Goal: Task Accomplishment & Management: Use online tool/utility

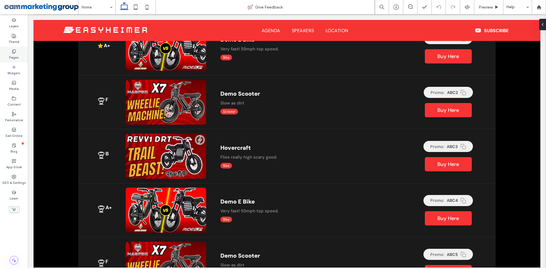
click at [13, 55] on label "Pages" at bounding box center [14, 57] width 10 height 6
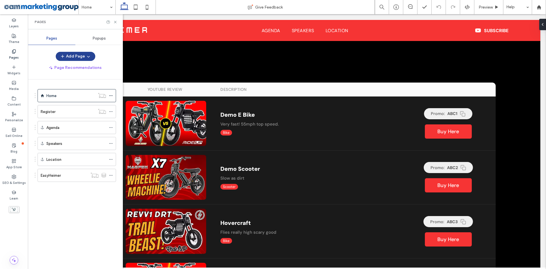
scroll to position [506, 0]
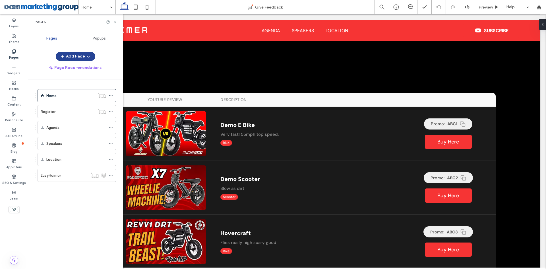
click at [69, 55] on button "Add Page" at bounding box center [76, 56] width 40 height 9
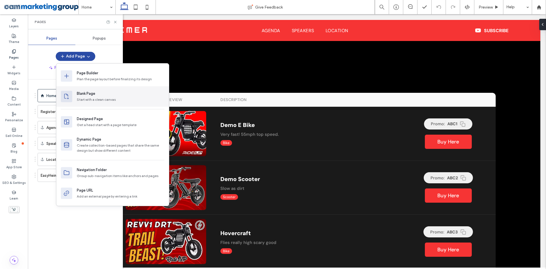
click at [102, 95] on div "Blank Page" at bounding box center [121, 94] width 88 height 6
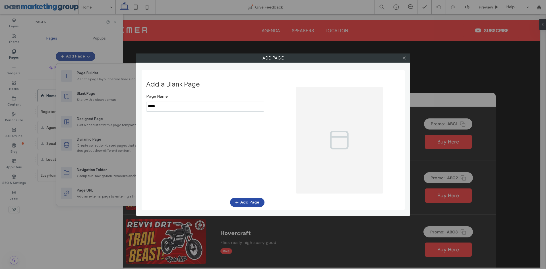
click at [188, 106] on input "notEmpty" at bounding box center [205, 107] width 118 height 10
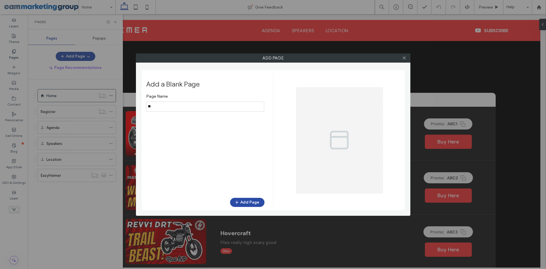
type input "*"
type input "*********"
click at [254, 202] on button "Add Page" at bounding box center [247, 202] width 34 height 9
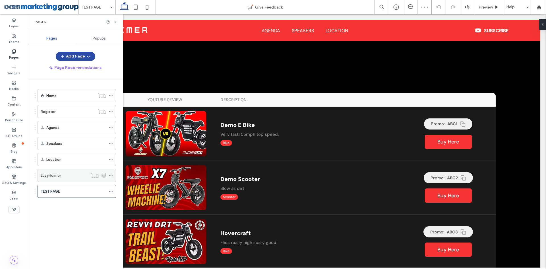
click at [69, 170] on div "EasyHeimer" at bounding box center [64, 175] width 47 height 13
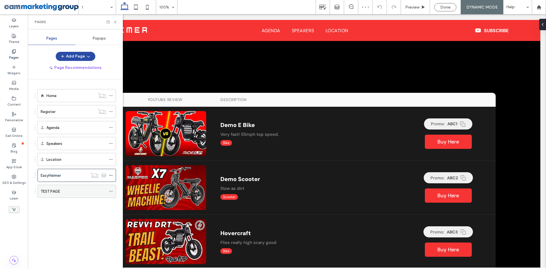
click at [78, 189] on div "TEST PAGE" at bounding box center [73, 191] width 65 height 6
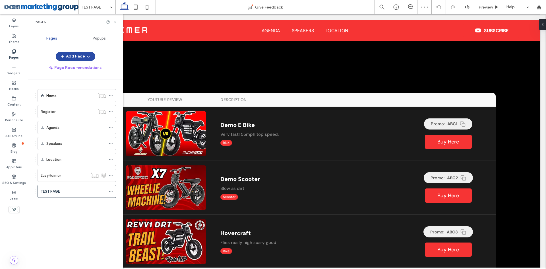
click at [116, 22] on icon at bounding box center [115, 22] width 4 height 4
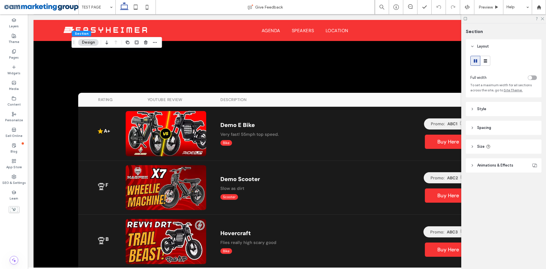
click at [498, 112] on header "Style" at bounding box center [504, 109] width 76 height 14
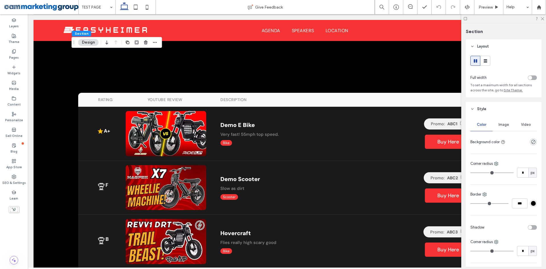
click at [484, 105] on header "Style" at bounding box center [504, 109] width 76 height 14
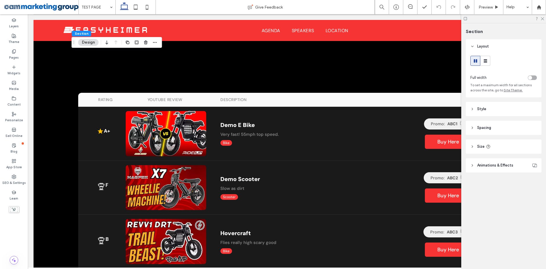
click at [496, 129] on header "Spacing" at bounding box center [504, 128] width 76 height 14
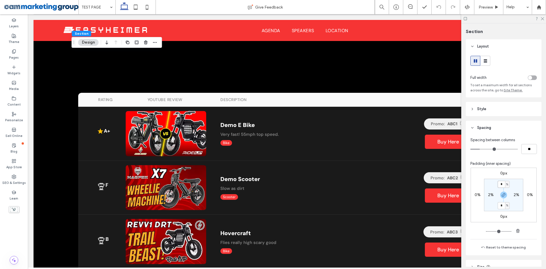
click at [500, 186] on input "*" at bounding box center [501, 184] width 7 height 7
type input "**"
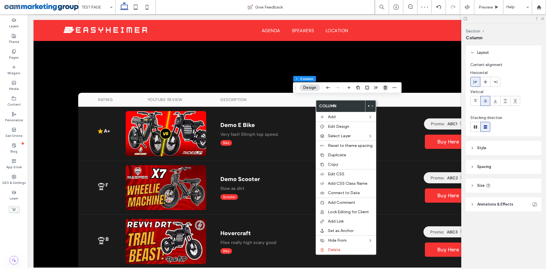
click at [386, 88] on use "button" at bounding box center [385, 88] width 3 height 4
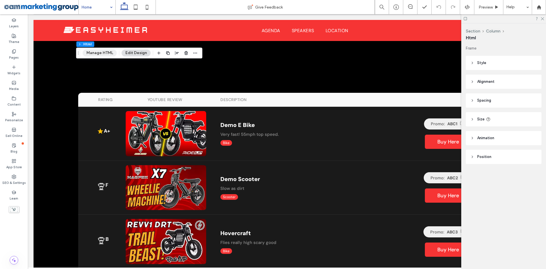
click at [100, 55] on button "Manage HTML" at bounding box center [100, 53] width 34 height 7
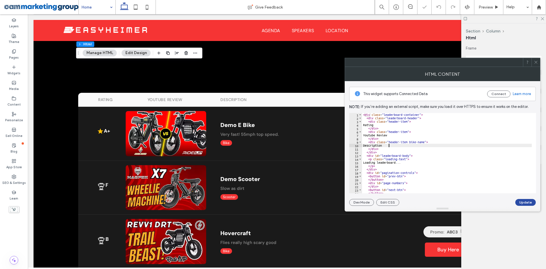
click at [436, 146] on div "< div class = "leaderboard-container" > < div class = "leaderboard-header" > < …" at bounding box center [447, 156] width 170 height 87
type textarea "****** *******"
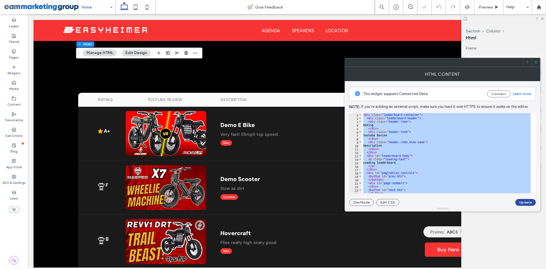
click at [536, 63] on icon at bounding box center [536, 62] width 4 height 4
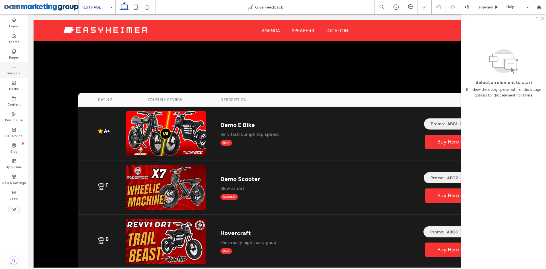
click at [5, 63] on div "Widgets" at bounding box center [14, 70] width 28 height 16
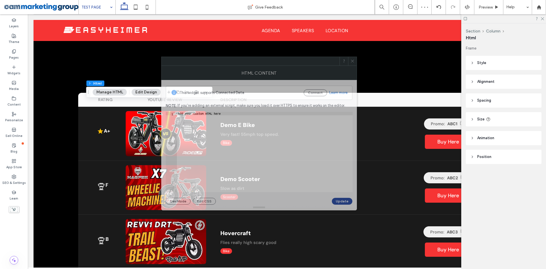
drag, startPoint x: 370, startPoint y: 67, endPoint x: 203, endPoint y: 65, distance: 167.0
click at [203, 65] on div at bounding box center [251, 61] width 178 height 9
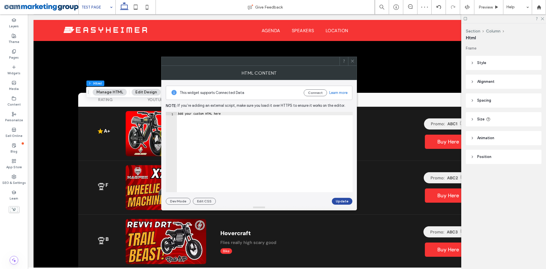
click at [222, 99] on div "This widget supports Connected Data Connect Learn more" at bounding box center [259, 93] width 187 height 14
click at [225, 111] on div "This widget supports Connected Data Connect Learn more Note: If you’re adding a…" at bounding box center [259, 142] width 187 height 125
click at [226, 114] on div "Add your custom HTML here" at bounding box center [265, 155] width 176 height 87
paste textarea "Cursor at row 1"
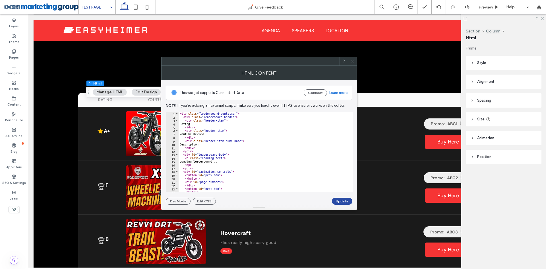
scroll to position [9, 0]
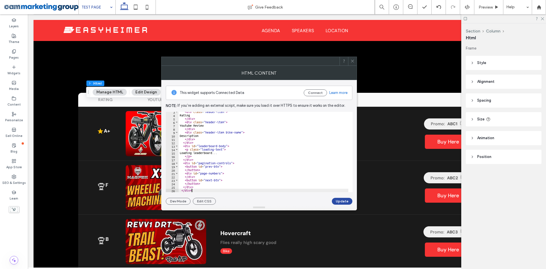
click at [213, 166] on div "< div class = "header-item" > Rating </ div > < div class = "header-item" > You…" at bounding box center [264, 153] width 170 height 87
click at [222, 165] on div "< div class = "header-item" > Rating </ div > < div class = "header-item" > You…" at bounding box center [264, 153] width 170 height 87
click at [210, 151] on div "< div class = "header-item" > Rating </ div > < div class = "header-item" > You…" at bounding box center [264, 153] width 170 height 87
click at [225, 147] on div "< div class = "header-item" > Rating </ div > < div class = "header-item" > You…" at bounding box center [264, 153] width 170 height 87
click at [234, 147] on div "< div class = "header-item" > Rating </ div > < div class = "header-item" > You…" at bounding box center [264, 153] width 170 height 87
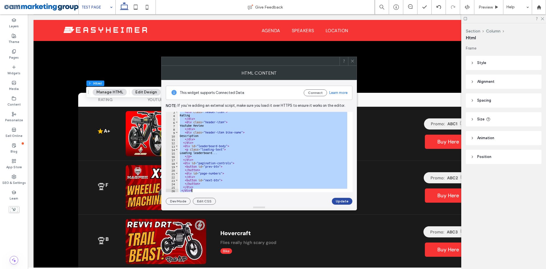
paste textarea "Cursor at row 26"
type textarea "******"
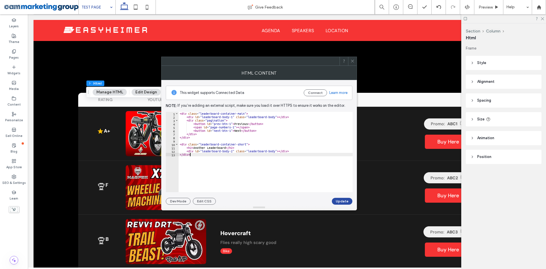
click at [226, 141] on div "< div class = "leaderboard-container-main" > < div id = "leaderboard-body-1" cl…" at bounding box center [266, 155] width 174 height 87
click at [244, 133] on div "< div class = "leaderboard-container-main" > < div id = "leaderboard-body-1" cl…" at bounding box center [266, 155] width 174 height 87
click at [237, 118] on div "< div class = "leaderboard-container-main" > < div id = "leaderboard-body-1" cl…" at bounding box center [266, 155] width 174 height 87
click at [232, 116] on div "< div class = "leaderboard-container-main" > < div id = "leaderboard-body-1" cl…" at bounding box center [266, 155] width 174 height 87
click at [231, 138] on div "< div class = "leaderboard-container-main" > < div id = "leaderboard-body-1" cl…" at bounding box center [266, 155] width 174 height 87
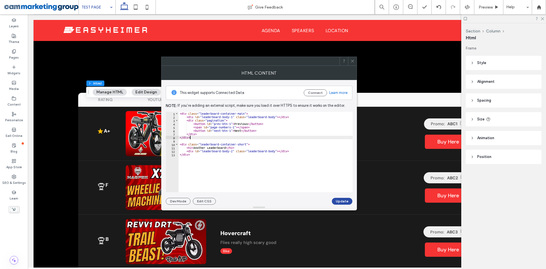
click at [251, 128] on div "< div class = "leaderboard-container-main" > < div id = "leaderboard-body-1" cl…" at bounding box center [266, 155] width 174 height 87
click at [222, 136] on div "< div class = "leaderboard-container-main" > < div id = "leaderboard-body-1" cl…" at bounding box center [266, 155] width 174 height 87
click at [220, 119] on div "< div class = "leaderboard-container-main" > < div id = "leaderboard-body-1" cl…" at bounding box center [266, 155] width 174 height 87
click at [230, 119] on div "< div class = "leaderboard-container-main" > < div id = "leaderboard-body-1" cl…" at bounding box center [266, 155] width 174 height 87
click at [195, 120] on div "< div class = "leaderboard-container-main" > < div id = "leaderboard-body-1" cl…" at bounding box center [266, 155] width 174 height 87
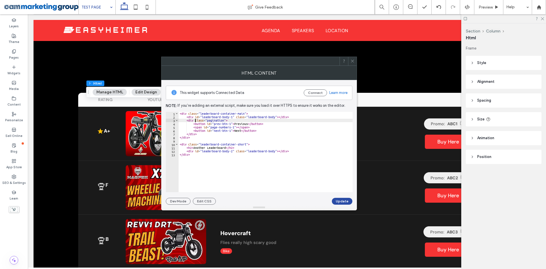
click at [248, 120] on div "< div class = "leaderboard-container-main" > < div id = "leaderboard-body-1" cl…" at bounding box center [266, 155] width 174 height 87
click at [269, 120] on div "< div class = "leaderboard-container-main" > < div id = "leaderboard-body-1" cl…" at bounding box center [266, 155] width 174 height 87
click at [278, 116] on div "< div class = "leaderboard-container-main" > < div id = "leaderboard-body-1" cl…" at bounding box center [266, 155] width 174 height 87
click at [214, 121] on div "< div class = "leaderboard-container-main" > < div id = "leaderboard-body-1" cl…" at bounding box center [266, 155] width 174 height 87
click at [236, 121] on div "< div class = "leaderboard-container-main" > < div id = "leaderboard-body-1" cl…" at bounding box center [266, 155] width 174 height 87
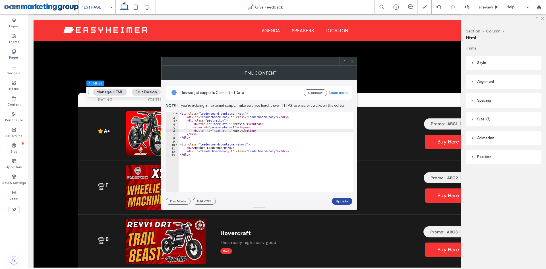
click at [244, 129] on div "< div class = "leaderboard-container-main" > < div id = "leaderboard-body-1" cl…" at bounding box center [266, 155] width 174 height 87
click at [253, 122] on div "< div class = "leaderboard-container-main" > < div id = "leaderboard-body-1" cl…" at bounding box center [266, 155] width 174 height 87
click at [252, 121] on div "< div class = "leaderboard-container-main" > < div id = "leaderboard-body-1" cl…" at bounding box center [266, 155] width 174 height 87
click at [273, 118] on div "< div class = "leaderboard-container-main" > < div id = "leaderboard-body-1" cl…" at bounding box center [266, 155] width 174 height 87
click at [262, 153] on div "< div class = "leaderboard-container-main" > < div id = "leaderboard-body-1" cl…" at bounding box center [266, 155] width 174 height 87
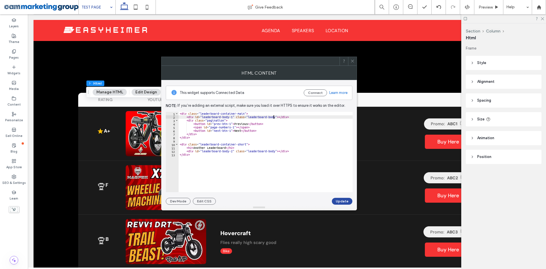
type textarea "******"
click at [343, 201] on button "Update" at bounding box center [342, 201] width 20 height 7
click at [351, 59] on icon at bounding box center [353, 61] width 4 height 4
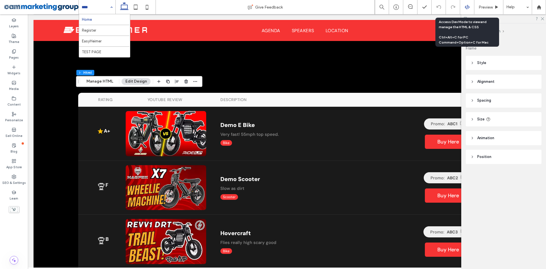
click at [462, 6] on div at bounding box center [467, 7] width 14 height 5
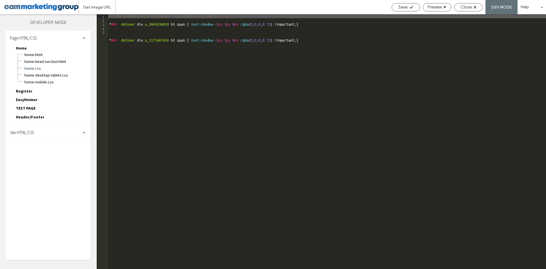
click at [51, 131] on div "Site HTML/CSS" at bounding box center [48, 132] width 85 height 14
click at [55, 148] on span "body-end.html" at bounding box center [58, 151] width 65 height 6
type textarea "**********"
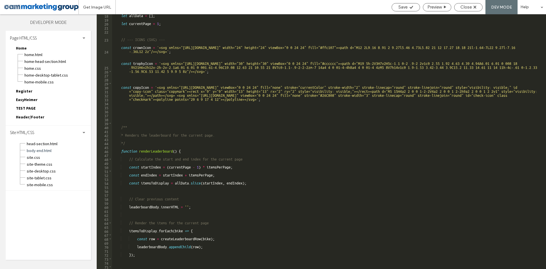
scroll to position [68, 0]
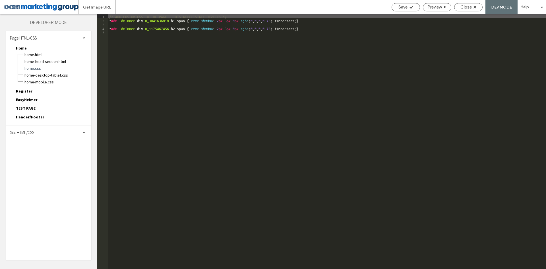
click at [47, 131] on div "Site HTML/CSS" at bounding box center [48, 132] width 85 height 14
click at [63, 169] on span "site-desktop.css" at bounding box center [58, 171] width 65 height 6
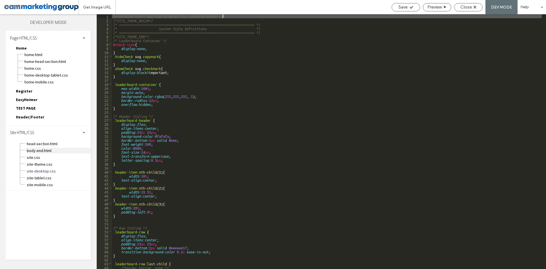
click at [63, 149] on span "body-end.html" at bounding box center [58, 151] width 65 height 6
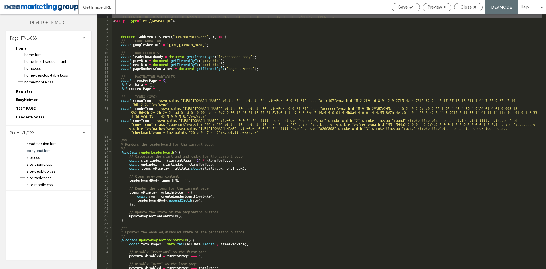
scroll to position [17, 0]
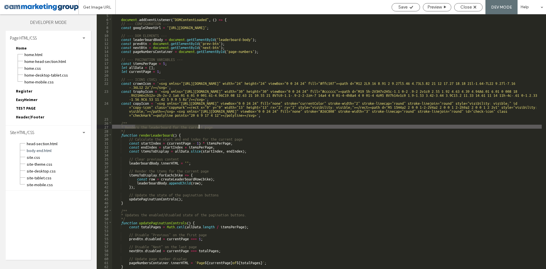
drag, startPoint x: 140, startPoint y: 127, endPoint x: 198, endPoint y: 126, distance: 58.6
click at [198, 126] on div "document . addEventListener ( "DOMContentLoaded" , ( ) => { // --- CONFIGURATIO…" at bounding box center [327, 144] width 430 height 263
click at [198, 126] on div "document . addEventListener ( "DOMContentLoaded" , ( ) => { // --- CONFIGURATIO…" at bounding box center [327, 141] width 430 height 255
drag, startPoint x: 151, startPoint y: 126, endPoint x: 126, endPoint y: 127, distance: 24.5
click at [126, 127] on div "document . addEventListener ( "DOMContentLoaded" , ( ) => { // --- CONFIGURATIO…" at bounding box center [327, 144] width 430 height 263
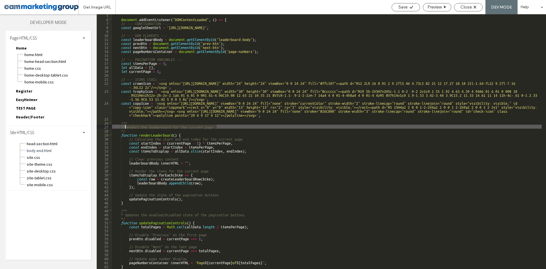
click at [130, 127] on div "document . addEventListener ( "DOMContentLoaded" , ( ) => { // --- CONFIGURATIO…" at bounding box center [327, 141] width 430 height 255
drag, startPoint x: 129, startPoint y: 127, endPoint x: 223, endPoint y: 126, distance: 94.8
click at [223, 126] on div "document . addEventListener ( "DOMContentLoaded" , ( ) => { // --- CONFIGURATIO…" at bounding box center [327, 144] width 430 height 263
click at [223, 126] on div "document . addEventListener ( "DOMContentLoaded" , ( ) => { // --- CONFIGURATIO…" at bounding box center [327, 141] width 430 height 255
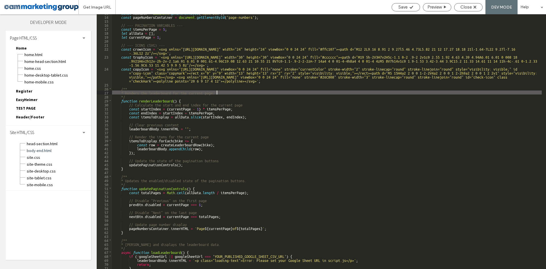
scroll to position [51, 0]
click at [188, 104] on div "const nextBtn = document . getElementById ( 'next-btn' ) ; const pageNumbersCon…" at bounding box center [327, 142] width 430 height 263
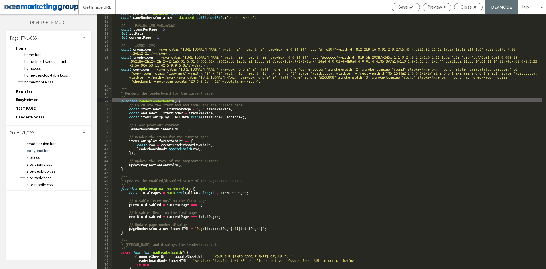
click at [186, 101] on div "const nextBtn = document . getElementById ( 'next-btn' ) ; const pageNumbersCon…" at bounding box center [327, 142] width 430 height 263
click at [132, 98] on div "const nextBtn = document . getElementById ( 'next-btn' ) ; const pageNumbersCon…" at bounding box center [327, 142] width 430 height 263
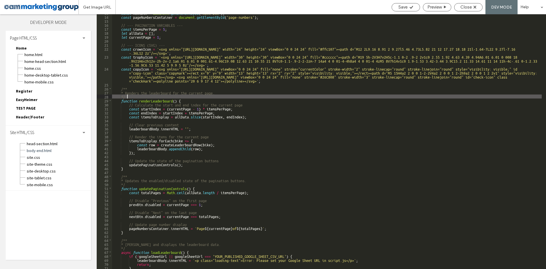
click at [157, 98] on div "const nextBtn = document . getElementById ( 'next-btn' ) ; const pageNumbersCon…" at bounding box center [327, 142] width 430 height 263
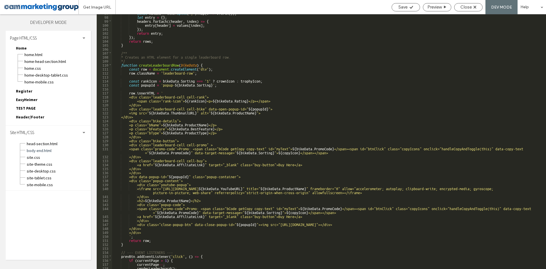
scroll to position [444, 0]
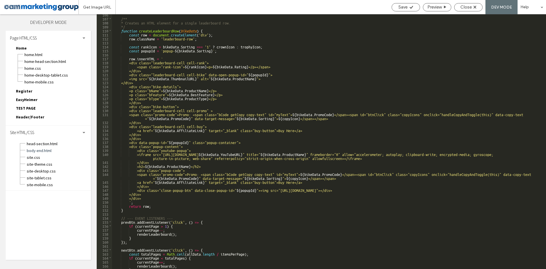
click at [194, 176] on div "/** * Creates an HTML element for a single leaderboard row. */ function createL…" at bounding box center [327, 144] width 430 height 263
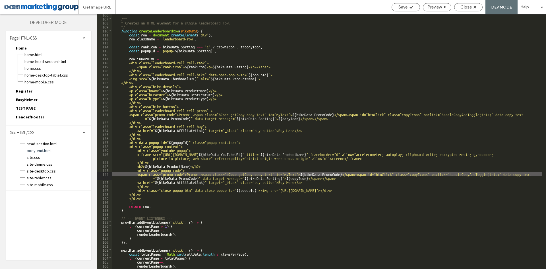
click at [207, 183] on div "/** * Creates an HTML element for a single leaderboard row. */ function createL…" at bounding box center [327, 144] width 430 height 263
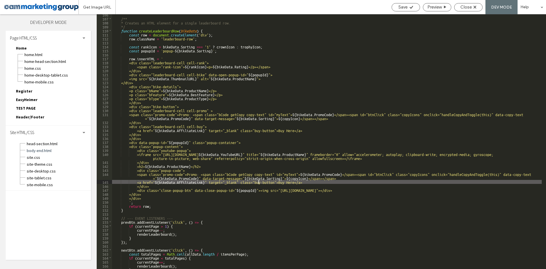
click at [258, 182] on div "/** * Creates an HTML element for a single leaderboard row. */ function createL…" at bounding box center [327, 144] width 430 height 263
click at [251, 191] on div "/** * Creates an HTML element for a single leaderboard row. */ function createL…" at bounding box center [327, 144] width 430 height 263
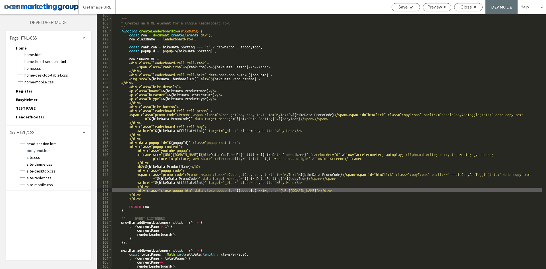
click at [208, 191] on div "/** * Creates an HTML element for a single leaderboard row. */ function createL…" at bounding box center [327, 144] width 430 height 263
click at [153, 192] on div "/** * Creates an HTML element for a single leaderboard row. */ function createL…" at bounding box center [327, 144] width 430 height 263
click at [226, 191] on div "/** * Creates an HTML element for a single leaderboard row. */ function createL…" at bounding box center [327, 144] width 430 height 263
click at [305, 191] on div "/** * Creates an HTML element for a single leaderboard row. */ function createL…" at bounding box center [327, 144] width 430 height 263
click at [271, 188] on div "/** * Creates an HTML element for a single leaderboard row. */ function createL…" at bounding box center [327, 144] width 430 height 263
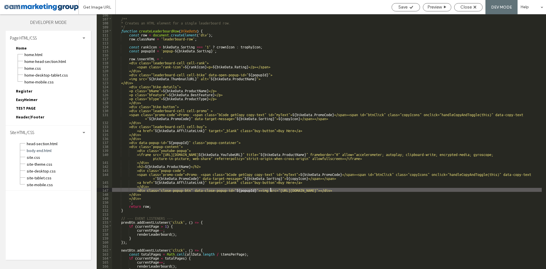
click at [332, 188] on div "/** * Creates an HTML element for a single leaderboard row. */ function createL…" at bounding box center [327, 144] width 430 height 263
click at [342, 188] on div "/** * Creates an HTML element for a single leaderboard row. */ function createL…" at bounding box center [327, 144] width 430 height 263
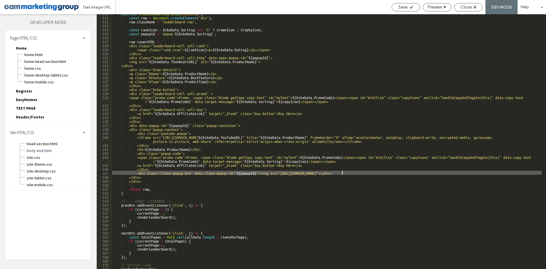
scroll to position [461, 0]
click at [240, 166] on div "function createLeaderboardRow ( bikeData ) { const row = document . createEleme…" at bounding box center [327, 142] width 430 height 263
click at [240, 172] on div "function createLeaderboardRow ( bikeData ) { const row = document . createEleme…" at bounding box center [327, 142] width 430 height 263
click at [221, 175] on div "function createLeaderboardRow ( bikeData ) { const row = document . createEleme…" at bounding box center [327, 142] width 430 height 263
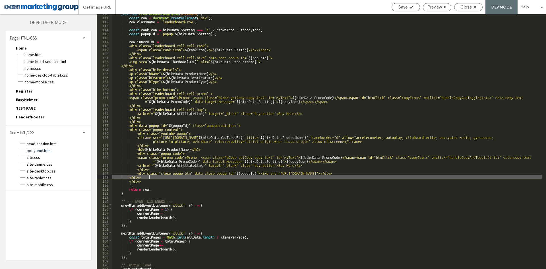
click at [258, 175] on div "function createLeaderboardRow ( bikeData ) { const row = document . createEleme…" at bounding box center [327, 142] width 430 height 263
click at [200, 193] on div "function createLeaderboardRow ( bikeData ) { const row = document . createEleme…" at bounding box center [327, 142] width 430 height 263
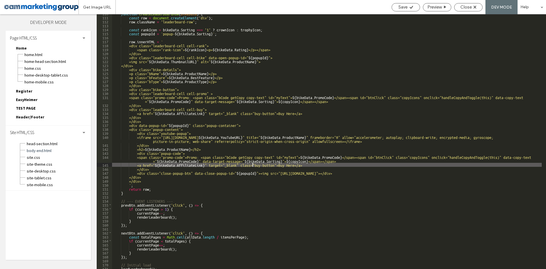
click at [253, 165] on div "function createLeaderboardRow ( bikeData ) { const row = document . createEleme…" at bounding box center [327, 142] width 430 height 263
click at [255, 168] on div "function createLeaderboardRow ( bikeData ) { const row = document . createEleme…" at bounding box center [327, 142] width 430 height 263
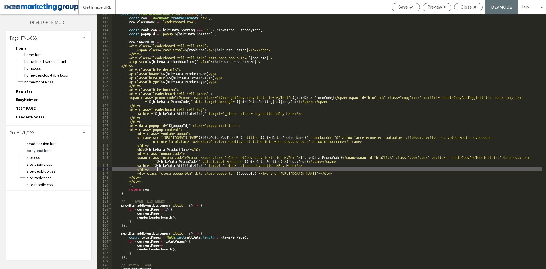
click at [257, 170] on div "function createLeaderboardRow ( bikeData ) { const row = document . createEleme…" at bounding box center [327, 142] width 430 height 263
click at [255, 173] on div "function createLeaderboardRow ( bikeData ) { const row = document . createEleme…" at bounding box center [327, 142] width 430 height 263
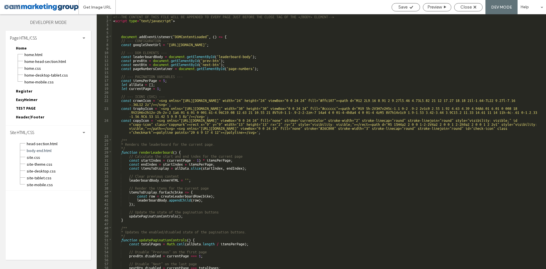
scroll to position [0, 0]
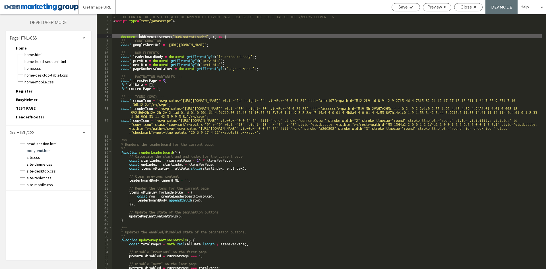
click at [139, 34] on div "<!--THE CONTENT OF THIS FILE WILL BE APPENDED TO EVERY PAGE JUST BEFORE THE CLO…" at bounding box center [327, 145] width 430 height 263
click at [226, 90] on div "<!--THE CONTENT OF THIS FILE WILL BE APPENDED TO EVERY PAGE JUST BEFORE THE CLO…" at bounding box center [327, 145] width 430 height 263
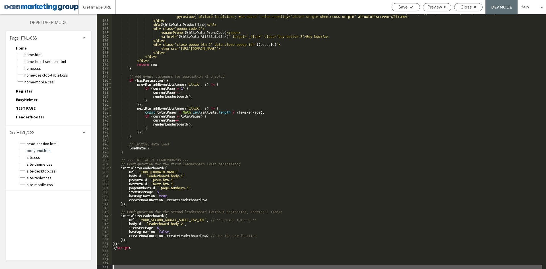
scroll to position [689, 0]
click at [118, 254] on div "<iframe src="https://www.youtube.com/embed/ ${ bikeData . YouTubeURL } " title=…" at bounding box center [327, 143] width 430 height 267
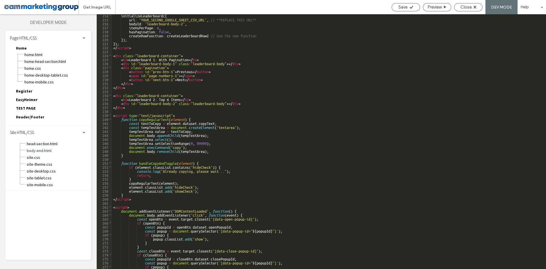
scroll to position [872, 0]
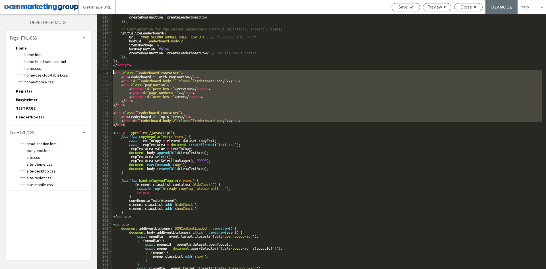
drag, startPoint x: 131, startPoint y: 122, endPoint x: 103, endPoint y: 72, distance: 57.7
click at [103, 72] on div "** 209 210 211 212 213 214 215 216 217 218 219 220 221 222 223 224 225 226 227 …" at bounding box center [322, 141] width 450 height 255
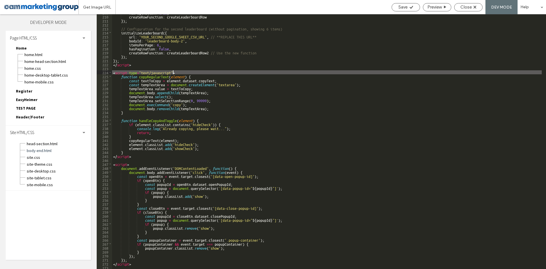
click at [173, 70] on div "hasPagination : true , createRowFunction : createLeaderboardRow }) ; // Configu…" at bounding box center [327, 142] width 430 height 263
click at [128, 73] on div "hasPagination : true , createRowFunction : createLeaderboardRow }) ; // Configu…" at bounding box center [327, 142] width 430 height 263
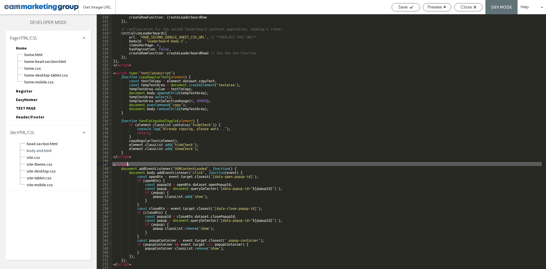
click at [127, 163] on div "hasPagination : true , createRowFunction : createLeaderboardRow }) ; // Configu…" at bounding box center [327, 142] width 430 height 263
type textarea "**"
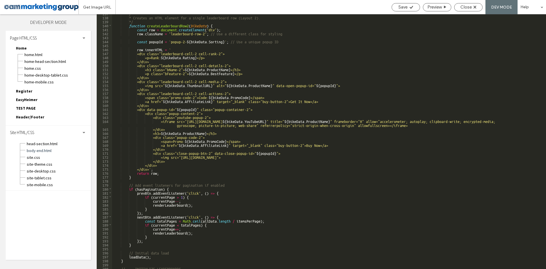
scroll to position [580, 0]
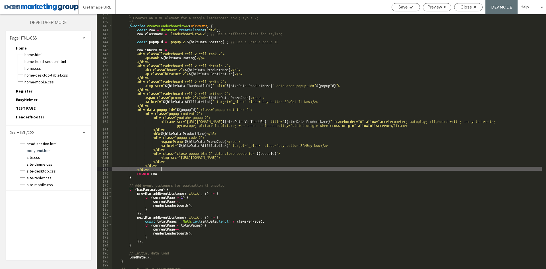
click at [202, 168] on div "/** * Creates an HTML element for a single leaderboard row (Layout 2). */ funct…" at bounding box center [327, 142] width 430 height 263
click at [465, 8] on span "Close" at bounding box center [466, 7] width 11 height 5
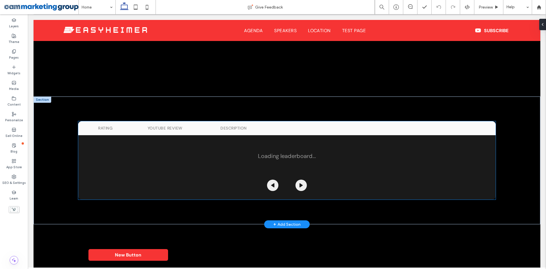
click at [276, 138] on div "Rating Youtube Review Description Loading leaderboard..." at bounding box center [287, 160] width 418 height 78
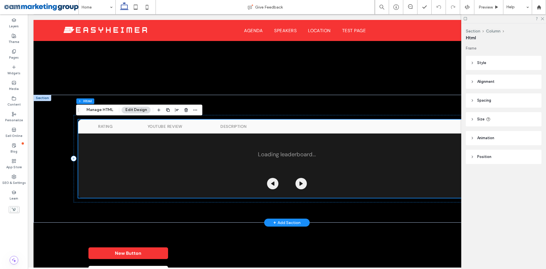
scroll to position [478, 0]
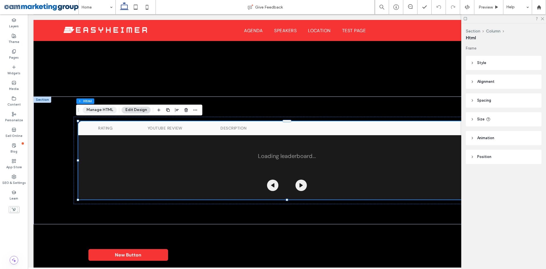
drag, startPoint x: 96, startPoint y: 111, endPoint x: 284, endPoint y: 98, distance: 187.9
click at [96, 111] on button "Manage HTML" at bounding box center [100, 109] width 34 height 7
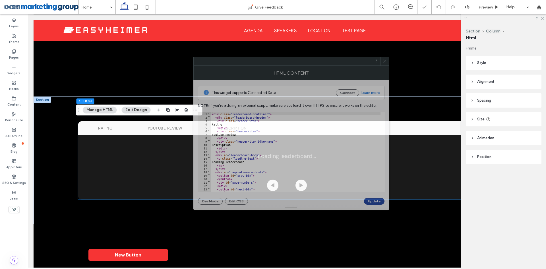
drag, startPoint x: 417, startPoint y: 65, endPoint x: 265, endPoint y: 64, distance: 151.4
click at [265, 64] on div at bounding box center [283, 61] width 178 height 9
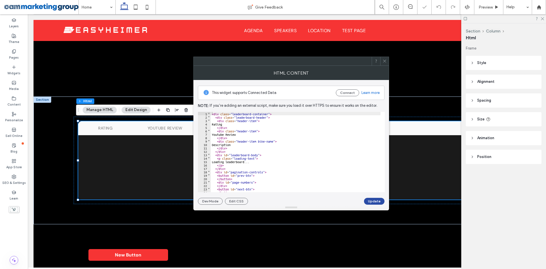
scroll to position [9, 0]
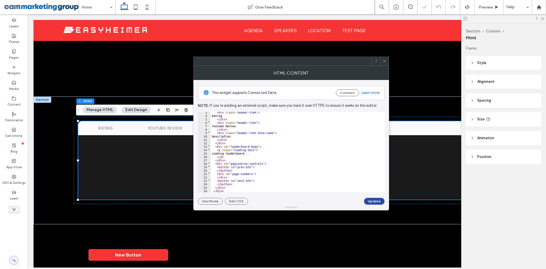
click at [254, 174] on div "< div class = "header-item" > Rating </ div > < div class = "header-item" > You…" at bounding box center [296, 153] width 170 height 87
click at [239, 171] on div "< div class = "header-item" > Rating </ div > < div class = "header-item" > You…" at bounding box center [296, 153] width 170 height 87
click at [267, 148] on div "< div class = "header-item" > Rating </ div > < div class = "header-item" > You…" at bounding box center [296, 153] width 170 height 87
click at [258, 149] on div "< div class = "header-item" > Rating </ div > < div class = "header-item" > You…" at bounding box center [296, 153] width 170 height 87
click at [259, 144] on div "< div class = "header-item" > Rating </ div > < div class = "header-item" > You…" at bounding box center [296, 153] width 170 height 87
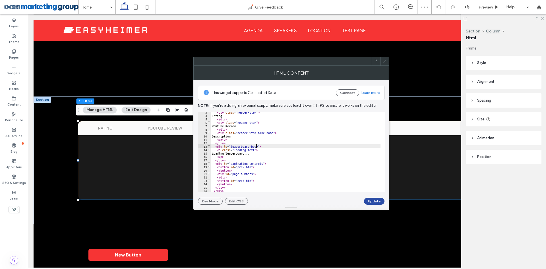
click at [257, 147] on div "< div class = "header-item" > Rating </ div > < div class = "header-item" > You…" at bounding box center [296, 153] width 170 height 87
click at [253, 149] on div "< div class = "header-item" > Rating </ div > < div class = "header-item" > You…" at bounding box center [296, 153] width 170 height 87
click at [257, 146] on div "< div class = "header-item" > Rating </ div > < div class = "header-item" > You…" at bounding box center [296, 153] width 170 height 87
drag, startPoint x: 260, startPoint y: 145, endPoint x: 224, endPoint y: 145, distance: 35.9
click at [224, 145] on div "< div class = "header-item" > Rating </ div > < div class = "header-item" > You…" at bounding box center [296, 153] width 170 height 87
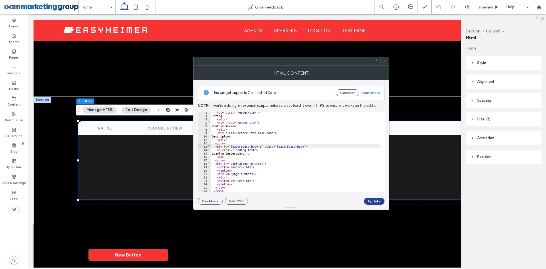
click at [372, 200] on button "Update" at bounding box center [374, 201] width 20 height 7
click at [295, 139] on div "< div class = "header-item" > Rating </ div > < div class = "header-item" > You…" at bounding box center [296, 153] width 170 height 87
click at [282, 140] on div "< div class = "header-item" > Rating </ div > < div class = "header-item" > You…" at bounding box center [296, 153] width 170 height 87
click at [272, 149] on div "< div class = "header-item" > Rating </ div > < div class = "header-item" > You…" at bounding box center [296, 153] width 170 height 87
click at [249, 152] on div "< div class = "header-item" > Rating </ div > < div class = "header-item" > You…" at bounding box center [296, 153] width 170 height 87
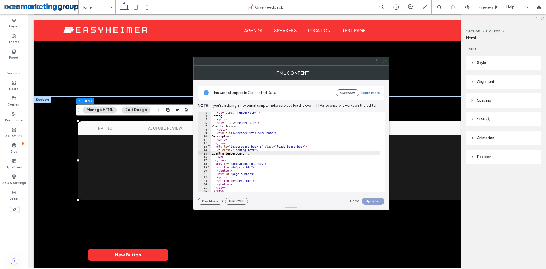
scroll to position [478, 0]
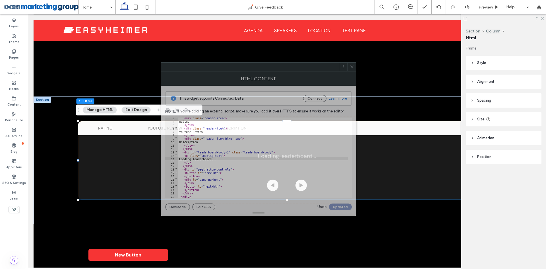
drag, startPoint x: 295, startPoint y: 65, endPoint x: 262, endPoint y: 71, distance: 33.5
click at [262, 71] on div at bounding box center [250, 67] width 178 height 9
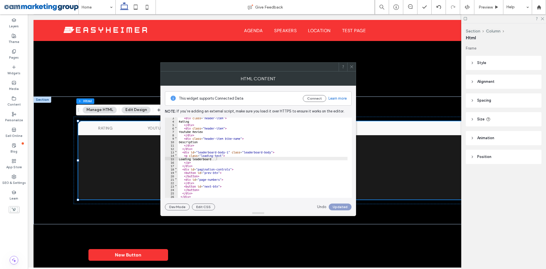
scroll to position [0, 0]
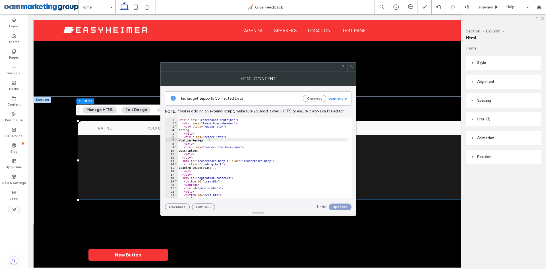
click at [219, 139] on div "< div class = "leaderboard-container" > < div class = "leaderboard-header" > < …" at bounding box center [263, 161] width 170 height 87
click at [224, 154] on div "< div class = "leaderboard-container" > < div class = "leaderboard-header" > < …" at bounding box center [263, 161] width 170 height 87
click at [214, 142] on div "< div class = "leaderboard-container" > < div class = "leaderboard-header" > < …" at bounding box center [263, 161] width 170 height 87
click at [218, 150] on div "< div class = "leaderboard-container" > < div class = "leaderboard-header" > < …" at bounding box center [263, 161] width 170 height 87
click at [221, 136] on div "< div class = "leaderboard-container" > < div class = "leaderboard-header" > < …" at bounding box center [263, 161] width 170 height 87
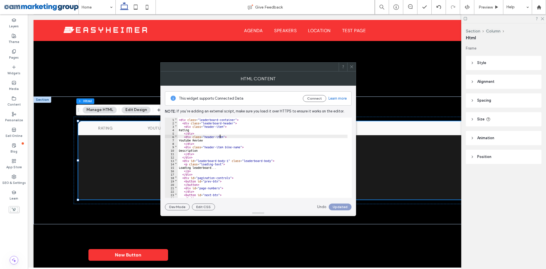
click at [351, 66] on icon at bounding box center [352, 67] width 4 height 4
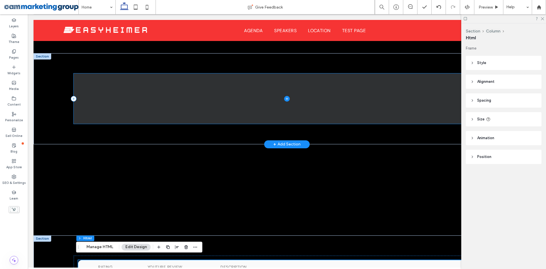
scroll to position [364, 0]
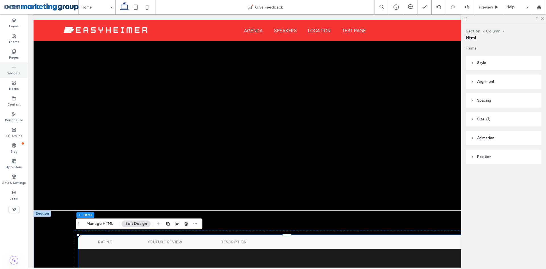
click at [16, 69] on icon at bounding box center [14, 67] width 5 height 5
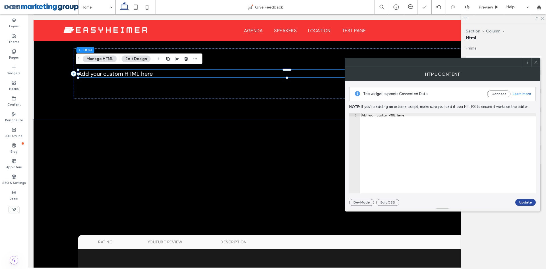
click at [406, 123] on div "Add your custom HTML here" at bounding box center [448, 156] width 176 height 87
drag, startPoint x: 408, startPoint y: 120, endPoint x: 414, endPoint y: 122, distance: 6.4
click at [408, 120] on div "Add your custom HTML here" at bounding box center [448, 153] width 176 height 80
click at [422, 118] on div "< div class = "leaderboard-container" > < h2 > Leaderboard 2: Top 6 Items </ h2…" at bounding box center [448, 156] width 176 height 87
drag, startPoint x: 429, startPoint y: 118, endPoint x: 361, endPoint y: 118, distance: 68.0
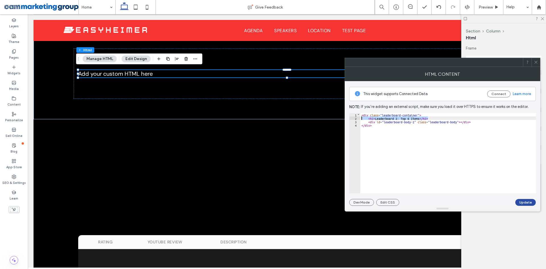
click at [361, 118] on div "< div class = "leaderboard-container" > < h2 > Leaderboard 2: Top 6 Items </ h2…" at bounding box center [448, 156] width 176 height 87
click at [521, 203] on button "Update" at bounding box center [526, 202] width 20 height 7
click at [447, 125] on div "< div class = "leaderboard-container" > < div id = "leaderboard-body-2" class =…" at bounding box center [448, 156] width 176 height 87
click at [409, 126] on div "< div class = "leaderboard-container" > < div id = "leaderboard-body-2" class =…" at bounding box center [448, 156] width 176 height 87
click at [406, 120] on div "< div class = "leaderboard-container" > < div id = "leaderboard-body-2" class =…" at bounding box center [448, 156] width 176 height 87
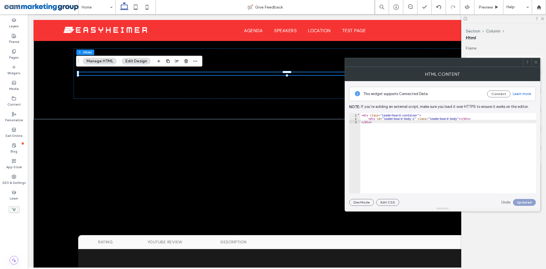
click at [446, 114] on div "< div class = "leaderboard-container" > < div id = "leaderboard-body-2" class =…" at bounding box center [448, 156] width 176 height 87
click at [439, 114] on div "< div class = "leaderboard-container" > < div id = "leaderboard-body-2" class =…" at bounding box center [448, 156] width 176 height 87
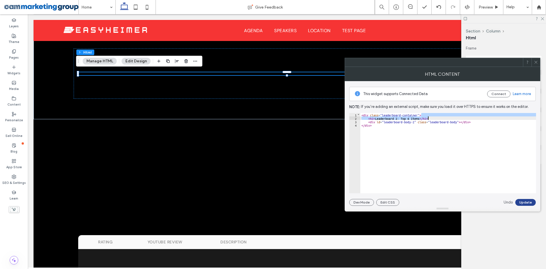
click at [524, 201] on button "Update" at bounding box center [526, 202] width 20 height 7
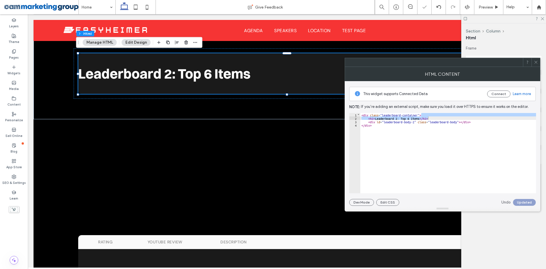
click at [416, 122] on div "< div class = "leaderboard-container" > < h2 > Leaderboard 2: Top 6 Items </ h2…" at bounding box center [448, 156] width 176 height 87
click at [537, 62] on icon at bounding box center [536, 62] width 4 height 4
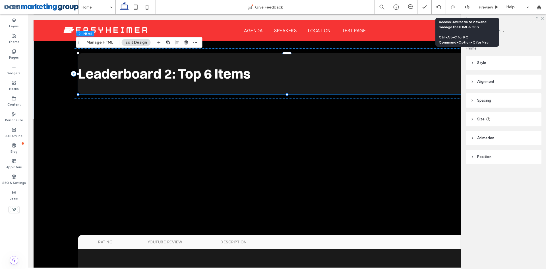
click at [465, 5] on icon at bounding box center [467, 7] width 5 height 5
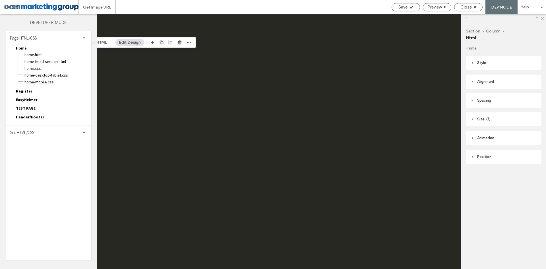
scroll to position [0, 0]
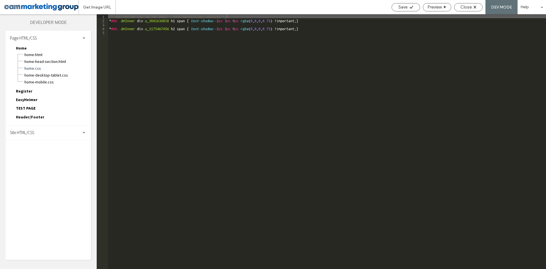
click at [59, 134] on div "Site HTML/CSS" at bounding box center [48, 132] width 85 height 14
click at [70, 148] on span "body-end.html" at bounding box center [58, 151] width 65 height 6
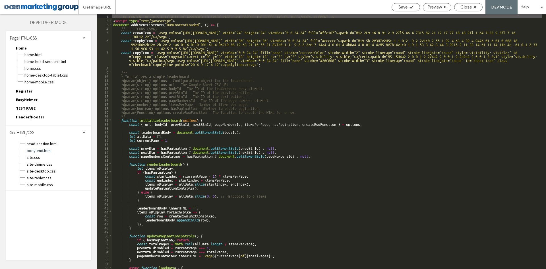
click at [215, 25] on div "<!--THE CONTENT OF THIS FILE WILL BE APPENDED TO EVERY PAGE JUST BEFORE THE CLO…" at bounding box center [327, 145] width 430 height 263
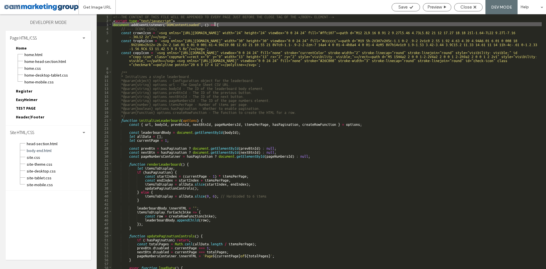
click at [213, 112] on div "<!--THE CONTENT OF THIS FILE WILL BE APPENDED TO EVERY PAGE JUST BEFORE THE CLO…" at bounding box center [327, 145] width 430 height 263
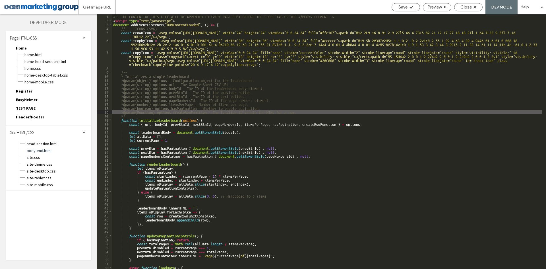
scroll to position [34, 0]
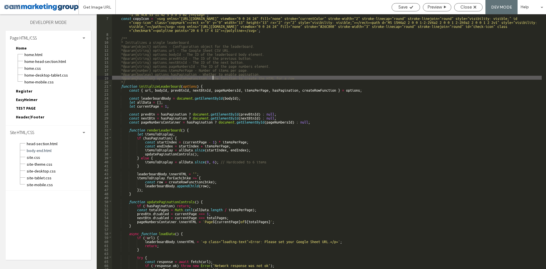
click at [191, 46] on div "const trophyIcon = ` <svg xmlns="http://www.w3.org/2000/svg" width="30" height=…" at bounding box center [327, 139] width 430 height 271
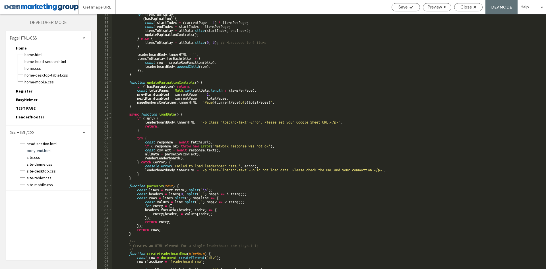
scroll to position [137, 0]
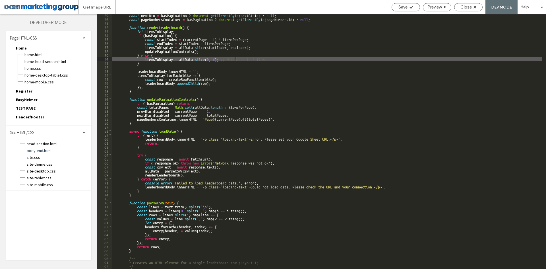
drag, startPoint x: 234, startPoint y: 58, endPoint x: 288, endPoint y: 59, distance: 53.8
click at [288, 59] on div "const nextBtn = hasPagination ? document . getElementById ( nextBtnId ) : null …" at bounding box center [327, 144] width 430 height 263
click at [287, 59] on div "const nextBtn = hasPagination ? document . getElementById ( nextBtnId ) : null …" at bounding box center [327, 141] width 430 height 255
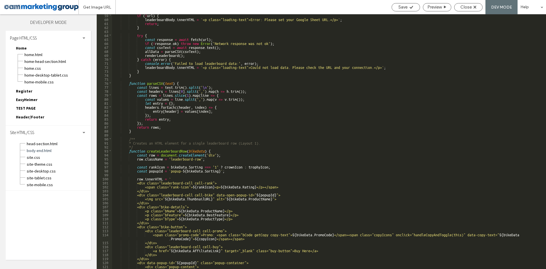
scroll to position [290, 0]
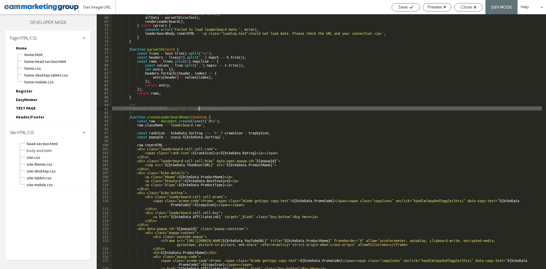
drag, startPoint x: 166, startPoint y: 107, endPoint x: 242, endPoint y: 110, distance: 75.5
click at [242, 110] on div "const csvText = await response . text ( ) ; allData = parseCSV ( csvText ) ; re…" at bounding box center [327, 142] width 430 height 263
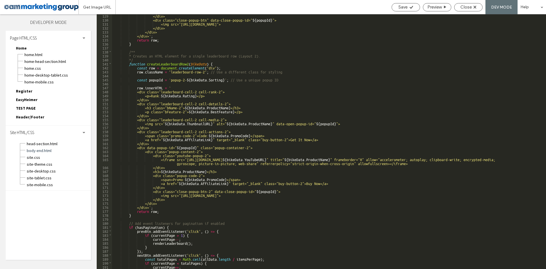
scroll to position [546, 0]
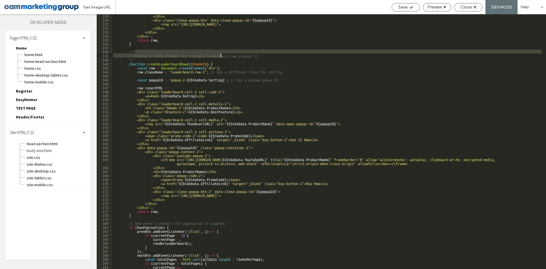
drag, startPoint x: 183, startPoint y: 52, endPoint x: 276, endPoint y: 55, distance: 93.1
click at [276, 55] on div "</div> <div class="close-popup-btn" data-close-popup-id=" ${ popupId } "> <img …" at bounding box center [327, 145] width 430 height 263
click at [276, 55] on div "</div> <div class="close-popup-btn" data-close-popup-id=" ${ popupId } "> <img …" at bounding box center [327, 141] width 430 height 255
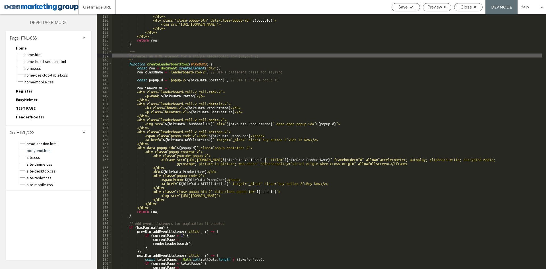
click at [198, 55] on div "</div> <div class="close-popup-btn" data-close-popup-id=" ${ popupId } "> <img …" at bounding box center [327, 145] width 430 height 263
click at [283, 55] on div "</div> <div class="close-popup-btn" data-close-popup-id=" ${ popupId } "> <img …" at bounding box center [327, 145] width 430 height 263
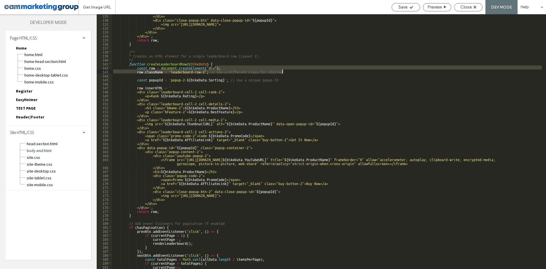
drag, startPoint x: 215, startPoint y: 69, endPoint x: 299, endPoint y: 70, distance: 83.9
click at [299, 70] on div "</div> <div class="close-popup-btn" data-close-popup-id=" ${ popupId } "> <img …" at bounding box center [327, 145] width 430 height 263
click at [290, 73] on div "</div> <div class="close-popup-btn" data-close-popup-id=" ${ popupId } "> <img …" at bounding box center [327, 141] width 430 height 255
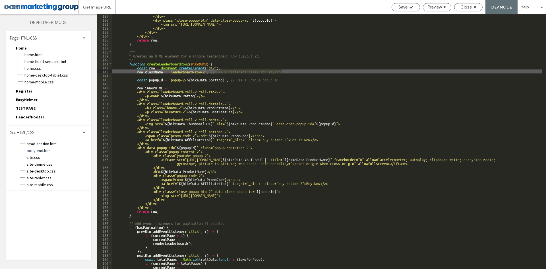
drag, startPoint x: 243, startPoint y: 72, endPoint x: 217, endPoint y: 72, distance: 25.9
click at [217, 72] on div "</div> <div class="close-popup-btn" data-close-popup-id=" ${ popupId } "> <img …" at bounding box center [327, 145] width 430 height 263
click at [217, 72] on div "</div> <div class="close-popup-btn" data-close-popup-id=" ${ popupId } "> <img …" at bounding box center [327, 141] width 430 height 255
click at [286, 71] on div "</div> <div class="close-popup-btn" data-close-popup-id=" ${ popupId } "> <img …" at bounding box center [327, 145] width 430 height 263
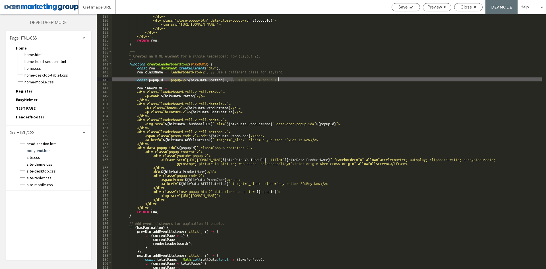
drag, startPoint x: 232, startPoint y: 80, endPoint x: 285, endPoint y: 79, distance: 52.9
click at [285, 79] on div "</div> <div class="close-popup-btn" data-close-popup-id=" ${ popupId } "> <img …" at bounding box center [327, 145] width 430 height 263
click at [273, 80] on div "</div> <div class="close-popup-btn" data-close-popup-id=" ${ popupId } "> <img …" at bounding box center [327, 141] width 430 height 255
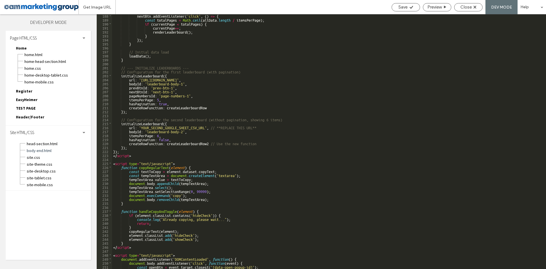
scroll to position [802, 0]
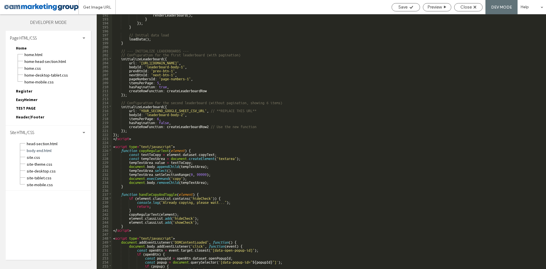
click at [142, 109] on div "renderLeaderboard ( ) ; } }) ; } // Initial data load loadData ( ) ; } // --- I…" at bounding box center [327, 144] width 430 height 263
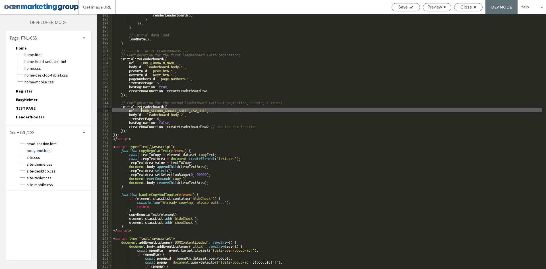
click at [204, 110] on div "renderLeaderboard ( ) ; } }) ; } // Initial data load loadData ( ) ; } // --- I…" at bounding box center [327, 144] width 430 height 263
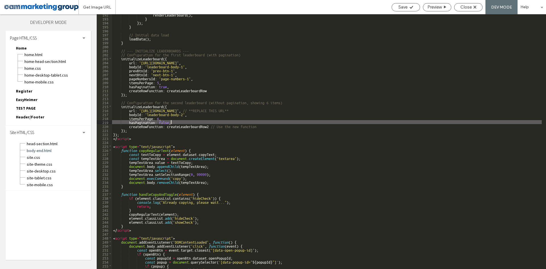
click at [364, 120] on div "renderLeaderboard ( ) ; } }) ; } // Initial data load loadData ( ) ; } // --- I…" at bounding box center [327, 144] width 430 height 263
click at [228, 121] on div "renderLeaderboard ( ) ; } }) ; } // Initial data load loadData ( ) ; } // --- I…" at bounding box center [327, 144] width 430 height 263
click at [244, 127] on div "renderLeaderboard ( ) ; } }) ; } // Initial data load loadData ( ) ; } // --- I…" at bounding box center [327, 144] width 430 height 263
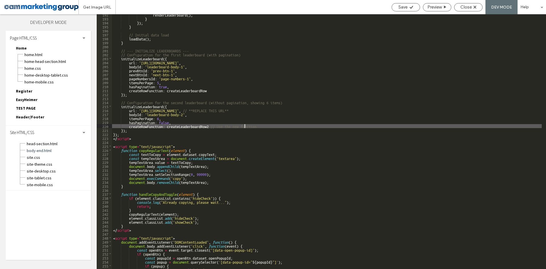
scroll to position [0, 0]
click at [264, 126] on div "renderLeaderboard ( ) ; } }) ; } // Initial data load loadData ( ) ; } // --- I…" at bounding box center [327, 144] width 430 height 263
click at [268, 125] on div "renderLeaderboard ( ) ; } }) ; } // Initial data load loadData ( ) ; } // --- I…" at bounding box center [327, 144] width 430 height 263
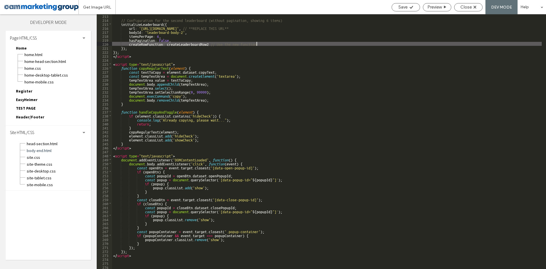
scroll to position [885, 0]
click at [266, 71] on div "// Configuration for the second leaderboard (without pagination, showing 6 item…" at bounding box center [327, 145] width 430 height 263
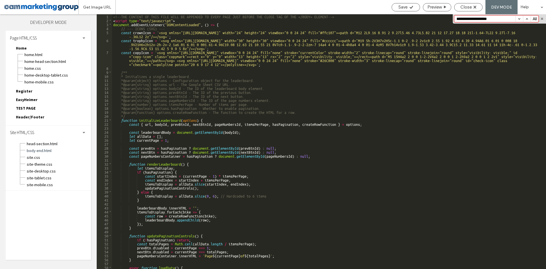
scroll to position [0, 0]
click at [508, 20] on input "**********" at bounding box center [485, 19] width 61 height 6
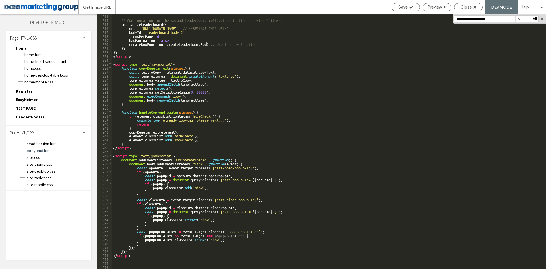
scroll to position [885, 0]
click at [127, 143] on div "// Configuration for the second leaderboard (without pagination, showing 6 item…" at bounding box center [327, 145] width 430 height 263
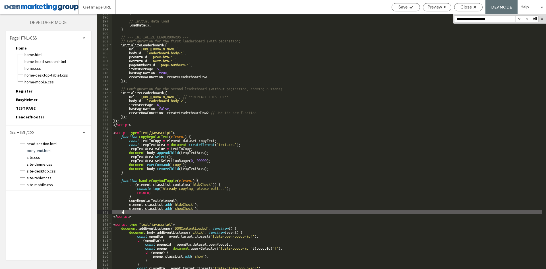
scroll to position [816, 0]
click at [123, 123] on div "} // Initial data load loadData ( ) ; } // --- INITIALIZE LEADERBOARDS --- // C…" at bounding box center [327, 142] width 430 height 263
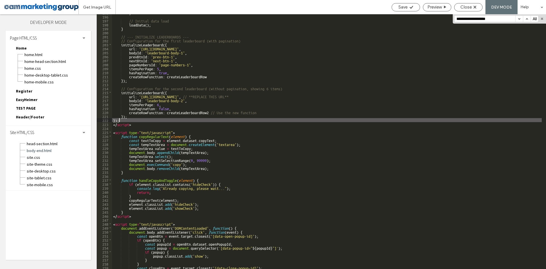
click at [122, 120] on div "} // Initial data load loadData ( ) ; } // --- INITIALIZE LEADERBOARDS --- // C…" at bounding box center [327, 142] width 430 height 263
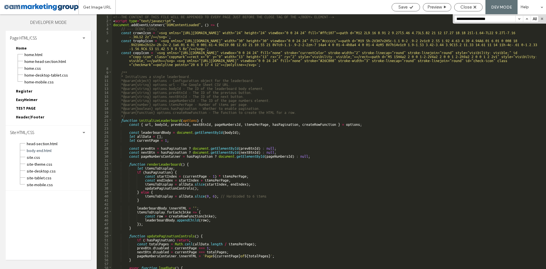
scroll to position [0, 0]
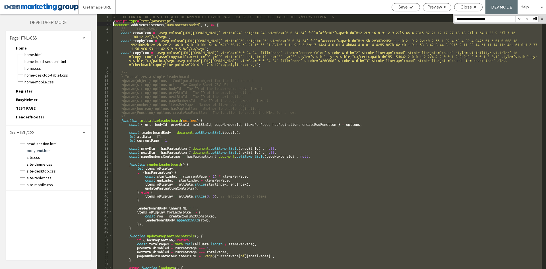
click at [113, 24] on div "<!--THE CONTENT OF THIS FILE WILL BE APPENDED TO EVERY PAGE JUST BEFORE THE CLO…" at bounding box center [327, 145] width 430 height 263
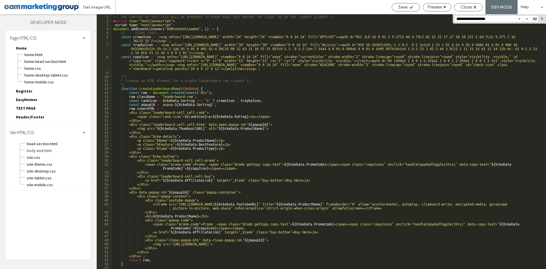
click at [180, 19] on div "<!--THE CONTENT OF THIS FILE WILL BE APPENDED TO EVERY PAGE JUST BEFORE THE CLO…" at bounding box center [327, 145] width 430 height 263
drag, startPoint x: 183, startPoint y: 20, endPoint x: 106, endPoint y: 21, distance: 76.3
click at [106, 21] on div "** 1 2 3 4 5 6 7 8 9 10 11 12 13 14 15 16 17 18 19 20 21 22 23 24 25 26 27 28 2…" at bounding box center [322, 141] width 450 height 255
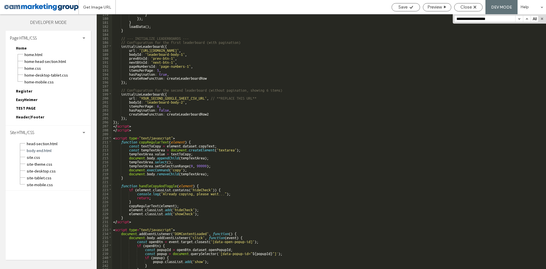
scroll to position [825, 0]
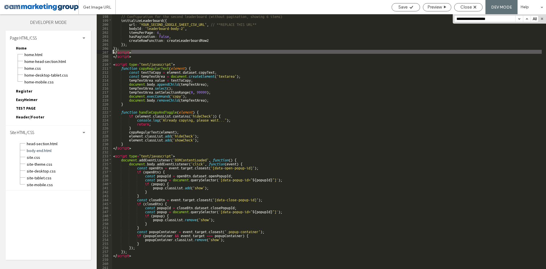
drag, startPoint x: 136, startPoint y: 52, endPoint x: 109, endPoint y: 50, distance: 27.1
click at [109, 50] on div "** 198 199 200 201 202 203 204 205 206 207 208 209 210 211 212 213 214 215 216 …" at bounding box center [322, 141] width 450 height 255
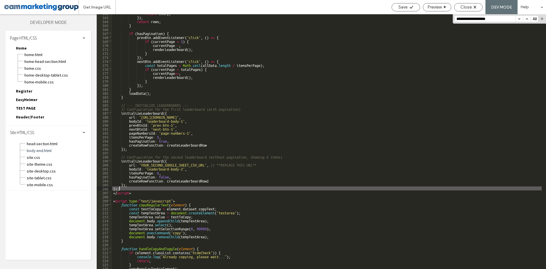
scroll to position [684, 0]
click at [205, 164] on div "return entry ; }) ; return rows ; } if ( hasPagination ) { prevBtn . addEventLi…" at bounding box center [327, 142] width 430 height 263
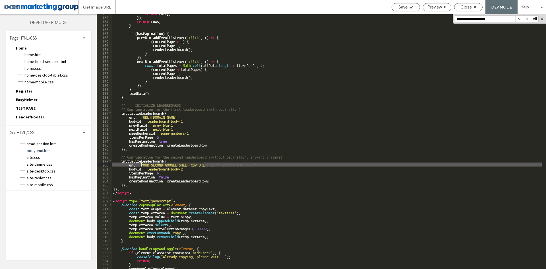
click at [141, 163] on div "return entry ; }) ; return rows ; } if ( hasPagination ) { prevBtn . addEventLi…" at bounding box center [327, 142] width 430 height 263
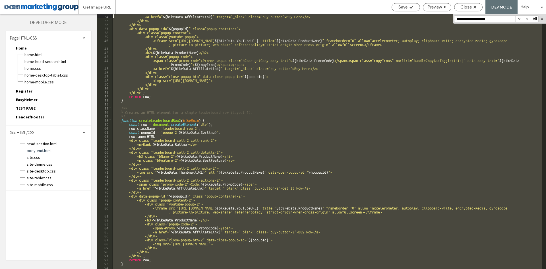
scroll to position [0, 0]
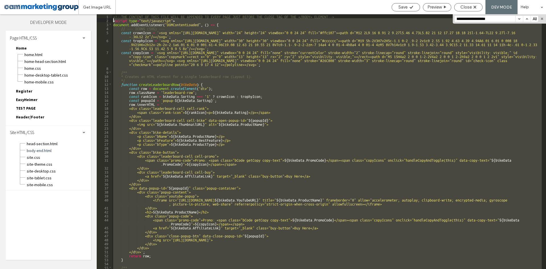
drag, startPoint x: 134, startPoint y: 192, endPoint x: 89, endPoint y: 18, distance: 179.3
click at [89, 18] on div "Layers Theme Pages Widgets Media Content Personalize Sell Online Blog App Store…" at bounding box center [273, 141] width 546 height 255
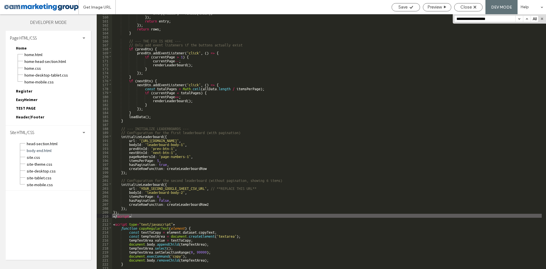
click at [199, 187] on div "entry [ header ] = values [ index ] ; }) ; return entry ; }) ; return rows ; } …" at bounding box center [327, 142] width 430 height 263
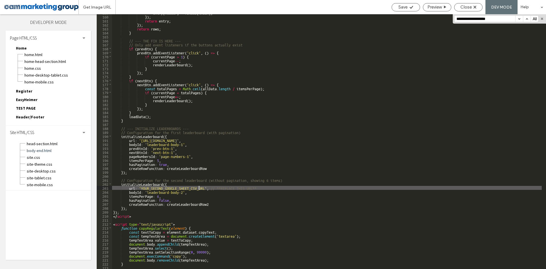
click at [199, 187] on div "entry [ header ] = values [ index ] ; }) ; return entry ; }) ; return rows ; } …" at bounding box center [327, 142] width 430 height 263
click at [440, 139] on div "entry [ header ] = values [ index ] ; }) ; return entry ; }) ; return rows ; } …" at bounding box center [327, 142] width 430 height 263
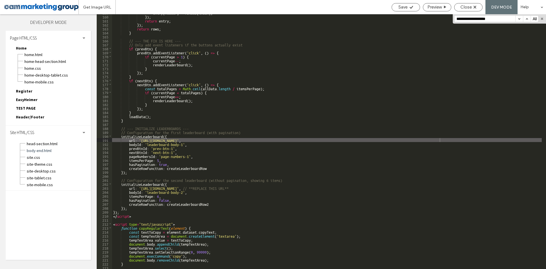
click at [142, 138] on div "entry [ header ] = values [ index ] ; }) ; return entry ; }) ; return rows ; } …" at bounding box center [327, 142] width 430 height 263
click at [459, 140] on div "entry [ header ] = values [ index ] ; }) ; return entry ; }) ; return rows ; } …" at bounding box center [327, 142] width 430 height 263
click at [273, 71] on div "entry [ header ] = values [ index ] ; }) ; return entry ; }) ; return rows ; } …" at bounding box center [327, 142] width 430 height 263
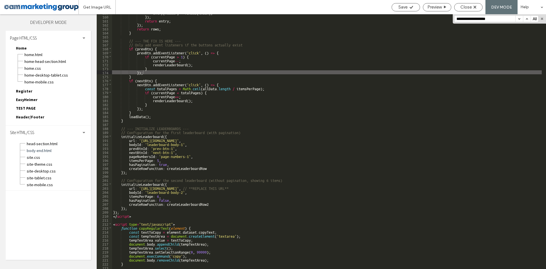
click at [233, 102] on div "entry [ header ] = values [ index ] ; }) ; return entry ; }) ; return rows ; } …" at bounding box center [327, 142] width 430 height 263
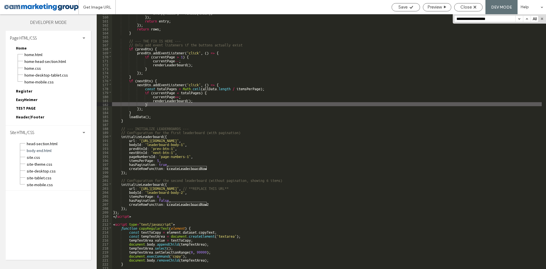
paste input "**********"
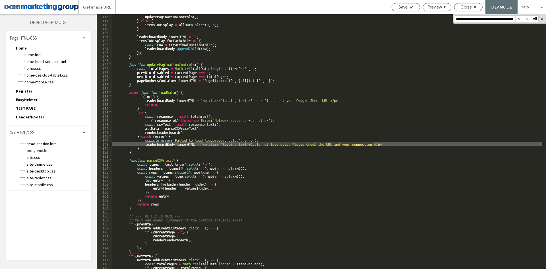
click at [194, 115] on div "updatePaginationControls ( ) ; } else { itemsToDisplay = allData . slice ( 0 , …" at bounding box center [327, 145] width 430 height 263
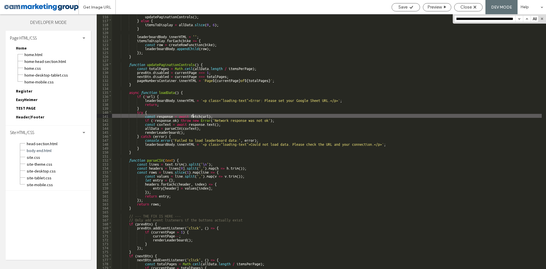
scroll to position [0, 0]
click at [162, 91] on div "updatePaginationControls ( ) ; } else { itemsToDisplay = allData . slice ( 0 , …" at bounding box center [327, 145] width 430 height 263
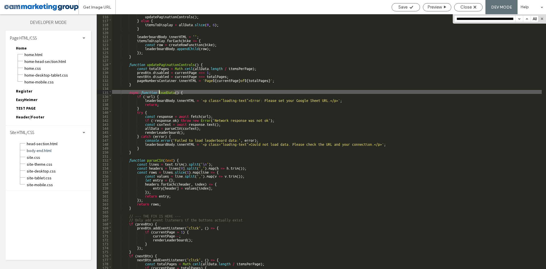
click at [162, 91] on div "updatePaginationControls ( ) ; } else { itemsToDisplay = allData . slice ( 0 , …" at bounding box center [327, 145] width 430 height 263
click at [251, 98] on div "updatePaginationControls ( ) ; } else { itemsToDisplay = allData . slice ( 0 , …" at bounding box center [327, 145] width 430 height 263
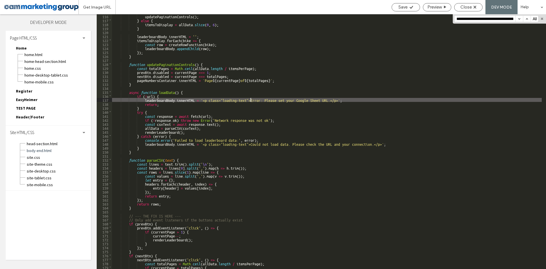
click at [238, 99] on div "updatePaginationControls ( ) ; } else { itemsToDisplay = allData . slice ( 0 , …" at bounding box center [327, 145] width 430 height 263
click at [335, 99] on div "updatePaginationControls ( ) ; } else { itemsToDisplay = allData . slice ( 0 , …" at bounding box center [327, 145] width 430 height 263
click at [322, 145] on div "updatePaginationControls ( ) ; } else { itemsToDisplay = allData . slice ( 0 , …" at bounding box center [327, 145] width 430 height 263
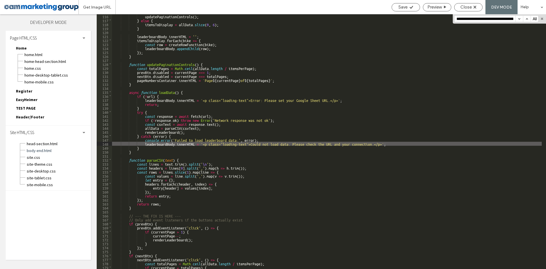
click at [152, 119] on div "updatePaginationControls ( ) ; } else { itemsToDisplay = allData . slice ( 0 , …" at bounding box center [327, 145] width 430 height 263
click at [159, 143] on div "updatePaginationControls ( ) ; } else { itemsToDisplay = allData . slice ( 0 , …" at bounding box center [327, 145] width 430 height 263
click at [190, 142] on div "updatePaginationControls ( ) ; } else { itemsToDisplay = allData . slice ( 0 , …" at bounding box center [327, 145] width 430 height 263
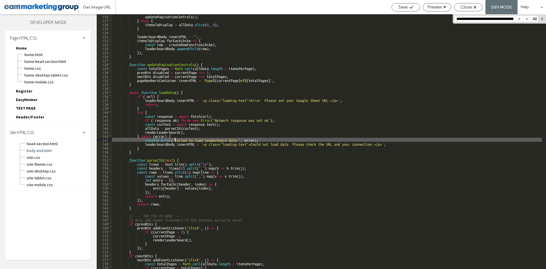
click at [175, 141] on div "updatePaginationControls ( ) ; } else { itemsToDisplay = allData . slice ( 0 , …" at bounding box center [327, 145] width 430 height 263
click at [215, 140] on div "updatePaginationControls ( ) ; } else { itemsToDisplay = allData . slice ( 0 , …" at bounding box center [327, 145] width 430 height 263
click at [253, 140] on div "updatePaginationControls ( ) ; } else { itemsToDisplay = allData . slice ( 0 , …" at bounding box center [327, 145] width 430 height 263
click at [267, 140] on div "updatePaginationControls ( ) ; } else { itemsToDisplay = allData . slice ( 0 , …" at bounding box center [327, 145] width 430 height 263
click at [210, 113] on div "updatePaginationControls ( ) ; } else { itemsToDisplay = allData . slice ( 0 , …" at bounding box center [327, 145] width 430 height 263
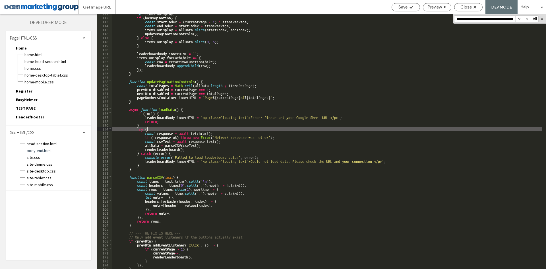
scroll to position [481, 0]
click at [180, 109] on div "let itemsToDisplay ; if ( hasPagination ) { const startIndex = ( currentPage - …" at bounding box center [327, 142] width 430 height 263
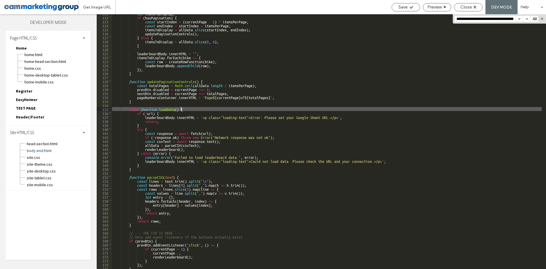
click at [169, 109] on div "let itemsToDisplay ; if ( hasPagination ) { const startIndex = ( currentPage - …" at bounding box center [327, 142] width 430 height 263
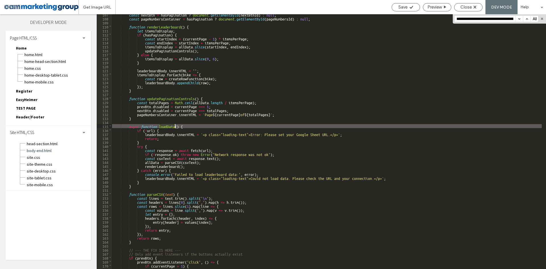
scroll to position [464, 0]
type input "********"
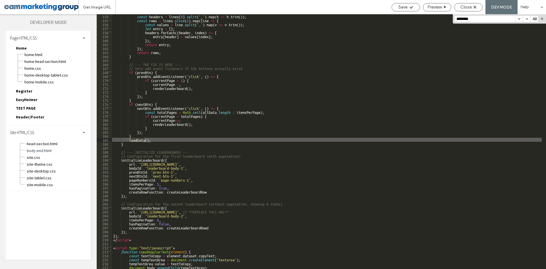
scroll to position [650, 0]
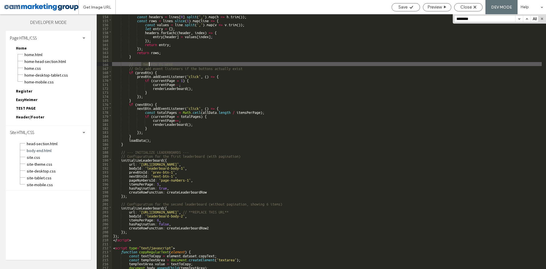
drag, startPoint x: 141, startPoint y: 64, endPoint x: 164, endPoint y: 63, distance: 22.2
click at [164, 63] on div "const headers = lines [ 0 ] . split ( ',' ) . map ( h => h . trim ( )) ; const …" at bounding box center [327, 145] width 430 height 263
click at [154, 67] on div "const headers = lines [ 0 ] . split ( ',' ) . map ( h => h . trim ( )) ; const …" at bounding box center [327, 145] width 430 height 263
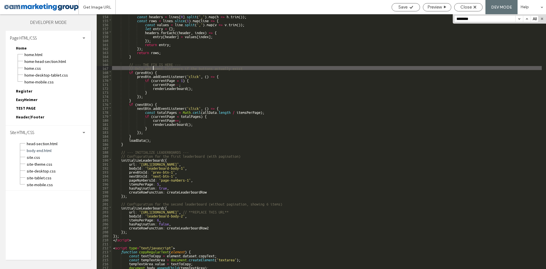
click at [182, 67] on div "const headers = lines [ 0 ] . split ( ',' ) . map ( h => h . trim ( )) ; const …" at bounding box center [327, 145] width 430 height 263
click at [170, 68] on div "const headers = lines [ 0 ] . split ( ',' ) . map ( h => h . trim ( )) ; const …" at bounding box center [327, 145] width 430 height 263
click at [233, 67] on div "const headers = lines [ 0 ] . split ( ',' ) . map ( h => h . trim ( )) ; const …" at bounding box center [327, 145] width 430 height 263
click at [250, 67] on div "const headers = lines [ 0 ] . split ( ',' ) . map ( h => h . trim ( )) ; const …" at bounding box center [327, 145] width 430 height 263
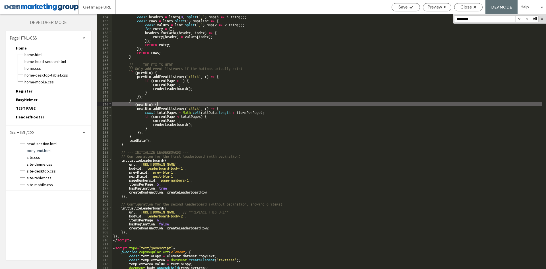
click at [162, 103] on div "const headers = lines [ 0 ] . split ( ',' ) . map ( h => h . trim ( )) ; const …" at bounding box center [327, 145] width 430 height 263
click at [186, 127] on div "const headers = lines [ 0 ] . split ( ',' ) . map ( h => h . trim ( )) ; const …" at bounding box center [327, 145] width 430 height 263
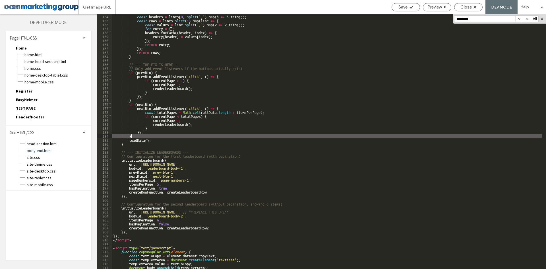
click at [147, 137] on div "const headers = lines [ 0 ] . split ( ',' ) . map ( h => h . trim ( )) ; const …" at bounding box center [327, 145] width 430 height 263
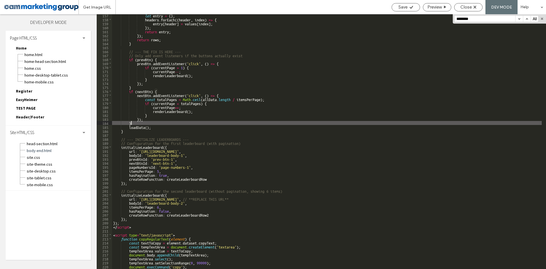
scroll to position [679, 0]
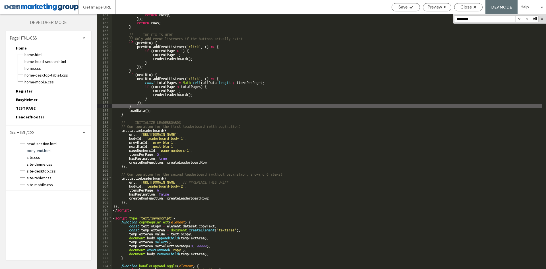
click at [190, 130] on div "return entry ; }) ; return rows ; } // --- THE FIX IS HERE --- // Only add even…" at bounding box center [327, 143] width 430 height 263
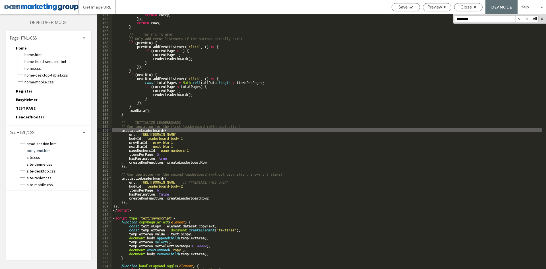
click at [464, 134] on div "return entry ; }) ; return rows ; } // --- THE FIX IS HERE --- // Only add even…" at bounding box center [327, 143] width 430 height 263
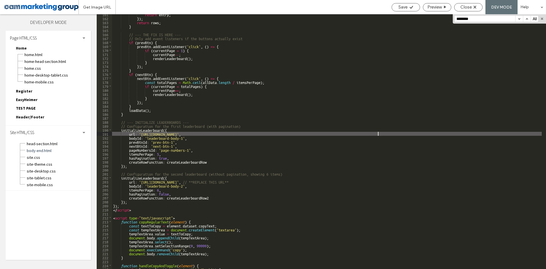
click at [379, 133] on div "return entry ; }) ; return rows ; } // --- THE FIX IS HERE --- // Only add even…" at bounding box center [327, 143] width 430 height 263
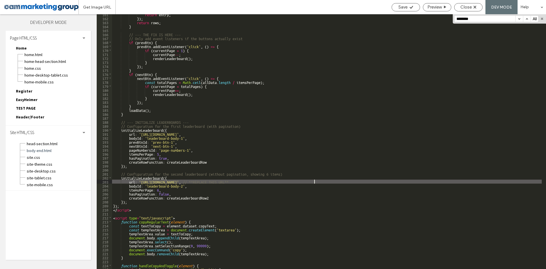
click at [314, 180] on div "return entry ; }) ; return rows ; } // --- THE FIX IS HERE --- // Only add even…" at bounding box center [327, 143] width 430 height 263
click at [191, 133] on div "return entry ; }) ; return rows ; } // --- THE FIX IS HERE --- // Only add even…" at bounding box center [327, 143] width 430 height 263
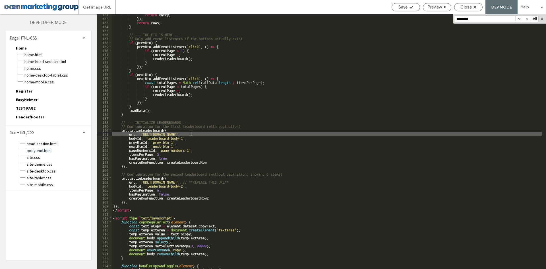
click at [194, 143] on div "return entry ; }) ; return rows ; } // --- THE FIX IS HERE --- // Only add even…" at bounding box center [327, 143] width 430 height 263
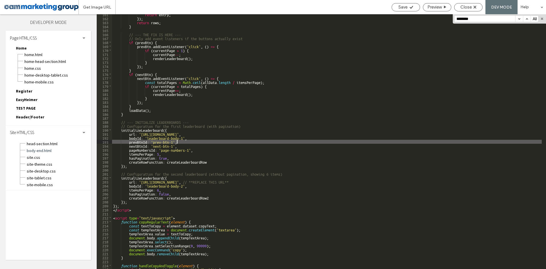
click at [195, 153] on div "return entry ; }) ; return rows ; } // --- THE FIX IS HERE --- // Only add even…" at bounding box center [327, 143] width 430 height 263
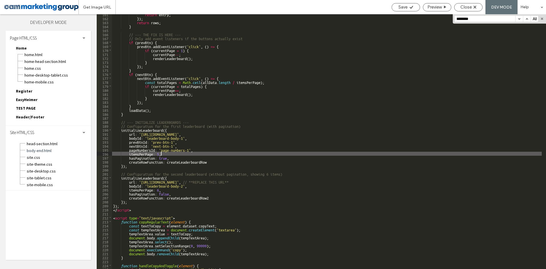
click at [213, 160] on div "return entry ; }) ; return rows ; } // --- THE FIX IS HERE --- // Only add even…" at bounding box center [327, 143] width 430 height 263
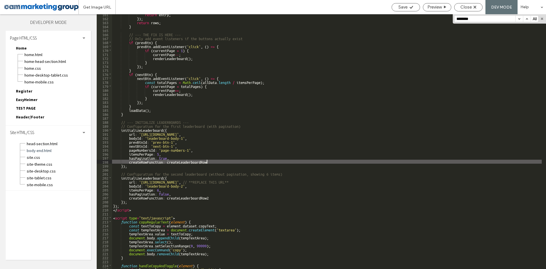
click at [214, 167] on div "return entry ; }) ; return rows ; } // --- THE FIX IS HERE --- // Only add even…" at bounding box center [327, 143] width 430 height 263
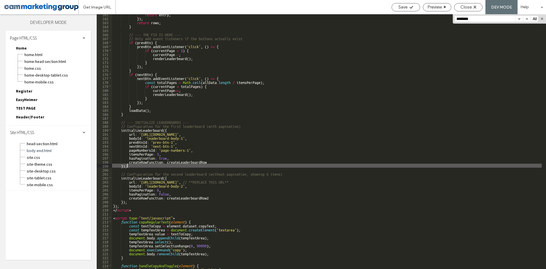
click at [203, 132] on div "return entry ; }) ; return rows ; } // --- THE FIX IS HERE --- // Only add even…" at bounding box center [327, 143] width 430 height 263
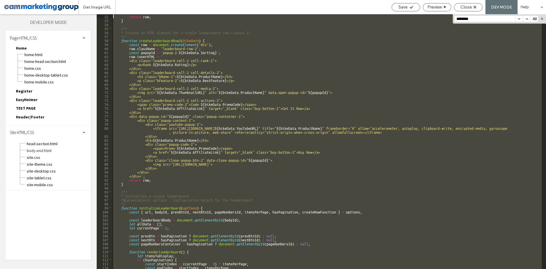
scroll to position [0, 0]
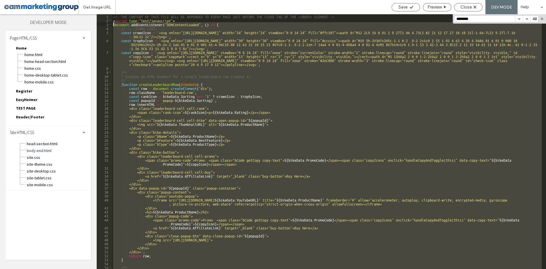
drag, startPoint x: 133, startPoint y: 193, endPoint x: 100, endPoint y: 25, distance: 171.0
click at [100, 25] on div "** 1 2 3 4 5 6 7 8 9 10 11 12 13 14 15 16 17 18 19 20 21 22 23 24 25 26 27 28 2…" at bounding box center [322, 141] width 450 height 255
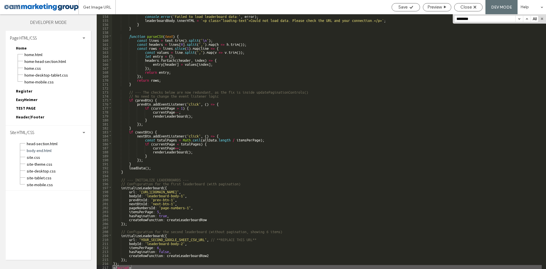
click at [260, 132] on div "console . error ( 'Failed to load leaderboard data:' , error ) ; leaderboardBod…" at bounding box center [327, 145] width 430 height 263
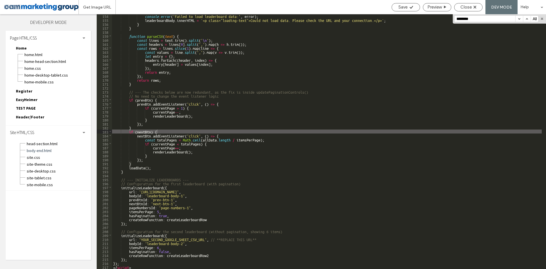
click at [215, 73] on div "console . error ( 'Failed to load leaderboard data:' , error ) ; leaderboardBod…" at bounding box center [327, 145] width 430 height 263
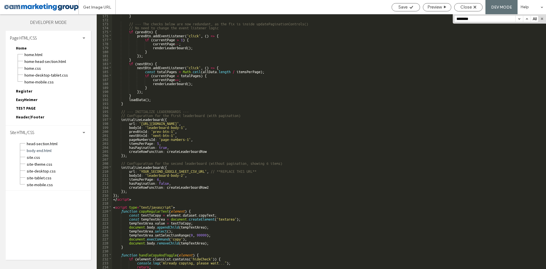
scroll to position [752, 0]
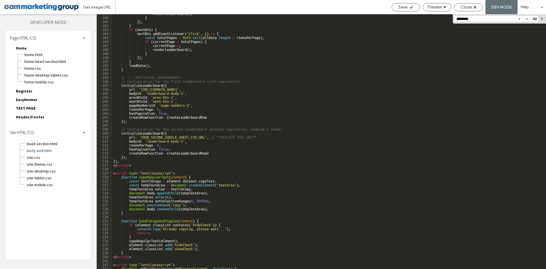
click at [134, 165] on div "renderLeaderboard ( ) ; } }) ; } if ( nextBtn ) { nextBtn . addEventListener ( …" at bounding box center [327, 142] width 430 height 263
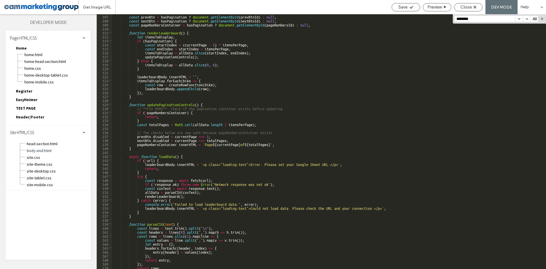
scroll to position [462, 0]
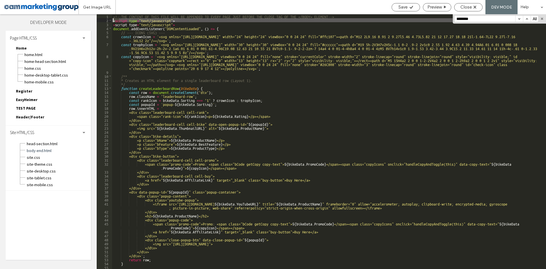
drag, startPoint x: 102, startPoint y: 21, endPoint x: 90, endPoint y: 22, distance: 12.3
click at [90, 22] on div "Layers Theme Pages Widgets Media Content Personalize Sell Online Blog App Store…" at bounding box center [273, 141] width 546 height 255
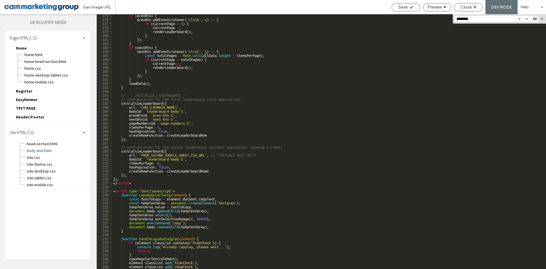
scroll to position [734, 0]
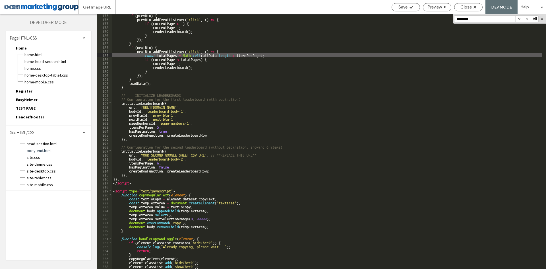
click at [226, 53] on div "if ( prevBtn ) { prevBtn . addEventListener ( 'click' , ( ) => { if ( currentPa…" at bounding box center [327, 144] width 430 height 263
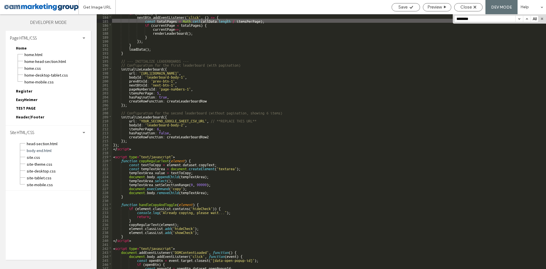
click at [205, 120] on div "if ( nextBtn ) { nextBtn . addEventListener ( 'click' , ( ) => { const totalPag…" at bounding box center [327, 142] width 430 height 263
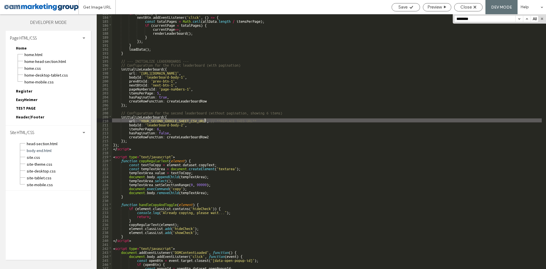
click at [142, 120] on div "if ( nextBtn ) { nextBtn . addEventListener ( 'click' , ( ) => { const totalPag…" at bounding box center [327, 142] width 430 height 263
drag, startPoint x: 337, startPoint y: 122, endPoint x: 347, endPoint y: 121, distance: 10.2
click at [337, 122] on div "if ( nextBtn ) { nextBtn . addEventListener ( 'click' , ( ) => { const totalPag…" at bounding box center [327, 142] width 430 height 263
click at [287, 83] on div "if ( nextBtn ) { nextBtn . addEventListener ( 'click' , ( ) => { const totalPag…" at bounding box center [327, 142] width 430 height 263
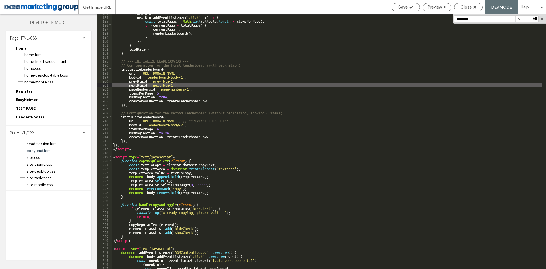
click at [237, 123] on div "if ( nextBtn ) { nextBtn . addEventListener ( 'click' , ( ) => { const totalPag…" at bounding box center [327, 142] width 430 height 263
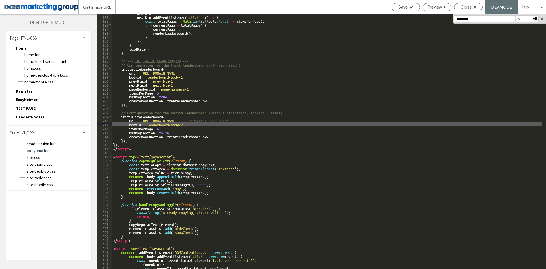
click at [226, 121] on div "if ( nextBtn ) { nextBtn . addEventListener ( 'click' , ( ) => { const totalPag…" at bounding box center [327, 142] width 430 height 263
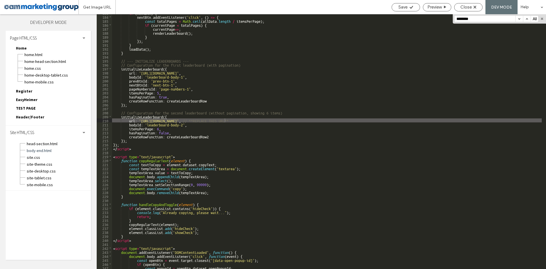
click at [461, 120] on div "if ( nextBtn ) { nextBtn . addEventListener ( 'click' , ( ) => { const totalPag…" at bounding box center [327, 142] width 430 height 263
click at [141, 120] on div "if ( nextBtn ) { nextBtn . addEventListener ( 'click' , ( ) => { const totalPag…" at bounding box center [327, 142] width 430 height 263
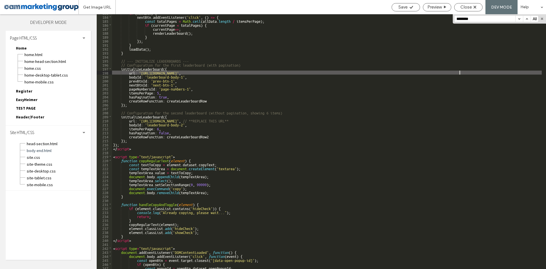
click at [460, 72] on div "if ( nextBtn ) { nextBtn . addEventListener ( 'click' , ( ) => { const totalPag…" at bounding box center [327, 142] width 430 height 263
click at [143, 73] on div "if ( nextBtn ) { nextBtn . addEventListener ( 'click' , ( ) => { const totalPag…" at bounding box center [327, 142] width 430 height 263
click at [142, 73] on div "if ( nextBtn ) { nextBtn . addEventListener ( 'click' , ( ) => { const totalPag…" at bounding box center [327, 142] width 430 height 263
click at [141, 72] on div "if ( nextBtn ) { nextBtn . addEventListener ( 'click' , ( ) => { const totalPag…" at bounding box center [327, 142] width 430 height 263
click at [148, 116] on div "if ( nextBtn ) { nextBtn . addEventListener ( 'click' , ( ) => { const totalPag…" at bounding box center [327, 142] width 430 height 263
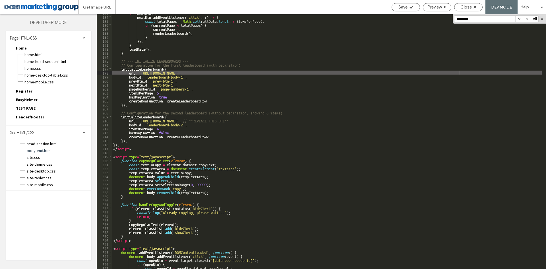
click at [148, 116] on div "if ( nextBtn ) { nextBtn . addEventListener ( 'click' , ( ) => { const totalPag…" at bounding box center [327, 142] width 430 height 263
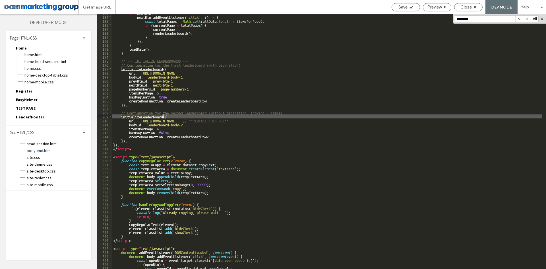
click at [151, 114] on div "if ( nextBtn ) { nextBtn . addEventListener ( 'click' , ( ) => { const totalPag…" at bounding box center [327, 142] width 430 height 263
click at [152, 116] on div "if ( nextBtn ) { nextBtn . addEventListener ( 'click' , ( ) => { const totalPag…" at bounding box center [327, 142] width 430 height 263
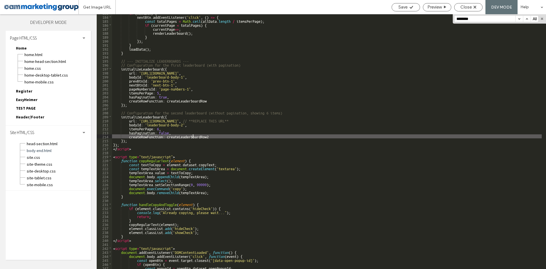
click at [192, 136] on div "if ( nextBtn ) { nextBtn . addEventListener ( 'click' , ( ) => { const totalPag…" at bounding box center [327, 142] width 430 height 263
click at [190, 102] on div "if ( nextBtn ) { nextBtn . addEventListener ( 'click' , ( ) => { const totalPag…" at bounding box center [327, 142] width 430 height 263
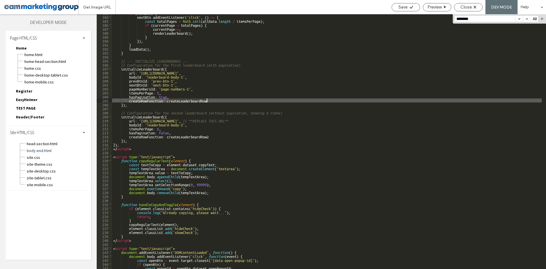
click at [190, 102] on div "if ( nextBtn ) { nextBtn . addEventListener ( 'click' , ( ) => { const totalPag…" at bounding box center [327, 142] width 430 height 263
click at [219, 64] on div "if ( nextBtn ) { nextBtn . addEventListener ( 'click' , ( ) => { const totalPag…" at bounding box center [327, 142] width 430 height 263
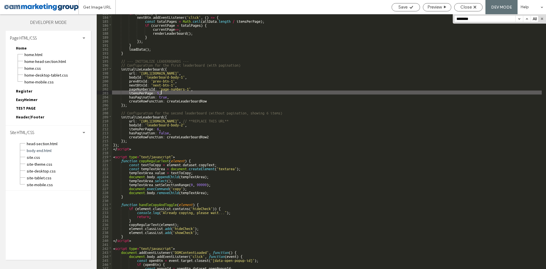
click at [192, 92] on div "if ( nextBtn ) { nextBtn . addEventListener ( 'click' , ( ) => { const totalPag…" at bounding box center [327, 142] width 430 height 263
click at [203, 129] on div "if ( nextBtn ) { nextBtn . addEventListener ( 'click' , ( ) => { const totalPag…" at bounding box center [327, 142] width 430 height 263
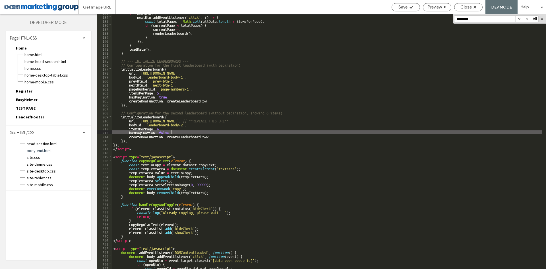
click at [204, 133] on div "if ( nextBtn ) { nextBtn . addEventListener ( 'click' , ( ) => { const totalPag…" at bounding box center [327, 142] width 430 height 263
click at [195, 134] on div "if ( nextBtn ) { nextBtn . addEventListener ( 'click' , ( ) => { const totalPag…" at bounding box center [327, 142] width 430 height 263
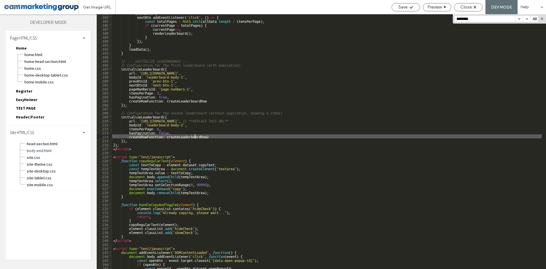
click at [195, 134] on div "if ( nextBtn ) { nextBtn . addEventListener ( 'click' , ( ) => { const totalPag…" at bounding box center [327, 142] width 430 height 263
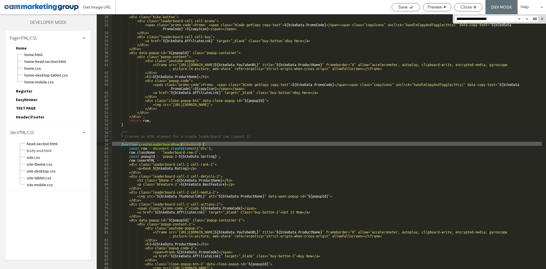
click at [211, 68] on div "<div class="bike-button"> <div class="leaderboard-cell cell-promo"> <span class…" at bounding box center [327, 145] width 430 height 263
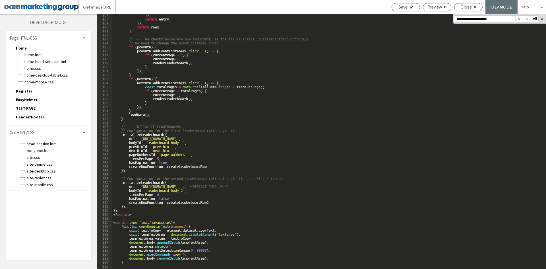
scroll to position [720, 0]
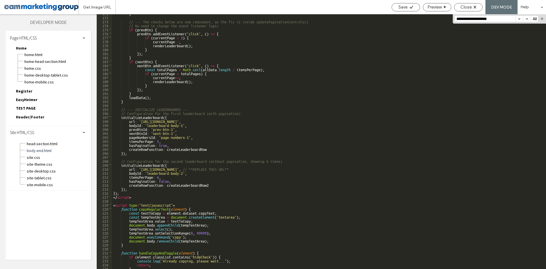
click at [460, 121] on div "} // --- The checks below are now redundant, as the fix is inside updatePaginat…" at bounding box center [327, 142] width 430 height 263
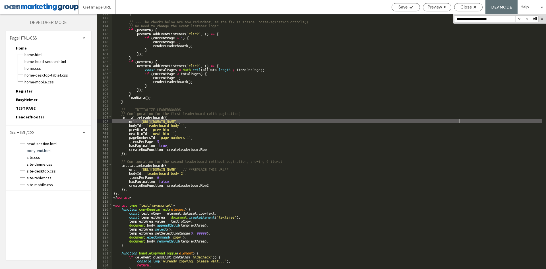
click at [142, 121] on div "} // --- The checks below are now redundant, as the fix is inside updatePaginat…" at bounding box center [327, 142] width 430 height 263
click at [460, 169] on div "} // --- The checks below are now redundant, as the fix is inside updatePaginat…" at bounding box center [327, 142] width 430 height 263
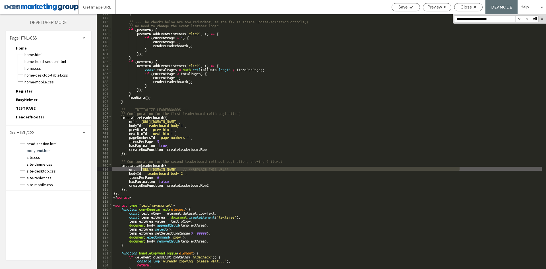
click at [141, 168] on div "} // --- The checks below are now redundant, as the fix is inside updatePaginat…" at bounding box center [327, 142] width 430 height 263
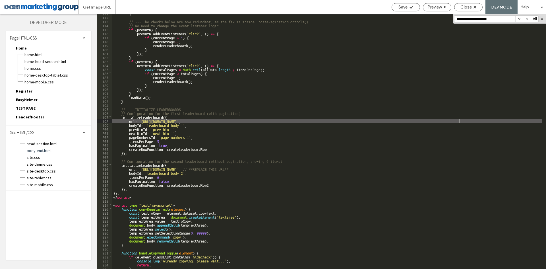
click at [460, 121] on div "} // --- The checks below are now redundant, as the fix is inside updatePaginat…" at bounding box center [327, 142] width 430 height 263
click at [141, 120] on div "} // --- The checks below are now redundant, as the fix is inside updatePaginat…" at bounding box center [327, 142] width 430 height 263
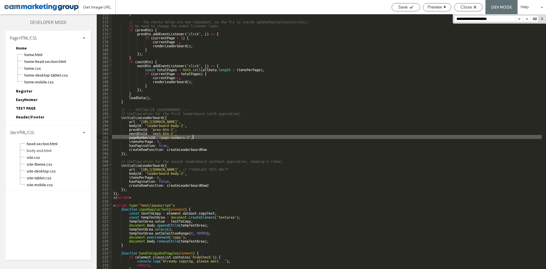
click at [208, 136] on div "} // --- The checks below are now redundant, as the fix is inside updatePaginat…" at bounding box center [327, 142] width 430 height 263
click at [198, 145] on div "} // --- The checks below are now redundant, as the fix is inside updatePaginat…" at bounding box center [327, 142] width 430 height 263
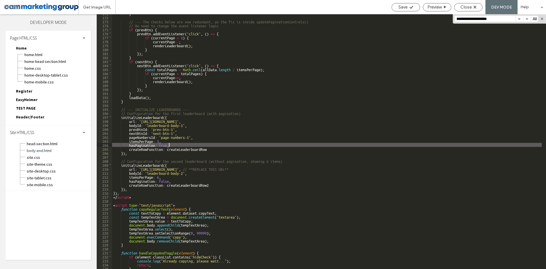
click at [169, 146] on div "} // --- The checks below are now redundant, as the fix is inside updatePaginat…" at bounding box center [327, 142] width 430 height 263
click at [161, 144] on div "} // --- The checks below are now redundant, as the fix is inside updatePaginat…" at bounding box center [327, 142] width 430 height 263
click at [211, 147] on div "} // --- The checks below are now redundant, as the fix is inside updatePaginat…" at bounding box center [327, 142] width 430 height 263
click at [213, 150] on div "} // --- The checks below are now redundant, as the fix is inside updatePaginat…" at bounding box center [327, 142] width 430 height 263
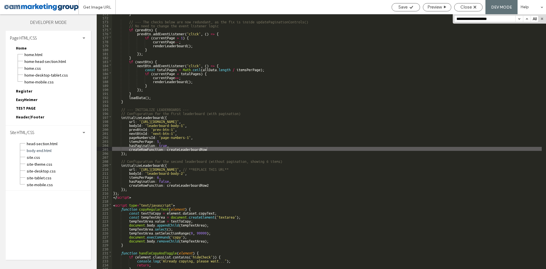
click at [283, 79] on div "} // --- The checks below are now redundant, as the fix is inside updatePaginat…" at bounding box center [327, 142] width 430 height 263
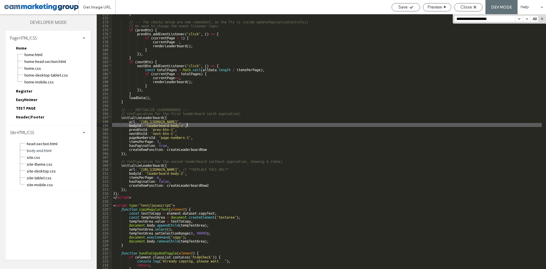
click at [275, 125] on div "} // --- The checks below are now redundant, as the fix is inside updatePaginat…" at bounding box center [327, 142] width 430 height 263
paste input
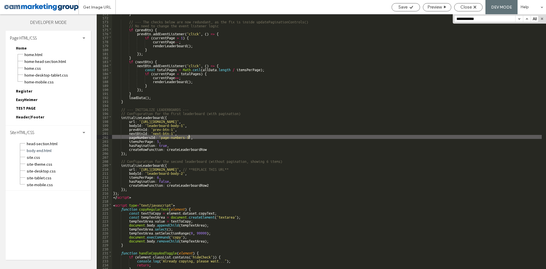
click at [189, 136] on div "} // --- The checks below are now redundant, as the fix is inside updatePaginat…" at bounding box center [327, 142] width 430 height 263
click at [162, 137] on div "} // --- The checks below are now redundant, as the fix is inside updatePaginat…" at bounding box center [327, 142] width 430 height 263
type input "**********"
click at [497, 19] on input "**********" at bounding box center [485, 19] width 61 height 6
drag, startPoint x: 496, startPoint y: 19, endPoint x: 434, endPoint y: 22, distance: 62.4
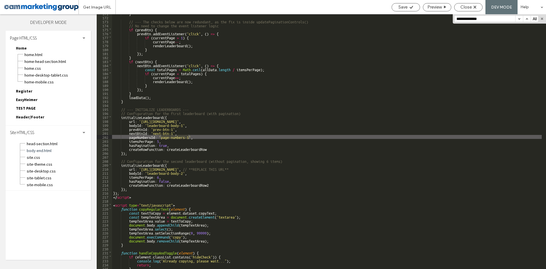
click at [434, 22] on div "** 171 172 173 174 175 176 177 178 179 180 181 182 183 184 185 186 187 188 189 …" at bounding box center [322, 141] width 450 height 255
click at [466, 6] on span "Close" at bounding box center [466, 7] width 11 height 5
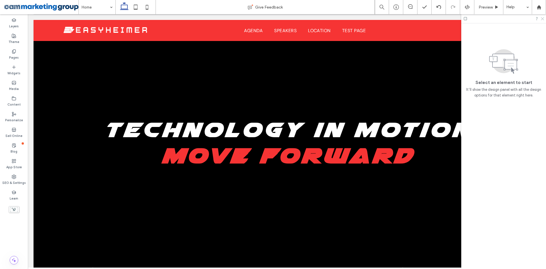
click at [543, 19] on use at bounding box center [542, 18] width 3 height 3
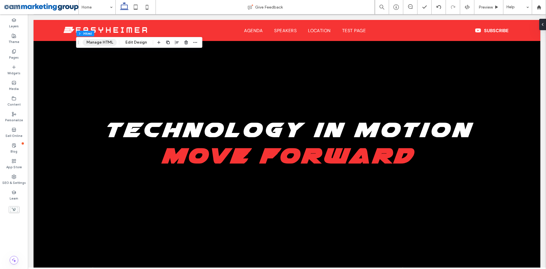
click at [94, 41] on button "Manage HTML" at bounding box center [100, 42] width 34 height 7
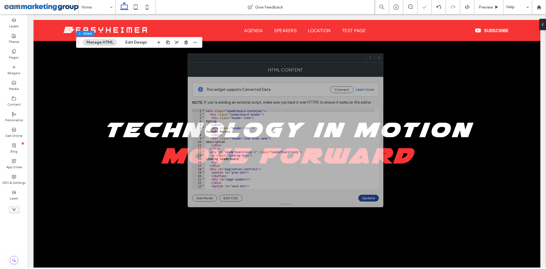
drag, startPoint x: 261, startPoint y: 64, endPoint x: 248, endPoint y: 65, distance: 12.5
click at [248, 62] on div at bounding box center [277, 58] width 178 height 9
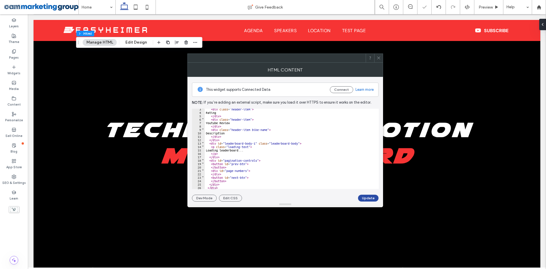
scroll to position [9, 0]
click at [241, 176] on div "< div class = "header-item" > Rating </ div > < div class = "header-item" > You…" at bounding box center [290, 150] width 170 height 87
click at [245, 166] on div "< div class = "header-item" > Rating </ div > < div class = "header-item" > You…" at bounding box center [290, 150] width 170 height 87
click at [247, 161] on div "< div class = "header-item" > Rating </ div > < div class = "header-item" > You…" at bounding box center [290, 150] width 170 height 87
click at [244, 164] on div "< div class = "header-item" > Rating </ div > < div class = "header-item" > You…" at bounding box center [290, 150] width 170 height 87
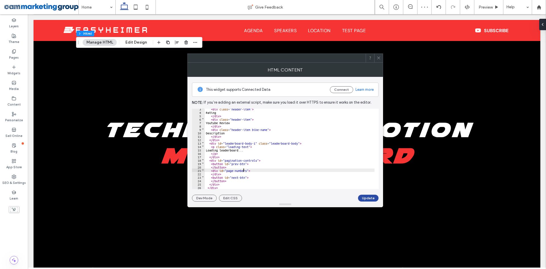
click at [244, 169] on div "< div class = "header-item" > Rating </ div > < div class = "header-item" > You…" at bounding box center [290, 150] width 170 height 87
drag, startPoint x: 247, startPoint y: 169, endPoint x: 228, endPoint y: 170, distance: 19.4
click at [228, 170] on div "< div class = "header-item" > Rating </ div > < div class = "header-item" > You…" at bounding box center [290, 150] width 170 height 87
click at [363, 197] on button "Update" at bounding box center [368, 198] width 20 height 7
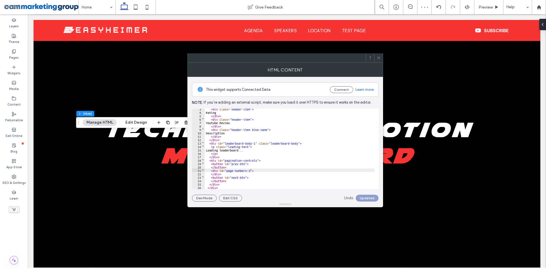
click at [379, 57] on icon at bounding box center [379, 58] width 4 height 4
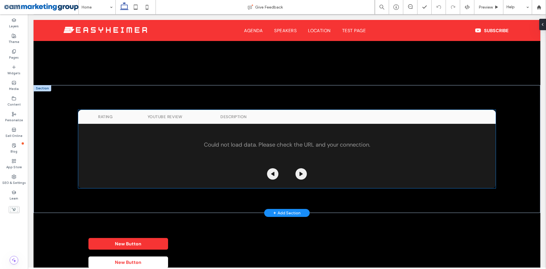
click at [303, 144] on p "Could not load data. Please check the URL and your connection." at bounding box center [287, 144] width 418 height 30
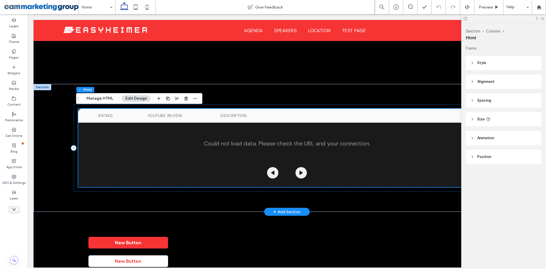
scroll to position [4266, 0]
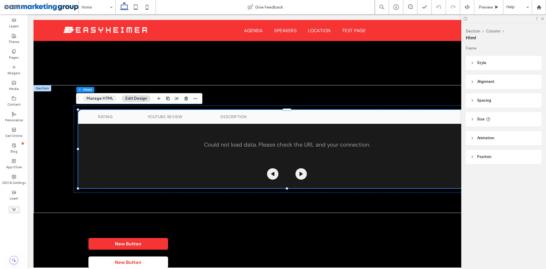
click at [101, 98] on button "Manage HTML" at bounding box center [100, 98] width 34 height 7
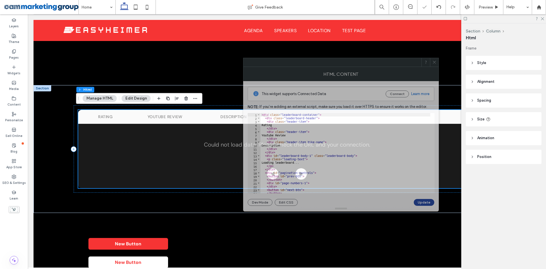
drag, startPoint x: 349, startPoint y: 68, endPoint x: 266, endPoint y: 64, distance: 83.4
click at [266, 67] on div "HTML Content" at bounding box center [341, 74] width 196 height 14
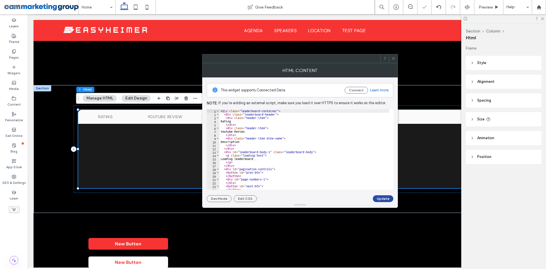
scroll to position [9, 0]
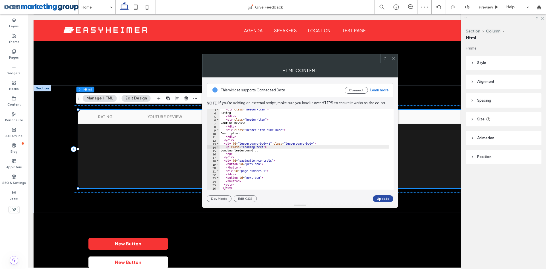
click at [262, 147] on div "< div class = "header-item" > Rating </ div > < div class = "header-item" > You…" at bounding box center [305, 151] width 170 height 87
click at [267, 142] on div "< div class = "header-item" > Rating </ div > < div class = "header-item" > You…" at bounding box center [305, 151] width 170 height 87
click at [272, 143] on div "< div class = "header-item" > Rating </ div > < div class = "header-item" > You…" at bounding box center [305, 151] width 170 height 87
click at [264, 171] on div "< div class = "header-item" > Rating </ div > < div class = "header-item" > You…" at bounding box center [305, 151] width 170 height 87
click at [263, 158] on div "< div class = "header-item" > Rating </ div > < div class = "header-item" > You…" at bounding box center [305, 151] width 170 height 87
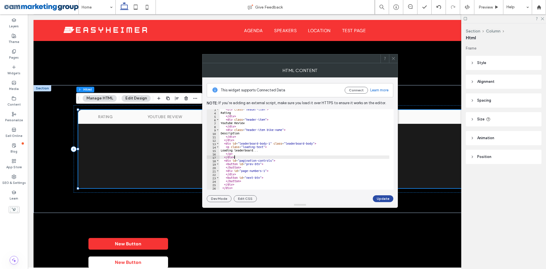
click at [247, 168] on div "< div class = "header-item" > Rating </ div > < div class = "header-item" > You…" at bounding box center [305, 151] width 170 height 87
click at [252, 174] on div "< div class = "header-item" > Rating </ div > < div class = "header-item" > You…" at bounding box center [305, 151] width 170 height 87
click at [243, 172] on div "< div class = "header-item" > Rating </ div > < div class = "header-item" > You…" at bounding box center [305, 151] width 170 height 87
click at [272, 171] on div "< div class = "header-item" > Rating </ div > < div class = "header-item" > You…" at bounding box center [305, 151] width 170 height 87
click at [228, 161] on div "< div class = "header-item" > Rating </ div > < div class = "header-item" > You…" at bounding box center [305, 151] width 170 height 87
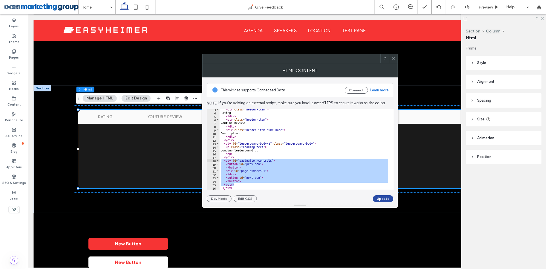
drag, startPoint x: 236, startPoint y: 183, endPoint x: 214, endPoint y: 160, distance: 32.0
click at [214, 160] on div "**********" at bounding box center [300, 149] width 187 height 80
paste textarea "Cursor at row 18"
type textarea "******"
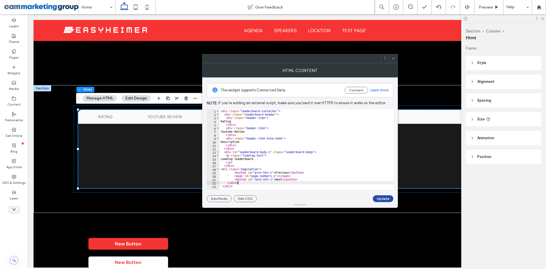
click at [380, 198] on button "Update" at bounding box center [383, 198] width 20 height 7
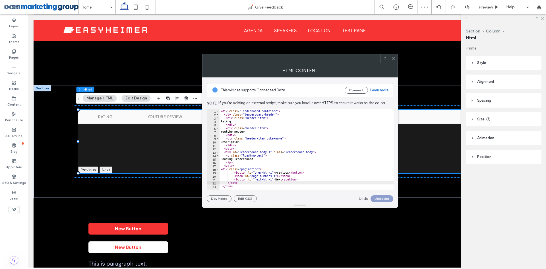
click at [393, 58] on use at bounding box center [393, 58] width 3 height 3
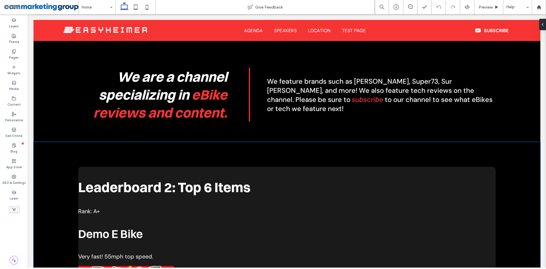
scroll to position [336, 0]
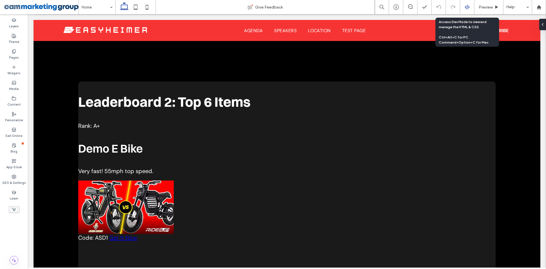
click at [468, 7] on icon at bounding box center [467, 7] width 5 height 5
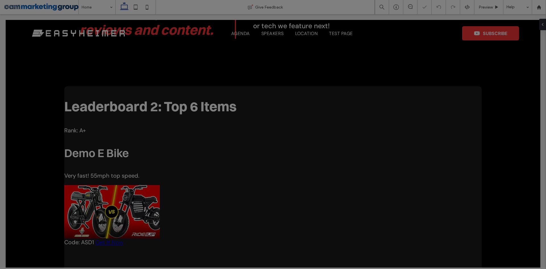
scroll to position [0, 0]
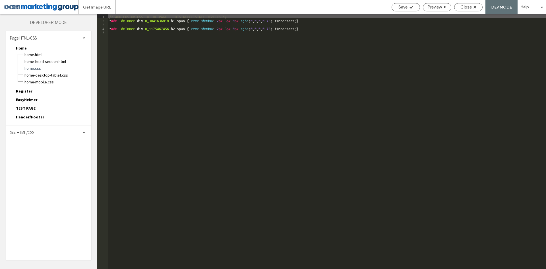
click at [53, 129] on div "Site HTML/CSS" at bounding box center [48, 132] width 85 height 14
click at [49, 171] on span "site-desktop.css" at bounding box center [58, 171] width 65 height 6
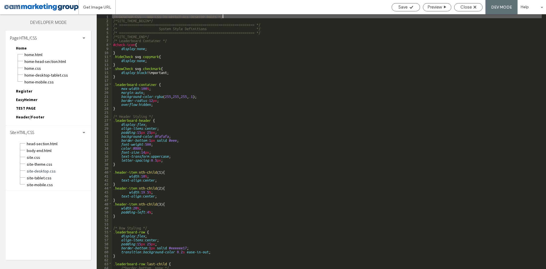
click at [271, 154] on div "/* DESKTOP CSS - ADD CSS TO AFFECT ALL DESKTOP PAGES */ /*SITE_THEME_BEGIN*/ /*…" at bounding box center [327, 145] width 430 height 263
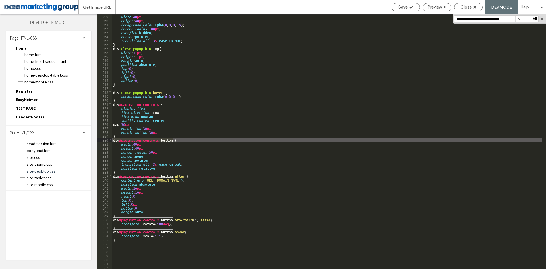
scroll to position [1187, 0]
type input "**********"
click at [169, 53] on div "width : 40 px ; height : 40 px ; background-color : rgba ( 0 , 0 , 0 , .6 ); bo…" at bounding box center [327, 145] width 430 height 263
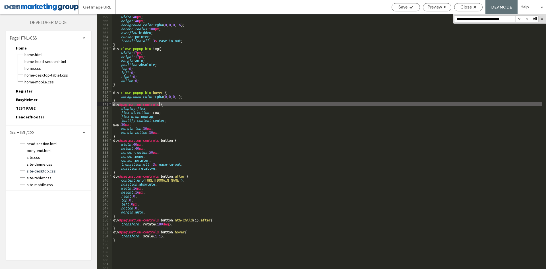
click at [159, 104] on div "width : 40 px ; height : 40 px ; background-color : rgba ( 0 , 0 , 0 , .6 ); bo…" at bounding box center [327, 145] width 430 height 263
click at [120, 103] on div "width : 40 px ; height : 40 px ; background-color : rgba ( 0 , 0 , 0 , .6 ); bo…" at bounding box center [327, 145] width 430 height 263
click at [143, 140] on div "width : 40 px ; height : 40 px ; background-color : rgba ( 0 , 0 , 0 , .6 ); bo…" at bounding box center [327, 145] width 430 height 263
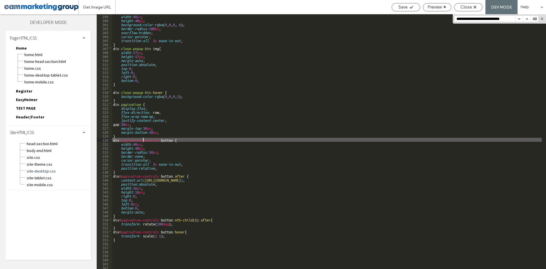
click at [143, 140] on div "width : 40 px ; height : 40 px ; background-color : rgba ( 0 , 0 , 0 , .6 ); bo…" at bounding box center [327, 145] width 430 height 263
click at [159, 140] on div "width : 40 px ; height : 40 px ; background-color : rgba ( 0 , 0 , 0 , .6 ); bo…" at bounding box center [327, 141] width 430 height 255
click at [119, 140] on div "width : 40 px ; height : 40 px ; background-color : rgba ( 0 , 0 , 0 , .6 ); bo…" at bounding box center [327, 145] width 430 height 263
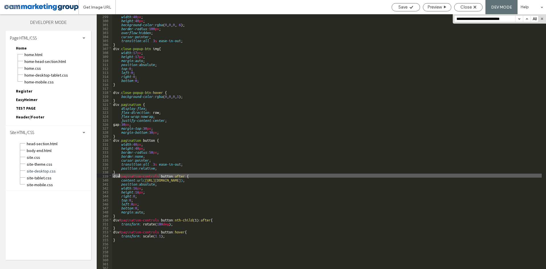
drag, startPoint x: 159, startPoint y: 175, endPoint x: 120, endPoint y: 176, distance: 39.3
click at [120, 176] on div "width : 40 px ; height : 40 px ; background-color : rgba ( 0 , 0 , 0 , .6 ); bo…" at bounding box center [327, 145] width 430 height 263
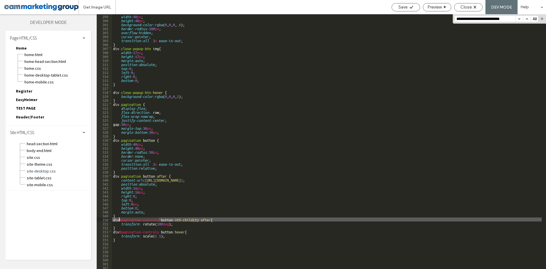
drag, startPoint x: 158, startPoint y: 219, endPoint x: 118, endPoint y: 219, distance: 39.8
click at [118, 219] on div "width : 40 px ; height : 40 px ; background-color : rgba ( 0 , 0 , 0 , .6 ); bo…" at bounding box center [327, 145] width 430 height 263
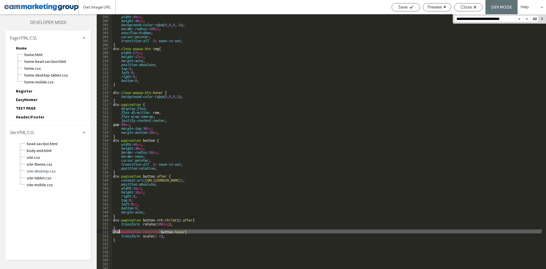
drag, startPoint x: 154, startPoint y: 231, endPoint x: 119, endPoint y: 232, distance: 34.7
click at [119, 232] on div "width : 40 px ; height : 40 px ; background-color : rgba ( 0 , 0 , 0 , .6 ); bo…" at bounding box center [327, 145] width 430 height 263
type textarea "**"
click at [475, 7] on use at bounding box center [475, 7] width 3 height 3
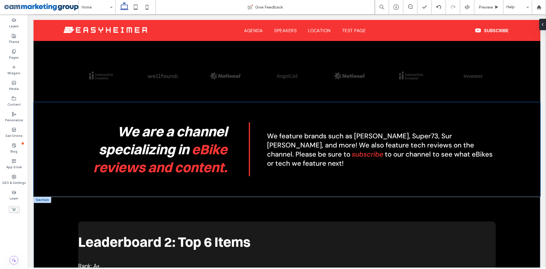
scroll to position [307, 0]
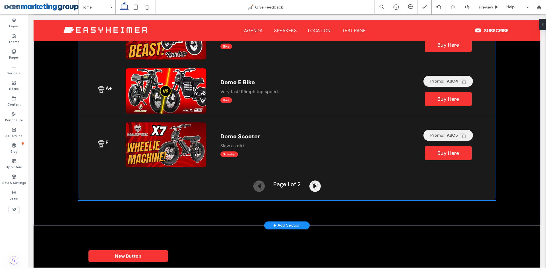
click at [342, 180] on div "Previous Page 1 of 2 Next" at bounding box center [287, 185] width 418 height 11
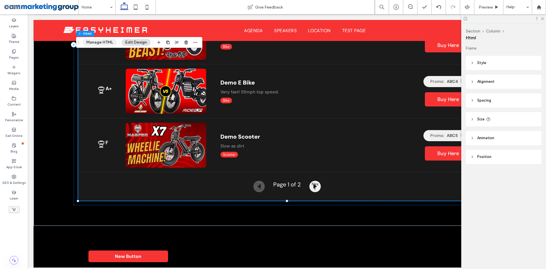
click at [108, 44] on button "Manage HTML" at bounding box center [100, 42] width 34 height 7
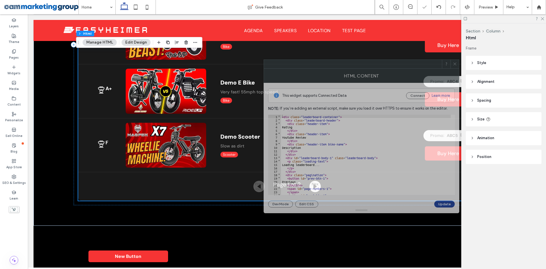
click at [362, 69] on div "HTML Content" at bounding box center [362, 76] width 196 height 14
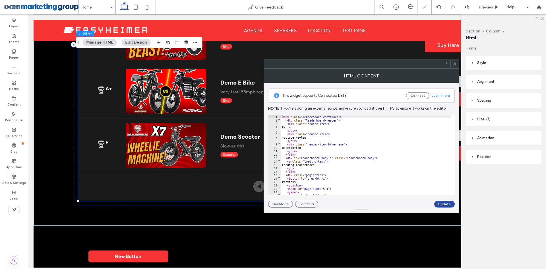
scroll to position [15, 0]
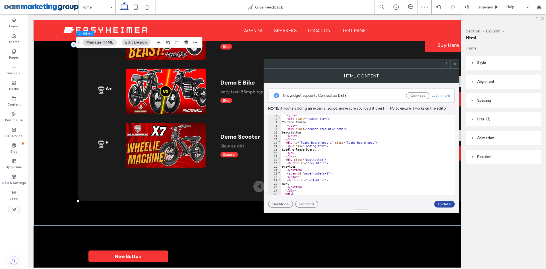
click at [294, 182] on div "</ div > < div class = "header-item" > Youtube Review </ div > < div class = "h…" at bounding box center [366, 156] width 170 height 87
click at [296, 167] on div "</ div > < div class = "header-item" > Youtube Review </ div > < div class = "h…" at bounding box center [366, 156] width 170 height 87
click at [443, 204] on button "Update" at bounding box center [444, 204] width 20 height 7
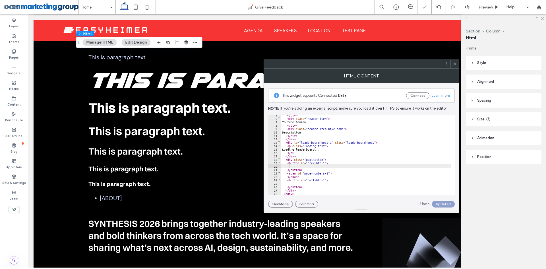
click at [455, 69] on div "HTML Content" at bounding box center [362, 76] width 196 height 14
click at [453, 62] on icon at bounding box center [455, 64] width 4 height 4
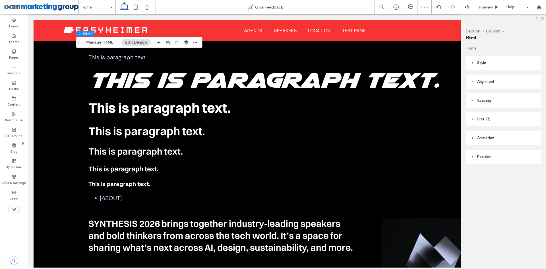
click at [543, 20] on div at bounding box center [503, 18] width 85 height 9
click at [542, 18] on icon at bounding box center [543, 19] width 4 height 4
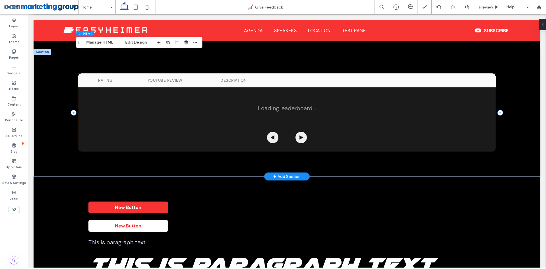
scroll to position [4288, 0]
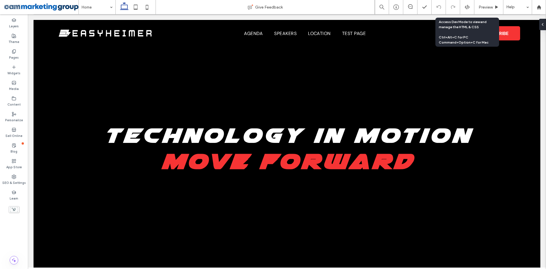
drag, startPoint x: 465, startPoint y: 6, endPoint x: 431, endPoint y: 14, distance: 35.6
click at [465, 6] on use at bounding box center [467, 7] width 5 height 5
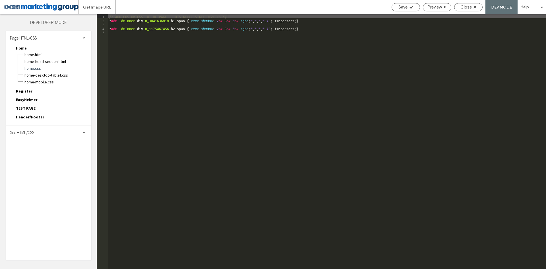
click at [62, 133] on div "Site HTML/CSS" at bounding box center [48, 132] width 85 height 14
click at [63, 170] on span "site-desktop.css" at bounding box center [58, 171] width 65 height 6
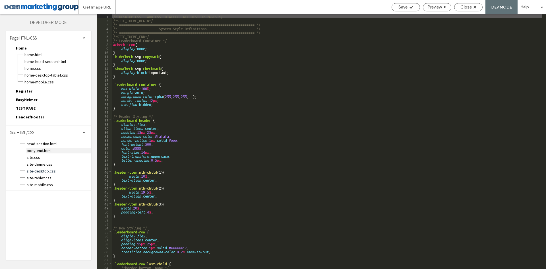
click at [50, 151] on span "body-end.html" at bounding box center [58, 151] width 65 height 6
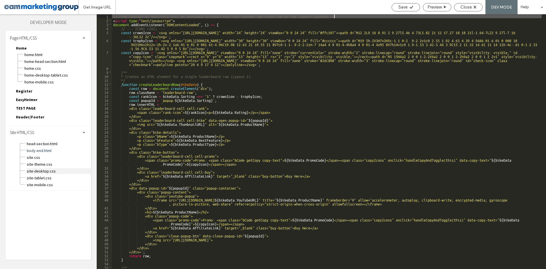
click at [54, 170] on span "site-desktop.css" at bounding box center [58, 171] width 65 height 6
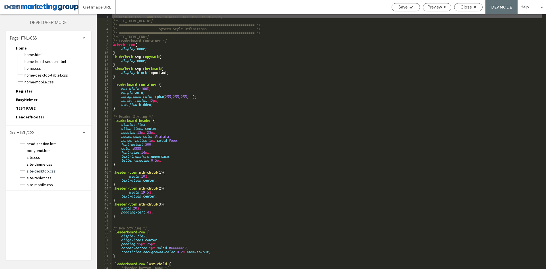
click at [230, 137] on div "/* DESKTOP CSS - ADD CSS TO AFFECT ALL DESKTOP PAGES */ /*SITE_THEME_BEGIN*/ /*…" at bounding box center [327, 145] width 430 height 263
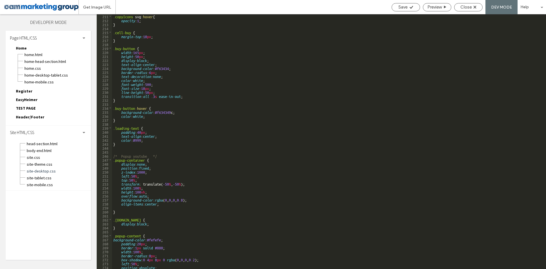
scroll to position [854, 0]
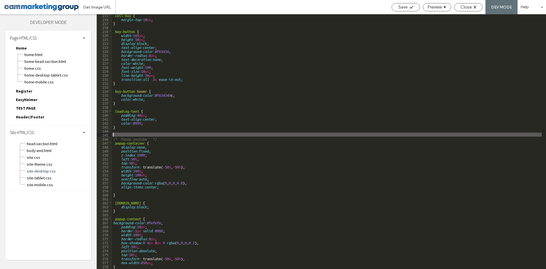
click at [152, 135] on div ".cell-buy { margin-top : 18 px ; } .buy-button { width : 165 px ; height : 50 p…" at bounding box center [327, 144] width 430 height 263
click at [161, 139] on div ".cell-buy { margin-top : 18 px ; } .buy-button { width : 165 px ; height : 50 p…" at bounding box center [327, 144] width 430 height 263
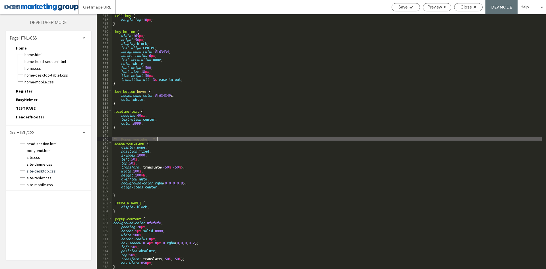
scroll to position [888, 0]
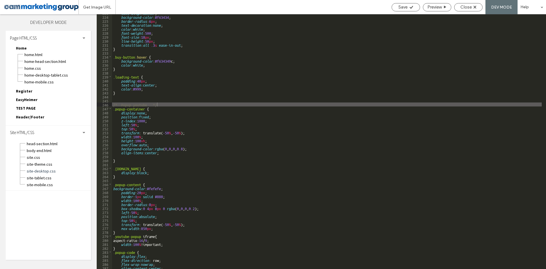
click at [217, 72] on div "text-align : center ; background-color : #f63434 ; border-radius : 6 px ; text-…" at bounding box center [327, 142] width 430 height 263
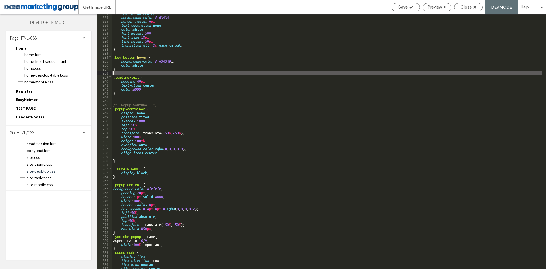
click at [155, 111] on div "text-align : center ; background-color : #f63434 ; border-radius : 6 px ; text-…" at bounding box center [327, 142] width 430 height 263
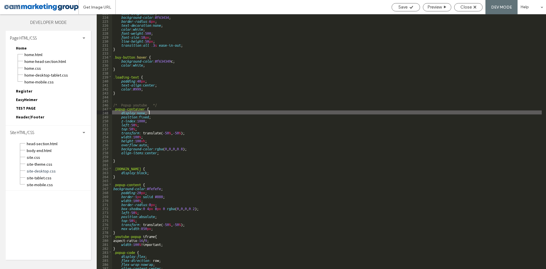
click at [145, 109] on div "text-align : center ; background-color : #f63434 ; border-radius : 6 px ; text-…" at bounding box center [327, 142] width 430 height 263
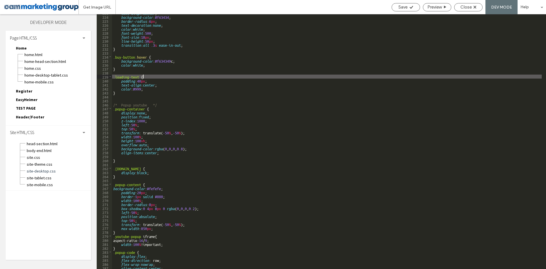
click at [185, 76] on div "text-align : center ; background-color : #f63434 ; border-radius : 6 px ; text-…" at bounding box center [327, 142] width 430 height 263
click at [146, 107] on div "text-align : center ; background-color : #f63434 ; border-radius : 6 px ; text-…" at bounding box center [327, 142] width 430 height 263
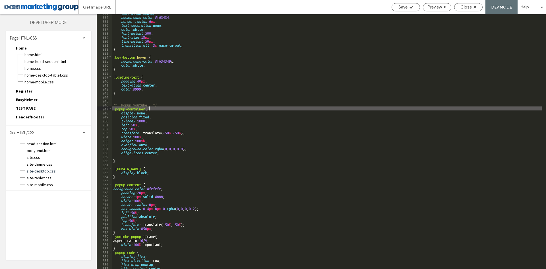
paste textarea
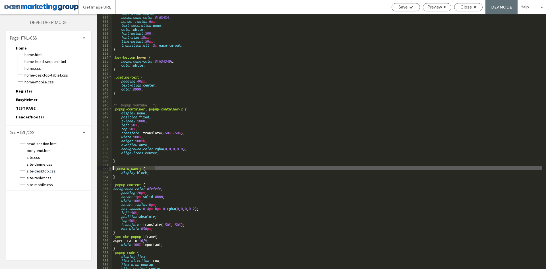
drag, startPoint x: 155, startPoint y: 168, endPoint x: 112, endPoint y: 166, distance: 43.3
click at [112, 166] on div "** 223 224 225 226 227 228 229 230 231 232 233 234 235 236 237 238 239 240 241 …" at bounding box center [322, 141] width 450 height 255
click at [156, 168] on div "text-align : center ; background-color : #f63434 ; border-radius : 6 px ; text-…" at bounding box center [327, 142] width 430 height 263
paste textarea
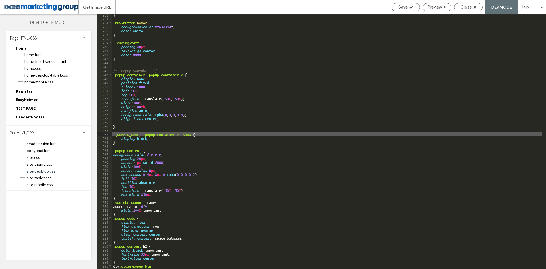
click at [141, 149] on div "} .buy-button :hover { background-color : #f634349 c; color : white ; } .loadin…" at bounding box center [327, 144] width 430 height 263
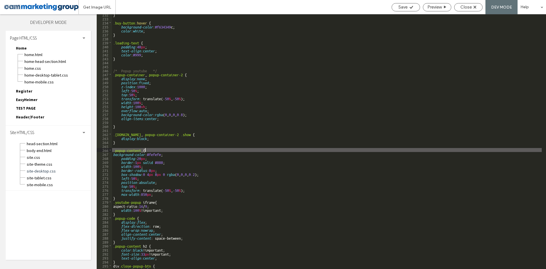
paste textarea
click at [145, 149] on div "} .buy-button :hover { background-color : #f634349 c; color : white ; } .loadin…" at bounding box center [327, 144] width 430 height 263
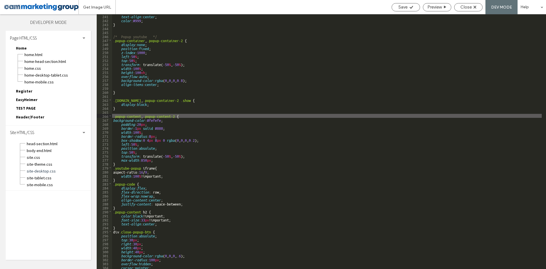
click at [154, 167] on div "text-align : center ; color : #999 ; } /* Popup youtube */ .popup-container , .…" at bounding box center [327, 145] width 430 height 263
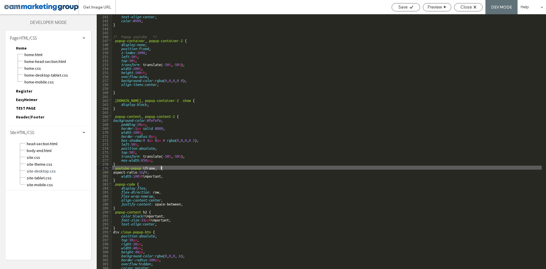
paste textarea
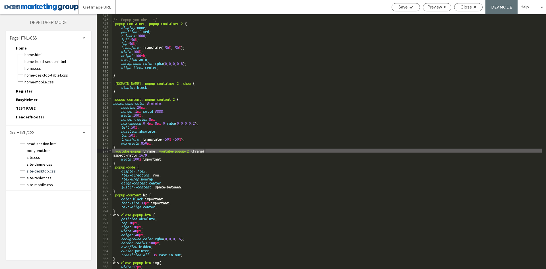
scroll to position [973, 0]
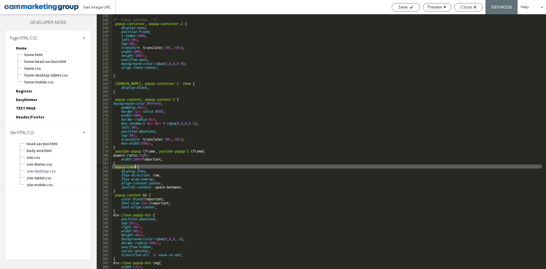
click at [136, 166] on div "/* Popup youtube */ .popup-container , .popup-container-2 { display : none ; po…" at bounding box center [327, 144] width 430 height 263
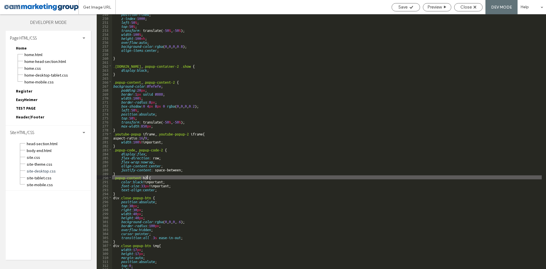
click at [147, 177] on div "position : fixed ; z-index : 1000 ; left : 50 % ; top : 50 % ; transform : tran…" at bounding box center [327, 143] width 430 height 263
drag, startPoint x: 141, startPoint y: 176, endPoint x: 116, endPoint y: 177, distance: 25.9
click at [116, 177] on div "position : fixed ; z-index : 1000 ; left : 50 % ; top : 50 % ; transform : tran…" at bounding box center [327, 143] width 430 height 263
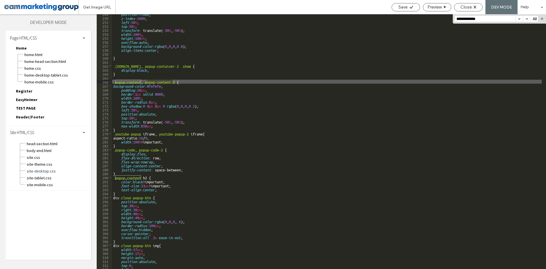
click at [146, 182] on div "position : fixed ; z-index : 1000 ; left : 50 % ; top : 50 % ; transform : tran…" at bounding box center [327, 143] width 430 height 263
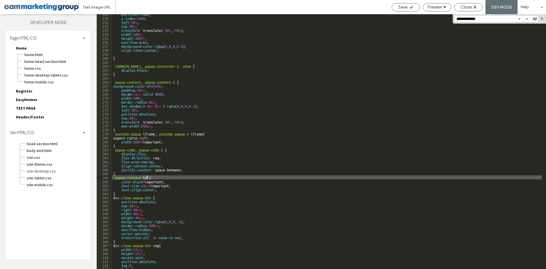
click at [148, 178] on div "position : fixed ; z-index : 1000 ; left : 50 % ; top : 50 % ; transform : tran…" at bounding box center [327, 143] width 430 height 263
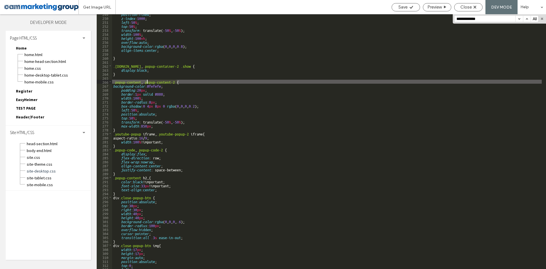
drag, startPoint x: 165, startPoint y: 82, endPoint x: 147, endPoint y: 81, distance: 17.9
click at [147, 81] on div "position : fixed ; z-index : 1000 ; left : 50 % ; top : 50 % ; transform : tran…" at bounding box center [327, 143] width 430 height 263
click at [153, 196] on div "position : fixed ; z-index : 1000 ; left : 50 % ; top : 50 % ; transform : tran…" at bounding box center [327, 143] width 430 height 263
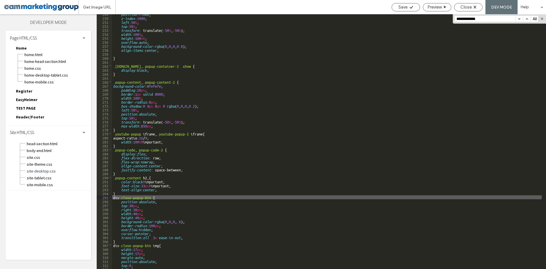
click at [152, 177] on div "position : fixed ; z-index : 1000 ; left : 50 % ; top : 50 % ; transform : tran…" at bounding box center [327, 143] width 430 height 263
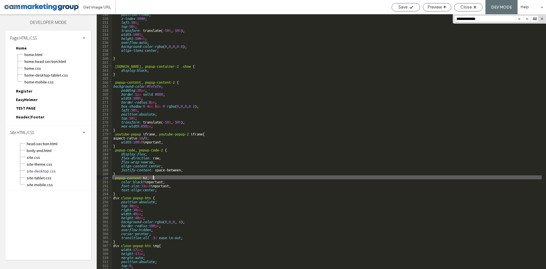
paste textarea
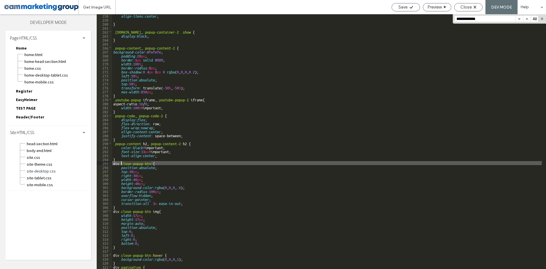
drag, startPoint x: 151, startPoint y: 162, endPoint x: 120, endPoint y: 164, distance: 31.1
click at [120, 164] on div "align-items : center ; } .popup-container.show , .popup-container-2 .show { dis…" at bounding box center [327, 145] width 430 height 263
click at [152, 163] on div "align-items : center ; } .popup-container.show , .popup-container-2 .show { dis…" at bounding box center [327, 145] width 430 height 263
paste textarea
click at [156, 163] on div "align-items : center ; } .popup-container.show , .popup-container-2 .show { dis…" at bounding box center [327, 145] width 430 height 263
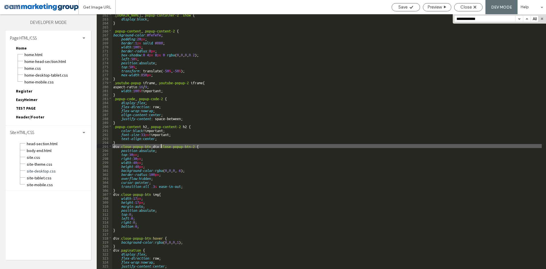
scroll to position [1058, 0]
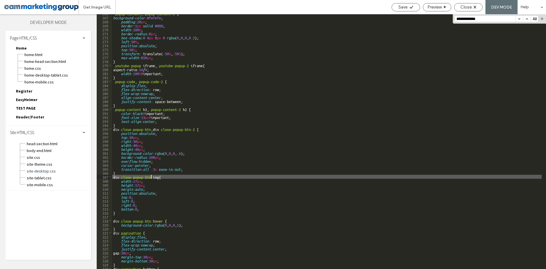
click at [151, 176] on div ".popup-content , .popup-content-2 { background-color : #fefefe ; padding : 20 p…" at bounding box center [327, 142] width 430 height 263
click at [159, 176] on div ".popup-content , .popup-content-2 { background-color : #fefefe ; padding : 20 p…" at bounding box center [327, 142] width 430 height 263
drag, startPoint x: 127, startPoint y: 176, endPoint x: 111, endPoint y: 176, distance: 16.5
click at [111, 176] on div "** 266 267 268 269 270 271 272 273 274 275 276 277 278 279 280 281 282 283 284 …" at bounding box center [322, 141] width 450 height 255
click at [166, 176] on div ".popup-content , .popup-content-2 { background-color : #fefefe ; padding : 20 p…" at bounding box center [327, 142] width 430 height 263
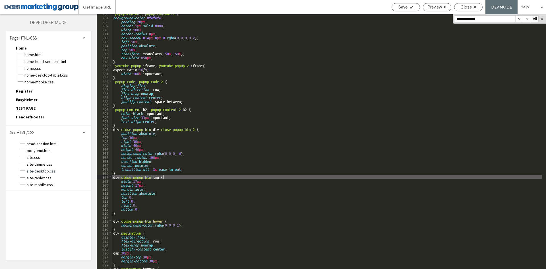
paste textarea
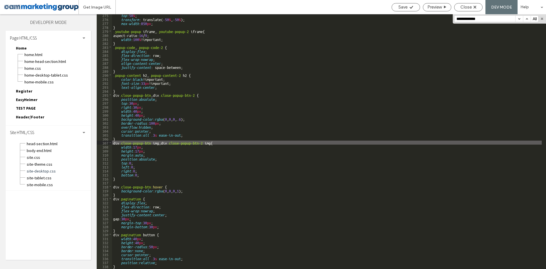
click at [152, 186] on div "top : 50 % ; transform : translate( -50 % , -50 % ); max-width : 850 px ; } .yo…" at bounding box center [327, 144] width 430 height 263
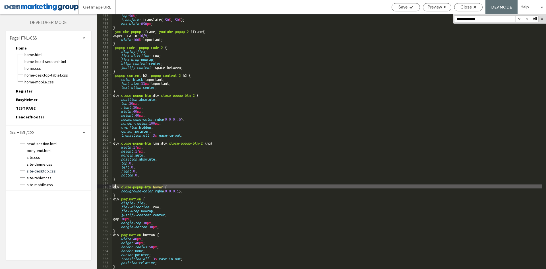
drag, startPoint x: 162, startPoint y: 186, endPoint x: 112, endPoint y: 187, distance: 50.9
click at [112, 187] on div "** 275 276 277 278 279 280 281 282 283 284 285 286 287 288 289 290 291 292 293 …" at bounding box center [322, 141] width 450 height 255
click at [205, 186] on div "top : 50 % ; transform : translate( -50 % , -50 % ); max-width : 850 px ; } .yo…" at bounding box center [327, 144] width 430 height 263
type textarea "**"
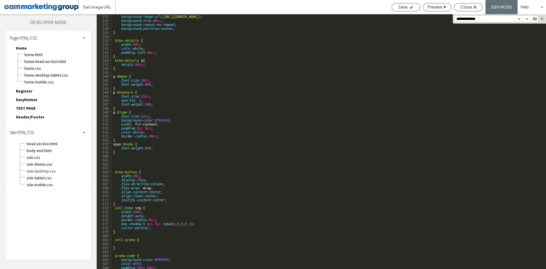
scroll to position [494, 0]
click at [259, 67] on div "background-image : url( https://irp.cdn-website.com/63ff0e3a/dms3rep/multi/play…" at bounding box center [327, 145] width 430 height 263
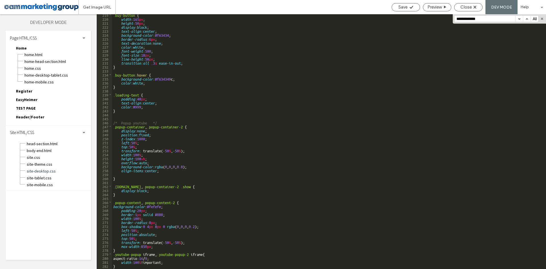
scroll to position [921, 0]
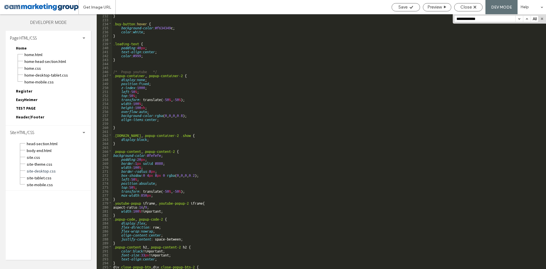
click at [215, 137] on div "} .buy-button :hover { background-color : #f634349 c; color : white ; } .loadin…" at bounding box center [327, 144] width 430 height 263
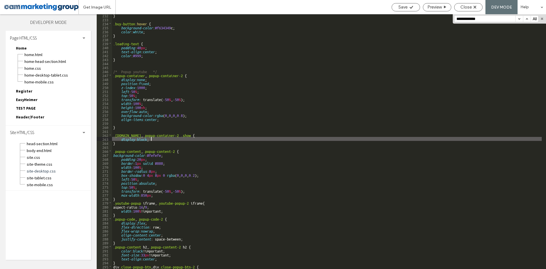
click at [139, 138] on div "} .buy-button :hover { background-color : #f634349 c; color : white ; } .loadin…" at bounding box center [327, 144] width 430 height 263
click at [176, 137] on div "} .buy-button :hover { background-color : #f634349 c; color : white ; } .loadin…" at bounding box center [327, 144] width 430 height 263
click at [187, 136] on div "} .buy-button :hover { background-color : #f634349 c; color : white ; } .loadin…" at bounding box center [327, 144] width 430 height 263
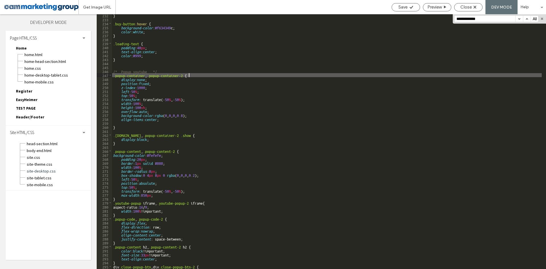
click at [244, 77] on div "} .buy-button :hover { background-color : #f634349 c; color : white ; } .loadin…" at bounding box center [327, 144] width 430 height 263
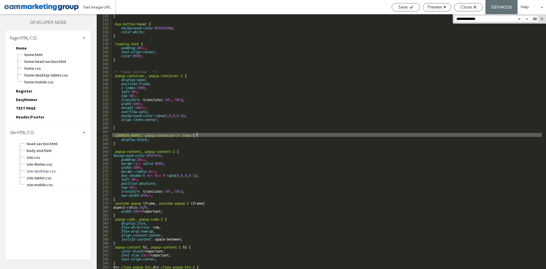
click at [198, 135] on div "} .buy-button :hover { background-color : #f634349 c; color : white ; } .loadin…" at bounding box center [327, 144] width 430 height 263
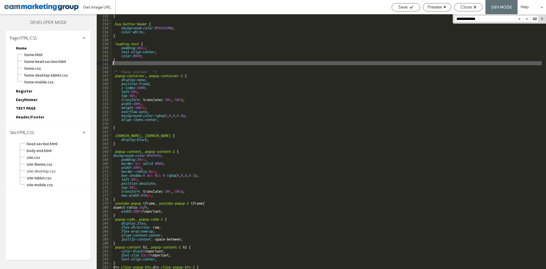
click at [292, 64] on div "} .buy-button :hover { background-color : #f634349 c; color : white ; } .loadin…" at bounding box center [327, 144] width 430 height 263
paste input "****"
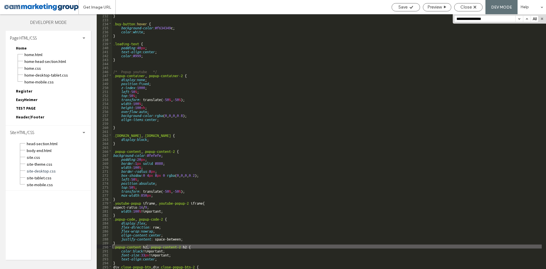
scroll to position [972, 0]
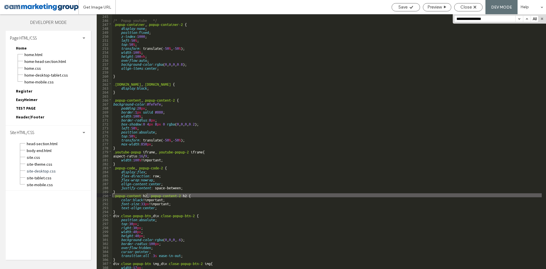
type input "**********"
click at [178, 195] on div "/* Popup youtube */ .popup-container , .popup-container-2 { display : none ; po…" at bounding box center [327, 145] width 430 height 263
click at [192, 195] on div "/* Popup youtube */ .popup-container , .popup-container-2 { display : none ; po…" at bounding box center [327, 145] width 430 height 263
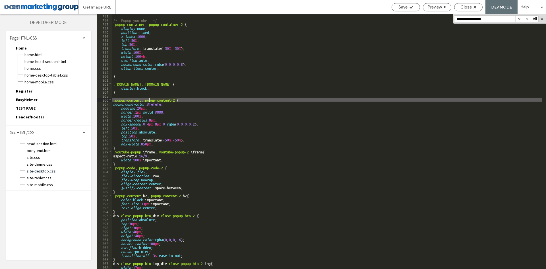
drag, startPoint x: 177, startPoint y: 100, endPoint x: 149, endPoint y: 98, distance: 27.6
click at [149, 98] on div "/* Popup youtube */ .popup-container , .popup-container-2 { display : none ; po…" at bounding box center [327, 145] width 430 height 263
click at [170, 196] on div "/* Popup youtube */ .popup-container , .popup-container-2 { display : none ; po…" at bounding box center [327, 145] width 430 height 263
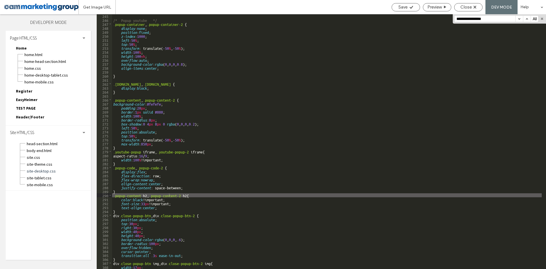
click at [193, 57] on div "/* Popup youtube */ .popup-container , .popup-container-2 { display : none ; po…" at bounding box center [327, 145] width 430 height 263
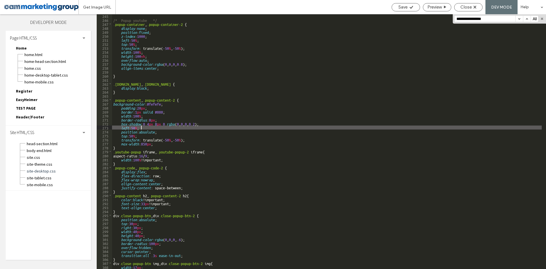
click at [204, 129] on div "/* Popup youtube */ .popup-container , .popup-container-2 { display : none ; po…" at bounding box center [327, 145] width 430 height 263
click at [189, 195] on div "/* Popup youtube */ .popup-container , .popup-container-2 { display : none ; po…" at bounding box center [327, 145] width 430 height 263
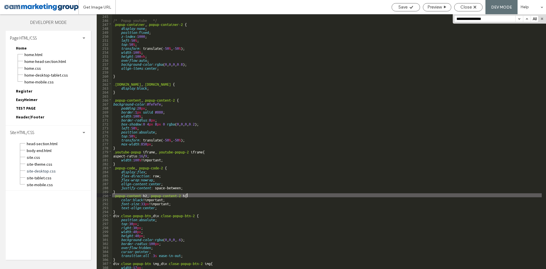
type textarea "**"
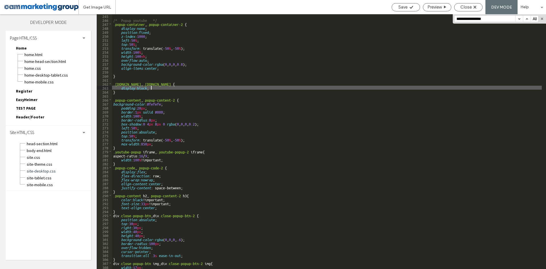
click at [273, 87] on div "/* Popup youtube */ .popup-container , .popup-container-2 { display : none ; po…" at bounding box center [327, 145] width 430 height 263
click at [162, 168] on div "/* Popup youtube */ .popup-container , .popup-container-2 { display : none ; po…" at bounding box center [327, 145] width 430 height 263
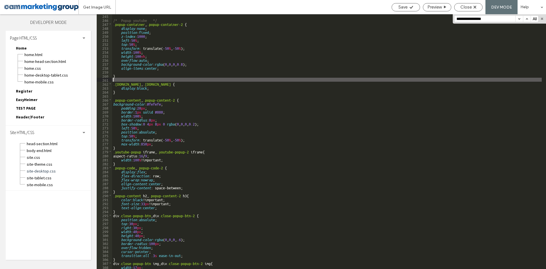
click at [233, 81] on div "/* Popup youtube */ .popup-container , .popup-container-2 { display : none ; po…" at bounding box center [327, 145] width 430 height 263
click at [237, 77] on div "/* Popup youtube */ .popup-container , .popup-container-2 { display : none ; po…" at bounding box center [327, 145] width 430 height 263
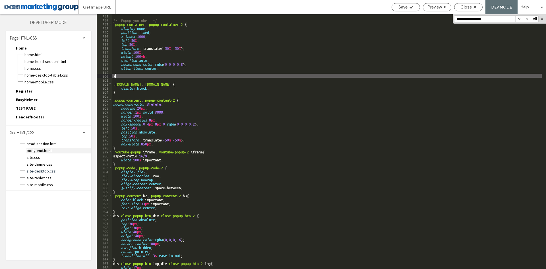
click at [63, 148] on span "body-end.html" at bounding box center [58, 151] width 65 height 6
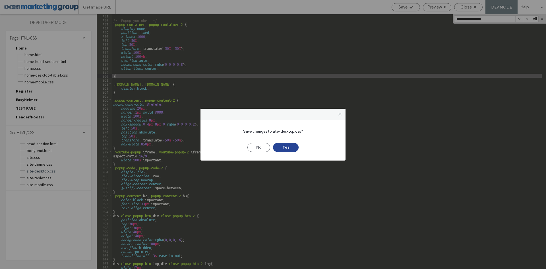
click at [285, 147] on button "Yes" at bounding box center [286, 147] width 26 height 9
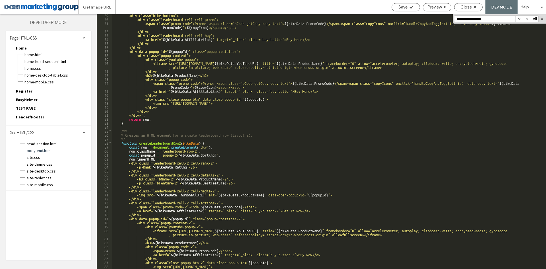
scroll to position [137, 0]
click at [170, 148] on div "<div class="bike-button"> <div class="leaderboard-cell cell-promo"> <span class…" at bounding box center [327, 144] width 430 height 263
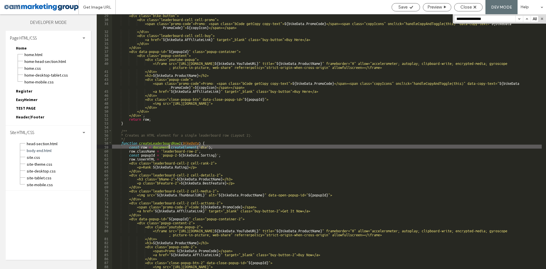
click at [227, 134] on div "<div class="bike-button"> <div class="leaderboard-cell cell-promo"> <span class…" at bounding box center [327, 144] width 430 height 263
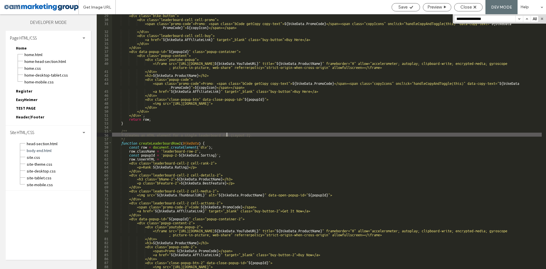
click at [267, 135] on div "<div class="bike-button"> <div class="leaderboard-cell cell-promo"> <span class…" at bounding box center [327, 144] width 430 height 263
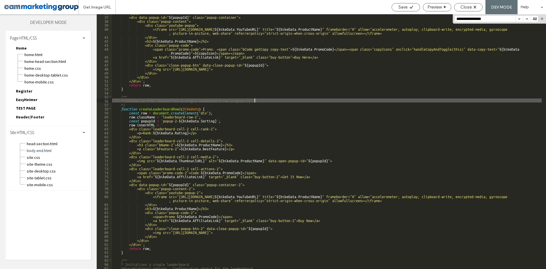
scroll to position [171, 0]
click at [188, 116] on div "</div> <div data-popup-id=" ${ popupId } " class="popup-container"> <div class=…" at bounding box center [327, 142] width 430 height 263
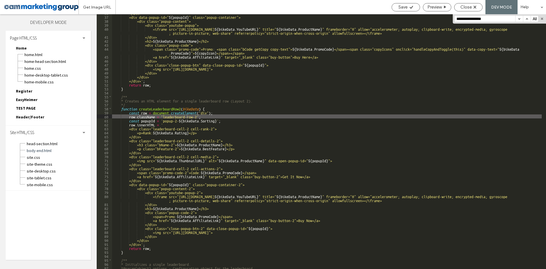
click at [291, 69] on div "</div> <div data-popup-id=" ${ popupId } " class="popup-container"> <div class=…" at bounding box center [327, 142] width 430 height 263
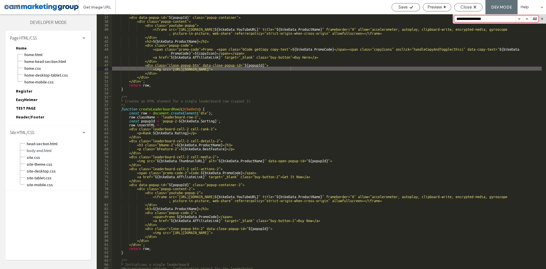
paste input
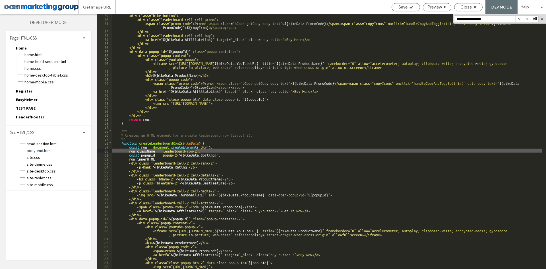
scroll to position [154, 0]
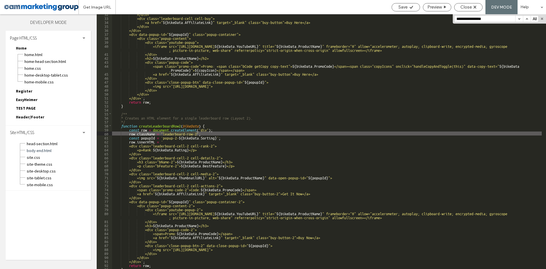
type input "**********"
click at [196, 150] on div "</div> <div class="leaderboard-cell cell-buy"> <a href=" ${ bikeData . Affiliat…" at bounding box center [327, 143] width 430 height 263
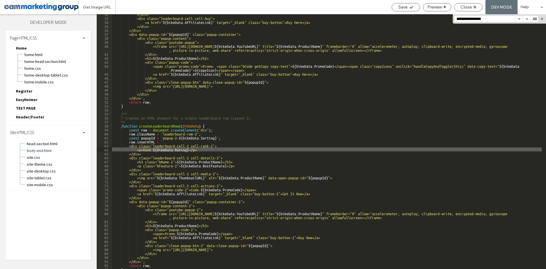
click at [209, 150] on div "</div> <div class="leaderboard-cell cell-buy"> <a href=" ${ bikeData . Affiliat…" at bounding box center [327, 143] width 430 height 263
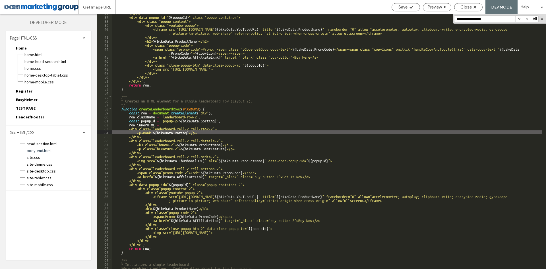
scroll to position [188, 0]
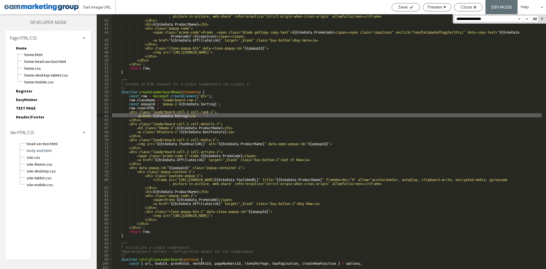
click at [164, 134] on div "<iframe src="[URL][DOMAIN_NAME] ${ bikeData . YouTubeURL } " title=" ${ bikeDat…" at bounding box center [327, 143] width 430 height 267
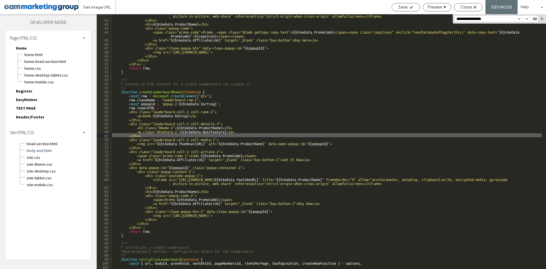
click at [167, 139] on div "<iframe src="[URL][DOMAIN_NAME] ${ bikeData . YouTubeURL } " title=" ${ bikeDat…" at bounding box center [327, 143] width 430 height 267
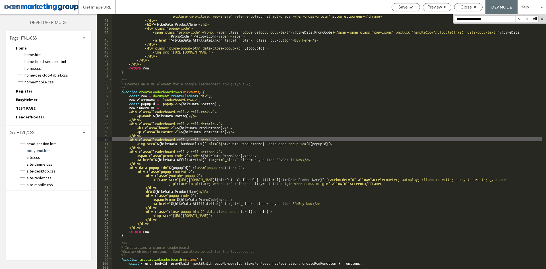
click at [207, 140] on div "<iframe src="[URL][DOMAIN_NAME] ${ bikeData . YouTubeURL } " title=" ${ bikeDat…" at bounding box center [327, 143] width 430 height 267
click at [192, 141] on div "<iframe src="[URL][DOMAIN_NAME] ${ bikeData . YouTubeURL } " title=" ${ bikeDat…" at bounding box center [327, 143] width 430 height 267
click at [162, 140] on div "<iframe src="[URL][DOMAIN_NAME] ${ bikeData . YouTubeURL } " title=" ${ bikeDat…" at bounding box center [327, 143] width 430 height 267
click at [162, 139] on div "<iframe src="[URL][DOMAIN_NAME] ${ bikeData . YouTubeURL } " title=" ${ bikeDat…" at bounding box center [327, 143] width 430 height 267
click at [224, 138] on div "<iframe src="[URL][DOMAIN_NAME] ${ bikeData . YouTubeURL } " title=" ${ bikeDat…" at bounding box center [327, 143] width 430 height 267
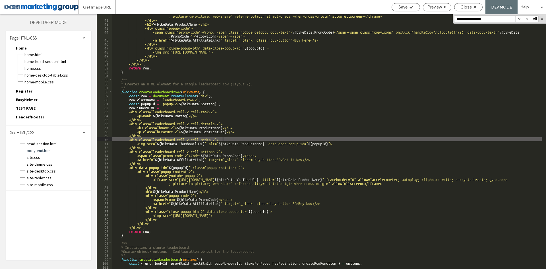
click at [248, 145] on div "<iframe src="[URL][DOMAIN_NAME] ${ bikeData . YouTubeURL } " title=" ${ bikeDat…" at bounding box center [327, 143] width 430 height 267
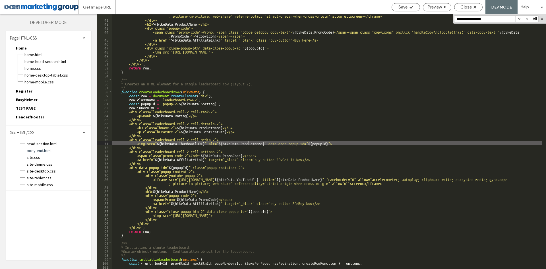
click at [165, 144] on div "<iframe src="[URL][DOMAIN_NAME] ${ bikeData . YouTubeURL } " title=" ${ bikeDat…" at bounding box center [327, 143] width 430 height 267
click at [158, 135] on div "<iframe src="[URL][DOMAIN_NAME] ${ bikeData . YouTubeURL } " title=" ${ bikeDat…" at bounding box center [327, 143] width 430 height 267
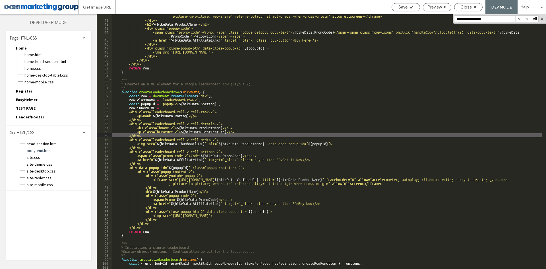
click at [180, 127] on div "<iframe src="[URL][DOMAIN_NAME] ${ bikeData . YouTubeURL } " title=" ${ bikeDat…" at bounding box center [327, 143] width 430 height 267
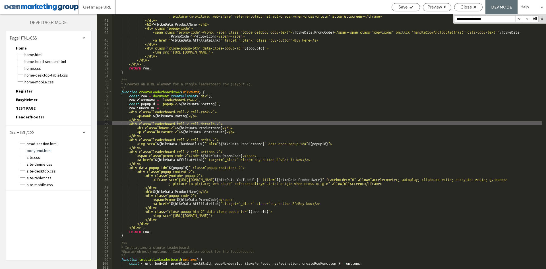
click at [176, 125] on div "<iframe src="[URL][DOMAIN_NAME] ${ bikeData . YouTubeURL } " title=" ${ bikeDat…" at bounding box center [327, 143] width 430 height 267
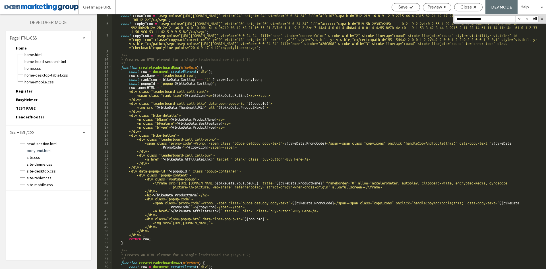
scroll to position [17, 0]
click at [178, 111] on div "const crownIcon = ` <svg xmlns="http://www.w3.org/2000/svg" width="24" height="…" at bounding box center [327, 146] width 430 height 267
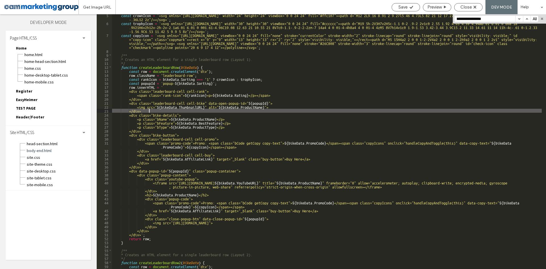
click at [178, 113] on div "const crownIcon = ` <svg xmlns="http://www.w3.org/2000/svg" width="24" height="…" at bounding box center [327, 146] width 430 height 267
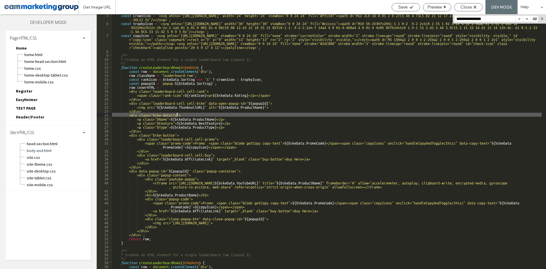
click at [195, 103] on div "const crownIcon = ` <svg xmlns="http://www.w3.org/2000/svg" width="24" height="…" at bounding box center [327, 146] width 430 height 267
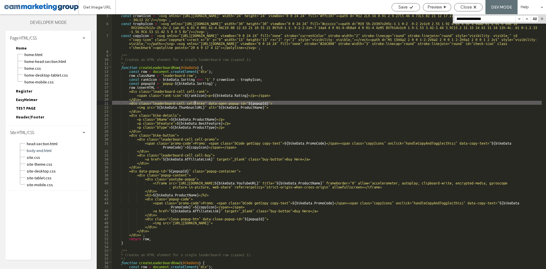
click at [192, 89] on div "const crownIcon = ` <svg xmlns="http://www.w3.org/2000/svg" width="24" height="…" at bounding box center [327, 146] width 430 height 267
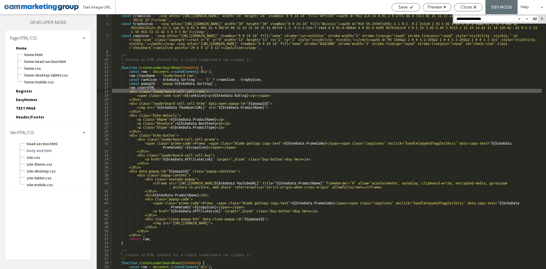
click at [141, 91] on div "const crownIcon = ` <svg xmlns="http://www.w3.org/2000/svg" width="24" height="…" at bounding box center [327, 146] width 430 height 267
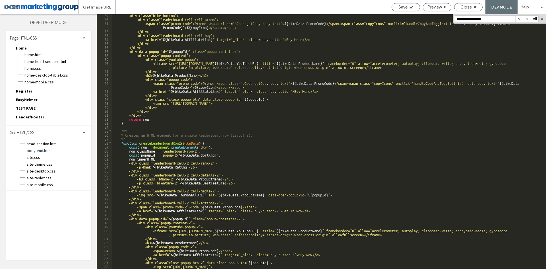
scroll to position [137, 0]
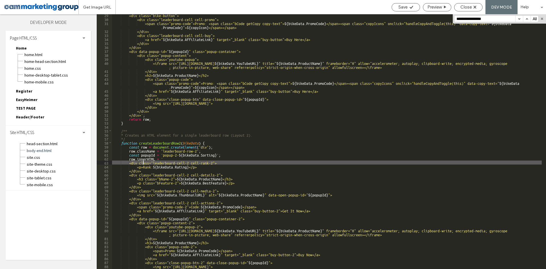
click at [143, 163] on div "<div class="bike-button"> <div class="leaderboard-cell cell-promo"> <span class…" at bounding box center [327, 144] width 430 height 263
click at [142, 171] on div "<div class="bike-button"> <div class="leaderboard-cell cell-promo"> <span class…" at bounding box center [327, 144] width 430 height 263
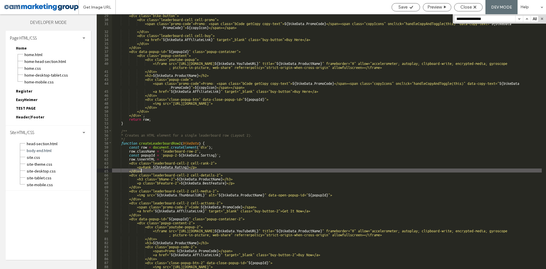
click at [153, 171] on div "<div class="bike-button"> <div class="leaderboard-cell cell-promo"> <span class…" at bounding box center [327, 144] width 430 height 263
click at [185, 171] on div "<div class="bike-button"> <div class="leaderboard-cell cell-promo"> <span class…" at bounding box center [327, 144] width 430 height 263
click at [198, 166] on div "<div class="bike-button"> <div class="leaderboard-cell cell-promo"> <span class…" at bounding box center [327, 144] width 430 height 263
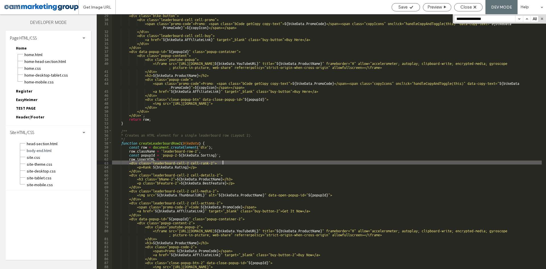
click at [223, 162] on div "<div class="bike-button"> <div class="leaderboard-cell cell-promo"> <span class…" at bounding box center [327, 144] width 430 height 263
click at [173, 162] on div "<div class="bike-button"> <div class="leaderboard-cell cell-promo"> <span class…" at bounding box center [327, 144] width 430 height 263
click at [199, 164] on div "<div class="bike-button"> <div class="leaderboard-cell cell-promo"> <span class…" at bounding box center [327, 144] width 430 height 263
click at [210, 164] on div "<div class="bike-button"> <div class="leaderboard-cell cell-promo"> <span class…" at bounding box center [327, 144] width 430 height 263
click at [216, 164] on div "<div class="bike-button"> <div class="leaderboard-cell cell-promo"> <span class…" at bounding box center [327, 144] width 430 height 263
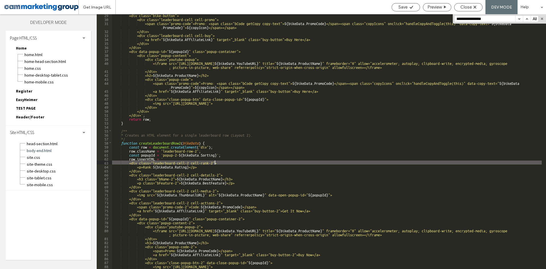
click at [223, 162] on div "<div class="bike-button"> <div class="leaderboard-cell cell-promo"> <span class…" at bounding box center [327, 144] width 430 height 263
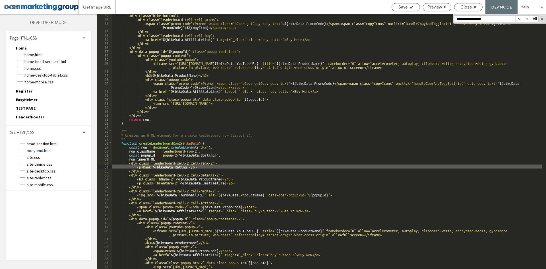
click at [159, 165] on div "<div class="bike-button"> <div class="leaderboard-cell cell-promo"> <span class…" at bounding box center [327, 144] width 430 height 263
click at [145, 170] on div "<div class="bike-button"> <div class="leaderboard-cell cell-promo"> <span class…" at bounding box center [327, 144] width 430 height 263
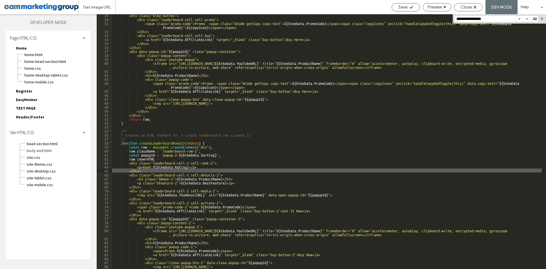
click at [143, 163] on div "<div class="bike-button"> <div class="leaderboard-cell cell-promo"> <span class…" at bounding box center [327, 144] width 430 height 263
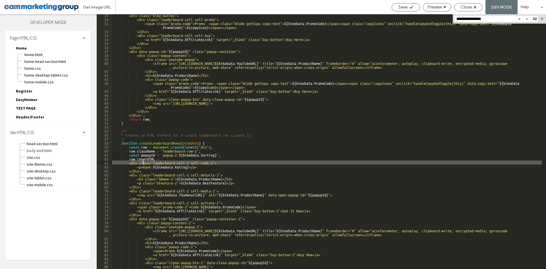
click at [145, 170] on div "<div class="bike-button"> <div class="leaderboard-cell cell-promo"> <span class…" at bounding box center [327, 144] width 430 height 263
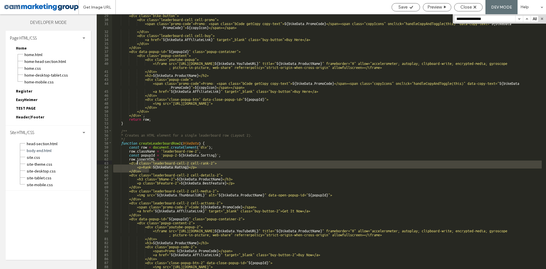
drag, startPoint x: 151, startPoint y: 170, endPoint x: 137, endPoint y: 162, distance: 15.7
click at [137, 162] on div "<div class="bike-button"> <div class="leaderboard-cell cell-promo"> <span class…" at bounding box center [327, 144] width 430 height 263
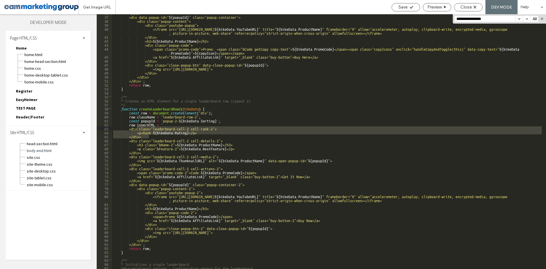
scroll to position [171, 0]
drag, startPoint x: 141, startPoint y: 156, endPoint x: 145, endPoint y: 158, distance: 3.9
click at [141, 156] on div "</div> <div data-popup-id=" ${ popupId } " class="popup-container"> <div class=…" at bounding box center [327, 142] width 430 height 263
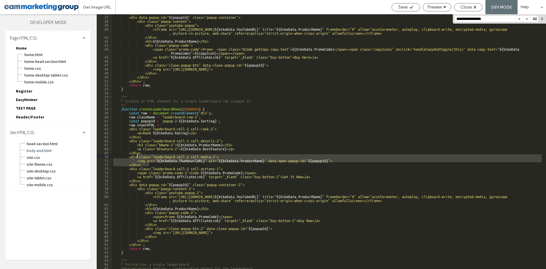
drag, startPoint x: 151, startPoint y: 164, endPoint x: 137, endPoint y: 157, distance: 15.3
click at [137, 157] on div "</div> <div data-popup-id=" ${ popupId } " class="popup-container"> <div class=…" at bounding box center [327, 142] width 430 height 263
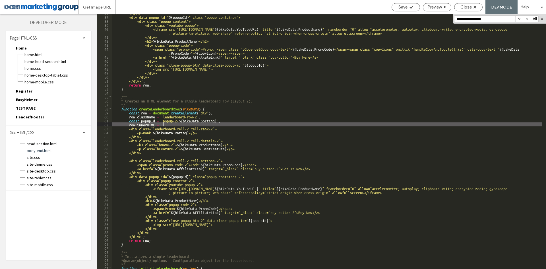
click at [173, 126] on div "</div> <div data-popup-id=" ${ popupId } " class="popup-container"> <div class=…" at bounding box center [327, 142] width 430 height 263
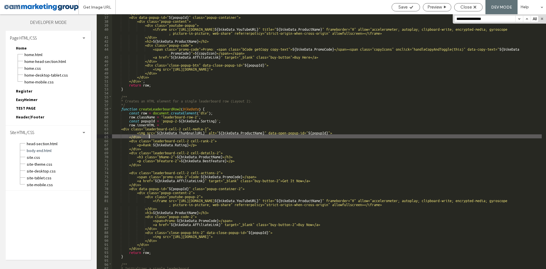
click at [129, 129] on div "</div> <div data-popup-id=" ${ popupId } " class="popup-container"> <div class=…" at bounding box center [327, 142] width 430 height 263
click at [153, 135] on div "</div> <div data-popup-id=" ${ popupId } " class="popup-container"> <div class=…" at bounding box center [327, 142] width 430 height 263
click at [159, 142] on div "</div> <div data-popup-id=" ${ popupId } " class="popup-container"> <div class=…" at bounding box center [327, 142] width 430 height 263
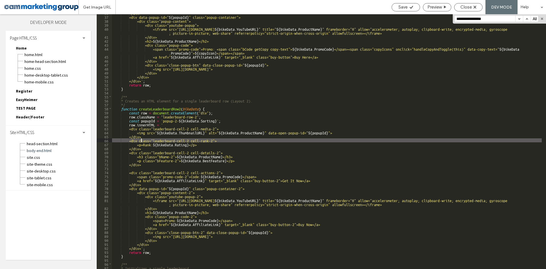
click at [141, 141] on div "</div> <div data-popup-id=" ${ popupId } " class="popup-container"> <div class=…" at bounding box center [327, 142] width 430 height 263
click at [147, 148] on div "</div> <div data-popup-id=" ${ popupId } " class="popup-container"> <div class=…" at bounding box center [327, 142] width 430 height 263
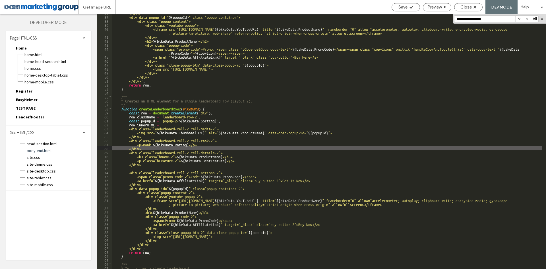
click at [142, 139] on div "</div> <div data-popup-id=" ${ popupId } " class="popup-container"> <div class=…" at bounding box center [327, 142] width 430 height 263
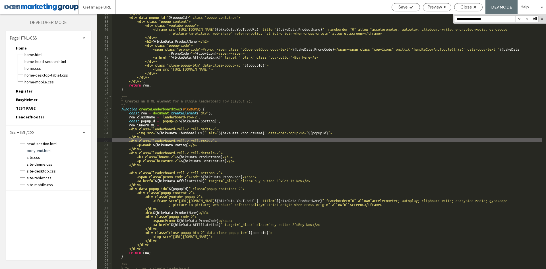
click at [146, 149] on div "</div> <div data-popup-id=" ${ popupId } " class="popup-container"> <div class=…" at bounding box center [327, 142] width 430 height 263
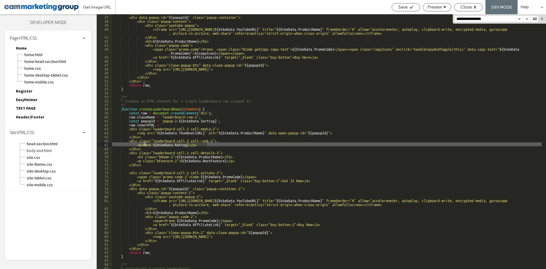
drag, startPoint x: 209, startPoint y: 144, endPoint x: 145, endPoint y: 143, distance: 63.7
click at [145, 143] on div "</div> <div data-popup-id=" ${ popupId } " class="popup-container"> <div class=…" at bounding box center [327, 142] width 430 height 263
click at [155, 145] on div "</div> <div data-popup-id=" ${ popupId } " class="popup-container"> <div class=…" at bounding box center [327, 141] width 430 height 255
click at [155, 145] on div "</div> <div data-popup-id=" ${ popupId } " class="popup-container"> <div class=…" at bounding box center [327, 142] width 430 height 263
click at [164, 144] on div "</div> <div data-popup-id=" ${ popupId } " class="popup-container"> <div class=…" at bounding box center [327, 142] width 430 height 263
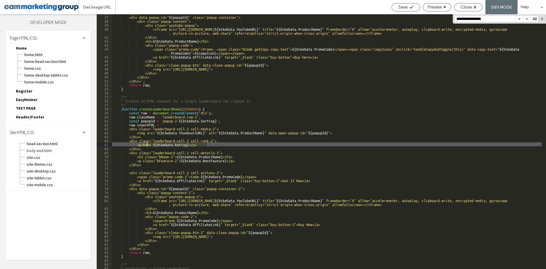
drag, startPoint x: 202, startPoint y: 144, endPoint x: 146, endPoint y: 145, distance: 55.8
click at [146, 145] on div "</div> <div data-popup-id=" ${ popupId } " class="popup-container"> <div class=…" at bounding box center [327, 142] width 430 height 263
click at [145, 145] on div "</div> <div data-popup-id=" ${ popupId } " class="popup-container"> <div class=…" at bounding box center [327, 142] width 430 height 263
click at [348, 132] on div "</div> <div data-popup-id=" ${ popupId } " class="popup-container"> <div class=…" at bounding box center [327, 142] width 430 height 263
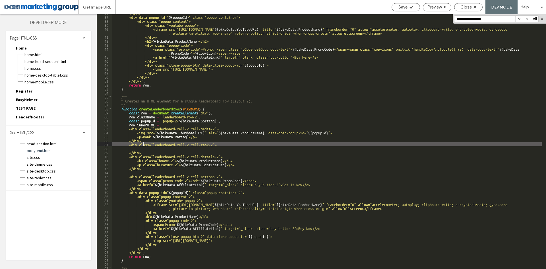
click at [143, 143] on div "</div> <div data-popup-id=" ${ popupId } " class="popup-container"> <div class=…" at bounding box center [327, 142] width 430 height 263
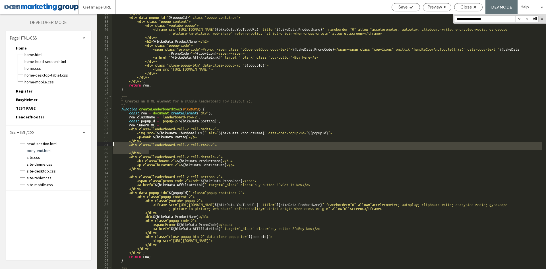
drag, startPoint x: 151, startPoint y: 152, endPoint x: 97, endPoint y: 144, distance: 54.3
click at [97, 144] on div "** 36 37 38 39 40 41 42 43 44 45 46 47 48 49 50 51 52 53 54 55 56 57 58 59 60 6…" at bounding box center [322, 141] width 450 height 255
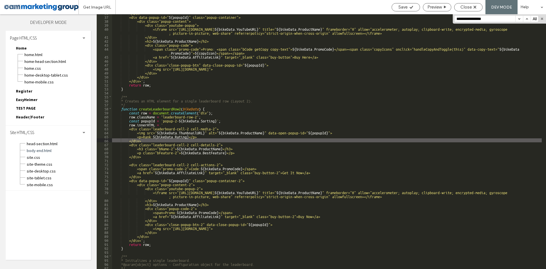
click at [140, 143] on div "</div> <div data-popup-id=" ${ popupId } " class="popup-container"> <div class=…" at bounding box center [327, 142] width 430 height 263
click at [152, 140] on div "</div> <div data-popup-id=" ${ popupId } " class="popup-container"> <div class=…" at bounding box center [327, 142] width 430 height 263
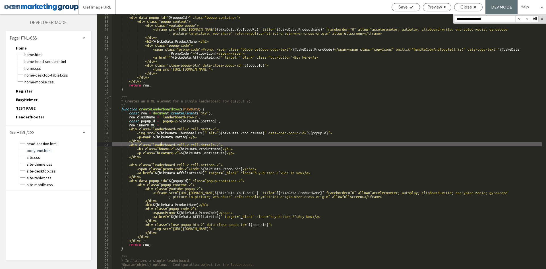
click at [161, 146] on div "</div> <div data-popup-id=" ${ popupId } " class="popup-container"> <div class=…" at bounding box center [327, 142] width 430 height 263
click at [141, 144] on div "</div> <div data-popup-id=" ${ popupId } " class="popup-container"> <div class=…" at bounding box center [327, 142] width 430 height 263
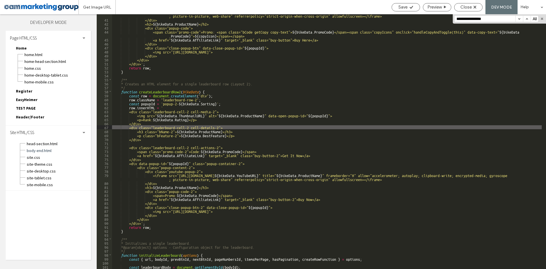
click at [144, 147] on div "<iframe src="https://www.youtube.com/embed/ ${ bikeData . YouTubeURL } " title=…" at bounding box center [327, 143] width 430 height 267
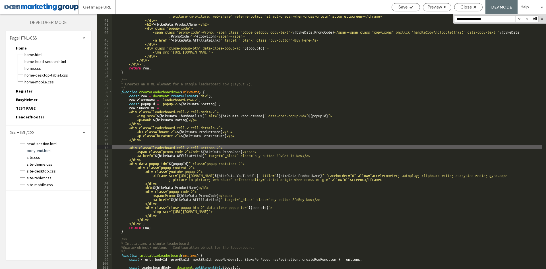
click at [155, 146] on div "<iframe src="https://www.youtube.com/embed/ ${ bikeData . YouTubeURL } " title=…" at bounding box center [327, 143] width 430 height 267
click at [191, 147] on div "<iframe src="https://www.youtube.com/embed/ ${ bikeData . YouTubeURL } " title=…" at bounding box center [327, 143] width 430 height 267
click at [241, 148] on div "<iframe src="https://www.youtube.com/embed/ ${ bikeData . YouTubeURL } " title=…" at bounding box center [327, 143] width 430 height 267
click at [209, 149] on div "<iframe src="https://www.youtube.com/embed/ ${ bikeData . YouTubeURL } " title=…" at bounding box center [327, 143] width 430 height 267
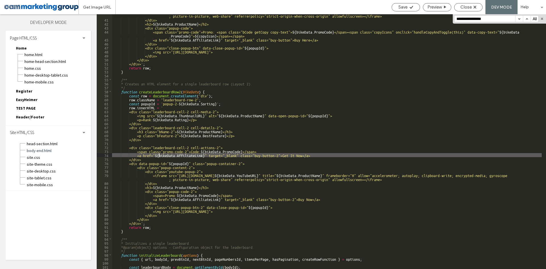
click at [160, 153] on div "<iframe src="https://www.youtube.com/embed/ ${ bikeData . YouTubeURL } " title=…" at bounding box center [327, 143] width 430 height 267
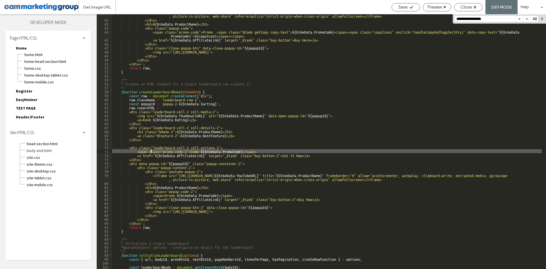
click at [150, 152] on div "<iframe src="https://www.youtube.com/embed/ ${ bikeData . YouTubeURL } " title=…" at bounding box center [327, 143] width 430 height 267
click at [244, 150] on div "<iframe src="https://www.youtube.com/embed/ ${ bikeData . YouTubeURL } " title=…" at bounding box center [327, 143] width 430 height 267
click at [214, 157] on div "<iframe src="https://www.youtube.com/embed/ ${ bikeData . YouTubeURL } " title=…" at bounding box center [327, 143] width 430 height 267
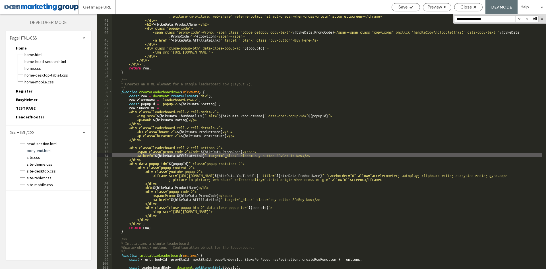
click at [150, 155] on div "<iframe src="https://www.youtube.com/embed/ ${ bikeData . YouTubeURL } " title=…" at bounding box center [327, 143] width 430 height 267
click at [188, 155] on div "<iframe src="https://www.youtube.com/embed/ ${ bikeData . YouTubeURL } " title=…" at bounding box center [327, 143] width 430 height 267
click at [149, 151] on div "<iframe src="https://www.youtube.com/embed/ ${ bikeData . YouTubeURL } " title=…" at bounding box center [327, 143] width 430 height 267
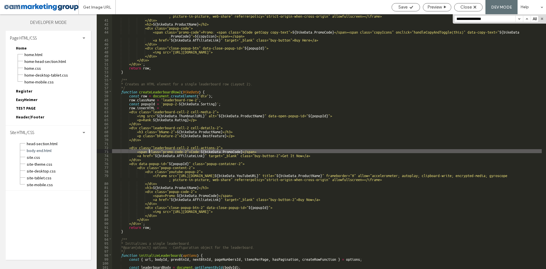
click at [151, 151] on div "<iframe src="https://www.youtube.com/embed/ ${ bikeData . YouTubeURL } " title=…" at bounding box center [327, 143] width 430 height 267
click at [252, 153] on div "<iframe src="https://www.youtube.com/embed/ ${ bikeData . YouTubeURL } " title=…" at bounding box center [327, 143] width 430 height 267
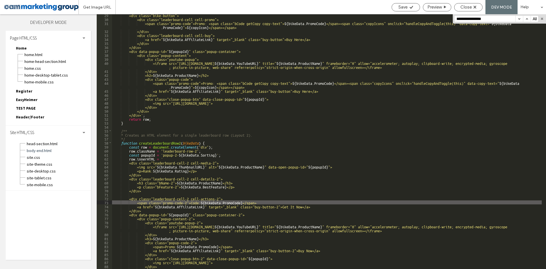
scroll to position [171, 0]
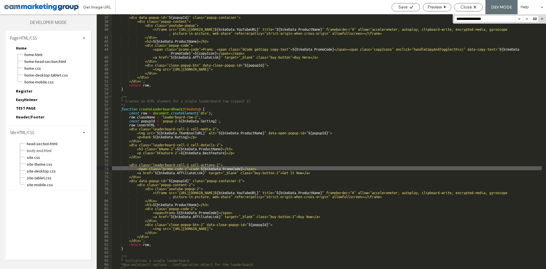
click at [239, 168] on div "</div> <div data-popup-id=" ${ popupId } " class="popup-container"> <div class=…" at bounding box center [327, 142] width 430 height 263
click at [185, 168] on div "</div> <div data-popup-id=" ${ popupId } " class="popup-container"> <div class=…" at bounding box center [327, 142] width 430 height 263
drag, startPoint x: 187, startPoint y: 168, endPoint x: 171, endPoint y: 168, distance: 16.5
click at [171, 168] on div "</div> <div data-popup-id=" ${ popupId } " class="popup-container"> <div class=…" at bounding box center [327, 142] width 430 height 263
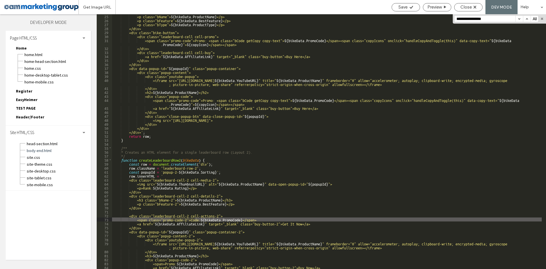
scroll to position [34, 0]
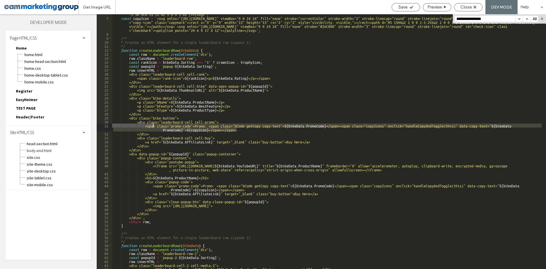
drag, startPoint x: 228, startPoint y: 128, endPoint x: 153, endPoint y: 126, distance: 75.1
click at [153, 126] on div "const trophyIcon = ` <svg xmlns="http://www.w3.org/2000/svg" width="30" height=…" at bounding box center [327, 139] width 430 height 271
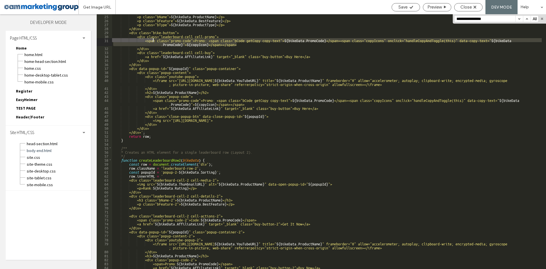
scroll to position [154, 0]
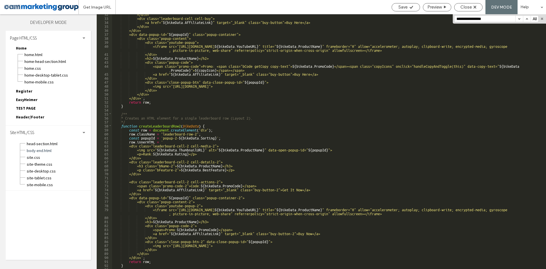
click at [261, 186] on div "</div> <div class="leaderboard-cell cell-buy"> <a href=" ${ bikeData . Affiliat…" at bounding box center [327, 143] width 430 height 263
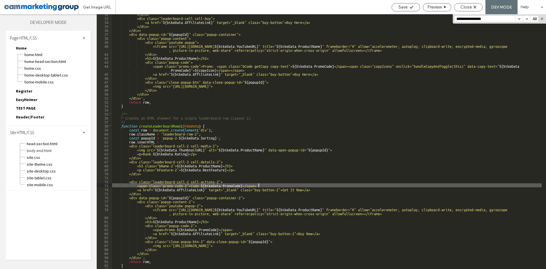
click at [258, 185] on div "</div> <div class="leaderboard-cell cell-buy"> <a href=" ${ bikeData . Affiliat…" at bounding box center [327, 143] width 430 height 263
drag, startPoint x: 267, startPoint y: 185, endPoint x: 146, endPoint y: 185, distance: 121.2
click at [146, 185] on div "</div> <div class="leaderboard-cell cell-buy"> <a href=" ${ bikeData . Affiliat…" at bounding box center [327, 143] width 430 height 263
click at [265, 185] on div "</div> <div class="leaderboard-cell cell-buy"> <a href=" ${ bikeData . Affiliat…" at bounding box center [327, 141] width 430 height 255
click at [267, 185] on div "</div> <div class="leaderboard-cell cell-buy"> <a href=" ${ bikeData . Affiliat…" at bounding box center [327, 143] width 430 height 263
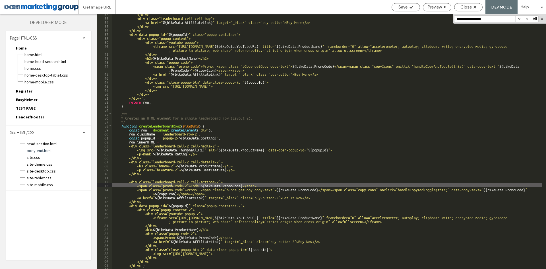
drag, startPoint x: 195, startPoint y: 184, endPoint x: 171, endPoint y: 184, distance: 23.6
click at [171, 184] on div "</div> <div class="leaderboard-cell cell-buy"> <a href=" ${ bikeData . Affiliat…" at bounding box center [327, 143] width 430 height 263
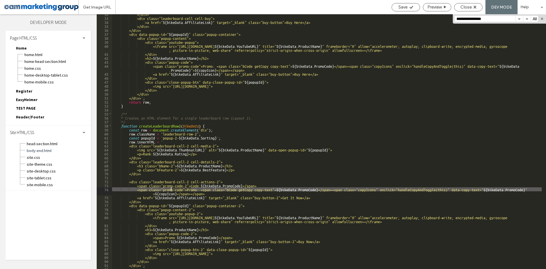
drag, startPoint x: 191, startPoint y: 189, endPoint x: 171, endPoint y: 189, distance: 19.9
click at [171, 189] on div "</div> <div class="leaderboard-cell cell-buy"> <a href=" ${ bikeData . Affiliat…" at bounding box center [327, 143] width 430 height 263
click at [193, 186] on div "</div> <div class="leaderboard-cell cell-buy"> <a href=" ${ bikeData . Affiliat…" at bounding box center [327, 143] width 430 height 263
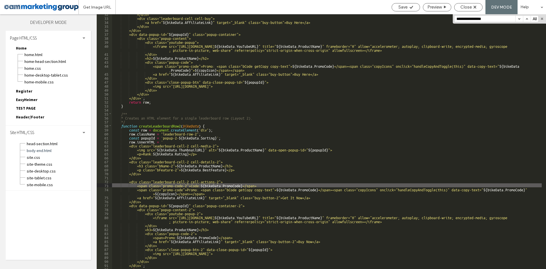
click at [197, 185] on div "</div> <div class="leaderboard-cell cell-buy"> <a href=" ${ bikeData . Affiliat…" at bounding box center [327, 143] width 430 height 263
drag, startPoint x: 273, startPoint y: 185, endPoint x: 108, endPoint y: 187, distance: 165.3
click at [108, 187] on div "** 32 33 34 35 36 37 38 39 40 41 42 43 44 45 46 47 48 49 50 51 52 53 54 55 56 5…" at bounding box center [322, 141] width 450 height 255
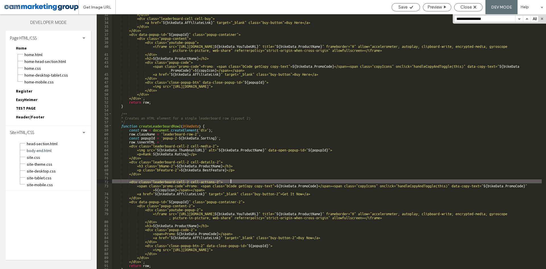
click at [227, 188] on div "</div> <div class="leaderboard-cell cell-buy"> <a href=" ${ bikeData . Affiliat…" at bounding box center [327, 143] width 430 height 263
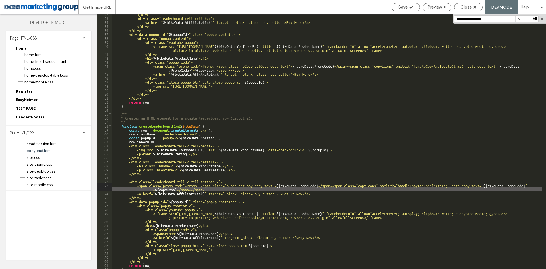
click at [222, 183] on div "</div> <div class="leaderboard-cell cell-buy"> <a href=" ${ bikeData . Affiliat…" at bounding box center [327, 143] width 430 height 263
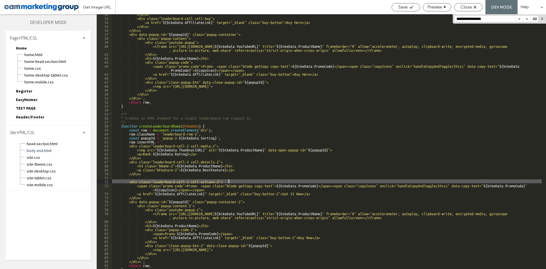
click at [228, 180] on div "</div> <div class="leaderboard-cell cell-buy"> <a href=" ${ bikeData . Affiliat…" at bounding box center [327, 143] width 430 height 263
click at [226, 181] on div "</div> <div class="leaderboard-cell cell-buy"> <a href=" ${ bikeData . Affiliat…" at bounding box center [327, 143] width 430 height 263
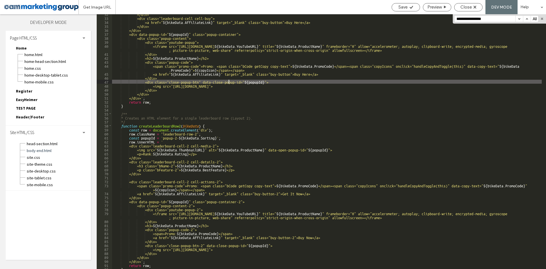
click at [228, 83] on div "</div> <div class="leaderboard-cell cell-buy"> <a href=" ${ bikeData . Affiliat…" at bounding box center [327, 143] width 430 height 263
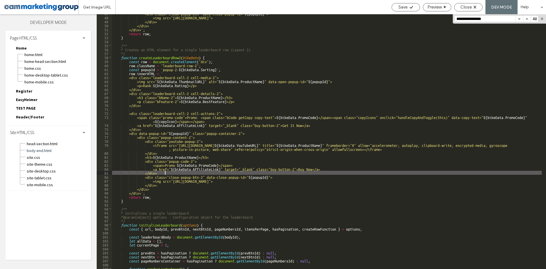
click at [226, 171] on div "<div class="close-popup-btn" data-close-popup-id=" ${ popupId } "> <img src="ht…" at bounding box center [327, 142] width 430 height 263
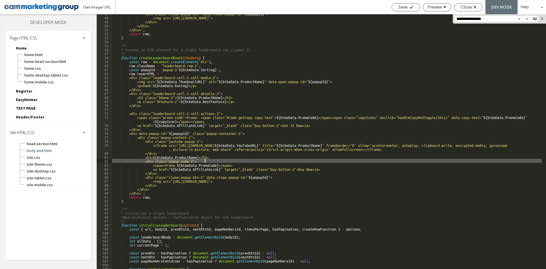
click at [242, 160] on div "<div class="close-popup-btn" data-close-popup-id=" ${ popupId } "> <img src="ht…" at bounding box center [327, 142] width 430 height 263
click at [254, 165] on div "<div class="close-popup-btn" data-close-popup-id=" ${ popupId } "> <img src="ht…" at bounding box center [327, 142] width 430 height 263
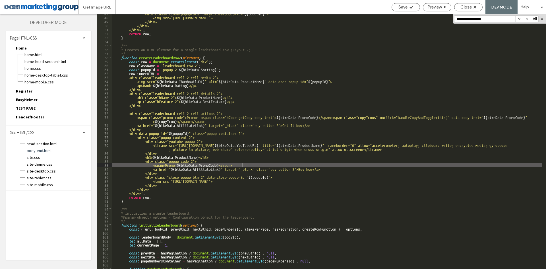
click at [231, 163] on div "<div class="close-popup-btn" data-close-popup-id=" ${ popupId } "> <img src="ht…" at bounding box center [327, 142] width 430 height 263
click at [181, 136] on div "<div class="close-popup-btn" data-close-popup-id=" ${ popupId } "> <img src="ht…" at bounding box center [327, 142] width 430 height 263
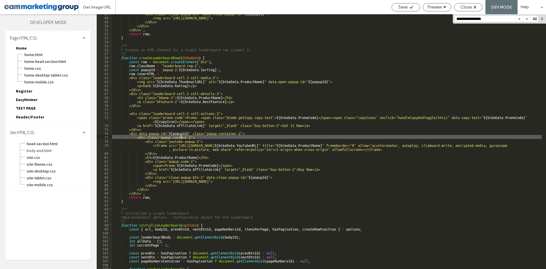
click at [203, 156] on div "<div class="close-popup-btn" data-close-popup-id=" ${ popupId } "> <img src="ht…" at bounding box center [327, 142] width 430 height 263
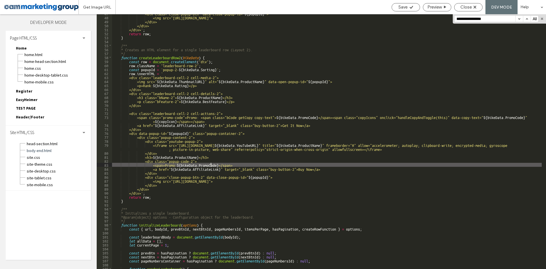
click at [211, 166] on div "<div class="close-popup-btn" data-close-popup-id=" ${ popupId } "> <img src="ht…" at bounding box center [327, 142] width 430 height 263
click at [248, 168] on div "<div class="close-popup-btn" data-close-popup-id=" ${ popupId } "> <img src="ht…" at bounding box center [327, 142] width 430 height 263
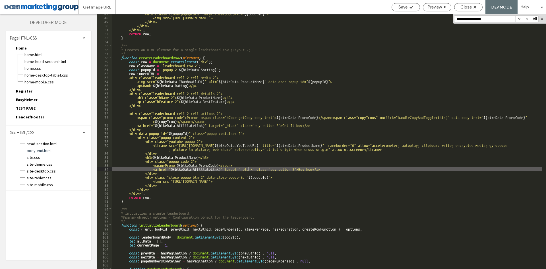
click at [187, 168] on div "<div class="close-popup-btn" data-close-popup-id=" ${ popupId } "> <img src="ht…" at bounding box center [327, 142] width 430 height 263
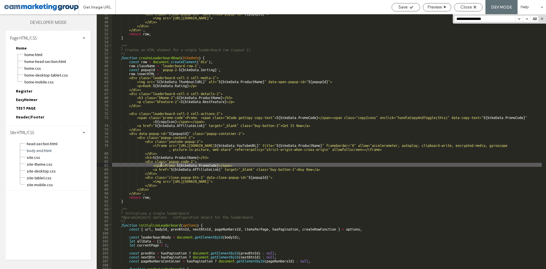
click at [161, 164] on div "<div class="close-popup-btn" data-close-popup-id=" ${ popupId } "> <img src="ht…" at bounding box center [327, 142] width 430 height 263
click at [244, 166] on div "<div class="close-popup-btn" data-close-popup-id=" ${ popupId } "> <img src="ht…" at bounding box center [327, 142] width 430 height 263
click at [145, 118] on div "<div class="close-popup-btn" data-close-popup-id=" ${ popupId } "> <img src="ht…" at bounding box center [327, 142] width 430 height 263
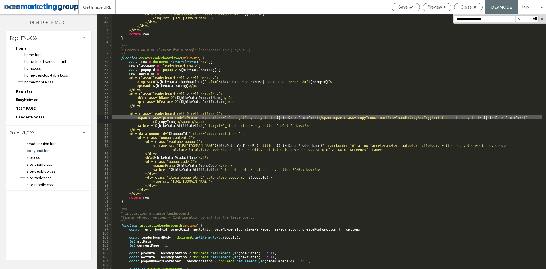
click at [210, 120] on div "<div class="close-popup-btn" data-close-popup-id=" ${ popupId } "> <img src="ht…" at bounding box center [327, 142] width 430 height 263
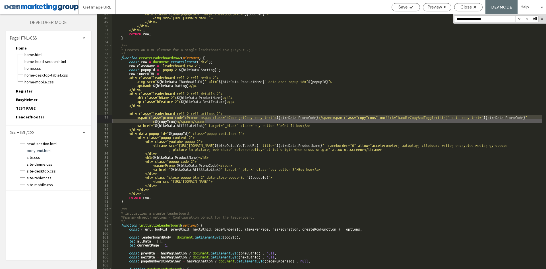
click at [246, 165] on div "<div class="close-popup-btn" data-close-popup-id=" ${ popupId } "> <img src="ht…" at bounding box center [327, 142] width 430 height 263
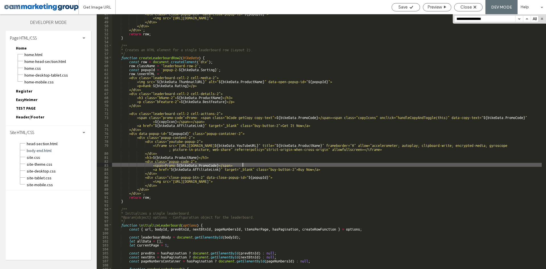
click at [161, 166] on div "<div class="close-popup-btn" data-close-popup-id=" ${ popupId } "> <img src="ht…" at bounding box center [327, 142] width 430 height 263
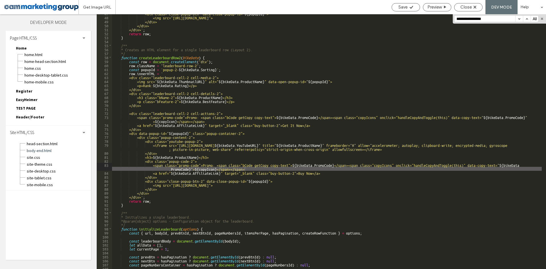
scroll to position [0, 0]
drag, startPoint x: 39, startPoint y: 170, endPoint x: 142, endPoint y: 151, distance: 104.5
click at [39, 170] on span "site-desktop.css" at bounding box center [58, 171] width 65 height 6
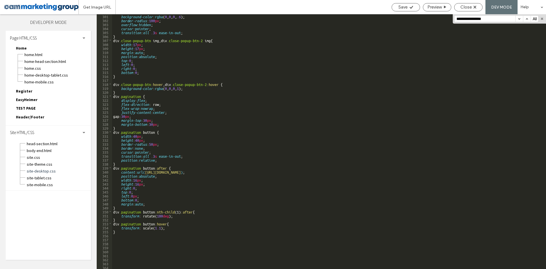
scroll to position [1211, 0]
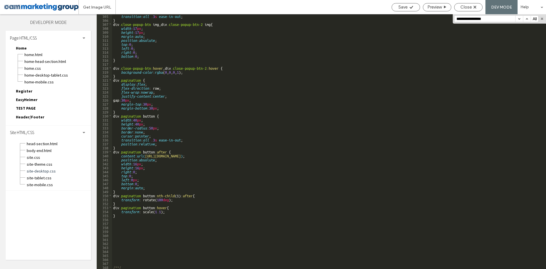
click at [125, 225] on div "transition : all .3 s ease-in-out ; } div .close-popup-btn img , div .close-pop…" at bounding box center [327, 145] width 430 height 263
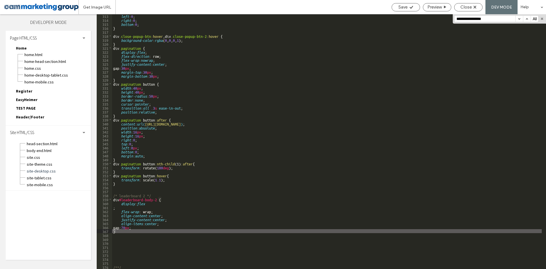
scroll to position [0, 0]
drag, startPoint x: 167, startPoint y: 72, endPoint x: 170, endPoint y: 100, distance: 28.3
click at [167, 72] on div "left : 0 ; right : 0 ; bottom : 0 ; } div .close-popup-btn :hover , div .close-…" at bounding box center [327, 145] width 430 height 263
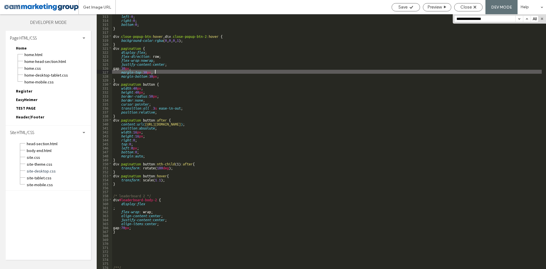
scroll to position [1226, 0]
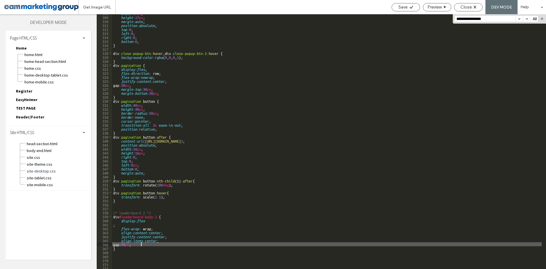
click at [149, 245] on div "width : 17 px ; height : 17 px ; margin : auto ; position : absolute ; top : 0 …" at bounding box center [327, 142] width 430 height 263
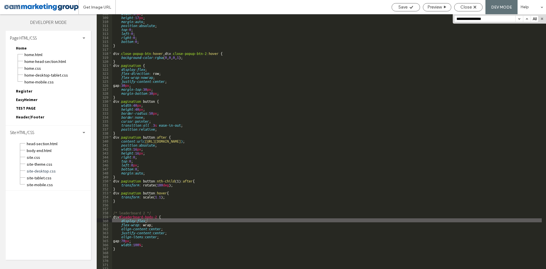
scroll to position [0, 0]
click at [176, 73] on div "width : 17 px ; height : 17 px ; margin : auto ; position : absolute ; top : 0 …" at bounding box center [327, 142] width 430 height 263
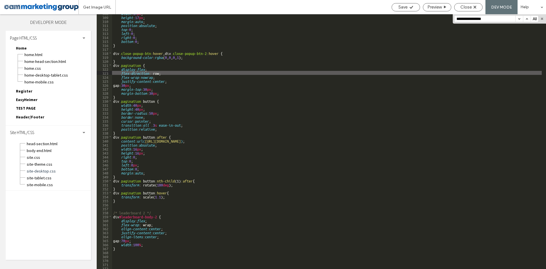
click at [135, 240] on div "width : 17 px ; height : 17 px ; margin : auto ; position : absolute ; top : 0 …" at bounding box center [327, 142] width 430 height 263
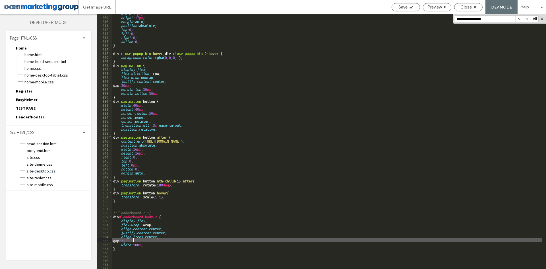
type textarea "**"
click at [155, 243] on div "width : 17 px ; height : 17 px ; margin : auto ; position : absolute ; top : 0 …" at bounding box center [327, 142] width 430 height 263
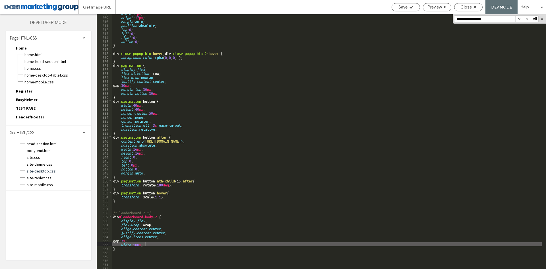
click at [234, 69] on div "width : 17 px ; height : 17 px ; margin : auto ; position : absolute ; top : 0 …" at bounding box center [327, 142] width 430 height 263
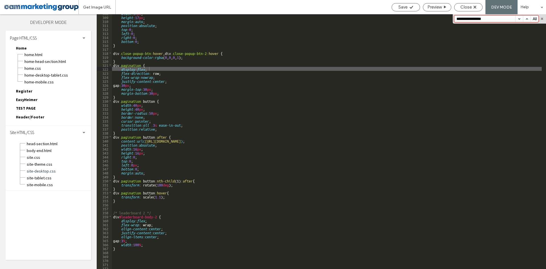
paste input "*****"
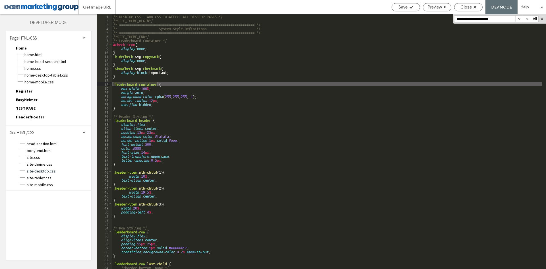
type input "**********"
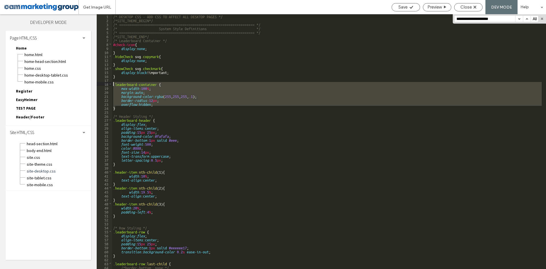
drag, startPoint x: 116, startPoint y: 107, endPoint x: 106, endPoint y: 83, distance: 25.6
click at [106, 83] on div "** 1 2 3 4 5 6 7 8 9 10 11 12 13 14 15 16 17 18 19 20 21 22 23 24 25 26 27 28 2…" at bounding box center [322, 141] width 450 height 255
click at [123, 112] on div "/* DESKTOP CSS - ADD CSS TO AFFECT ALL DESKTOP PAGES */ /*SITE_THEME_BEGIN*/ /*…" at bounding box center [327, 145] width 430 height 263
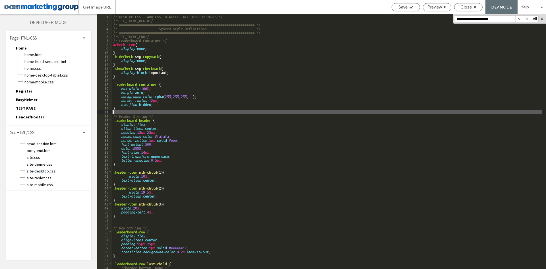
paste textarea
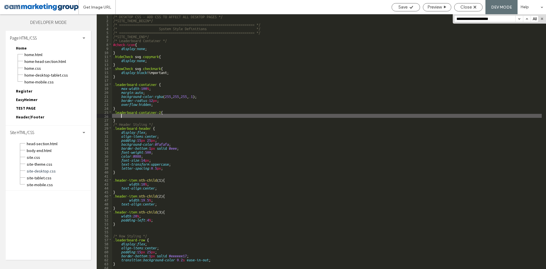
click at [152, 101] on div at bounding box center [273, 134] width 546 height 269
click at [159, 100] on div "Get Image URL Save Preview Close DEV MODE Help Design Panel Site Comments Team …" at bounding box center [273, 134] width 546 height 269
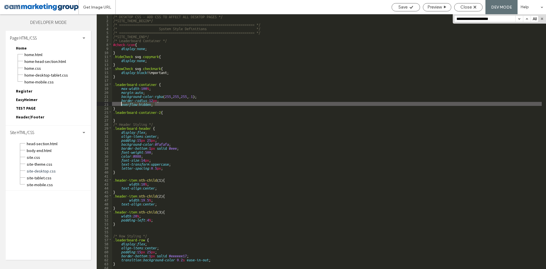
drag, startPoint x: 156, startPoint y: 105, endPoint x: 122, endPoint y: 105, distance: 34.4
click at [122, 105] on div "/* DESKTOP CSS - ADD CSS TO AFFECT ALL DESKTOP PAGES */ /*SITE_THEME_BEGIN*/ /*…" at bounding box center [327, 145] width 430 height 263
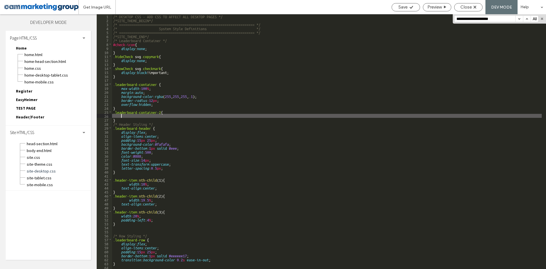
click at [122, 116] on div "/* DESKTOP CSS - ADD CSS TO AFFECT ALL DESKTOP PAGES */ /*SITE_THEME_BEGIN*/ /*…" at bounding box center [327, 145] width 430 height 263
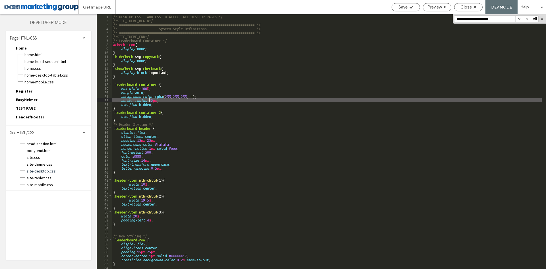
click at [149, 100] on div "/* DESKTOP CSS - ADD CSS TO AFFECT ALL DESKTOP PAGES */ /*SITE_THEME_BEGIN*/ /*…" at bounding box center [327, 145] width 430 height 263
drag, startPoint x: 141, startPoint y: 85, endPoint x: 145, endPoint y: 106, distance: 20.9
click at [141, 86] on div "/* DESKTOP CSS - ADD CSS TO AFFECT ALL DESKTOP PAGES */ /*SITE_THEME_BEGIN*/ /*…" at bounding box center [327, 145] width 430 height 263
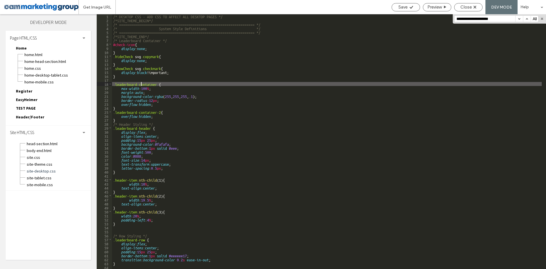
click at [145, 109] on div "/* DESKTOP CSS - ADD CSS TO AFFECT ALL DESKTOP PAGES */ /*SITE_THEME_BEGIN*/ /*…" at bounding box center [327, 145] width 430 height 263
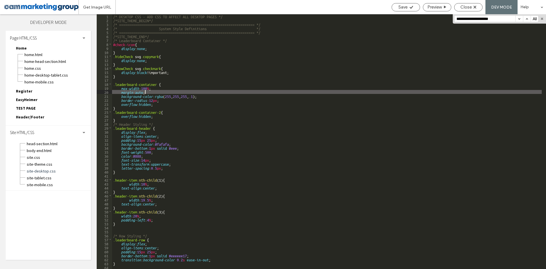
click at [145, 93] on div "/* DESKTOP CSS - ADD CSS TO AFFECT ALL DESKTOP PAGES */ /*SITE_THEME_BEGIN*/ /*…" at bounding box center [327, 145] width 430 height 263
click at [133, 87] on div "/* DESKTOP CSS - ADD CSS TO AFFECT ALL DESKTOP PAGES */ /*SITE_THEME_BEGIN*/ /*…" at bounding box center [327, 145] width 430 height 263
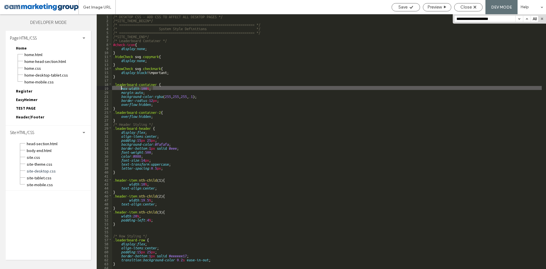
drag, startPoint x: 132, startPoint y: 87, endPoint x: 121, endPoint y: 88, distance: 10.5
click at [121, 88] on div "/* DESKTOP CSS - ADD CSS TO AFFECT ALL DESKTOP PAGES */ /*SITE_THEME_BEGIN*/ /*…" at bounding box center [327, 145] width 430 height 263
click at [164, 112] on div "/* DESKTOP CSS - ADD CSS TO AFFECT ALL DESKTOP PAGES */ /*SITE_THEME_BEGIN*/ /*…" at bounding box center [327, 145] width 430 height 263
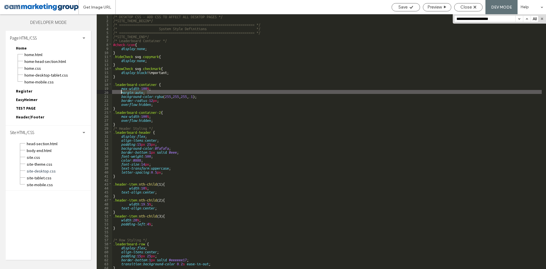
drag, startPoint x: 147, startPoint y: 92, endPoint x: 121, endPoint y: 92, distance: 26.2
click at [121, 92] on div "/* DESKTOP CSS - ADD CSS TO AFFECT ALL DESKTOP PAGES */ /*SITE_THEME_BEGIN*/ /*…" at bounding box center [327, 145] width 430 height 263
click at [160, 115] on div "/* DESKTOP CSS - ADD CSS TO AFFECT ALL DESKTOP PAGES */ /*SITE_THEME_BEGIN*/ /*…" at bounding box center [327, 145] width 430 height 263
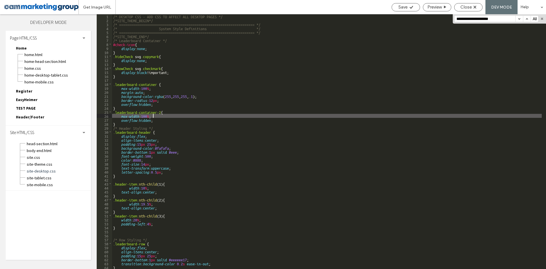
click at [163, 113] on div "/* DESKTOP CSS - ADD CSS TO AFFECT ALL DESKTOP PAGES */ /*SITE_THEME_BEGIN*/ /*…" at bounding box center [327, 145] width 430 height 263
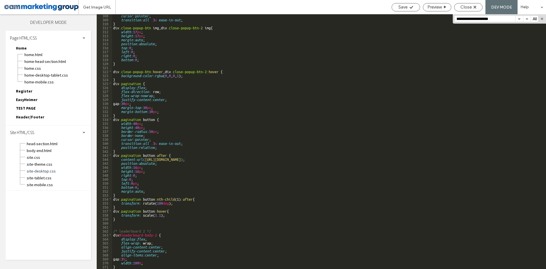
scroll to position [1259, 0]
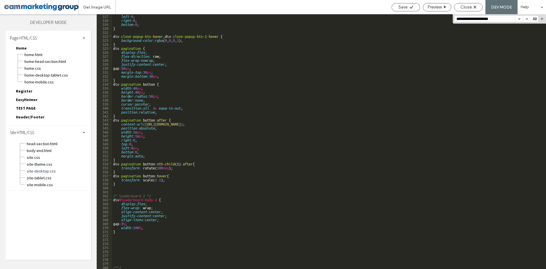
click at [126, 235] on div "left : 0 ; right : 0 ; bottom : 0 ; } div .close-popup-btn :hover , div .close-…" at bounding box center [327, 145] width 430 height 263
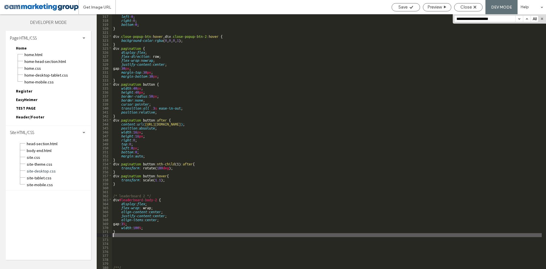
paste textarea
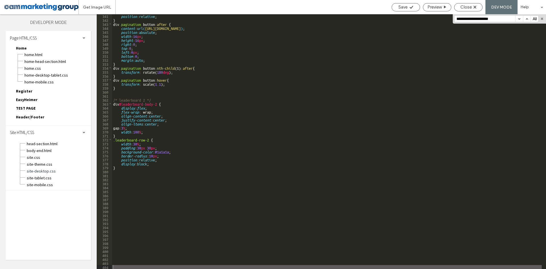
scroll to position [0, 0]
click at [365, 66] on div "position : relative ; } div .pagination button :after { content : url( https://…" at bounding box center [327, 145] width 430 height 263
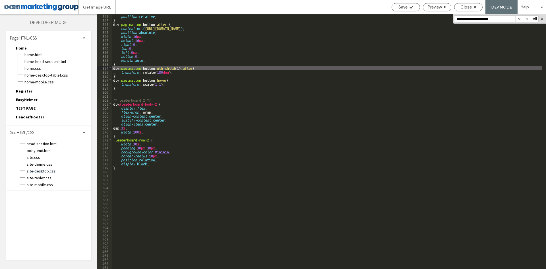
click at [120, 170] on div "position : relative ; } div .pagination button :after { content : url( https://…" at bounding box center [327, 145] width 430 height 263
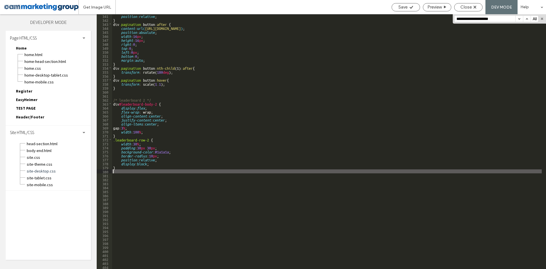
paste textarea
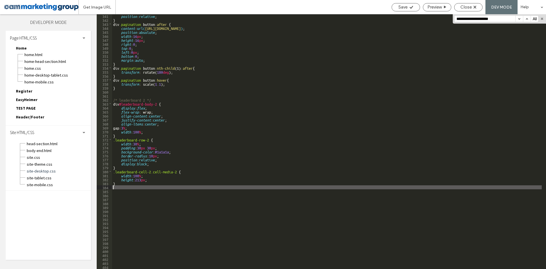
paste textarea
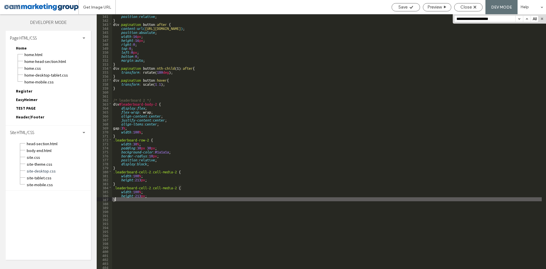
click at [179, 188] on div "position : relative ; } div .pagination button :after { content : url( https://…" at bounding box center [327, 145] width 430 height 263
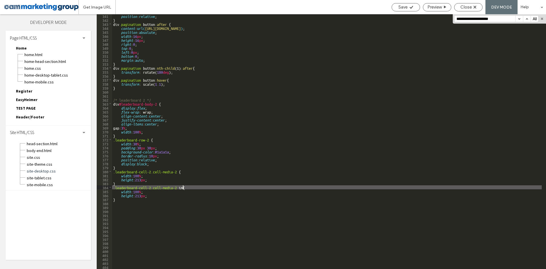
type textarea "**"
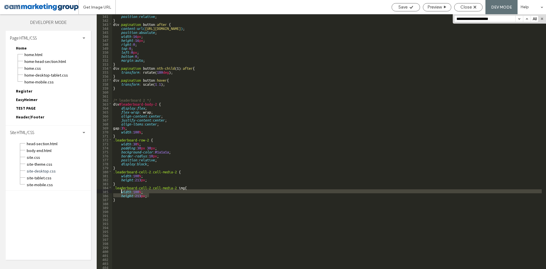
drag, startPoint x: 149, startPoint y: 195, endPoint x: 121, endPoint y: 192, distance: 27.5
click at [121, 192] on div "position : relative ; } div .pagination button :after { content : url( https://…" at bounding box center [327, 145] width 430 height 263
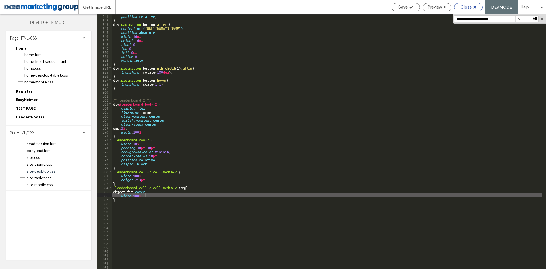
drag, startPoint x: 14, startPoint y: 151, endPoint x: 466, endPoint y: 9, distance: 473.3
click at [466, 9] on span "Close" at bounding box center [466, 7] width 11 height 5
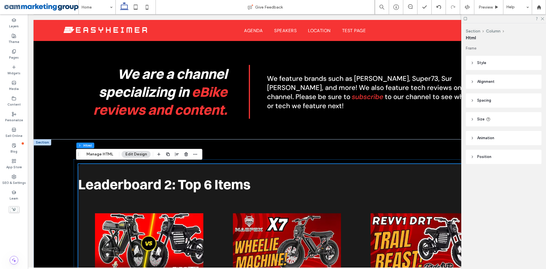
scroll to position [252, 0]
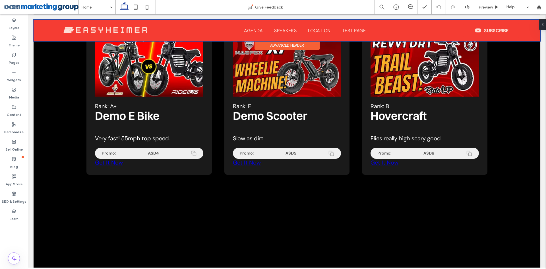
scroll to position [393, 0]
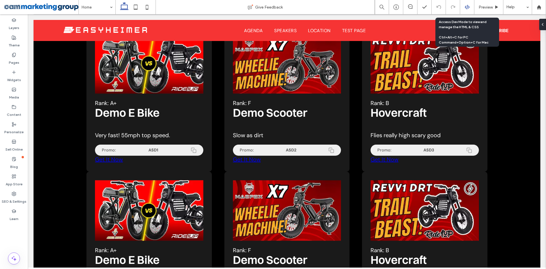
drag, startPoint x: 466, startPoint y: 6, endPoint x: 282, endPoint y: 81, distance: 199.0
click at [466, 6] on use at bounding box center [467, 7] width 5 height 5
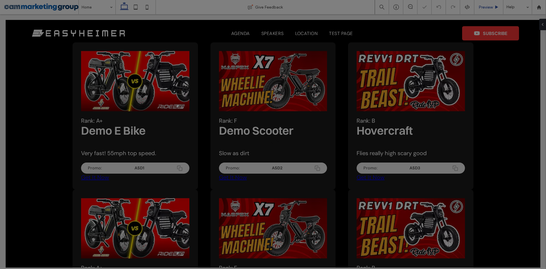
scroll to position [0, 0]
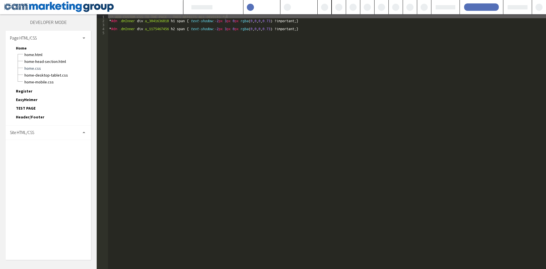
click at [51, 137] on div "Site HTML/CSS" at bounding box center [48, 132] width 85 height 14
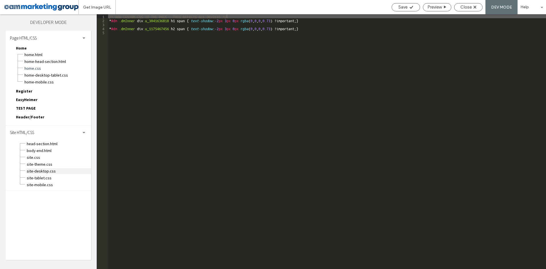
click at [51, 172] on span "site-desktop.css" at bounding box center [58, 171] width 65 height 6
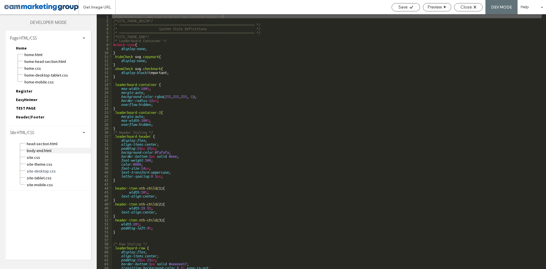
click at [51, 152] on span "body-end.html" at bounding box center [58, 151] width 65 height 6
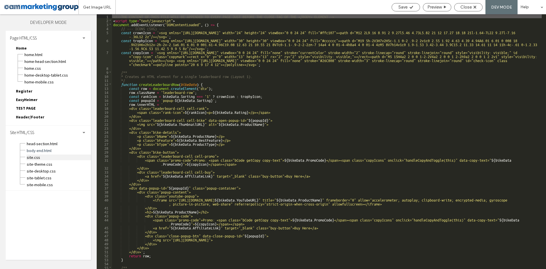
click at [59, 159] on span "site.css" at bounding box center [58, 157] width 65 height 6
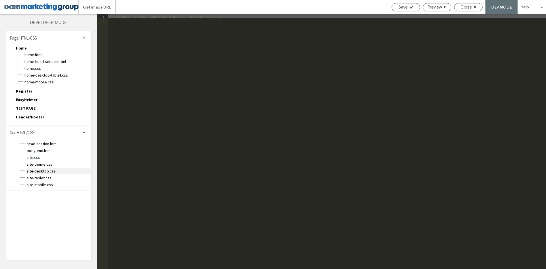
click at [55, 172] on span "site-desktop.css" at bounding box center [58, 171] width 65 height 6
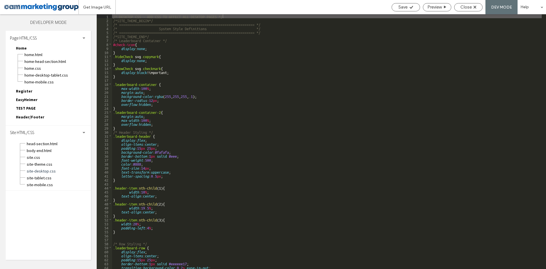
drag, startPoint x: 324, startPoint y: 66, endPoint x: 324, endPoint y: 70, distance: 4.0
click at [324, 66] on div "/* DESKTOP CSS - ADD CSS TO AFFECT ALL DESKTOP PAGES */ /*SITE_THEME_BEGIN*/ /*…" at bounding box center [327, 145] width 430 height 263
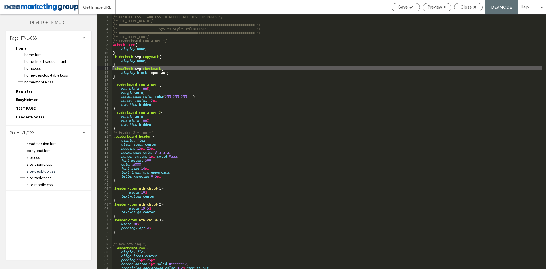
drag, startPoint x: 546, startPoint y: 59, endPoint x: 546, endPoint y: 80, distance: 21.3
click at [546, 80] on div at bounding box center [544, 141] width 6 height 255
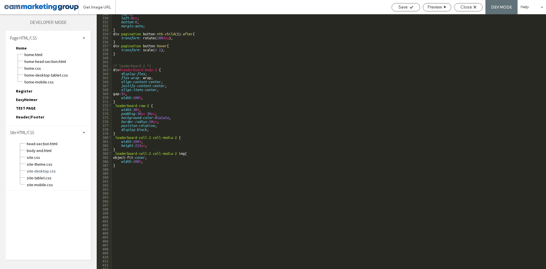
scroll to position [1414, 0]
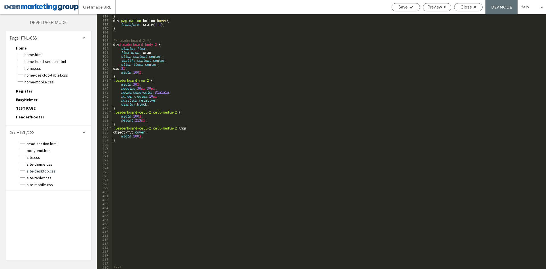
click at [155, 138] on div "} div .pagination button :hover { transform : scale( 1.1 ); } /* leaderboard 2 …" at bounding box center [327, 145] width 430 height 263
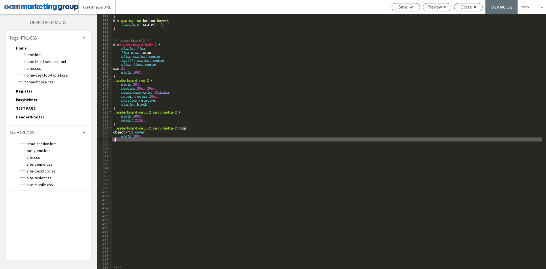
click at [162, 112] on div "} div .pagination button :hover { transform : scale( 1.1 ); } /* leaderboard 2 …" at bounding box center [327, 145] width 430 height 263
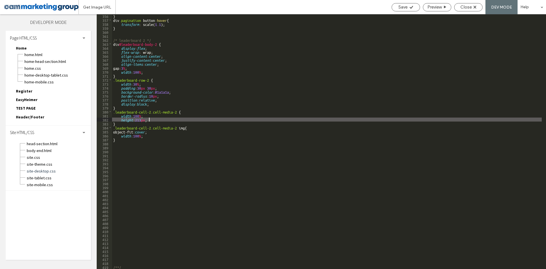
click at [154, 118] on div "} div .pagination button :hover { transform : scale( 1.1 ); } /* leaderboard 2 …" at bounding box center [327, 145] width 430 height 263
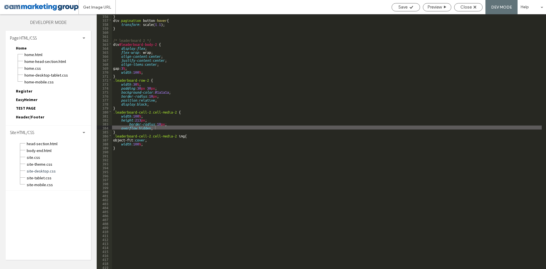
click at [177, 78] on div "} div .pagination button :hover { transform : scale( 1.1 ); } /* leaderboard 2 …" at bounding box center [327, 145] width 430 height 263
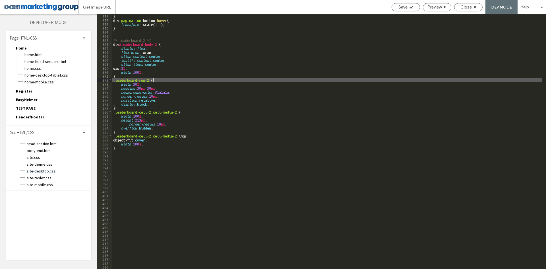
click at [160, 127] on div "} div .pagination button :hover { transform : scale( 1.1 ); } /* leaderboard 2 …" at bounding box center [327, 145] width 430 height 263
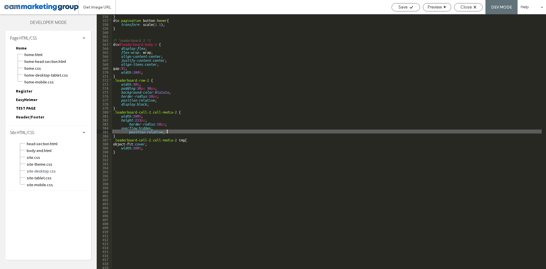
click at [221, 68] on div "} div .pagination button :hover { transform : scale( 1.1 ); } /* leaderboard 2 …" at bounding box center [327, 145] width 430 height 263
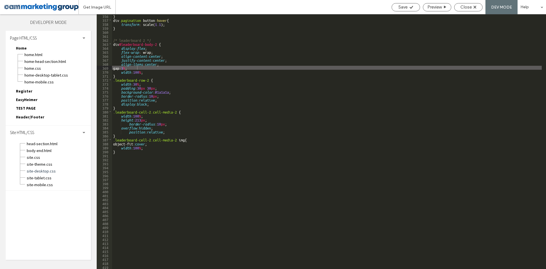
scroll to position [0, 0]
click at [349, 65] on div "} div .pagination button :hover { transform : scale( 1.1 ); } /* leaderboard 2 …" at bounding box center [327, 145] width 430 height 263
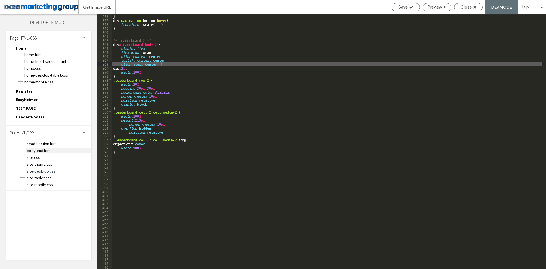
click at [67, 150] on span "body-end.html" at bounding box center [58, 151] width 65 height 6
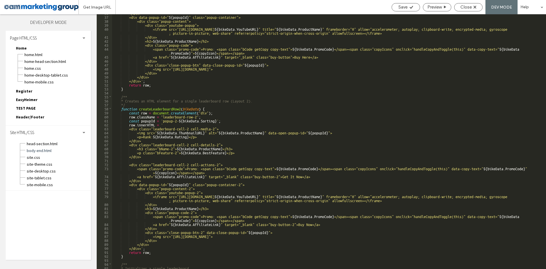
scroll to position [222, 0]
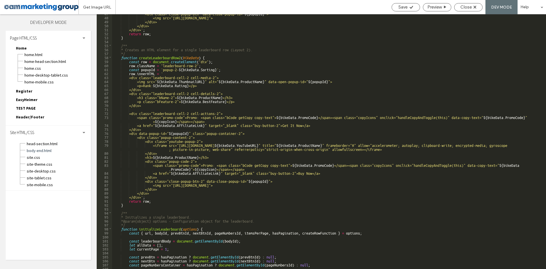
click at [171, 99] on div "<div class="close-popup-btn" data-close-popup-id=" ${ popupId } "> <img src="[U…" at bounding box center [327, 142] width 430 height 263
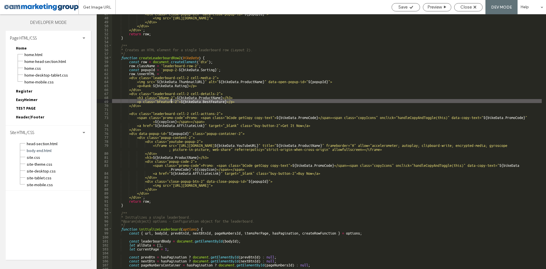
click at [162, 76] on div "<div class="close-popup-btn" data-close-popup-id=" ${ popupId } "> <img src="[U…" at bounding box center [327, 142] width 430 height 263
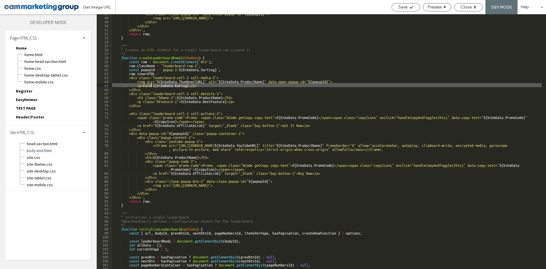
drag, startPoint x: 160, startPoint y: 85, endPoint x: 152, endPoint y: 85, distance: 8.8
click at [152, 85] on div "<div class="close-popup-btn" data-close-popup-id=" ${ popupId } "> <img src="[U…" at bounding box center [327, 142] width 430 height 263
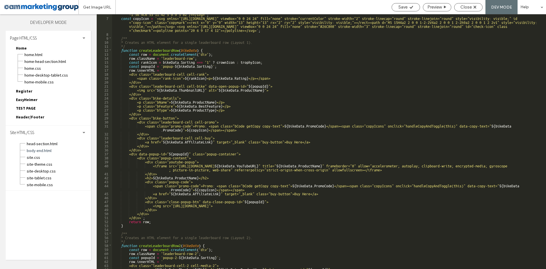
scroll to position [0, 0]
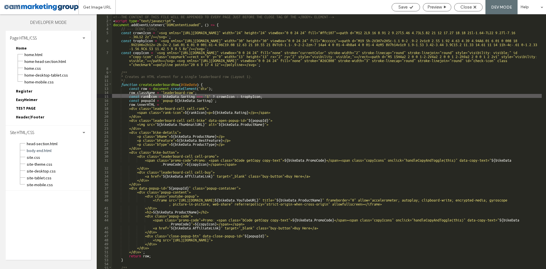
click at [150, 95] on div "<!--THE CONTENT OF THIS FILE WILL BE APPENDED TO EVERY PAGE JUST BEFORE THE CLO…" at bounding box center [327, 145] width 430 height 263
drag, startPoint x: 253, startPoint y: 97, endPoint x: 130, endPoint y: 96, distance: 123.5
click at [130, 96] on div "<!--THE CONTENT OF THIS FILE WILL BE APPENDED TO EVERY PAGE JUST BEFORE THE CLO…" at bounding box center [327, 145] width 430 height 263
click at [254, 96] on div "<!--THE CONTENT OF THIS FILE WILL BE APPENDED TO EVERY PAGE JUST BEFORE THE CLO…" at bounding box center [327, 141] width 430 height 255
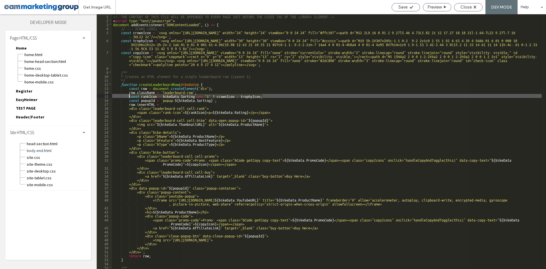
click at [254, 96] on div "<!--THE CONTENT OF THIS FILE WILL BE APPENDED TO EVERY PAGE JUST BEFORE THE CLO…" at bounding box center [327, 145] width 430 height 263
click at [145, 40] on div "<!--THE CONTENT OF THIS FILE WILL BE APPENDED TO EVERY PAGE JUST BEFORE THE CLO…" at bounding box center [327, 145] width 430 height 263
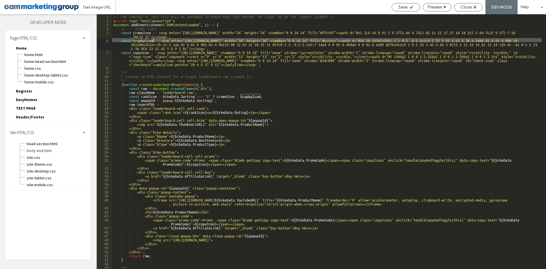
click at [145, 40] on div "<!--THE CONTENT OF THIS FILE WILL BE APPENDED TO EVERY PAGE JUST BEFORE THE CLO…" at bounding box center [327, 145] width 430 height 263
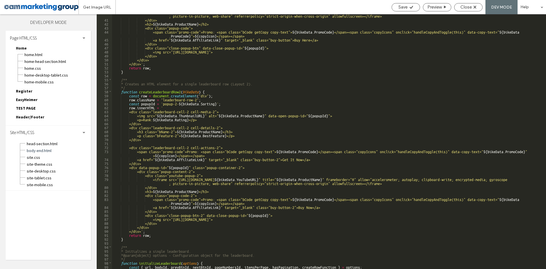
scroll to position [188, 0]
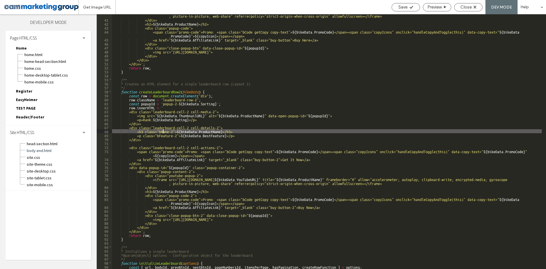
click at [163, 133] on div "<iframe src="[URL][DOMAIN_NAME] ${ bikeData . YouTubeURL } " title=" ${ bikeDat…" at bounding box center [327, 143] width 430 height 267
click at [176, 142] on div "<iframe src="[URL][DOMAIN_NAME] ${ bikeData . YouTubeURL } " title=" ${ bikeDat…" at bounding box center [327, 143] width 430 height 267
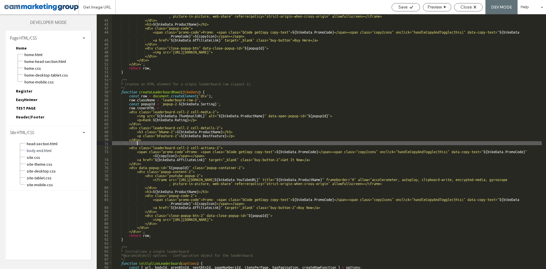
click at [182, 123] on div "<iframe src="[URL][DOMAIN_NAME] ${ bikeData . YouTubeURL } " title=" ${ bikeDat…" at bounding box center [327, 143] width 430 height 267
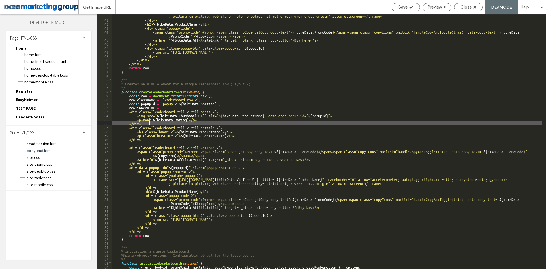
click at [180, 114] on div "<iframe src="[URL][DOMAIN_NAME] ${ bikeData . YouTubeURL } " title=" ${ bikeDat…" at bounding box center [327, 143] width 430 height 267
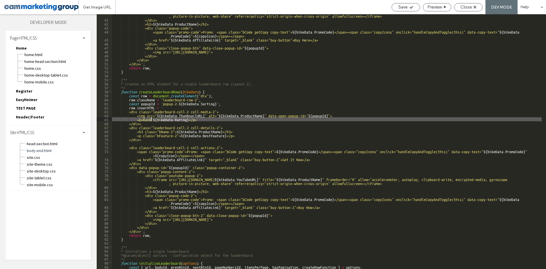
drag, startPoint x: 162, startPoint y: 119, endPoint x: 151, endPoint y: 119, distance: 10.8
click at [151, 119] on div "<iframe src="[URL][DOMAIN_NAME] ${ bikeData . YouTubeURL } " title=" ${ bikeDat…" at bounding box center [327, 143] width 430 height 267
click at [48, 170] on span "site-desktop.css" at bounding box center [58, 171] width 65 height 6
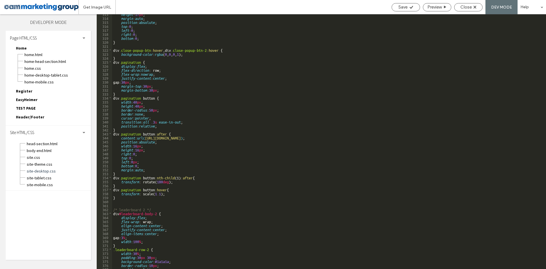
scroll to position [1426, 0]
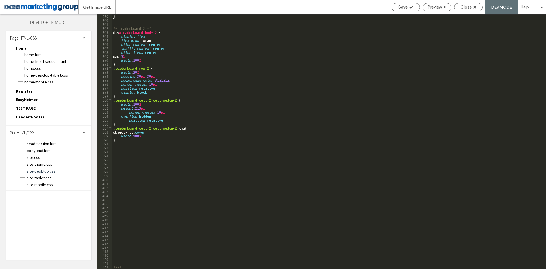
click at [137, 148] on div "} /* leaderboard 2 */ div #leaderboard-body-2 { display : flex ; flex-wrap : wr…" at bounding box center [327, 145] width 430 height 263
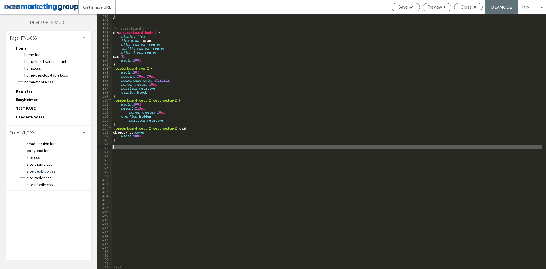
click at [128, 144] on div "} /* leaderboard 2 */ div #leaderboard-body-2 { display : flex ; flex-wrap : wr…" at bounding box center [327, 145] width 430 height 263
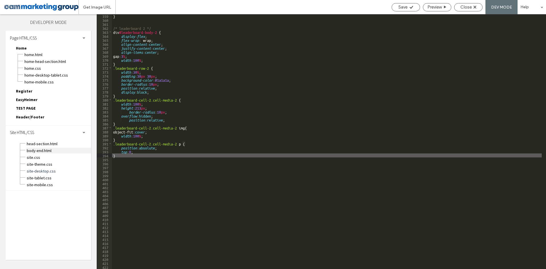
click at [45, 148] on span "body-end.html" at bounding box center [58, 151] width 65 height 6
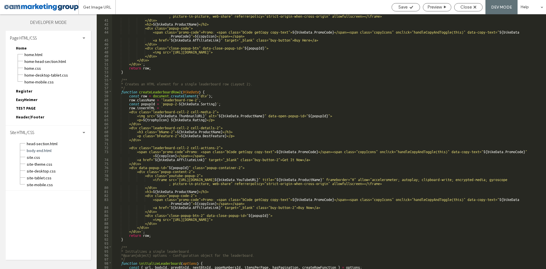
scroll to position [205, 0]
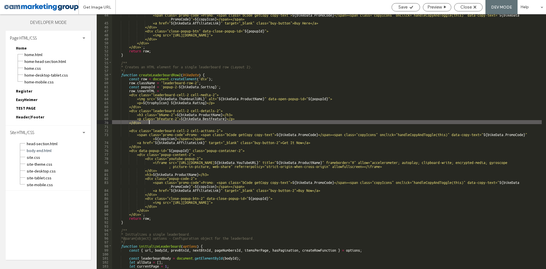
click at [208, 120] on div "<span class="promo-code">Promo: <span class="bCode getCopy copy-text"> ${ bikeD…" at bounding box center [327, 146] width 430 height 267
click at [172, 99] on div "<span class="promo-code">Promo: <span class="bCode getCopy copy-text"> ${ bikeD…" at bounding box center [327, 146] width 430 height 267
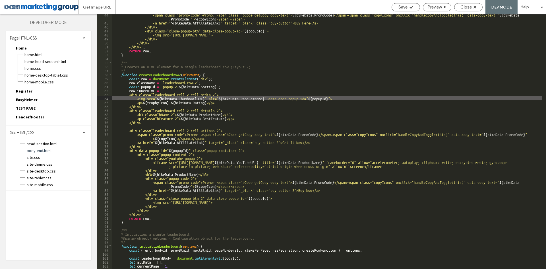
click at [177, 102] on div "<span class="promo-code">Promo: <span class="bCode getCopy copy-text"> ${ bikeD…" at bounding box center [327, 146] width 430 height 267
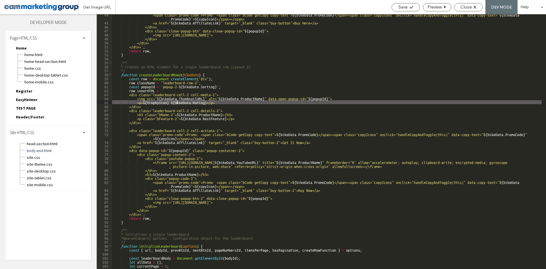
click at [179, 101] on div "<span class="promo-code">Promo: <span class="bCode getCopy copy-text"> ${ bikeD…" at bounding box center [327, 146] width 430 height 267
click at [215, 102] on div "<span class="promo-code">Promo: <span class="bCode getCopy copy-text"> ${ bikeD…" at bounding box center [327, 146] width 430 height 267
type textarea "**"
click at [205, 69] on div "<span class="promo-code">Promo: <span class="bCode getCopy copy-text"> ${ bikeD…" at bounding box center [327, 146] width 430 height 267
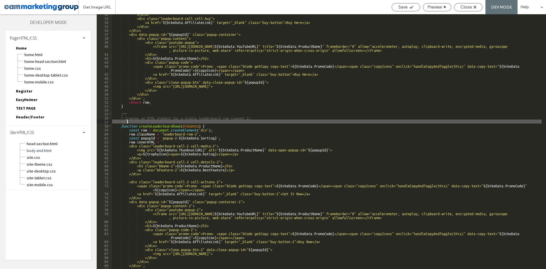
scroll to position [154, 0]
drag, startPoint x: 65, startPoint y: 169, endPoint x: 195, endPoint y: 108, distance: 143.0
click at [65, 169] on span "site-desktop.css" at bounding box center [58, 171] width 65 height 6
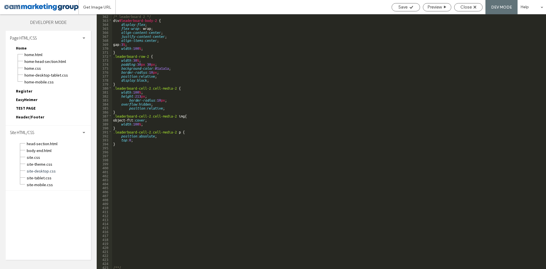
scroll to position [1438, 0]
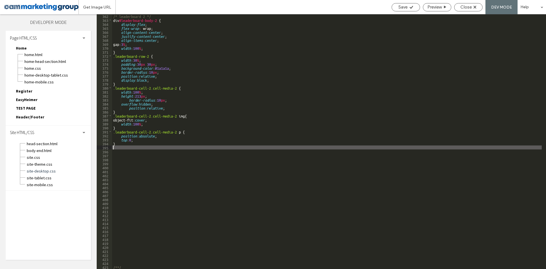
click at [121, 148] on div "/* leaderboard 2 */ div #leaderboard-body-2 { display : flex ; flex-wrap : wrap…" at bounding box center [327, 145] width 430 height 263
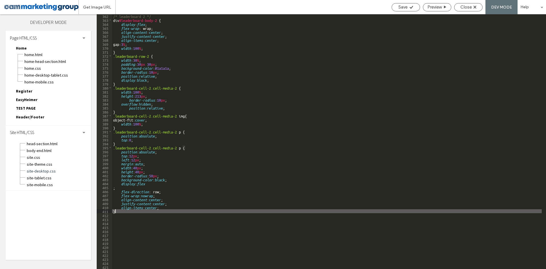
click at [113, 188] on div "/* leaderboard 2 */ div #leaderboard-body-2 { display : flex ; flex-wrap : wrap…" at bounding box center [327, 145] width 430 height 263
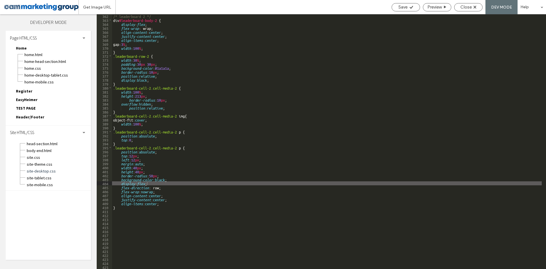
scroll to position [0, 0]
click at [283, 79] on div "/* leaderboard 2 */ div #leaderboard-body-2 { display : flex ; flex-wrap : wrap…" at bounding box center [327, 145] width 430 height 263
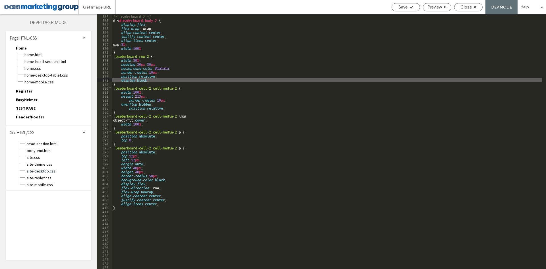
click at [174, 148] on div "/* leaderboard 2 */ div #leaderboard-body-2 { display : flex ; flex-wrap : wrap…" at bounding box center [327, 145] width 430 height 263
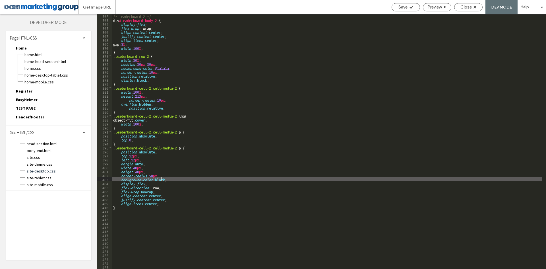
click at [160, 178] on div "/* leaderboard 2 */ div #leaderboard-body-2 { display : flex ; flex-wrap : wrap…" at bounding box center [327, 145] width 430 height 263
click at [46, 149] on span "body-end.html" at bounding box center [58, 151] width 65 height 6
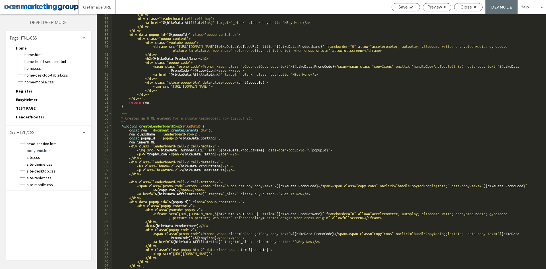
scroll to position [171, 0]
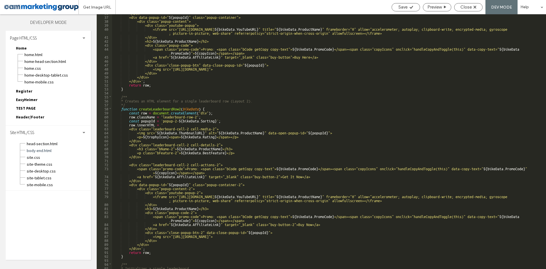
click at [217, 133] on div "</div> <div data-popup-id=" ${ popupId } " class="popup-container"> <div class=…" at bounding box center [327, 142] width 430 height 263
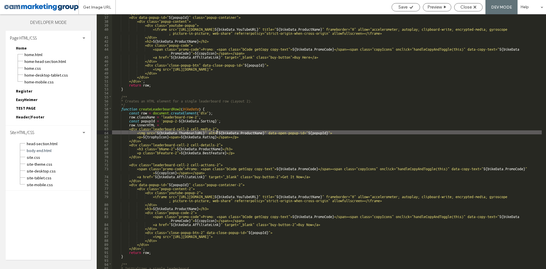
click at [191, 135] on div "</div> <div data-popup-id=" ${ popupId } " class="popup-container"> <div class=…" at bounding box center [327, 142] width 430 height 263
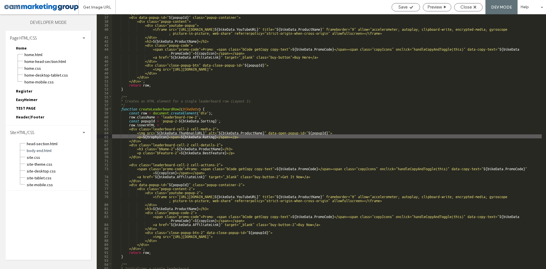
click at [188, 136] on div "</div> <div data-popup-id=" ${ popupId } " class="popup-container"> <div class=…" at bounding box center [327, 142] width 430 height 263
drag, startPoint x: 239, startPoint y: 136, endPoint x: 224, endPoint y: 137, distance: 14.5
click at [224, 137] on div "</div> <div data-popup-id=" ${ popupId } " class="popup-container"> <div class=…" at bounding box center [327, 142] width 430 height 263
drag, startPoint x: 189, startPoint y: 135, endPoint x: 151, endPoint y: 136, distance: 38.1
click at [151, 136] on div "</div> <div data-popup-id=" ${ popupId } " class="popup-container"> <div class=…" at bounding box center [327, 142] width 430 height 263
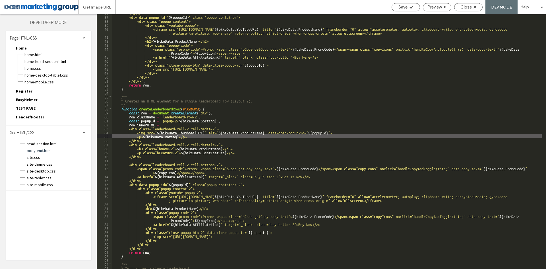
scroll to position [0, 0]
click at [55, 171] on span "site-desktop.css" at bounding box center [58, 171] width 65 height 6
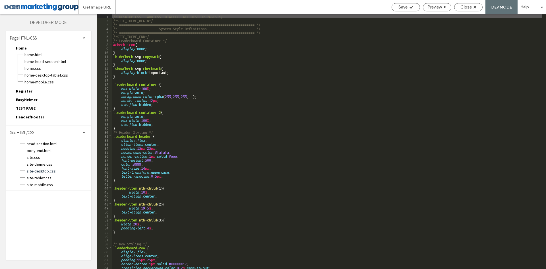
click at [231, 169] on div "/* DESKTOP CSS - ADD CSS TO AFFECT ALL DESKTOP PAGES */ /*SITE_THEME_BEGIN*/ /*…" at bounding box center [327, 145] width 430 height 263
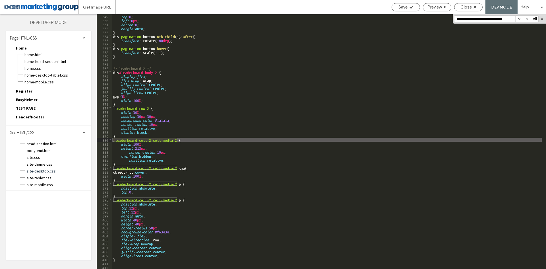
click at [171, 160] on div "top : 0 ; left : 0 px ; bottom : 0 ; margin : auto ; } div .pagination button :…" at bounding box center [327, 145] width 430 height 263
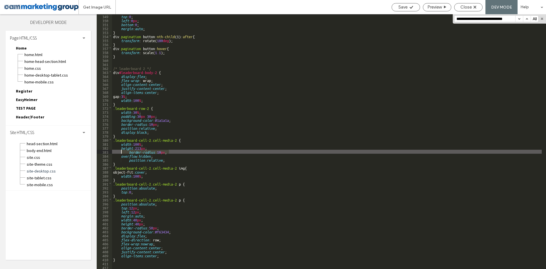
drag, startPoint x: 172, startPoint y: 153, endPoint x: 121, endPoint y: 153, distance: 50.9
click at [121, 153] on div "top : 0 ; left : 0 px ; bottom : 0 ; margin : auto ; } div .pagination button :…" at bounding box center [327, 145] width 430 height 263
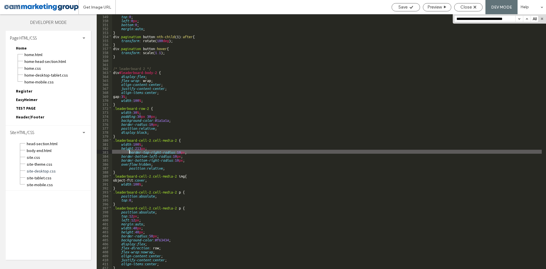
click at [130, 153] on div "top : 0 ; left : 0 px ; bottom : 0 ; margin : auto ; } div .pagination button :…" at bounding box center [327, 145] width 430 height 263
click at [129, 169] on div "top : 0 ; left : 0 px ; bottom : 0 ; margin : auto ; } div .pagination button :…" at bounding box center [327, 145] width 430 height 263
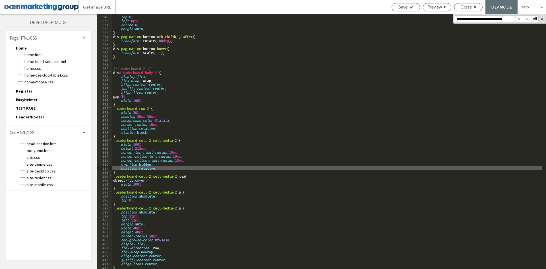
click at [329, 84] on div "top : 0 ; left : 0 px ; bottom : 0 ; margin : auto ; } div .pagination button :…" at bounding box center [327, 145] width 430 height 263
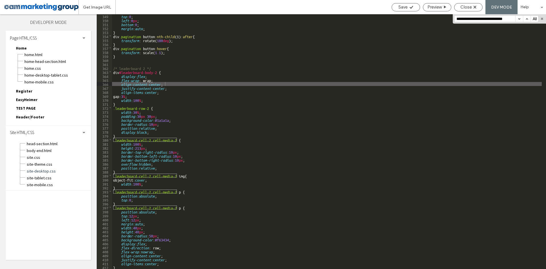
paste input "**"
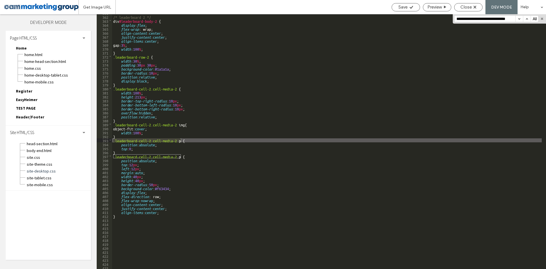
scroll to position [1438, 0]
type input "**********"
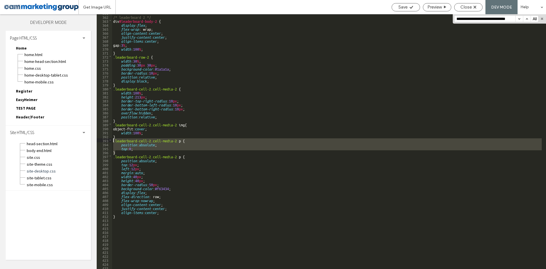
drag, startPoint x: 132, startPoint y: 151, endPoint x: 103, endPoint y: 140, distance: 31.0
click at [103, 140] on div "** 361 362 363 364 365 366 367 368 369 370 371 372 373 374 375 376 377 378 379 …" at bounding box center [322, 141] width 450 height 255
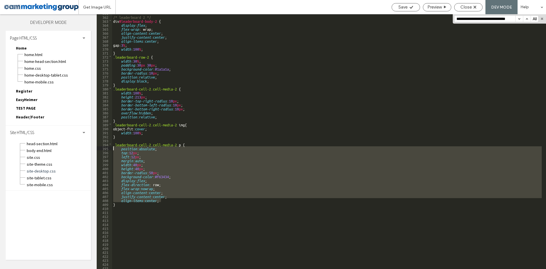
drag, startPoint x: 164, startPoint y: 199, endPoint x: 92, endPoint y: 148, distance: 88.4
click at [92, 148] on div "Layers Theme Pages Widgets Media Content Personalize Sell Online Blog App Store…" at bounding box center [273, 141] width 546 height 255
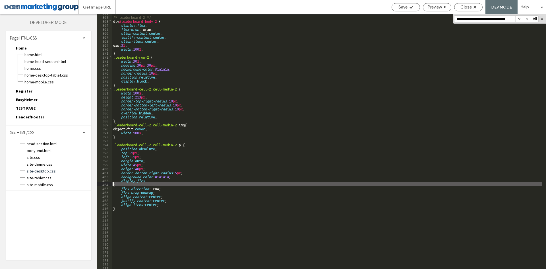
click at [113, 184] on div "/* leaderboard 2 */ div #leaderboard-body-2 { display : flex ; flex-wrap : wrap…" at bounding box center [327, 142] width 430 height 263
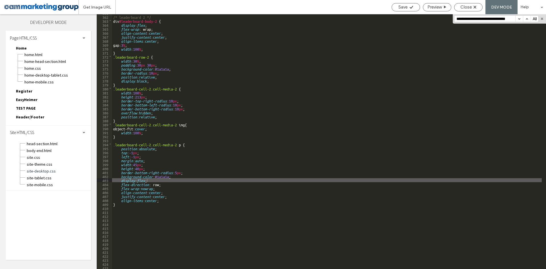
click at [189, 61] on div "/* leaderboard 2 */ div #leaderboard-body-2 { display : flex ; flex-wrap : wrap…" at bounding box center [327, 142] width 430 height 263
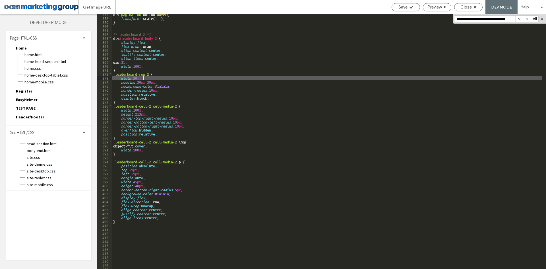
scroll to position [1404, 0]
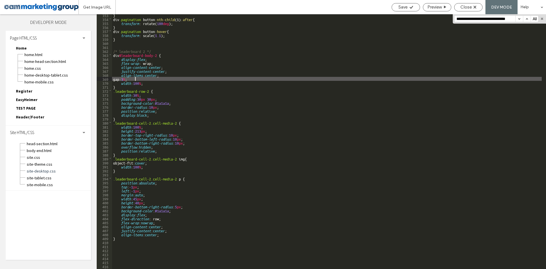
click at [135, 79] on div "} div .pagination button :nth-child ( 1 ) :after { transform : rotate( 180 deg …" at bounding box center [327, 144] width 430 height 263
click at [236, 63] on div "} div .pagination button :nth-child ( 1 ) :after { transform : rotate( 180 deg …" at bounding box center [327, 144] width 430 height 263
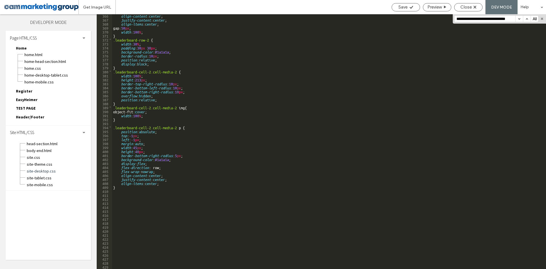
scroll to position [1494, 0]
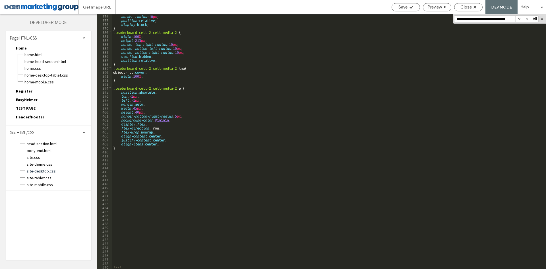
click at [127, 151] on div "border-radius : 10 px ; position : relative ; display : block ; } .leaderboard-…" at bounding box center [327, 145] width 430 height 263
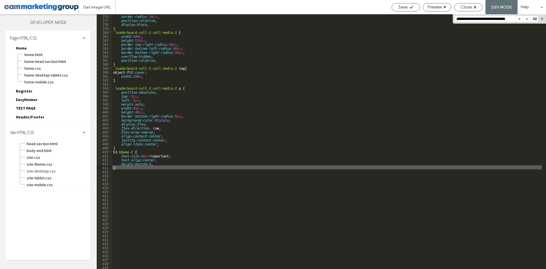
scroll to position [0, 0]
click at [168, 169] on div "border-radius : 10 px ; position : relative ; display : block ; } .leaderboard-…" at bounding box center [327, 145] width 430 height 263
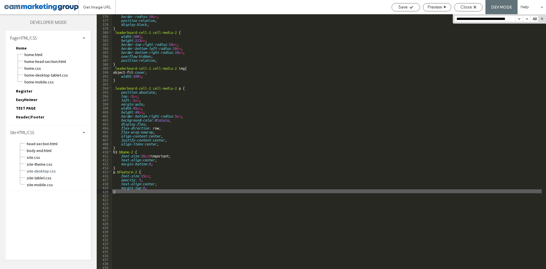
click at [163, 76] on div "border-radius : 10 px ; position : relative ; display : block ; } .leaderboard-…" at bounding box center [327, 145] width 430 height 263
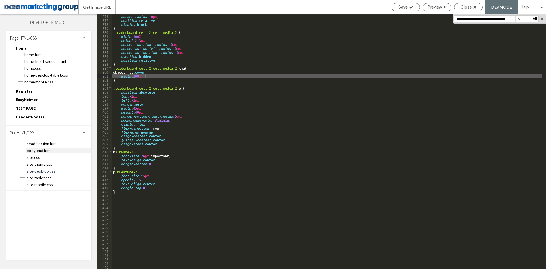
click at [55, 150] on span "body-end.html" at bounding box center [58, 151] width 65 height 6
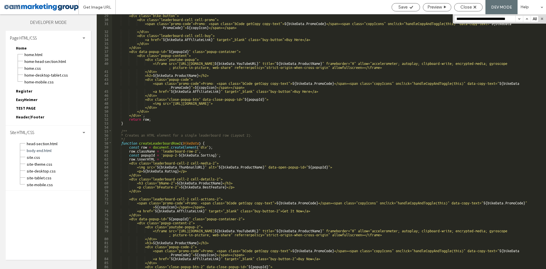
scroll to position [188, 0]
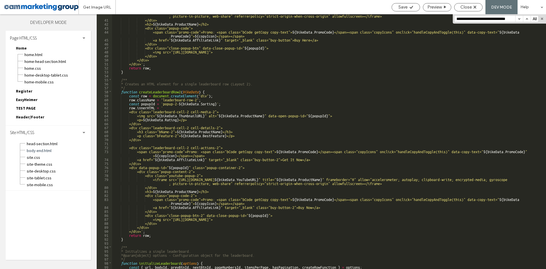
click at [169, 118] on div "<iframe src="[URL][DOMAIN_NAME] ${ bikeData . YouTubeURL } " title=" ${ bikeDat…" at bounding box center [327, 143] width 430 height 267
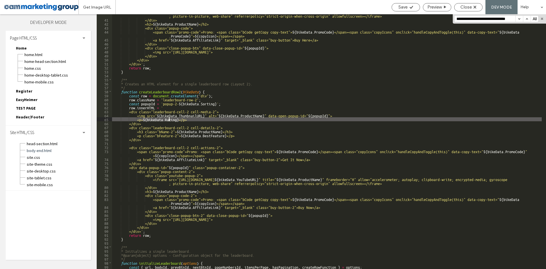
click at [184, 133] on div "<iframe src="[URL][DOMAIN_NAME] ${ bikeData . YouTubeURL } " title=" ${ bikeDat…" at bounding box center [327, 143] width 430 height 267
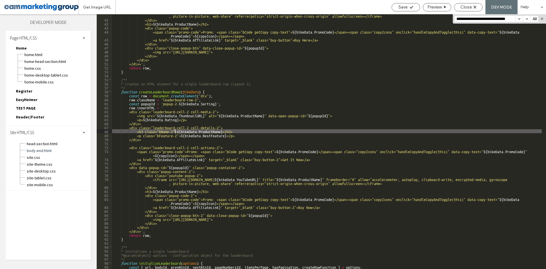
drag, startPoint x: 175, startPoint y: 130, endPoint x: 179, endPoint y: 139, distance: 9.7
click at [174, 130] on div "<iframe src="[URL][DOMAIN_NAME] ${ bikeData . YouTubeURL } " title=" ${ bikeDat…" at bounding box center [327, 143] width 430 height 267
click at [184, 157] on div "<iframe src="[URL][DOMAIN_NAME] ${ bikeData . YouTubeURL } " title=" ${ bikeDat…" at bounding box center [327, 143] width 430 height 267
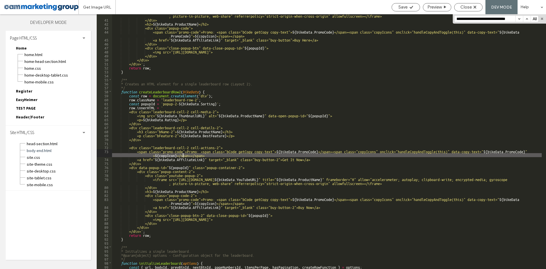
click at [221, 149] on div "<iframe src="[URL][DOMAIN_NAME] ${ bikeData . YouTubeURL } " title=" ${ bikeDat…" at bounding box center [327, 143] width 430 height 267
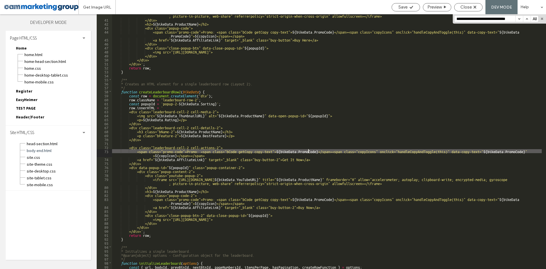
click at [308, 153] on div "<iframe src="[URL][DOMAIN_NAME] ${ bikeData . YouTubeURL } " title=" ${ bikeDat…" at bounding box center [327, 143] width 430 height 267
click at [318, 153] on div "<iframe src="[URL][DOMAIN_NAME] ${ bikeData . YouTubeURL } " title=" ${ bikeDat…" at bounding box center [327, 143] width 430 height 267
click at [290, 153] on div "<iframe src="[URL][DOMAIN_NAME] ${ bikeData . YouTubeURL } " title=" ${ bikeDat…" at bounding box center [327, 143] width 430 height 267
click at [249, 153] on div "<iframe src="[URL][DOMAIN_NAME] ${ bikeData . YouTubeURL } " title=" ${ bikeDat…" at bounding box center [327, 143] width 430 height 267
click at [222, 153] on div "<iframe src="[URL][DOMAIN_NAME] ${ bikeData . YouTubeURL } " title=" ${ bikeDat…" at bounding box center [327, 143] width 430 height 267
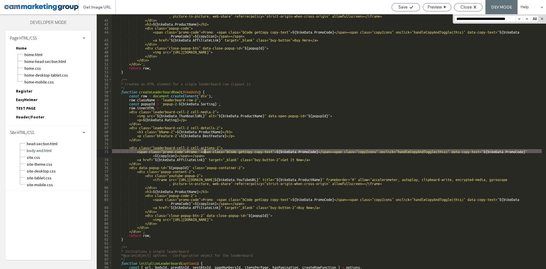
click at [206, 151] on div "<iframe src="[URL][DOMAIN_NAME] ${ bikeData . YouTubeURL } " title=" ${ bikeDat…" at bounding box center [327, 143] width 430 height 267
type textarea "**"
click at [204, 164] on div "<iframe src="[URL][DOMAIN_NAME] ${ bikeData . YouTubeURL } " title=" ${ bikeDat…" at bounding box center [327, 143] width 430 height 267
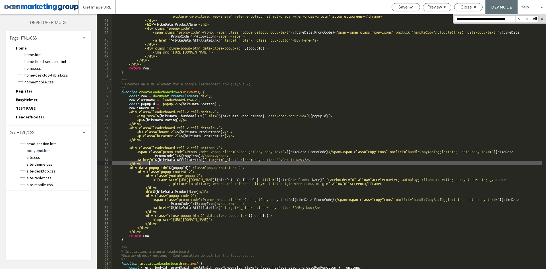
click at [249, 175] on div "<iframe src="[URL][DOMAIN_NAME] ${ bikeData . YouTubeURL } " title=" ${ bikeDat…" at bounding box center [327, 143] width 430 height 267
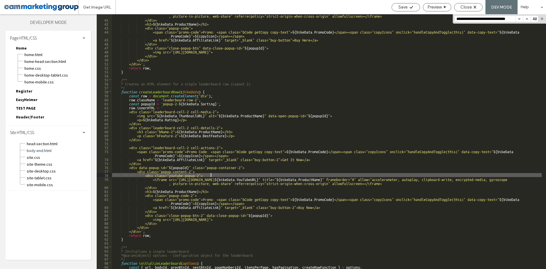
click at [250, 180] on div "<iframe src="[URL][DOMAIN_NAME] ${ bikeData . YouTubeURL } " title=" ${ bikeDat…" at bounding box center [327, 143] width 430 height 267
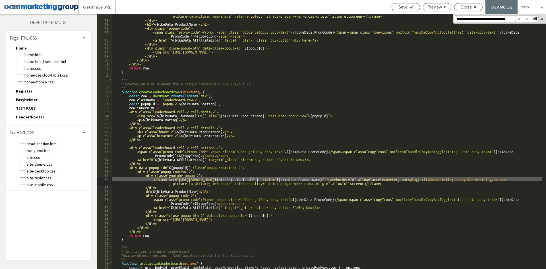
click at [195, 183] on div "<iframe src="[URL][DOMAIN_NAME] ${ bikeData . YouTubeURL } " title=" ${ bikeDat…" at bounding box center [327, 143] width 430 height 267
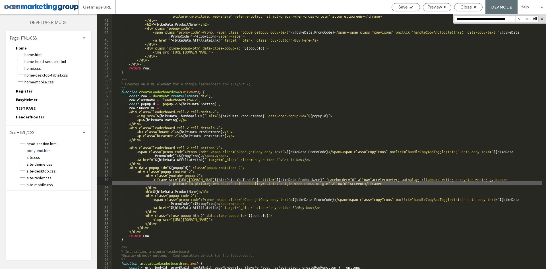
click at [186, 174] on div "<iframe src="[URL][DOMAIN_NAME] ${ bikeData . YouTubeURL } " title=" ${ bikeDat…" at bounding box center [327, 143] width 430 height 267
click at [191, 184] on div "<iframe src="[URL][DOMAIN_NAME] ${ bikeData . YouTubeURL } " title=" ${ bikeDat…" at bounding box center [327, 143] width 430 height 267
click at [184, 170] on div "<iframe src="[URL][DOMAIN_NAME] ${ bikeData . YouTubeURL } " title=" ${ bikeDat…" at bounding box center [327, 143] width 430 height 267
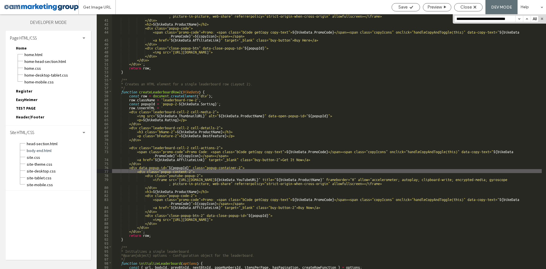
click at [178, 160] on div "<iframe src="[URL][DOMAIN_NAME] ${ bikeData . YouTubeURL } " title=" ${ bikeDat…" at bounding box center [327, 143] width 430 height 267
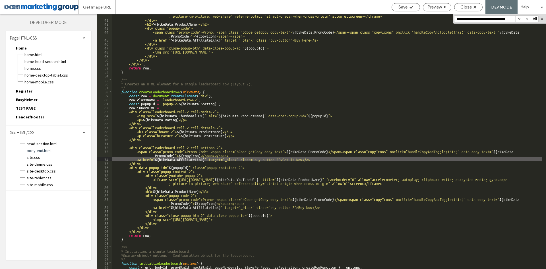
click at [223, 159] on div "<iframe src="[URL][DOMAIN_NAME] ${ bikeData . YouTubeURL } " title=" ${ bikeDat…" at bounding box center [327, 143] width 430 height 267
click at [250, 159] on div "<iframe src="[URL][DOMAIN_NAME] ${ bikeData . YouTubeURL } " title=" ${ bikeDat…" at bounding box center [327, 143] width 430 height 267
click at [286, 160] on div "<iframe src="[URL][DOMAIN_NAME] ${ bikeData . YouTubeURL } " title=" ${ bikeDat…" at bounding box center [327, 143] width 430 height 267
click at [220, 72] on div "<iframe src="[URL][DOMAIN_NAME] ${ bikeData . YouTubeURL } " title=" ${ bikeDat…" at bounding box center [327, 143] width 430 height 267
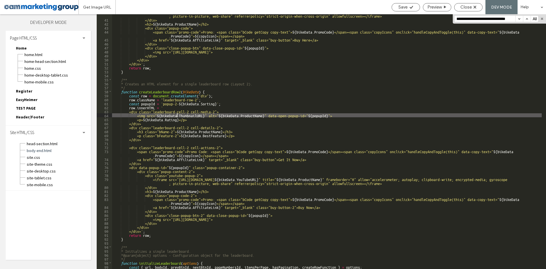
click at [178, 116] on div "<iframe src="[URL][DOMAIN_NAME] ${ bikeData . YouTubeURL } " title=" ${ bikeDat…" at bounding box center [327, 143] width 430 height 267
click at [181, 129] on div "<iframe src="[URL][DOMAIN_NAME] ${ bikeData . YouTubeURL } " title=" ${ bikeDat…" at bounding box center [327, 143] width 430 height 267
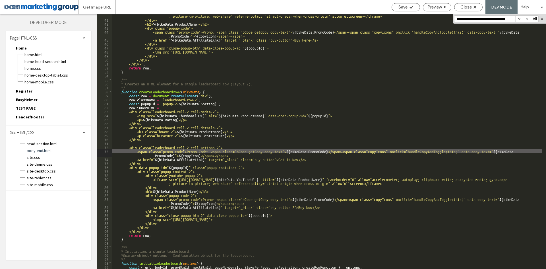
click at [184, 150] on div "<iframe src="[URL][DOMAIN_NAME] ${ bikeData . YouTubeURL } " title=" ${ bikeDat…" at bounding box center [327, 143] width 430 height 267
click at [211, 151] on div "<iframe src="[URL][DOMAIN_NAME] ${ bikeData . YouTubeURL } " title=" ${ bikeDat…" at bounding box center [327, 143] width 430 height 267
click at [216, 78] on div "<iframe src="[URL][DOMAIN_NAME] ${ bikeData . YouTubeURL } " title=" ${ bikeDat…" at bounding box center [327, 143] width 430 height 267
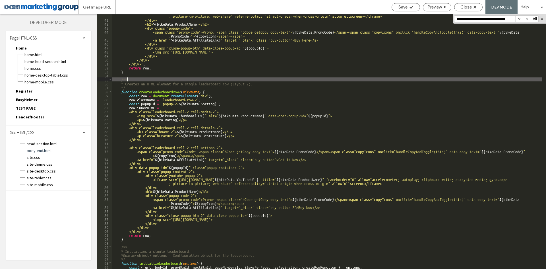
click at [161, 120] on div "<iframe src="[URL][DOMAIN_NAME] ${ bikeData . YouTubeURL } " title=" ${ bikeDat…" at bounding box center [327, 143] width 430 height 267
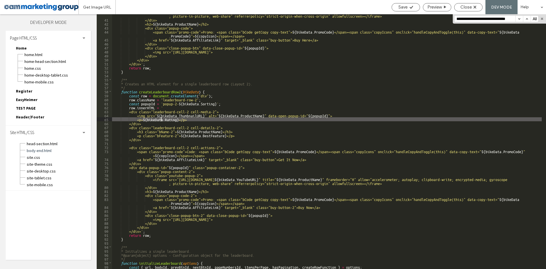
click at [166, 137] on div "<iframe src="[URL][DOMAIN_NAME] ${ bikeData . YouTubeURL } " title=" ${ bikeDat…" at bounding box center [327, 143] width 430 height 267
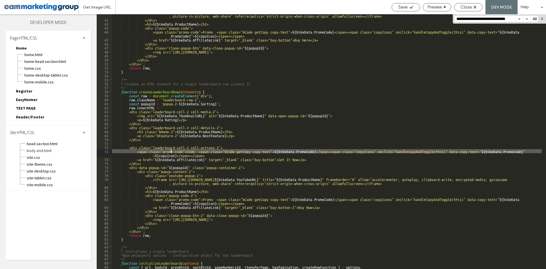
click at [172, 150] on div "<iframe src="[URL][DOMAIN_NAME] ${ bikeData . YouTubeURL } " title=" ${ bikeDat…" at bounding box center [327, 143] width 430 height 267
click at [196, 151] on div "<iframe src="[URL][DOMAIN_NAME] ${ bikeData . YouTubeURL } " title=" ${ bikeDat…" at bounding box center [327, 143] width 430 height 267
type textarea "**"
click at [314, 76] on div "<iframe src="[URL][DOMAIN_NAME] ${ bikeData . YouTubeURL } " title=" ${ bikeDat…" at bounding box center [327, 143] width 430 height 267
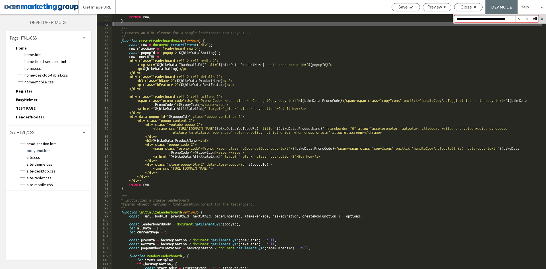
scroll to position [0, 7]
paste input
click at [458, 17] on input "**********" at bounding box center [485, 19] width 61 height 6
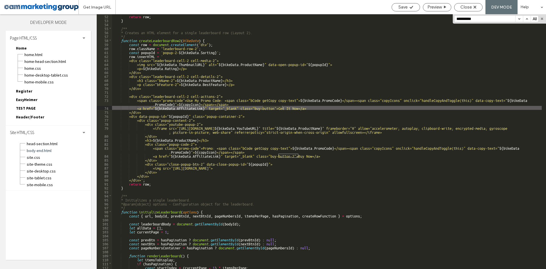
type input "**********"
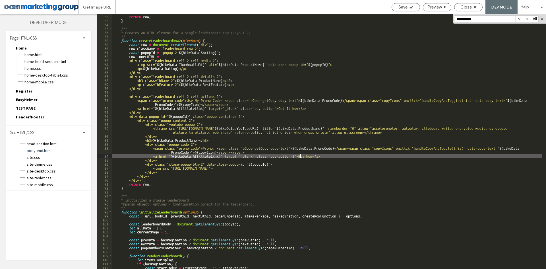
click at [301, 155] on div "return row ; } /** * Creates an HTML element for a single leaderboard row (Layo…" at bounding box center [327, 145] width 430 height 263
click at [302, 155] on div "return row ; } /** * Creates an HTML element for a single leaderboard row (Layo…" at bounding box center [327, 145] width 430 height 263
click at [303, 154] on div "return row ; } /** * Creates an HTML element for a single leaderboard row (Layo…" at bounding box center [327, 145] width 430 height 263
click at [283, 108] on div "return row ; } /** * Creates an HTML element for a single leaderboard row (Layo…" at bounding box center [327, 145] width 430 height 263
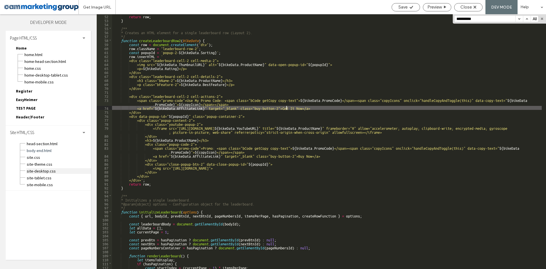
click at [55, 171] on span "site-desktop.css" at bounding box center [58, 171] width 65 height 6
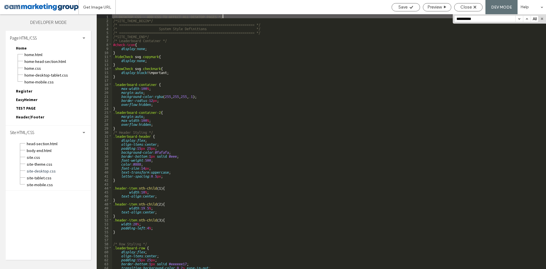
click at [486, 21] on input "**********" at bounding box center [485, 19] width 61 height 6
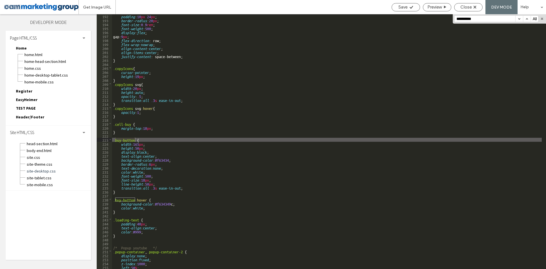
scroll to position [761, 0]
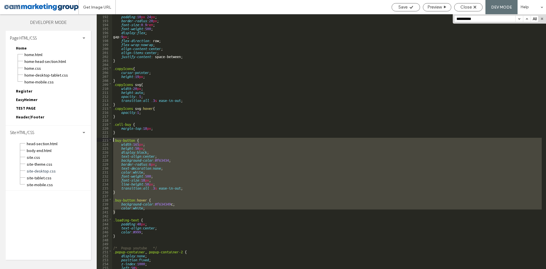
drag, startPoint x: 118, startPoint y: 213, endPoint x: 96, endPoint y: 141, distance: 75.5
click at [96, 141] on div "Layers Theme Pages Widgets Media Content Personalize Sell Online Blog App Store…" at bounding box center [273, 141] width 546 height 255
click at [118, 211] on div "padding : 10 px 24 px ; border-radius : 20 px ; font-size : 0.9 rem ; font-weig…" at bounding box center [327, 141] width 430 height 255
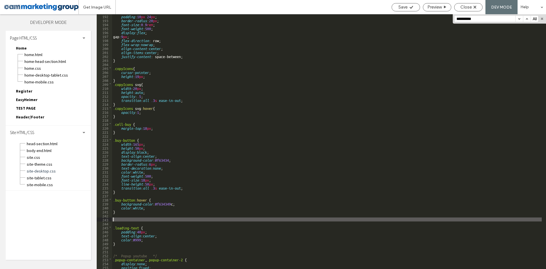
scroll to position [785, 0]
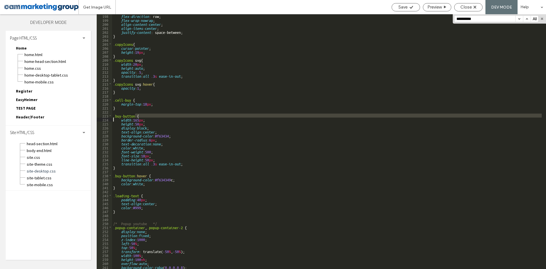
drag, startPoint x: 135, startPoint y: 116, endPoint x: 112, endPoint y: 118, distance: 22.8
click at [112, 118] on div "flex-direction : row; flex-wrap : nowrap ; align-content : center ; align-items…" at bounding box center [327, 145] width 430 height 263
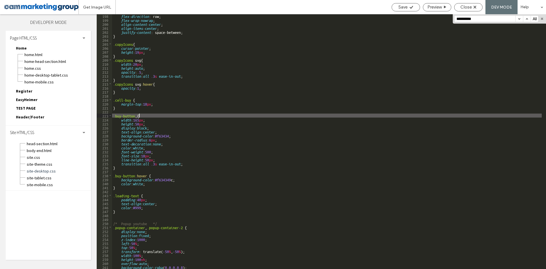
paste textarea
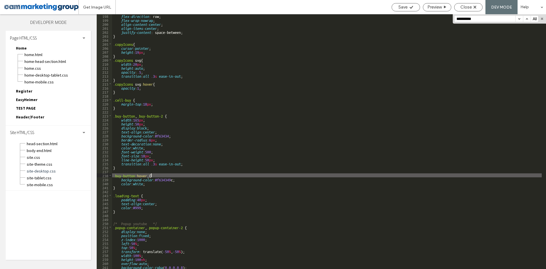
paste textarea
drag, startPoint x: 7, startPoint y: 87, endPoint x: 234, endPoint y: 183, distance: 246.5
click at [234, 183] on div "flex-direction : row; flex-wrap : nowrap ; align-content : center ; align-items…" at bounding box center [327, 145] width 430 height 263
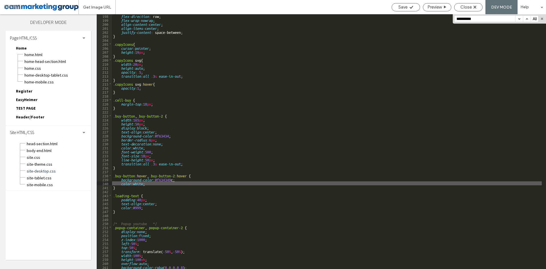
click at [137, 171] on div "flex-direction : row; flex-wrap : nowrap ; align-content : center ; align-items…" at bounding box center [327, 145] width 430 height 263
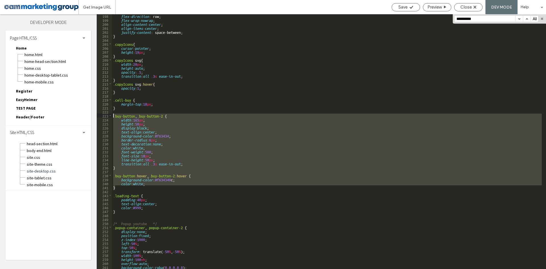
drag, startPoint x: 123, startPoint y: 186, endPoint x: 106, endPoint y: 117, distance: 71.4
click at [106, 117] on div "** 198 199 200 201 202 203 204 205 206 207 208 209 210 211 212 213 214 215 216 …" at bounding box center [322, 141] width 450 height 255
click at [125, 184] on div "flex-direction : row; flex-wrap : nowrap ; align-content : center ; align-items…" at bounding box center [327, 141] width 430 height 255
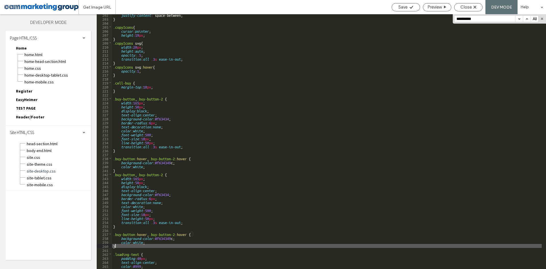
scroll to position [802, 0]
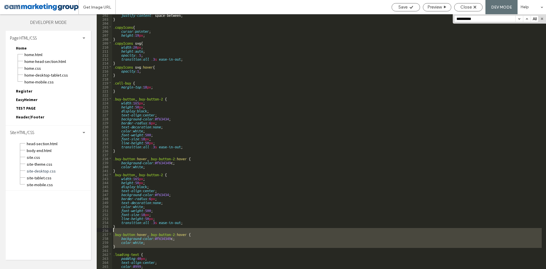
drag, startPoint x: 117, startPoint y: 247, endPoint x: 102, endPoint y: 231, distance: 22.1
click at [102, 231] on div "** 202 203 204 205 206 207 208 209 210 211 212 213 214 215 216 217 218 219 220 …" at bounding box center [322, 141] width 450 height 255
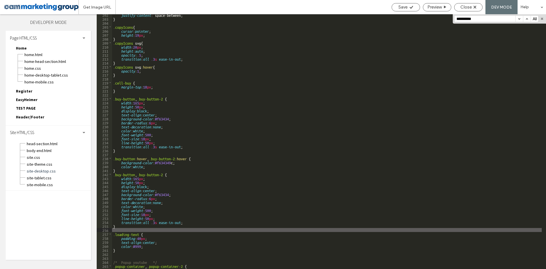
click at [132, 162] on div "justify-content : space-between; } .copyIcons { cursor : pointer ; height : 19 …" at bounding box center [327, 144] width 430 height 263
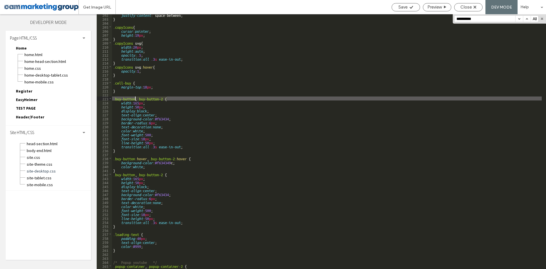
drag, startPoint x: 166, startPoint y: 98, endPoint x: 135, endPoint y: 99, distance: 30.8
click at [135, 99] on div "justify-content : space-between; } .copyIcons { cursor : pointer ; height : 19 …" at bounding box center [327, 144] width 430 height 263
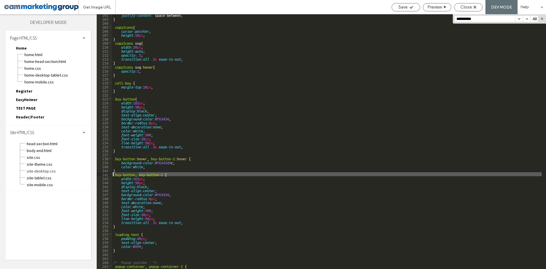
drag, startPoint x: 139, startPoint y: 173, endPoint x: 104, endPoint y: 174, distance: 35.3
click at [104, 174] on div "** 202 203 204 205 206 207 208 209 210 211 212 213 214 215 216 217 218 219 220 …" at bounding box center [322, 141] width 450 height 255
click at [232, 71] on div "justify-content : space-between; } .copyIcons { cursor : pointer ; height : 19 …" at bounding box center [327, 144] width 430 height 263
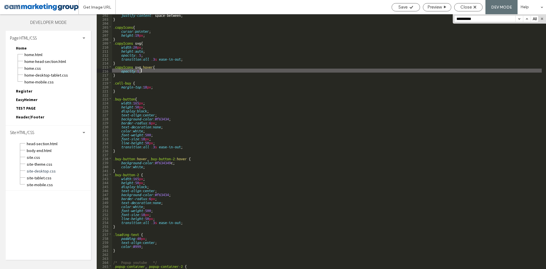
scroll to position [836, 0]
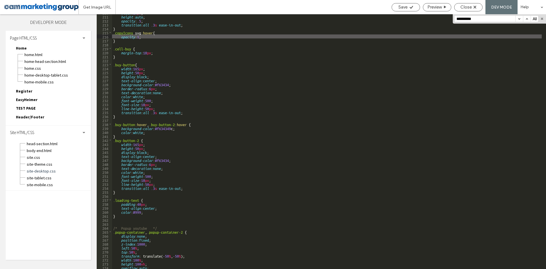
click at [190, 189] on div "width : 20 px ; height : auto ; opacity : .5 ; transition : all .3 s ease-in-ou…" at bounding box center [327, 142] width 430 height 263
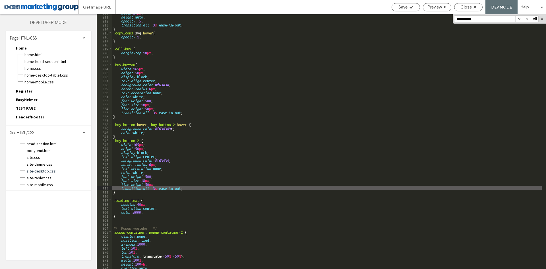
type textarea "**"
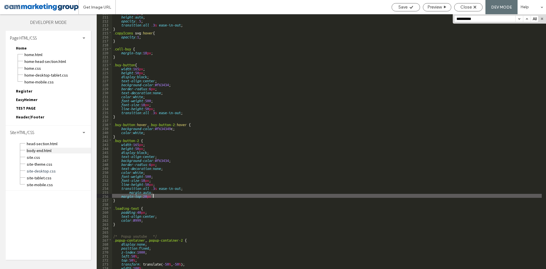
click at [58, 148] on span "body-end.html" at bounding box center [58, 151] width 65 height 6
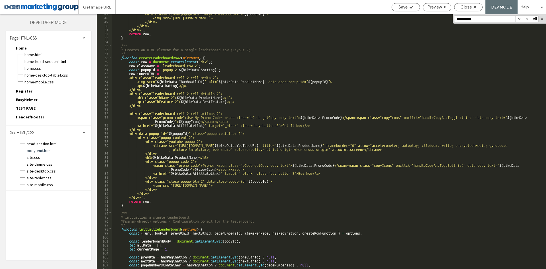
scroll to position [222, 0]
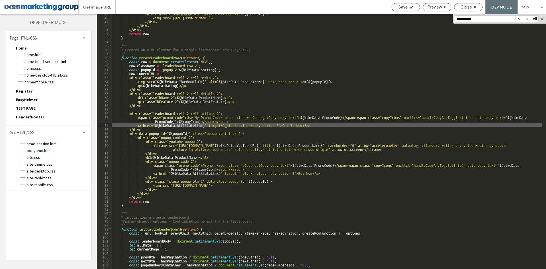
click at [223, 124] on div "<div class="close-popup-btn" data-close-popup-id=" ${ popupId } "> <img src="ht…" at bounding box center [327, 142] width 430 height 263
click at [291, 125] on div "<div class="close-popup-btn" data-close-popup-id=" ${ popupId } "> <img src="ht…" at bounding box center [327, 142] width 430 height 263
click at [275, 125] on div "<div class="close-popup-btn" data-close-popup-id=" ${ popupId } "> <img src="ht…" at bounding box center [327, 142] width 430 height 263
click at [306, 124] on div "<div class="close-popup-btn" data-close-popup-id=" ${ popupId } "> <img src="ht…" at bounding box center [327, 142] width 430 height 263
drag, startPoint x: 311, startPoint y: 123, endPoint x: 291, endPoint y: 125, distance: 19.7
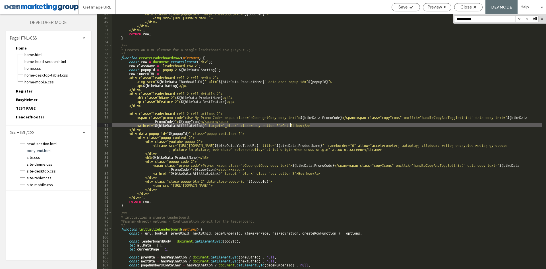
click at [291, 125] on div "<div class="close-popup-btn" data-close-popup-id=" ${ popupId } "> <img src="ht…" at bounding box center [327, 142] width 430 height 263
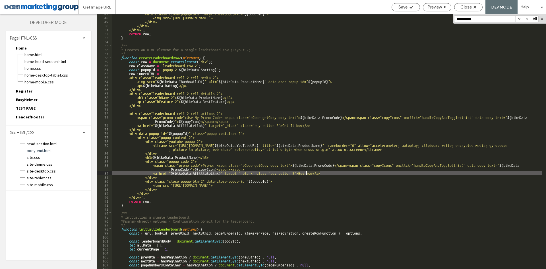
drag, startPoint x: 320, startPoint y: 171, endPoint x: 307, endPoint y: 172, distance: 12.5
click at [307, 172] on div "<div class="close-popup-btn" data-close-popup-id=" ${ popupId } "> <img src="ht…" at bounding box center [327, 142] width 430 height 263
click at [336, 171] on div "<div class="close-popup-btn" data-close-popup-id=" ${ popupId } "> <img src="ht…" at bounding box center [327, 142] width 430 height 263
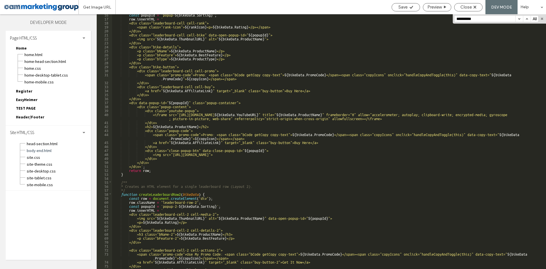
scroll to position [85, 0]
click at [339, 133] on div "const popupId = ` popup- ${ bikeData . Sorting } ` ; row . innerHTML = ` <div c…" at bounding box center [327, 144] width 430 height 263
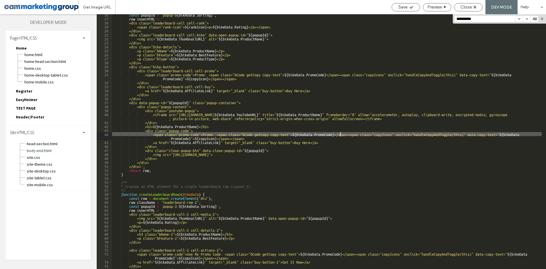
click at [404, 134] on div "const popupId = ` popup- ${ bikeData . Sorting } ` ; row . innerHTML = ` <div c…" at bounding box center [327, 144] width 430 height 263
click at [281, 142] on div "const popupId = ` popup- ${ bikeData . Sorting } ` ; row . innerHTML = ` <div c…" at bounding box center [327, 144] width 430 height 263
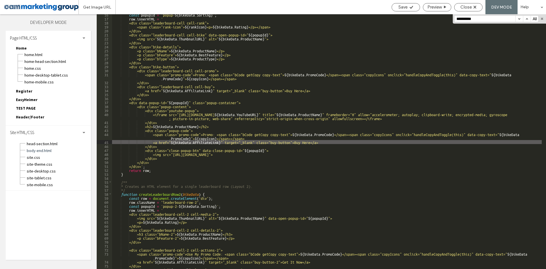
click at [303, 141] on div "const popupId = ` popup- ${ bikeData . Sorting } ` ; row . innerHTML = ` <div c…" at bounding box center [327, 144] width 430 height 263
click at [317, 141] on div "const popupId = ` popup- ${ bikeData . Sorting } ` ; row . innerHTML = ` <div c…" at bounding box center [327, 144] width 430 height 263
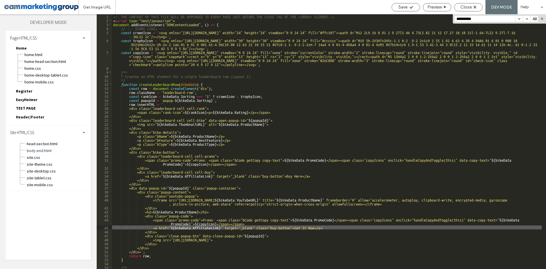
scroll to position [34, 0]
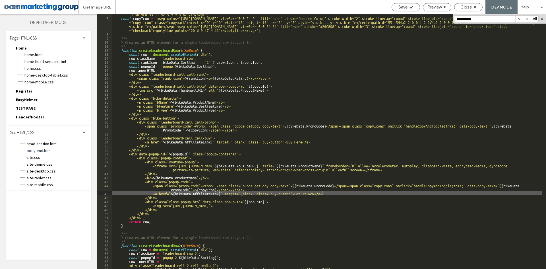
click at [309, 141] on div "const trophyIcon = ` <svg xmlns="http://www.w3.org/2000/svg" width="30" height=…" at bounding box center [327, 139] width 430 height 271
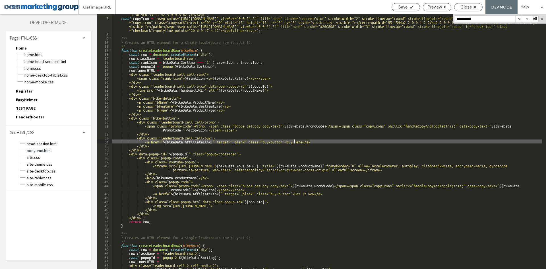
drag, startPoint x: 310, startPoint y: 140, endPoint x: 295, endPoint y: 141, distance: 15.1
click at [295, 141] on div "const trophyIcon = ` <svg xmlns="http://www.w3.org/2000/svg" width="30" height=…" at bounding box center [327, 139] width 430 height 271
click at [259, 79] on div "const trophyIcon = ` <svg xmlns="http://www.w3.org/2000/svg" width="30" height=…" at bounding box center [327, 139] width 430 height 271
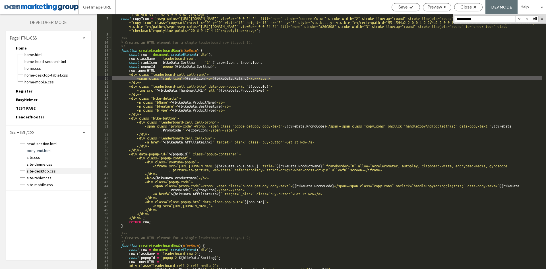
click at [59, 168] on span "site-desktop.css" at bounding box center [58, 171] width 65 height 6
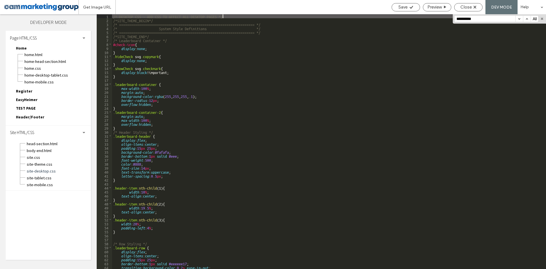
scroll to position [0, 0]
click at [232, 161] on div "/* DESKTOP CSS - ADD CSS TO AFFECT ALL DESKTOP PAGES */ /*SITE_THEME_BEGIN*/ /*…" at bounding box center [327, 145] width 430 height 263
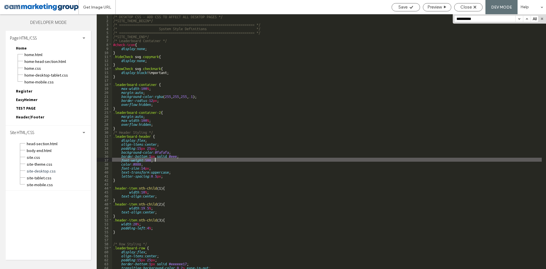
paste input "**********"
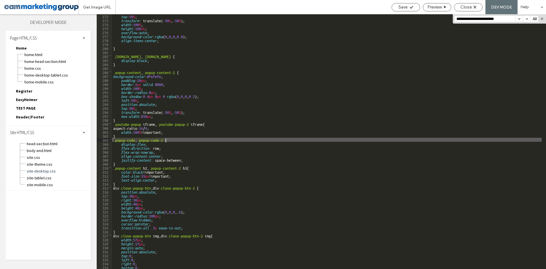
type input "**********"
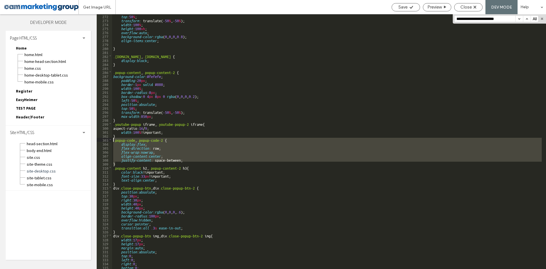
drag, startPoint x: 107, startPoint y: 156, endPoint x: 103, endPoint y: 141, distance: 15.2
click at [103, 141] on div "** 272 273 274 275 276 277 278 279 280 281 282 283 284 285 286 287 288 289 290 …" at bounding box center [322, 141] width 450 height 255
click at [124, 163] on div "top : 50 % ; transform : translate( -50 % , -50 % ); width : 100 % ; height : 1…" at bounding box center [327, 141] width 430 height 255
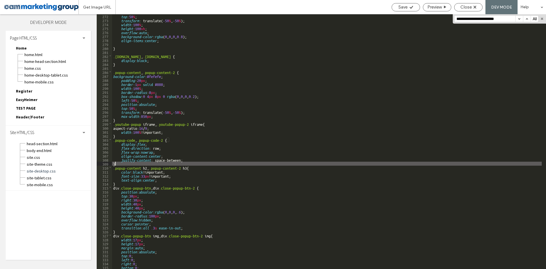
type textarea "**"
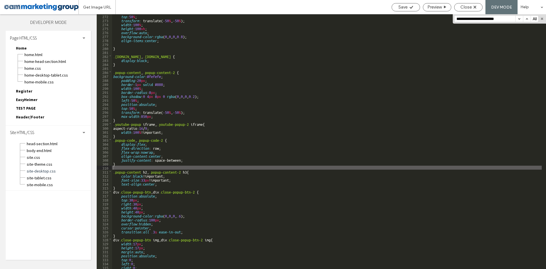
drag, startPoint x: 57, startPoint y: 149, endPoint x: 112, endPoint y: 141, distance: 56.5
click at [57, 149] on span "body-end.html" at bounding box center [58, 151] width 65 height 6
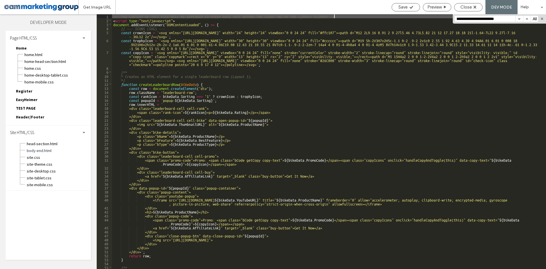
scroll to position [0, 0]
click at [269, 110] on div "<!--THE CONTENT OF THIS FILE WILL BE APPENDED TO EVERY PAGE JUST BEFORE THE CLO…" at bounding box center [327, 145] width 430 height 263
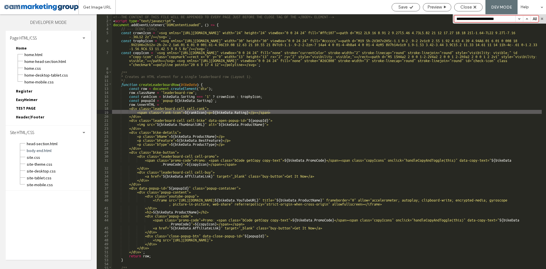
paste input
click at [458, 18] on input "**********" at bounding box center [485, 19] width 61 height 6
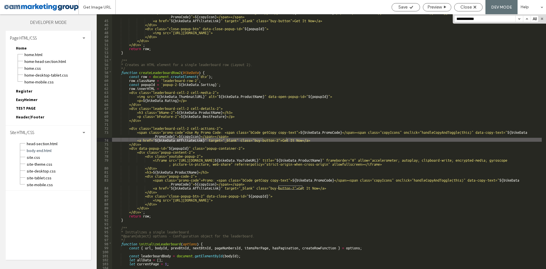
scroll to position [207, 0]
type input "**********"
click at [287, 139] on div "<span class="promo-code">Promo: <span class="bCode getCopy copy-text"> ${ bikeD…" at bounding box center [327, 141] width 430 height 255
click at [296, 139] on div "<span class="promo-code">Promo: <span class="bCode getCopy copy-text"> ${ bikeD…" at bounding box center [327, 143] width 430 height 267
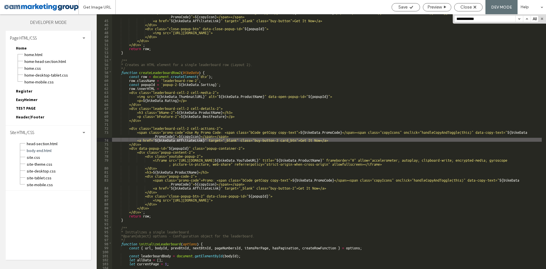
click at [297, 139] on div "<span class="promo-code">Promo: <span class="bCode getCopy copy-text"> ${ bikeD…" at bounding box center [327, 143] width 430 height 267
drag, startPoint x: 66, startPoint y: 169, endPoint x: 107, endPoint y: 158, distance: 42.2
click at [66, 169] on span "site-desktop.css" at bounding box center [58, 171] width 65 height 6
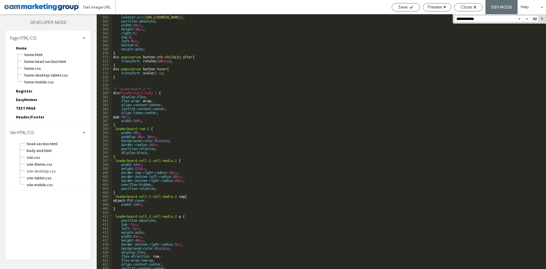
scroll to position [1598, 0]
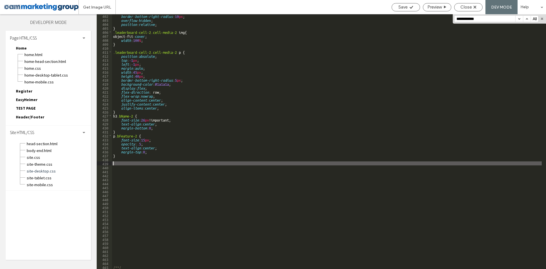
click at [135, 163] on div "border-bottom-right-radius : 10 px ; overflow : hidden ; position : relative ; …" at bounding box center [327, 145] width 430 height 263
click at [129, 156] on div "border-bottom-right-radius : 10 px ; overflow : hidden ; position : relative ; …" at bounding box center [327, 145] width 430 height 263
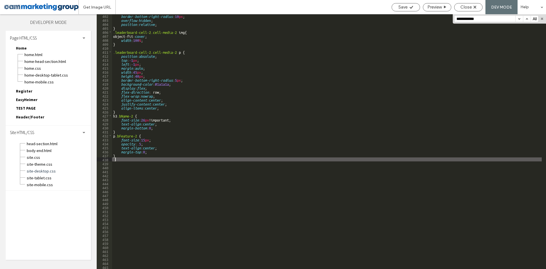
paste textarea
type textarea "**"
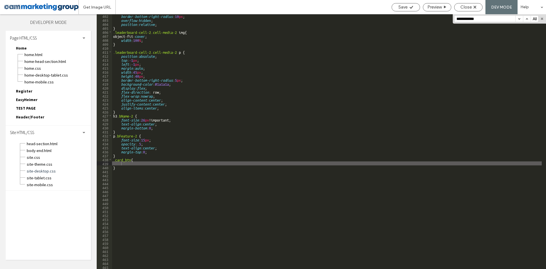
click at [199, 79] on div "border-bottom-right-radius : 10 px ; overflow : hidden ; position : relative ; …" at bounding box center [327, 145] width 430 height 263
click at [120, 163] on div "border-bottom-right-radius : 10 px ; overflow : hidden ; position : relative ; …" at bounding box center [327, 145] width 430 height 263
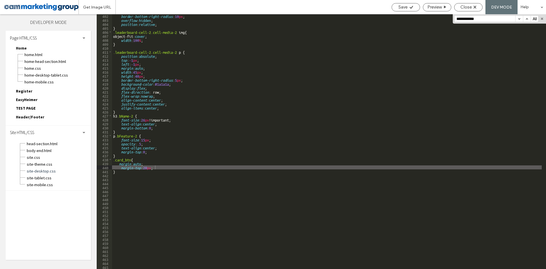
click at [233, 62] on div "border-bottom-right-radius : 10 px ; overflow : hidden ; position : relative ; …" at bounding box center [327, 145] width 430 height 263
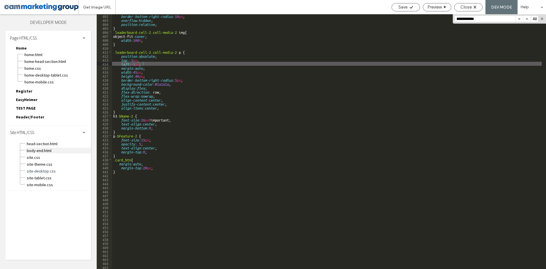
click at [53, 151] on span "body-end.html" at bounding box center [58, 151] width 65 height 6
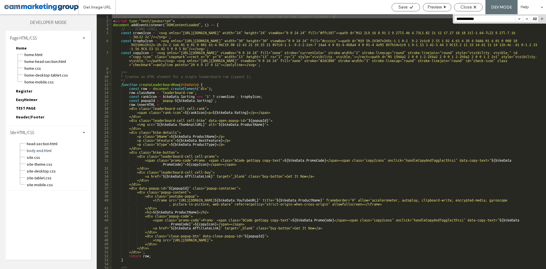
click at [493, 17] on input "**********" at bounding box center [485, 19] width 61 height 6
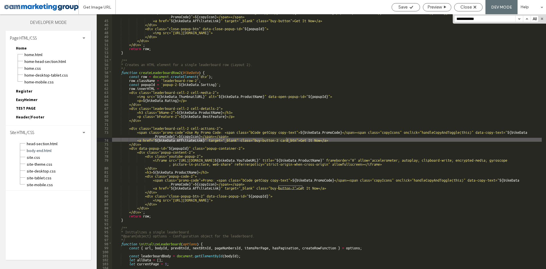
scroll to position [207, 0]
click at [300, 141] on div "<span class="promo-code">Promo: <span class="bCode getCopy copy-text"> ${ bikeD…" at bounding box center [327, 143] width 430 height 267
drag, startPoint x: 305, startPoint y: 140, endPoint x: 289, endPoint y: 139, distance: 15.9
click at [289, 139] on div "<span class="promo-code">Promo: <span class="bCode getCopy copy-text"> ${ bikeD…" at bounding box center [327, 143] width 430 height 267
click at [57, 172] on span "site-desktop.css" at bounding box center [58, 171] width 65 height 6
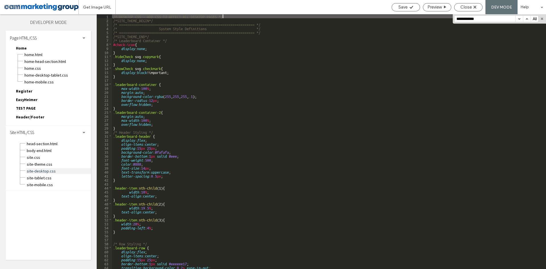
scroll to position [0, 0]
click at [486, 18] on input "**********" at bounding box center [485, 19] width 61 height 6
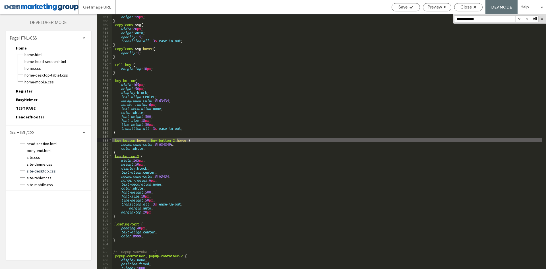
scroll to position [821, 0]
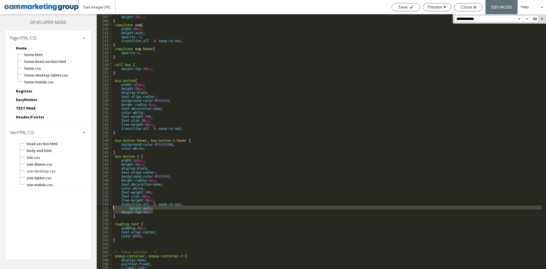
drag, startPoint x: 125, startPoint y: 204, endPoint x: 101, endPoint y: 205, distance: 24.0
click at [101, 205] on div "** 207 208 209 210 211 212 213 214 215 216 217 218 219 220 221 222 223 224 225 …" at bounding box center [322, 141] width 450 height 255
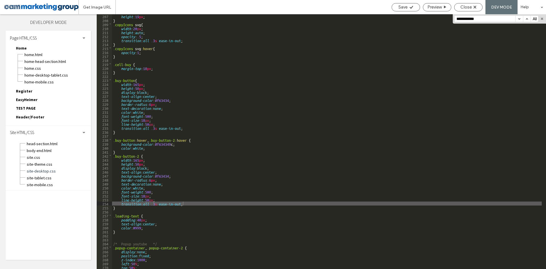
click at [253, 68] on div "height : 19 px ; } .copyIcons svg { width : 20 px ; height : auto ; opacity : .…" at bounding box center [327, 145] width 430 height 263
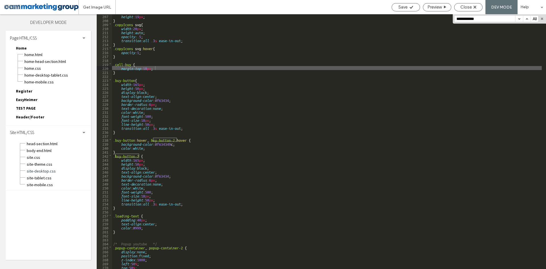
paste input "****"
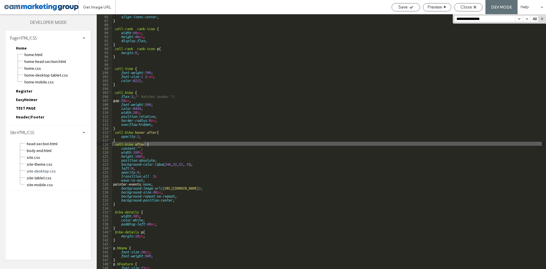
scroll to position [339, 0]
type input "**********"
drag, startPoint x: 191, startPoint y: 71, endPoint x: 191, endPoint y: 123, distance: 51.2
click at [191, 71] on div "align-items : center ; } .cell-rank .rank-icon { width : 60 px ; height : 40 px…" at bounding box center [327, 145] width 430 height 263
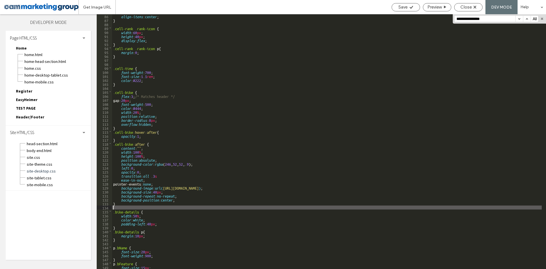
click at [118, 207] on div "align-items : center ; } .cell-rank .rank-icon { width : 60 px ; height : 40 px…" at bounding box center [327, 145] width 430 height 263
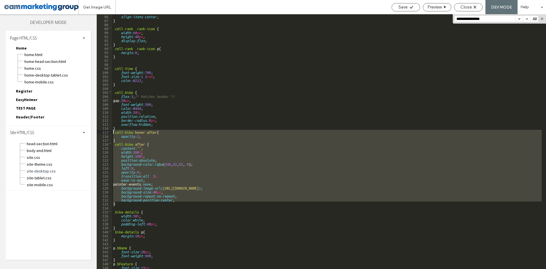
drag, startPoint x: 119, startPoint y: 205, endPoint x: 108, endPoint y: 133, distance: 72.8
click at [108, 133] on div "** 86 87 88 89 90 91 92 93 94 95 96 97 98 99 100 101 102 103 104 105 106 107 10…" at bounding box center [322, 141] width 450 height 255
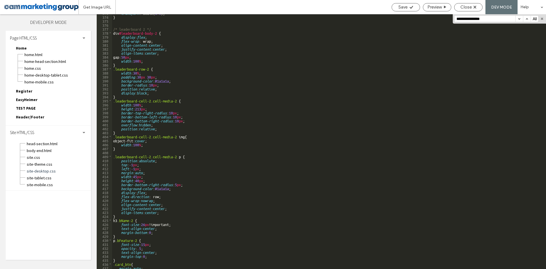
scroll to position [1606, 0]
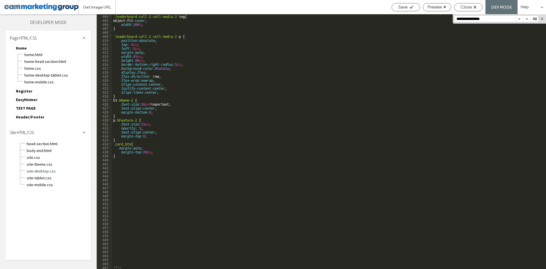
click at [125, 158] on div ".leaderboard-cell-2.cell-media-2 img { object-fit: cover ; width : 100 % ; } .l…" at bounding box center [327, 145] width 430 height 263
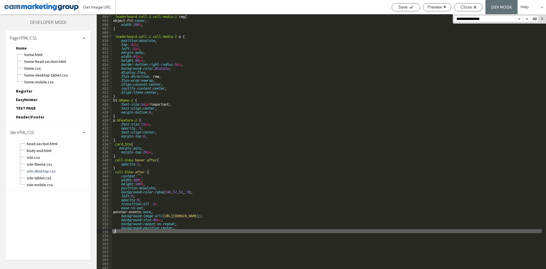
click at [156, 158] on div ".leaderboard-cell-2.cell-media-2 img { object-fit: cover ; width : 100 % ; } .l…" at bounding box center [327, 145] width 430 height 263
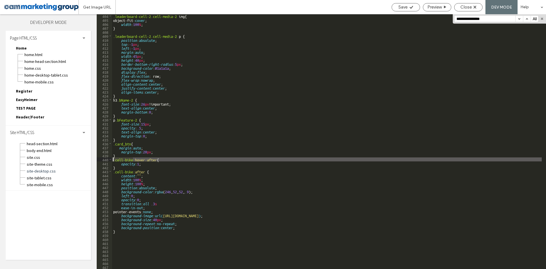
drag, startPoint x: 133, startPoint y: 159, endPoint x: 107, endPoint y: 159, distance: 26.2
click at [107, 159] on div "** 404 405 406 407 408 409 410 411 412 413 414 415 416 417 418 419 420 421 422 …" at bounding box center [322, 141] width 450 height 255
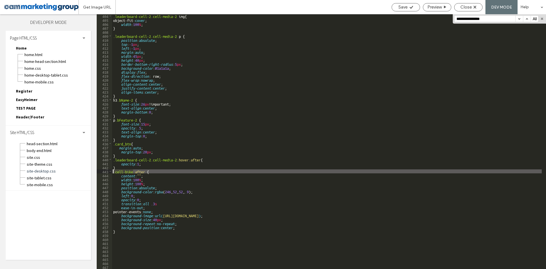
drag, startPoint x: 133, startPoint y: 171, endPoint x: 102, endPoint y: 172, distance: 30.2
click at [102, 172] on div "** 404 405 406 407 408 409 410 411 412 413 414 415 416 417 418 419 420 421 422 …" at bounding box center [322, 141] width 450 height 255
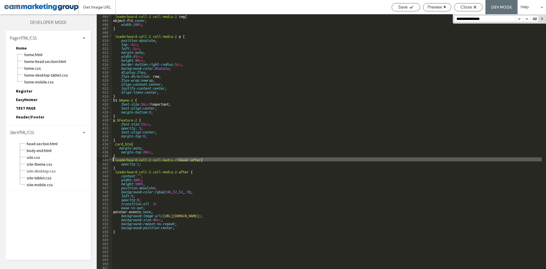
drag, startPoint x: 177, startPoint y: 159, endPoint x: 110, endPoint y: 157, distance: 67.2
click at [110, 157] on div "** 404 405 406 407 408 409 410 411 412 413 414 415 416 417 418 419 420 421 422 …" at bounding box center [322, 141] width 450 height 255
click at [118, 154] on div ".leaderboard-cell-2.cell-media-2 img { object-fit: cover ; width : 100 % ; } .l…" at bounding box center [327, 145] width 430 height 263
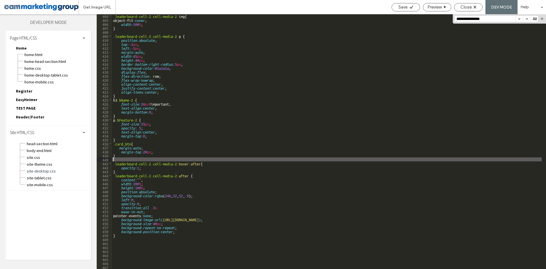
paste textarea
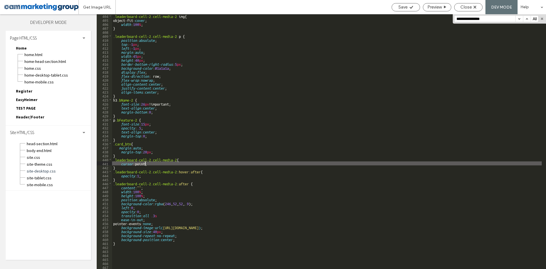
type textarea "**"
click at [220, 163] on div ".leaderboard-cell-2.cell-media-2 img { object-fit: cover ; width : 100 % ; } .l…" at bounding box center [327, 145] width 430 height 263
paste input "**********"
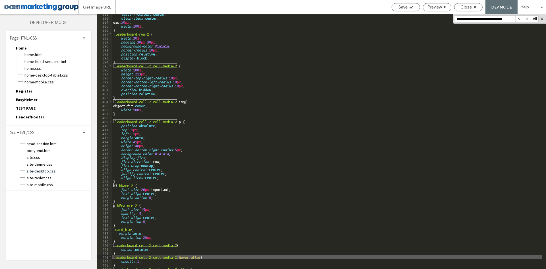
scroll to position [1571, 0]
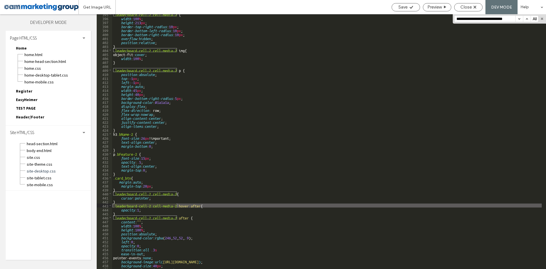
type input "**********"
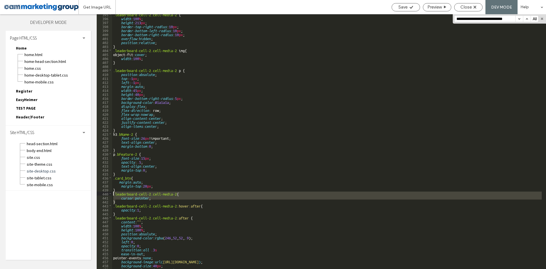
drag, startPoint x: 117, startPoint y: 200, endPoint x: 103, endPoint y: 192, distance: 16.3
click at [103, 192] on div "** 395 396 397 398 399 400 401 402 403 404 405 406 407 408 409 410 411 412 413 …" at bounding box center [322, 141] width 450 height 255
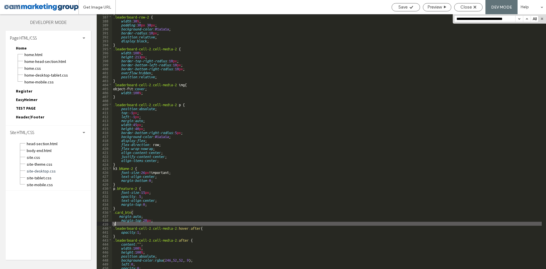
scroll to position [1503, 0]
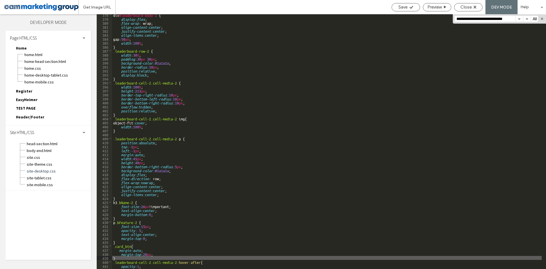
click at [508, 18] on input "**********" at bounding box center [485, 19] width 61 height 6
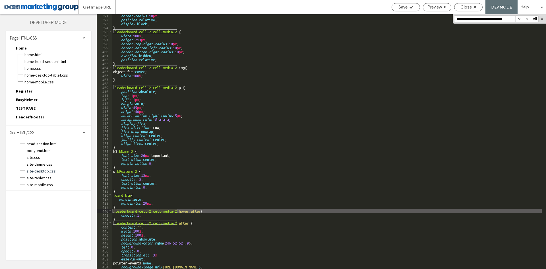
scroll to position [1588, 0]
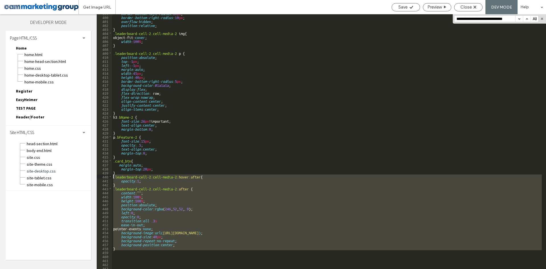
drag, startPoint x: 117, startPoint y: 251, endPoint x: 105, endPoint y: 176, distance: 75.3
click at [105, 176] on div "** 399 400 401 402 403 404 405 406 407 408 409 410 411 412 413 414 415 416 417 …" at bounding box center [322, 141] width 450 height 255
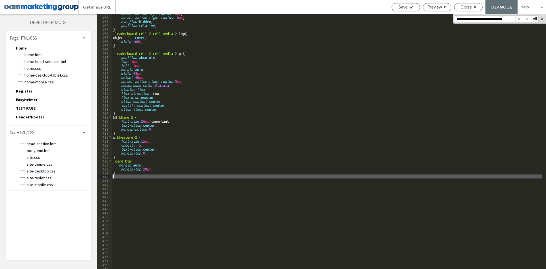
scroll to position [1520, 0]
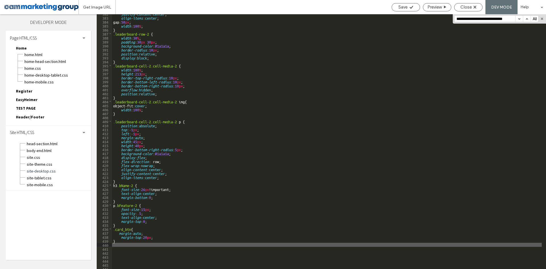
click at [469, 20] on input "**********" at bounding box center [485, 19] width 61 height 6
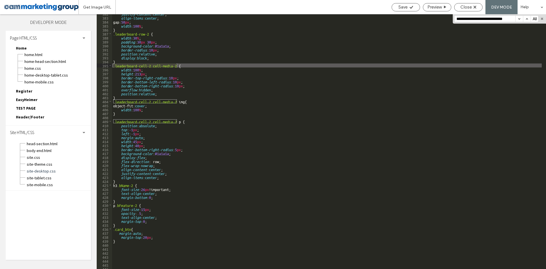
click at [130, 180] on div "justify-content : center ; align-items : center ; gap: 50 px ; width : 100 % ; …" at bounding box center [327, 143] width 430 height 263
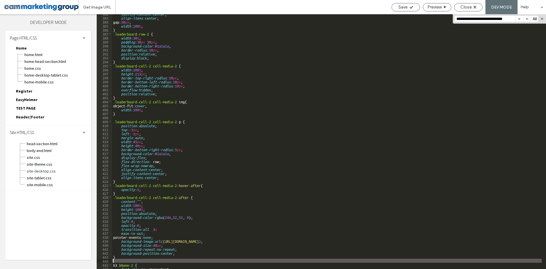
click at [160, 90] on div "justify-content : center ; align-items : center ; gap: 50 px ; width : 100 % ; …" at bounding box center [327, 143] width 430 height 263
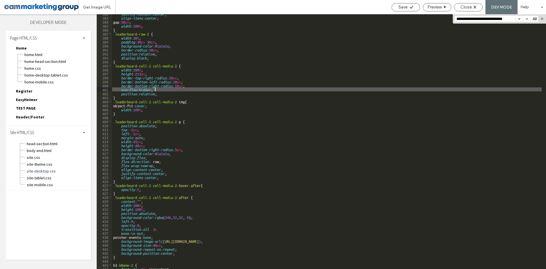
click at [161, 92] on div "justify-content : center ; align-items : center ; gap: 50 px ; width : 100 % ; …" at bounding box center [327, 143] width 430 height 263
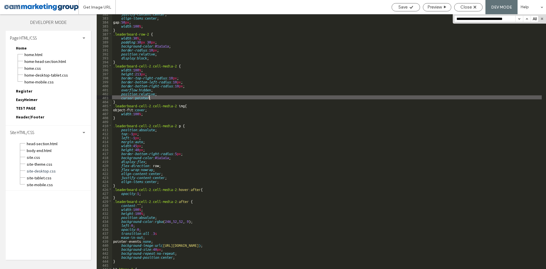
type textarea "**"
click at [331, 62] on div "justify-content : center ; align-items : center ; gap: 50 px ; width : 100 % ; …" at bounding box center [327, 143] width 430 height 263
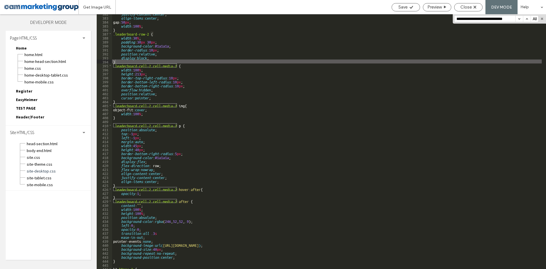
paste input "**"
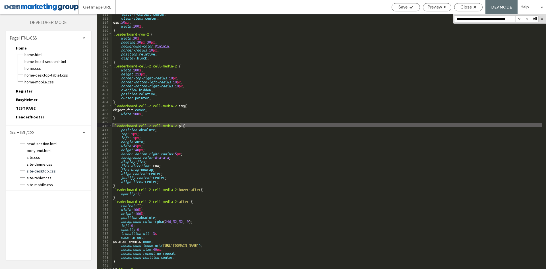
scroll to position [0, 7]
type input "**********"
click at [174, 182] on div "justify-content : center ; align-items : center ; gap: 50 px ; width : 100 % ; …" at bounding box center [327, 143] width 430 height 263
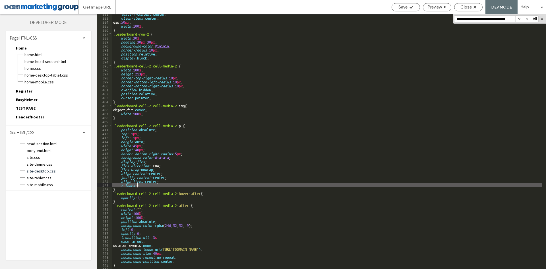
type textarea "**"
click at [466, 10] on div "Close" at bounding box center [468, 7] width 28 height 8
click at [464, 7] on span "Close" at bounding box center [466, 7] width 11 height 5
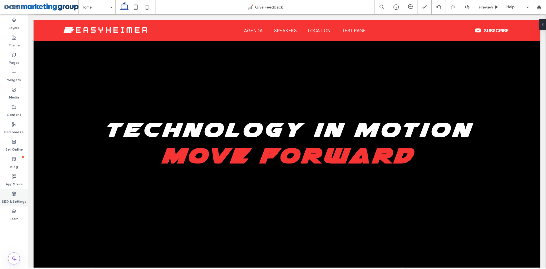
click at [16, 196] on label "SEO & Settings" at bounding box center [14, 200] width 25 height 8
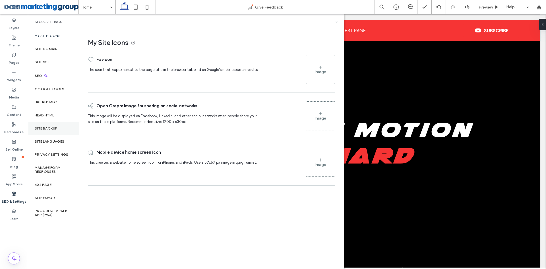
click at [57, 130] on div "Site Backup" at bounding box center [53, 128] width 51 height 13
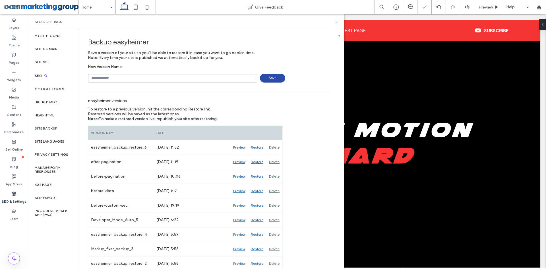
click at [128, 76] on input "text" at bounding box center [172, 78] width 169 height 9
type input "**********"
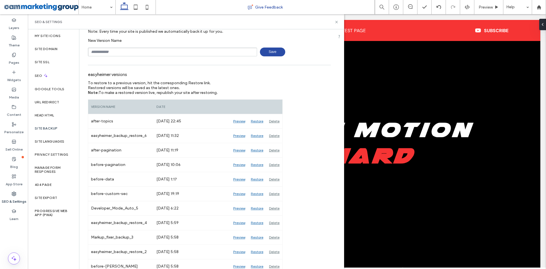
scroll to position [28, 0]
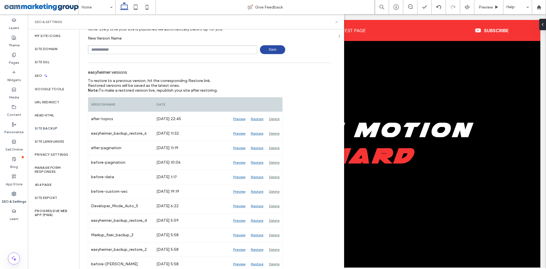
click at [335, 22] on icon at bounding box center [337, 22] width 4 height 4
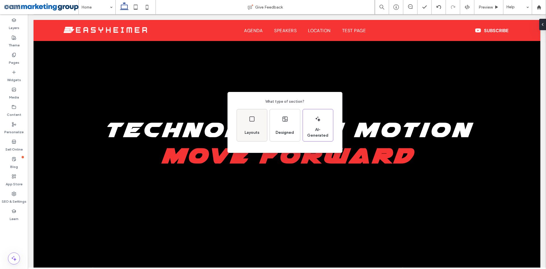
click at [259, 120] on div "Layouts" at bounding box center [252, 125] width 30 height 32
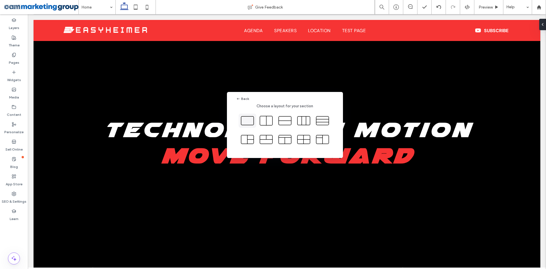
click at [250, 115] on icon at bounding box center [247, 121] width 14 height 14
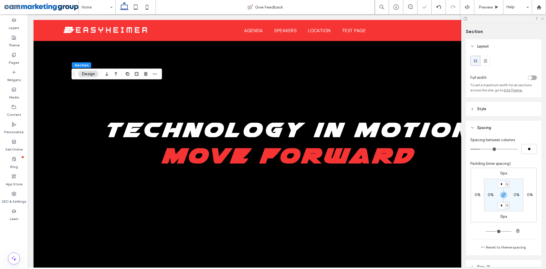
click at [543, 18] on icon at bounding box center [543, 19] width 4 height 4
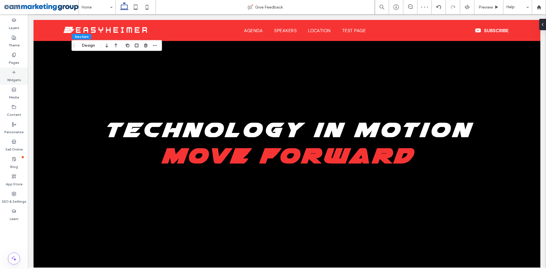
click at [13, 74] on icon at bounding box center [14, 72] width 5 height 5
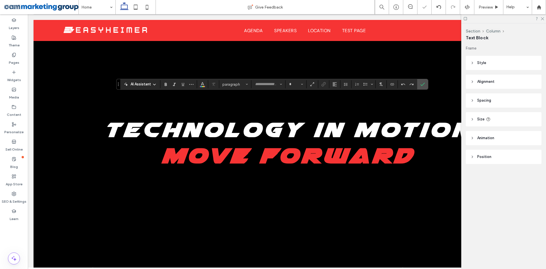
type input "*******"
type input "**"
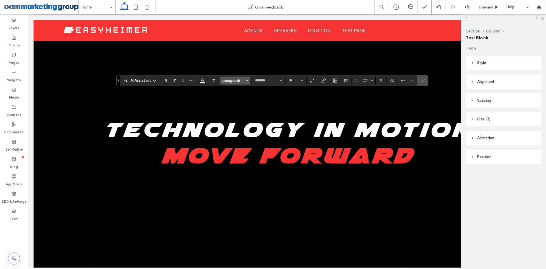
click at [238, 81] on span "paragraph" at bounding box center [233, 81] width 22 height 4
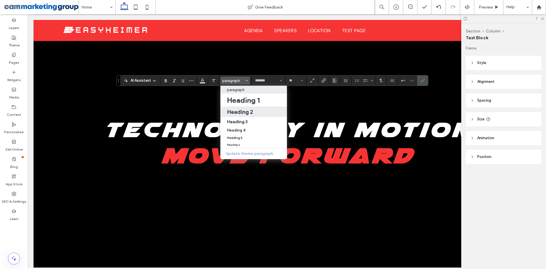
click at [244, 110] on h2 "Heading 2" at bounding box center [240, 111] width 26 height 7
type input "**********"
type input "**"
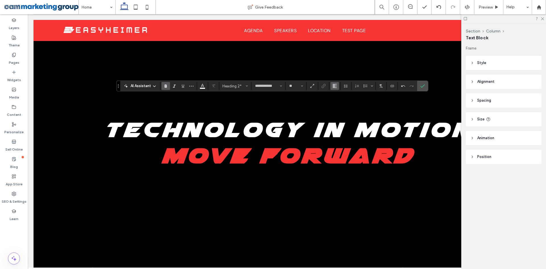
click at [337, 86] on button "Alignment" at bounding box center [335, 86] width 9 height 8
click at [337, 103] on icon "ui.textEditor.alignment.center" at bounding box center [339, 103] width 5 height 5
click at [137, 84] on span "AI Assistant" at bounding box center [141, 86] width 20 height 6
click at [333, 84] on icon "Alignment" at bounding box center [335, 86] width 5 height 5
click at [340, 105] on icon "ui.textEditor.alignment.center" at bounding box center [339, 103] width 5 height 5
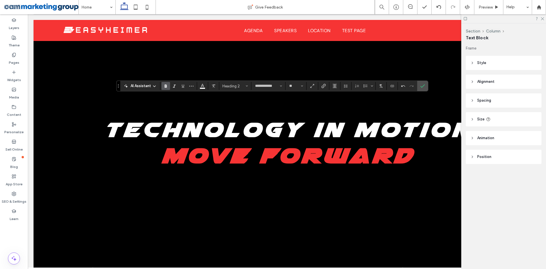
click at [145, 85] on span "AI Assistant" at bounding box center [141, 86] width 20 height 6
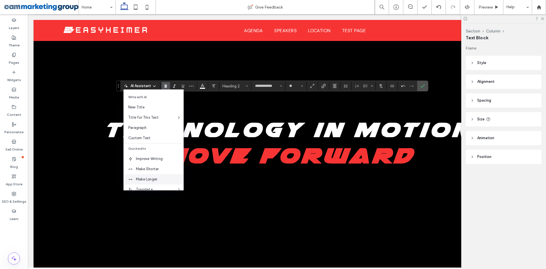
click at [155, 175] on div "Make Longer" at bounding box center [154, 179] width 60 height 10
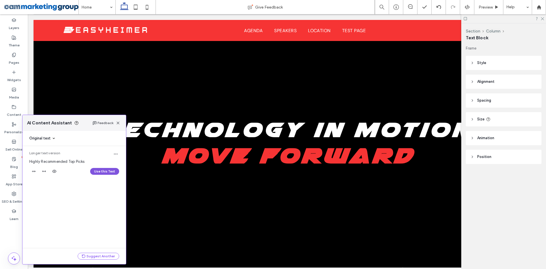
click at [101, 171] on button "Use this Text" at bounding box center [104, 171] width 29 height 7
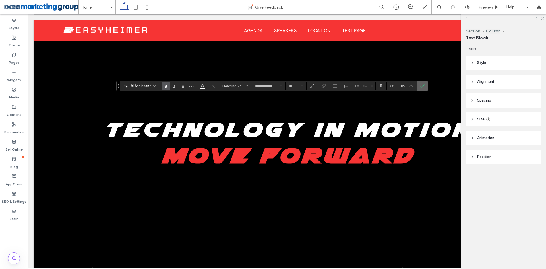
click at [425, 87] on icon "Confirm" at bounding box center [423, 86] width 5 height 5
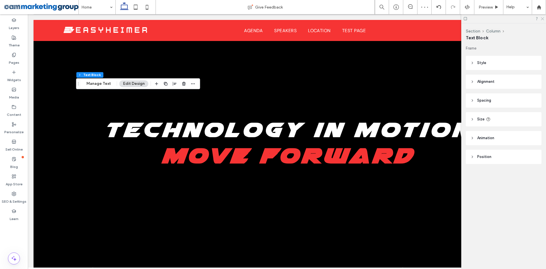
click at [543, 17] on icon at bounding box center [543, 19] width 4 height 4
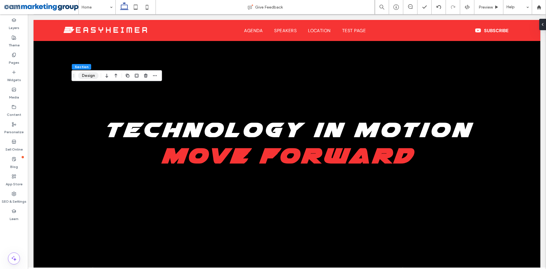
drag, startPoint x: 88, startPoint y: 75, endPoint x: 96, endPoint y: 78, distance: 9.1
click at [87, 75] on button "Design" at bounding box center [88, 75] width 20 height 7
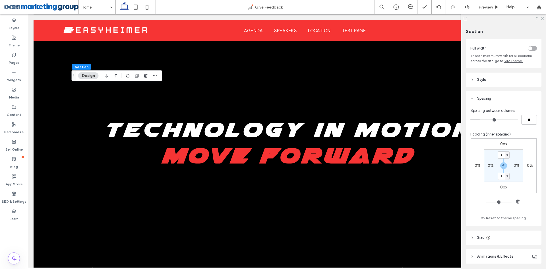
scroll to position [49, 0]
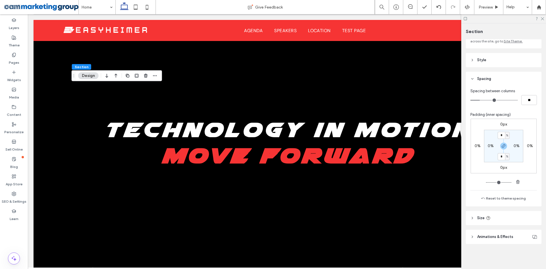
click at [506, 218] on header "Size" at bounding box center [504, 218] width 76 height 14
type input "***"
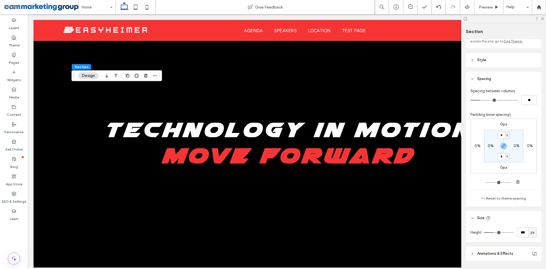
type input "***"
type input "*"
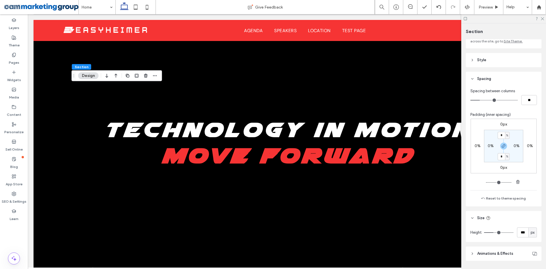
type input "*"
drag, startPoint x: 495, startPoint y: 233, endPoint x: 438, endPoint y: 232, distance: 56.9
type input "*"
click at [484, 232] on input "range" at bounding box center [499, 232] width 30 height 1
click at [503, 156] on input "*" at bounding box center [501, 156] width 7 height 7
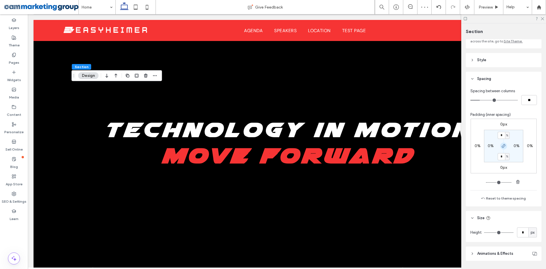
click at [504, 146] on icon "button" at bounding box center [504, 146] width 5 height 5
click at [501, 158] on label "4%" at bounding box center [504, 156] width 6 height 5
type input "*"
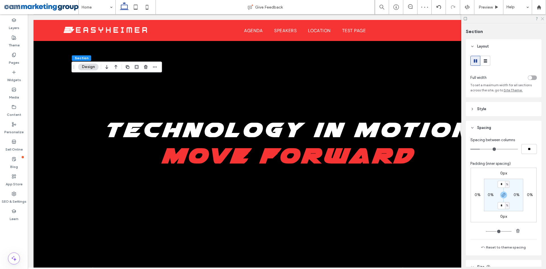
click at [543, 19] on use at bounding box center [542, 18] width 3 height 3
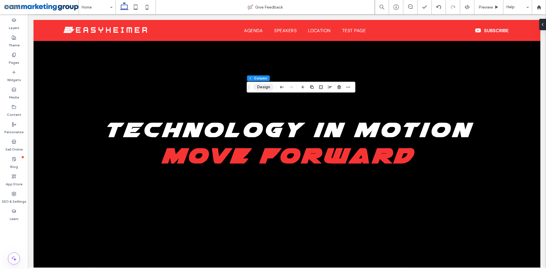
click at [261, 86] on button "Design" at bounding box center [264, 87] width 20 height 7
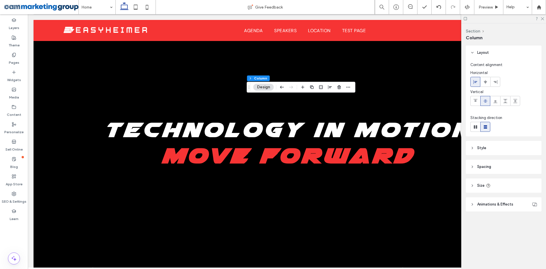
click at [498, 148] on header "Style" at bounding box center [504, 148] width 76 height 14
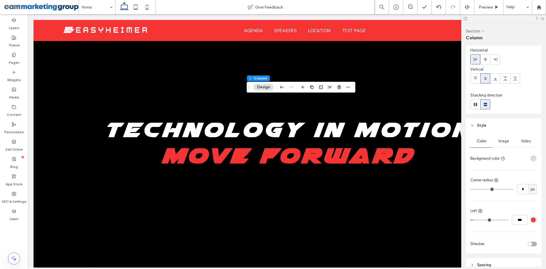
scroll to position [57, 0]
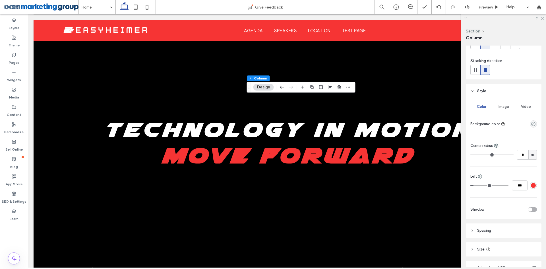
type input "*"
type input "***"
type input "*"
type input "***"
drag, startPoint x: 475, startPoint y: 185, endPoint x: 448, endPoint y: 186, distance: 27.3
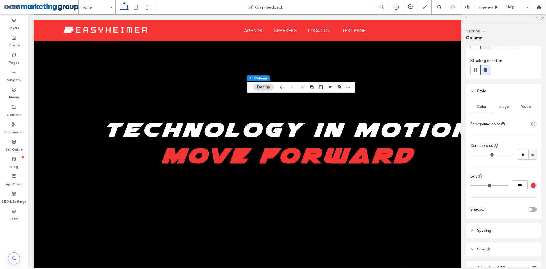
type input "*"
click at [471, 186] on input "range" at bounding box center [490, 185] width 38 height 1
click at [14, 69] on div "Widgets" at bounding box center [14, 75] width 28 height 17
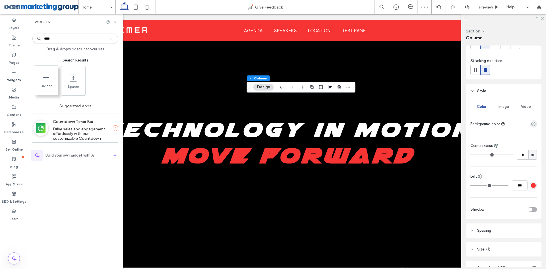
type input "****"
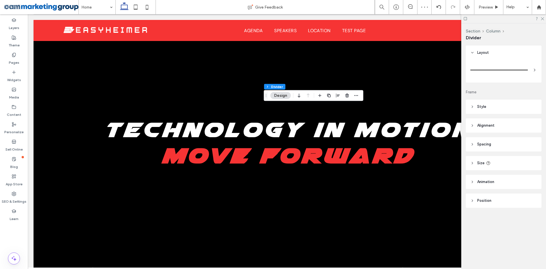
click at [500, 106] on header "Style" at bounding box center [504, 107] width 76 height 14
click at [532, 120] on div "rgb(128, 128, 128)" at bounding box center [533, 121] width 5 height 5
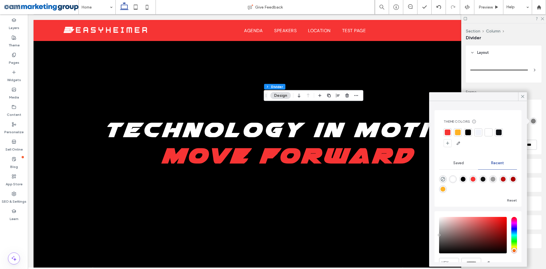
click at [448, 130] on div at bounding box center [448, 132] width 6 height 6
click at [522, 97] on icon at bounding box center [522, 96] width 5 height 5
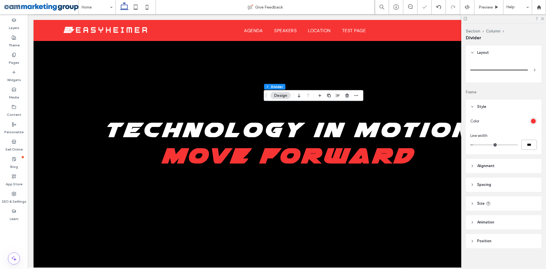
click at [525, 143] on input "***" at bounding box center [530, 145] width 16 height 10
type input "***"
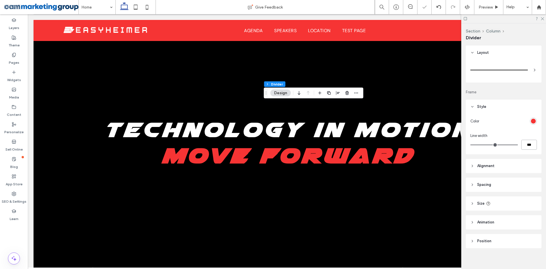
type input "**"
click at [524, 143] on input "****" at bounding box center [530, 145] width 16 height 10
type input "*"
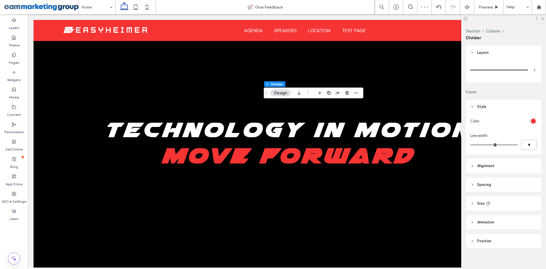
type input "***"
click at [508, 207] on header "Size" at bounding box center [504, 203] width 76 height 14
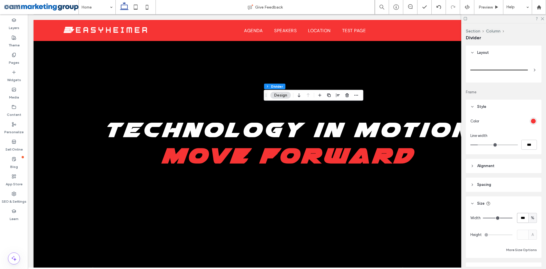
click at [517, 214] on input "***" at bounding box center [522, 218] width 11 height 10
type input "**"
click at [531, 219] on span "%" at bounding box center [532, 218] width 3 height 6
drag, startPoint x: 531, startPoint y: 169, endPoint x: 531, endPoint y: 180, distance: 10.8
click at [531, 169] on span "px" at bounding box center [530, 168] width 4 height 6
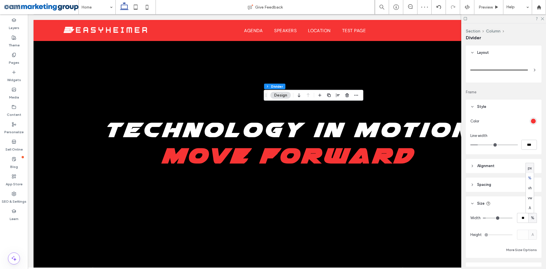
type input "**"
click at [521, 215] on input "****" at bounding box center [522, 218] width 11 height 10
type input "***"
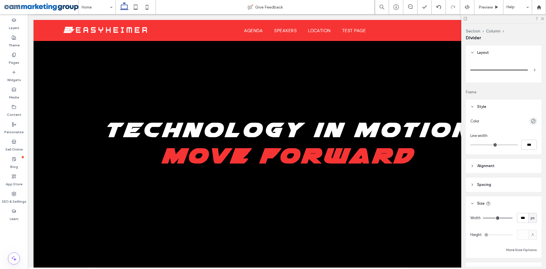
type input "*"
type input "***"
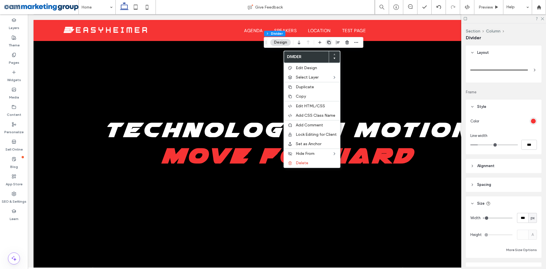
click at [328, 41] on use "button" at bounding box center [328, 42] width 3 height 3
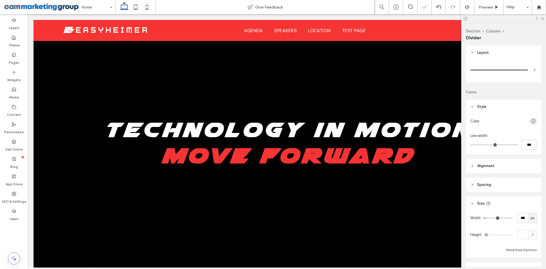
type input "*"
type input "***"
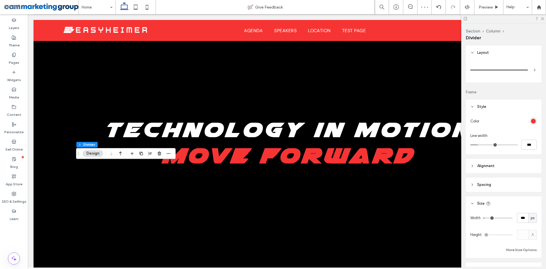
click at [502, 166] on header "Alignment" at bounding box center [504, 166] width 76 height 14
click at [487, 181] on icon at bounding box center [485, 180] width 5 height 5
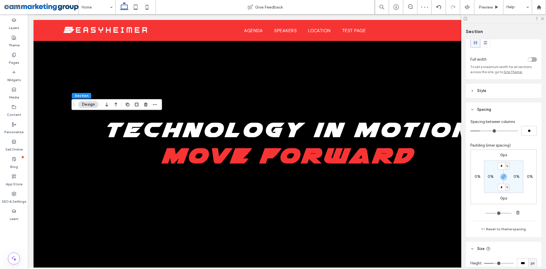
scroll to position [28, 0]
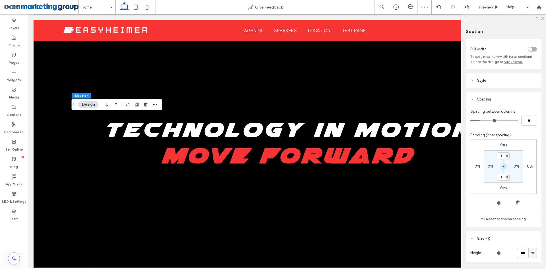
click at [503, 167] on icon "button" at bounding box center [504, 166] width 5 height 5
click at [501, 155] on input "*" at bounding box center [501, 155] width 7 height 7
type input "*"
click at [544, 19] on icon at bounding box center [543, 19] width 4 height 4
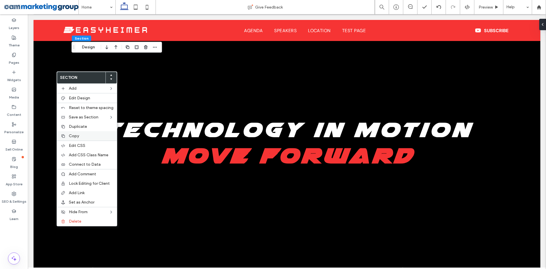
click at [84, 133] on div "Copy" at bounding box center [87, 135] width 60 height 9
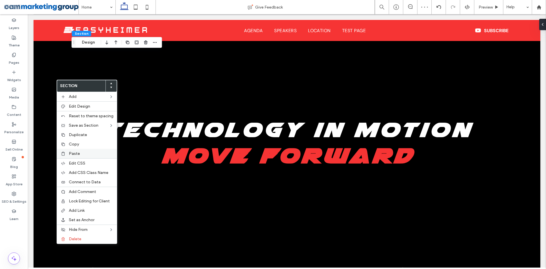
click at [72, 151] on div "Paste" at bounding box center [87, 153] width 60 height 9
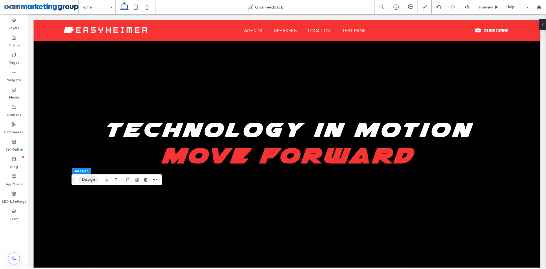
click at [90, 179] on button "Design" at bounding box center [88, 179] width 20 height 7
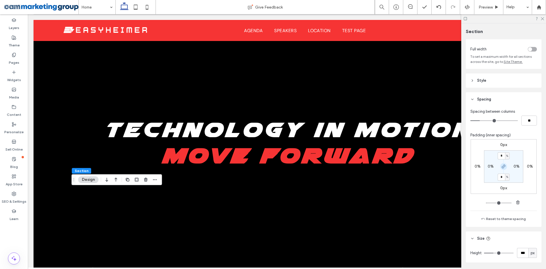
click at [502, 166] on icon "button" at bounding box center [504, 166] width 5 height 5
click at [502, 176] on label "4%" at bounding box center [504, 176] width 6 height 5
click at [501, 155] on label "4%" at bounding box center [504, 155] width 6 height 5
type input "*"
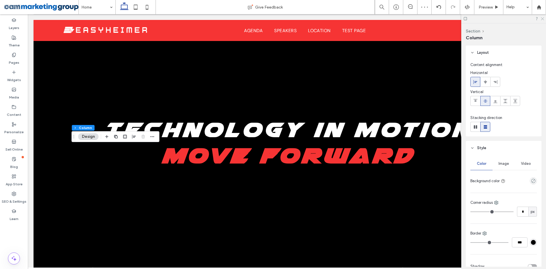
click at [543, 18] on icon at bounding box center [543, 19] width 4 height 4
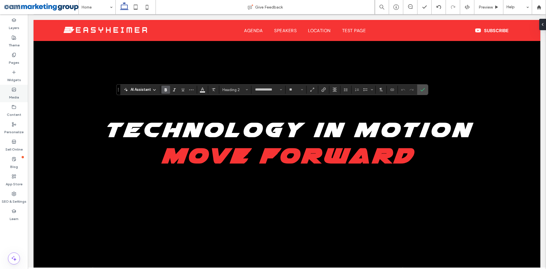
type input "*******"
type input "**"
type input "**********"
type input "**"
click at [136, 89] on span "AI Assistant" at bounding box center [141, 90] width 20 height 6
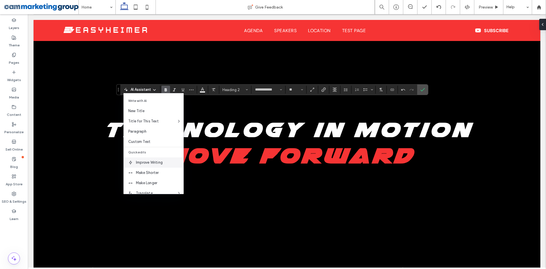
click at [159, 160] on span "Improve Writing" at bounding box center [160, 163] width 48 height 6
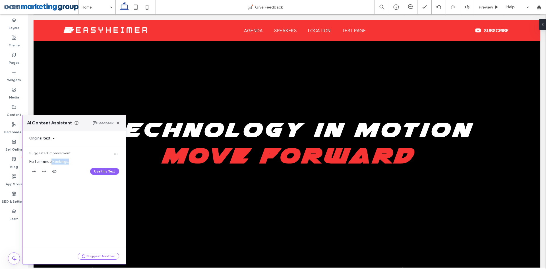
drag, startPoint x: 51, startPoint y: 162, endPoint x: 69, endPoint y: 162, distance: 17.6
click at [69, 162] on span "Performance Rankings." at bounding box center [49, 161] width 40 height 4
click at [98, 170] on button "Use this Text" at bounding box center [104, 171] width 29 height 7
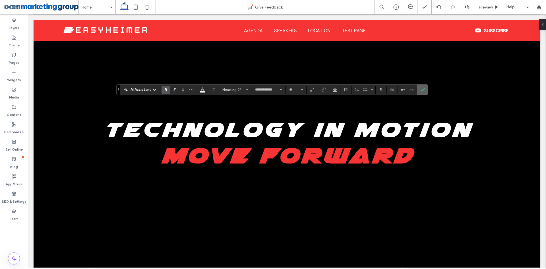
click at [424, 88] on icon "Confirm" at bounding box center [423, 89] width 5 height 5
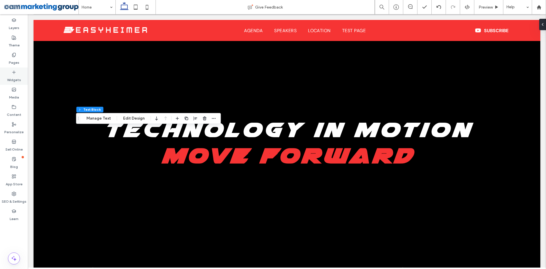
click at [15, 72] on use at bounding box center [14, 72] width 3 height 3
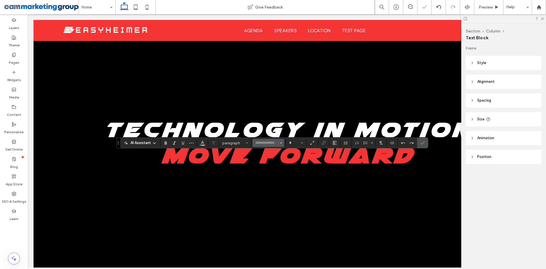
type input "*******"
type input "**"
click at [337, 144] on icon "Alignment" at bounding box center [335, 143] width 5 height 5
click at [338, 160] on icon "ui.textEditor.alignment.center" at bounding box center [339, 160] width 5 height 5
click at [202, 143] on use "Color" at bounding box center [202, 142] width 3 height 3
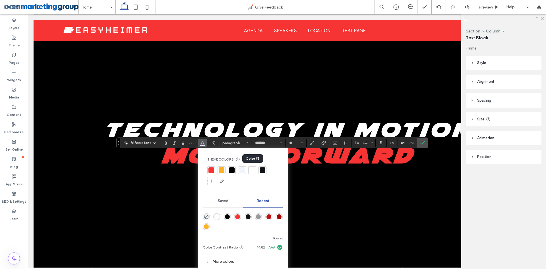
click at [252, 171] on div at bounding box center [253, 170] width 6 height 6
click at [423, 140] on span "Confirm" at bounding box center [423, 143] width 5 height 10
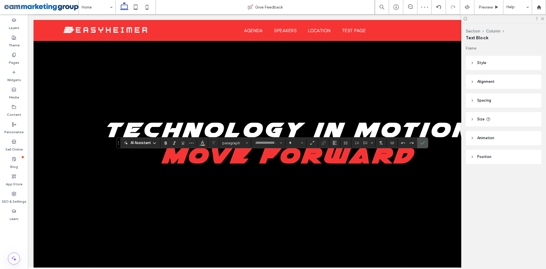
type input "*******"
type input "**"
click at [424, 143] on icon "Confirm" at bounding box center [423, 143] width 5 height 5
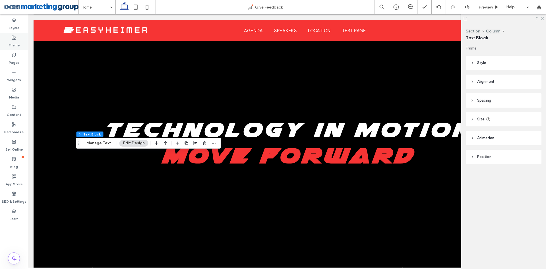
click at [13, 43] on label "Theme" at bounding box center [14, 44] width 11 height 8
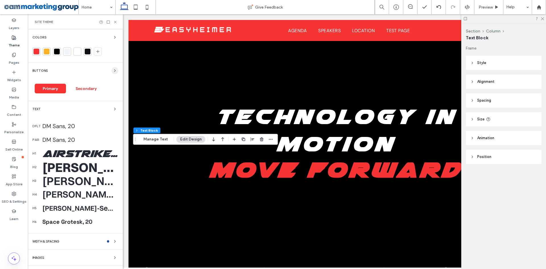
click at [113, 68] on icon "button" at bounding box center [115, 70] width 5 height 5
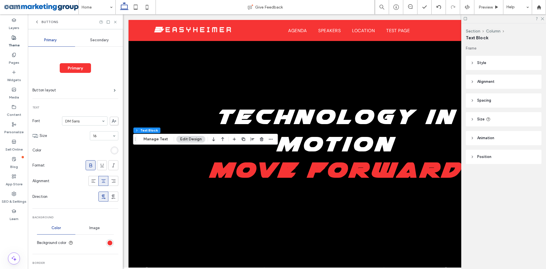
click at [40, 21] on div "Buttons" at bounding box center [47, 22] width 24 height 5
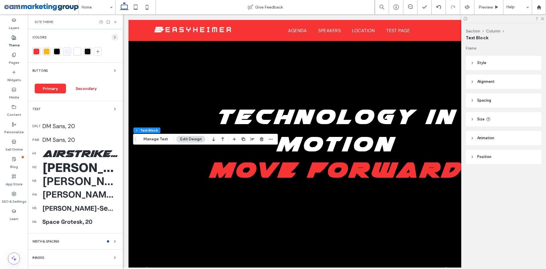
click at [113, 38] on icon "button" at bounding box center [115, 37] width 5 height 5
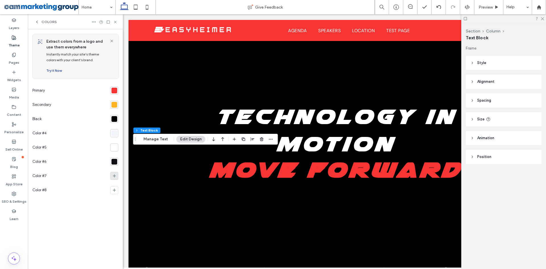
click at [113, 176] on use at bounding box center [114, 175] width 3 height 3
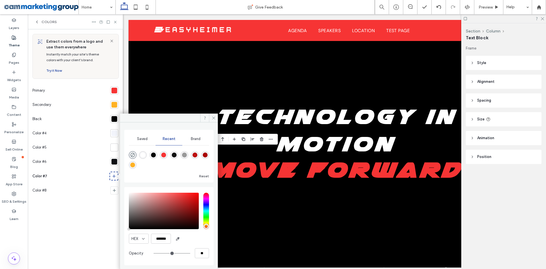
click at [141, 155] on div "rgba(255, 255, 255, 1)" at bounding box center [143, 155] width 5 height 5
type input "*******"
type input "***"
type input "****"
type input "**"
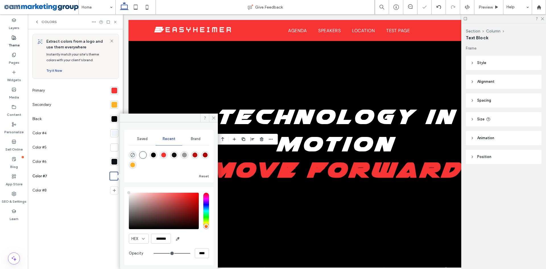
type input "***"
click at [172, 253] on input "range" at bounding box center [172, 253] width 37 height 1
click at [203, 251] on input "***" at bounding box center [202, 253] width 14 height 10
type input "***"
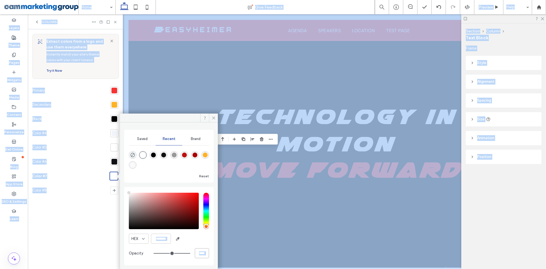
click at [204, 254] on input "****" at bounding box center [202, 253] width 14 height 10
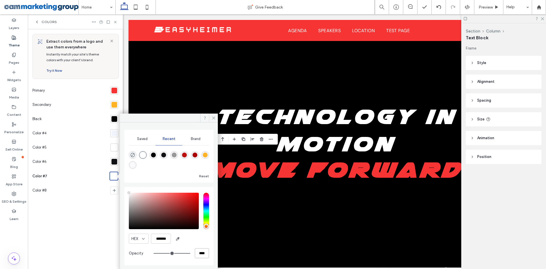
click at [204, 254] on input "****" at bounding box center [202, 253] width 14 height 10
type input "****"
type input "*"
type input "**"
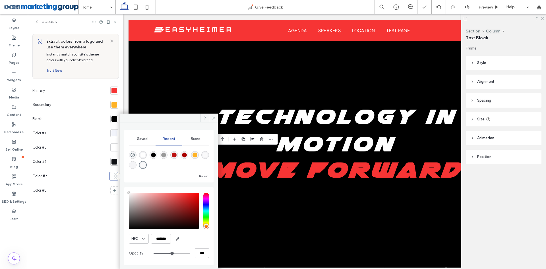
type input "***"
click at [212, 118] on icon at bounding box center [214, 118] width 4 height 4
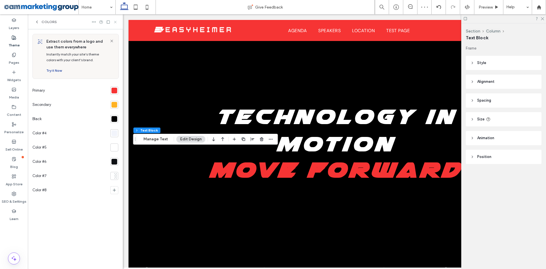
click at [114, 22] on icon at bounding box center [115, 22] width 4 height 4
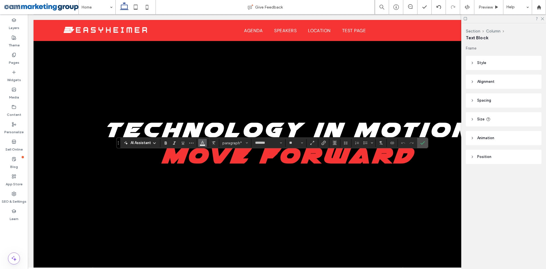
click at [205, 142] on button "Color" at bounding box center [202, 143] width 9 height 8
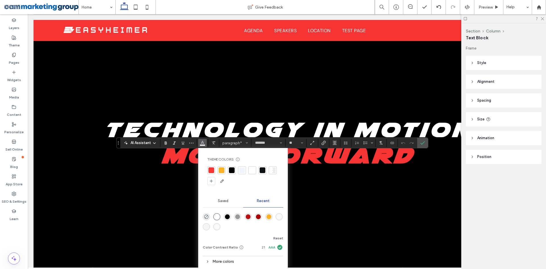
click at [274, 170] on div at bounding box center [274, 170] width 3 height 6
click at [423, 140] on span "Confirm" at bounding box center [423, 143] width 5 height 10
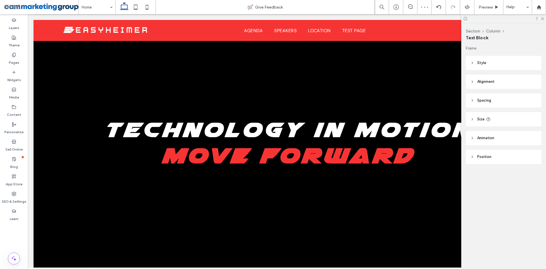
type input "*******"
type input "**"
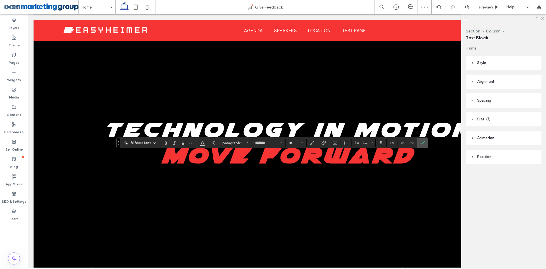
click at [145, 144] on span "AI Assistant" at bounding box center [141, 143] width 20 height 6
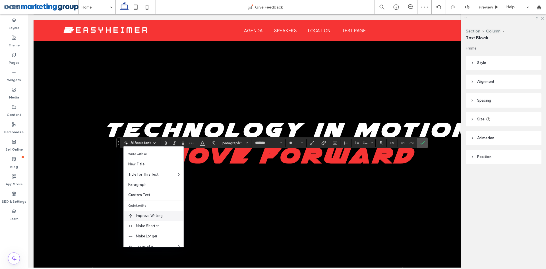
click at [151, 213] on span "Improve Writing" at bounding box center [160, 216] width 48 height 6
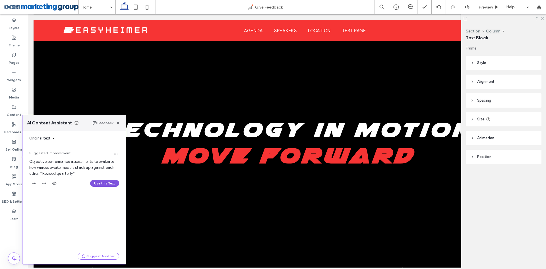
click at [97, 182] on button "Use this Text" at bounding box center [104, 183] width 29 height 7
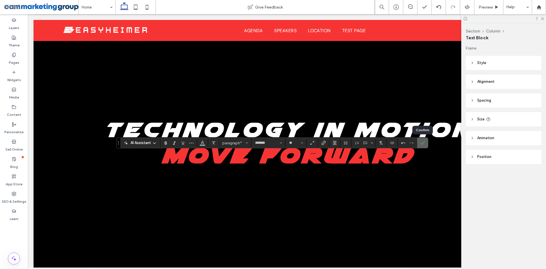
click at [421, 143] on icon "Confirm" at bounding box center [423, 143] width 5 height 5
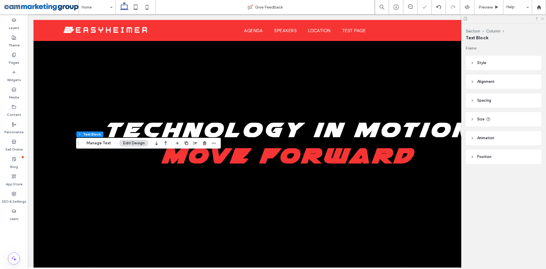
click at [542, 17] on icon at bounding box center [543, 19] width 4 height 4
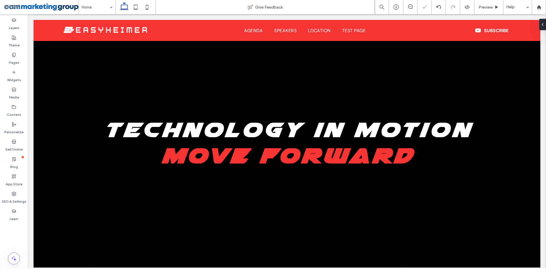
type input "**"
type input "****"
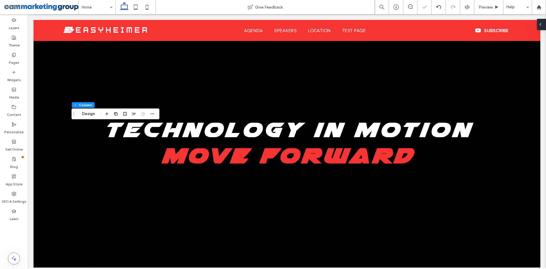
click at [546, 27] on div at bounding box center [541, 24] width 9 height 11
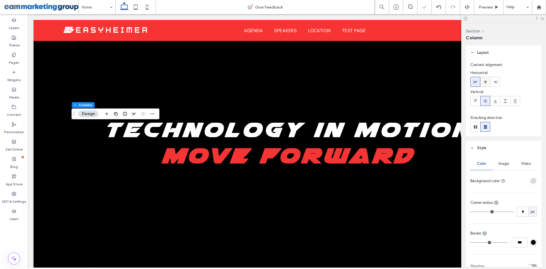
click at [486, 81] on use at bounding box center [485, 82] width 3 height 4
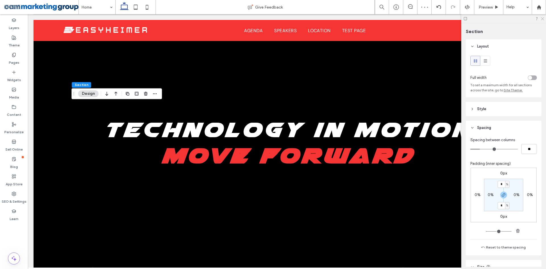
click at [543, 18] on icon at bounding box center [543, 19] width 4 height 4
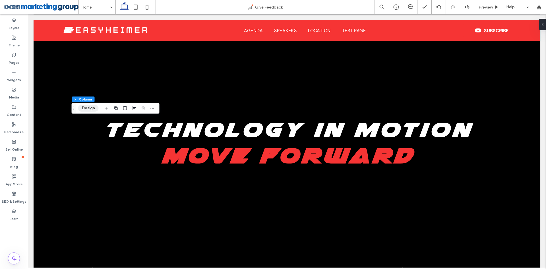
click at [86, 105] on button "Design" at bounding box center [88, 108] width 20 height 7
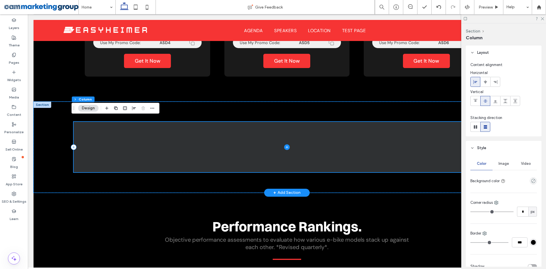
click at [205, 129] on span at bounding box center [287, 147] width 427 height 50
click at [209, 131] on span at bounding box center [287, 147] width 427 height 50
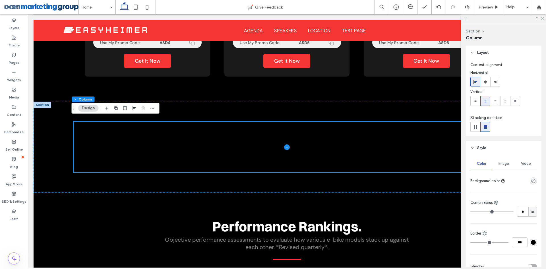
click at [92, 108] on button "Design" at bounding box center [88, 108] width 20 height 7
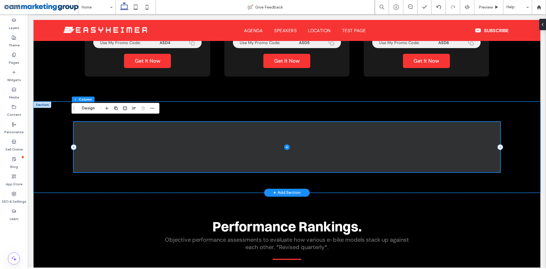
click at [120, 139] on span at bounding box center [287, 147] width 427 height 50
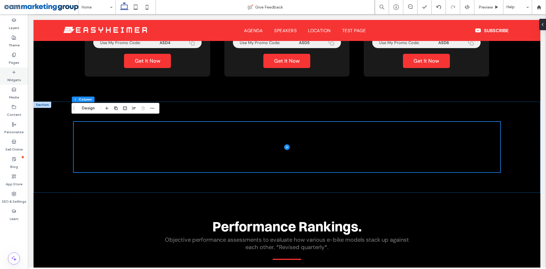
click at [11, 74] on div "Widgets" at bounding box center [14, 75] width 28 height 17
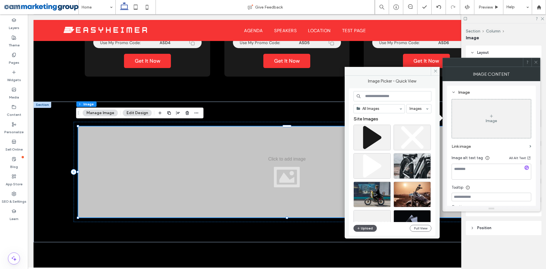
click at [366, 226] on button "Upload" at bounding box center [365, 228] width 23 height 7
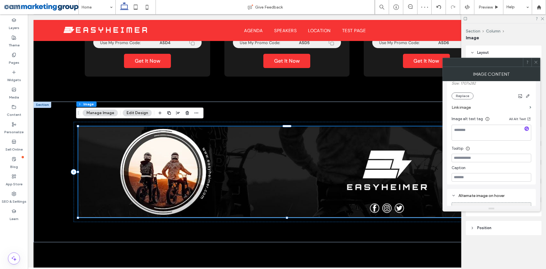
scroll to position [85, 0]
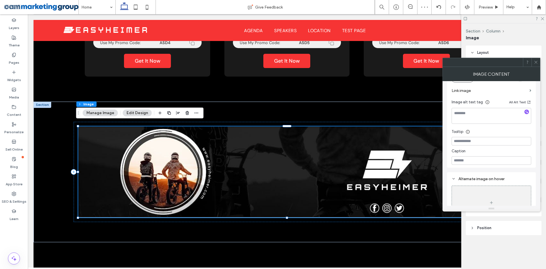
click at [536, 62] on icon at bounding box center [536, 62] width 4 height 4
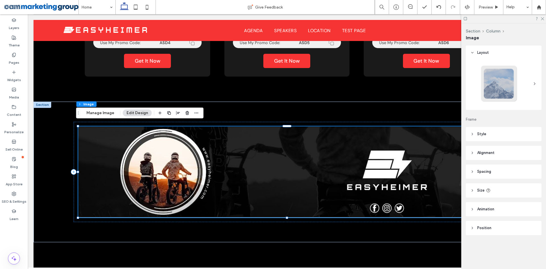
click at [503, 137] on header "Style" at bounding box center [504, 134] width 76 height 14
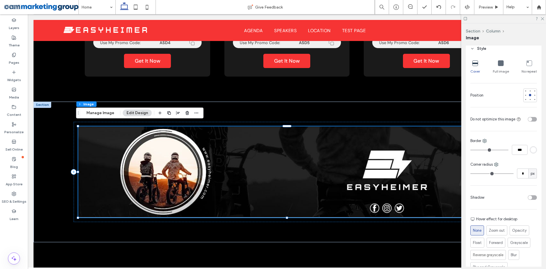
click at [500, 65] on icon at bounding box center [501, 63] width 6 height 6
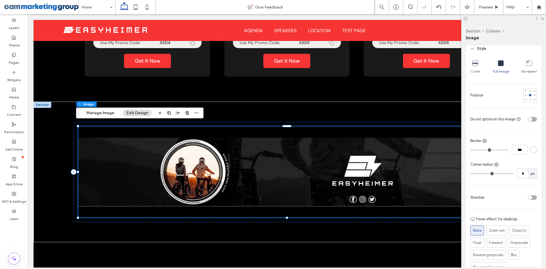
click at [475, 64] on icon at bounding box center [476, 63] width 6 height 6
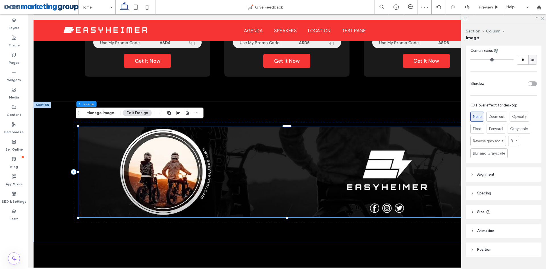
scroll to position [212, 0]
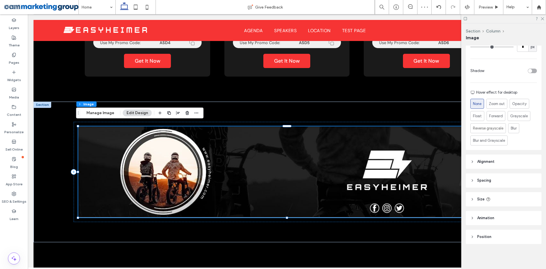
click at [507, 201] on header "Size" at bounding box center [504, 199] width 76 height 14
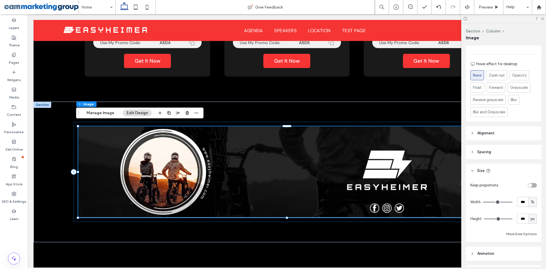
click at [530, 185] on div "toggle" at bounding box center [532, 185] width 9 height 5
type input "*"
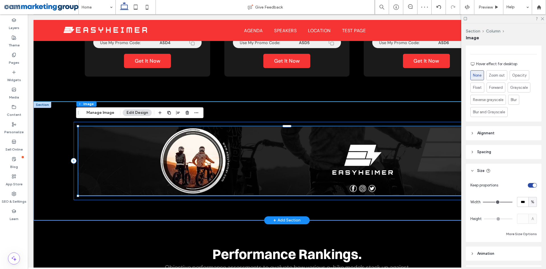
click at [261, 122] on div at bounding box center [287, 161] width 427 height 78
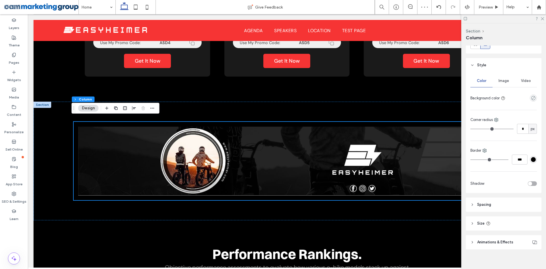
scroll to position [88, 0]
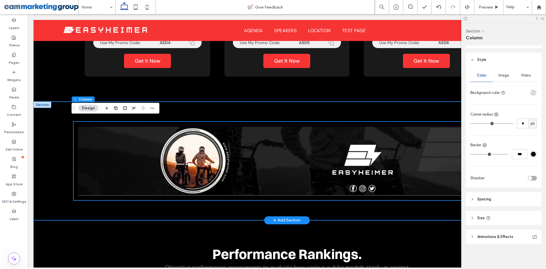
click at [388, 205] on div at bounding box center [287, 161] width 427 height 119
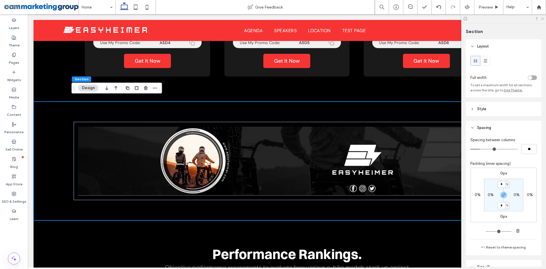
click at [543, 19] on icon at bounding box center [543, 19] width 4 height 4
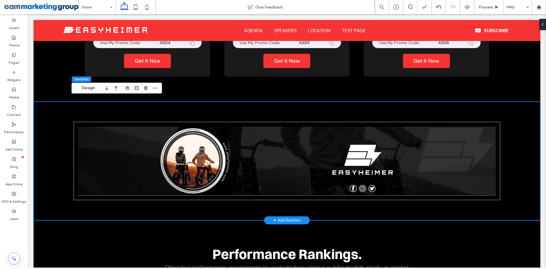
click at [535, 189] on div at bounding box center [287, 161] width 507 height 119
click at [505, 176] on div at bounding box center [287, 161] width 507 height 119
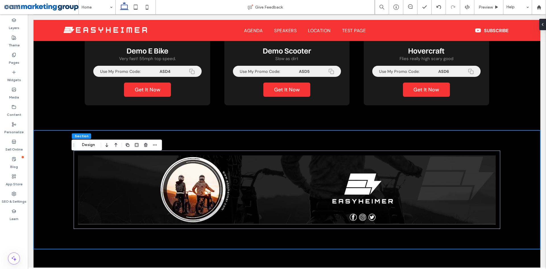
scroll to position [647, 0]
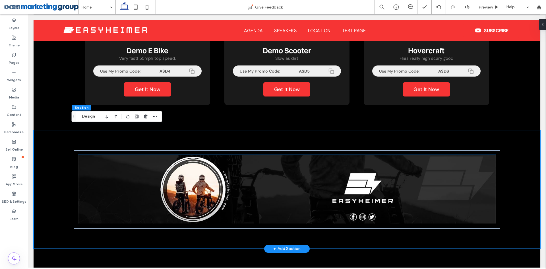
click at [453, 172] on img at bounding box center [287, 189] width 418 height 69
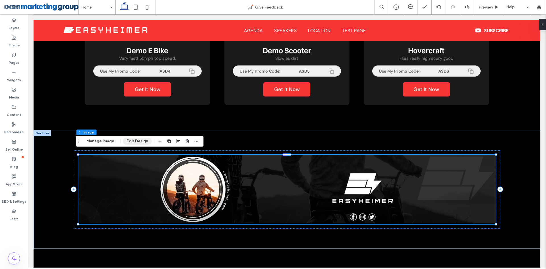
click at [132, 142] on button "Edit Design" at bounding box center [137, 141] width 29 height 7
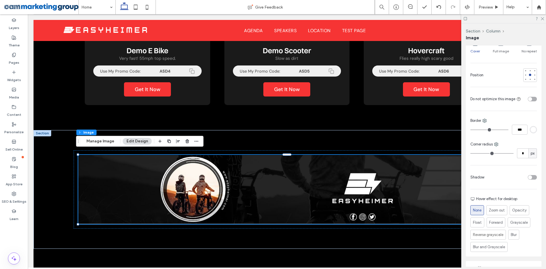
scroll to position [142, 0]
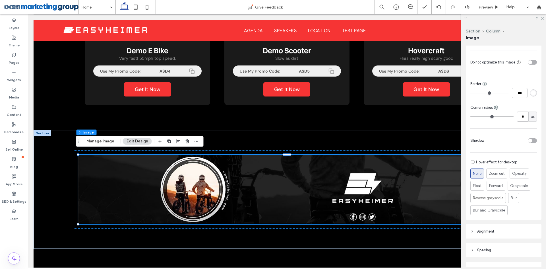
click at [518, 117] on input "*" at bounding box center [522, 117] width 11 height 10
type input "**"
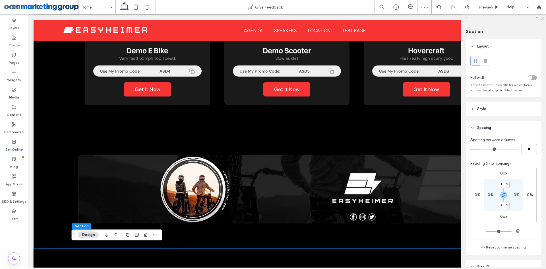
click at [543, 19] on icon at bounding box center [543, 19] width 4 height 4
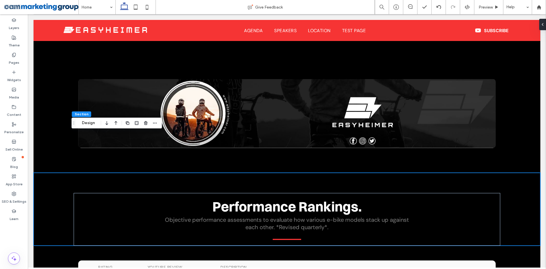
scroll to position [675, 0]
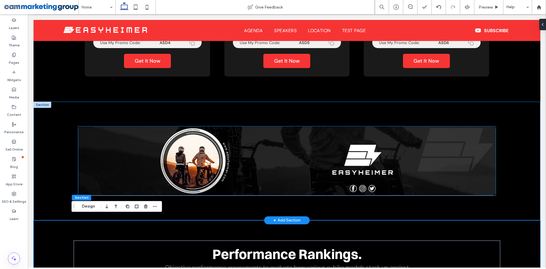
click at [340, 156] on img at bounding box center [287, 160] width 418 height 69
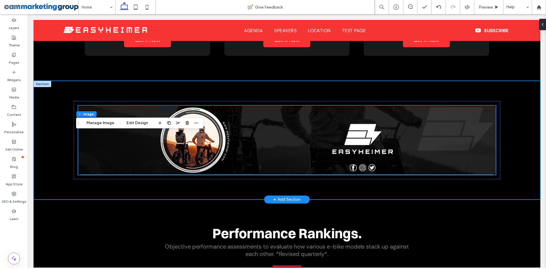
scroll to position [704, 0]
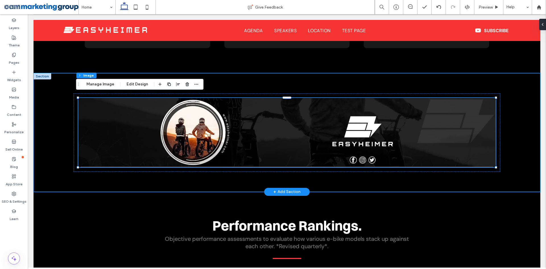
click at [524, 144] on div at bounding box center [287, 132] width 507 height 119
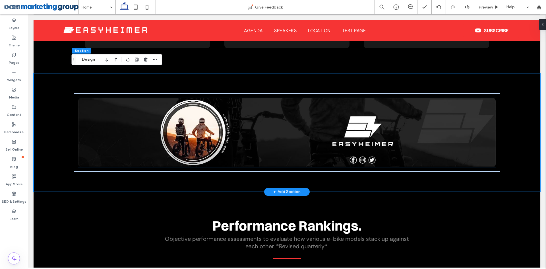
click at [278, 150] on img at bounding box center [287, 132] width 418 height 69
type input "**"
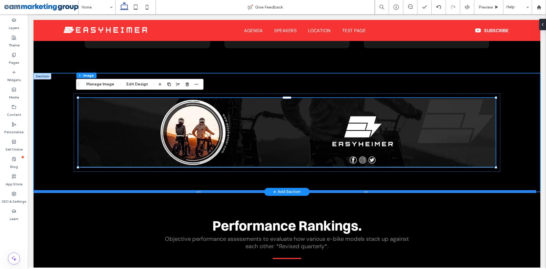
click at [407, 190] on div at bounding box center [285, 191] width 503 height 3
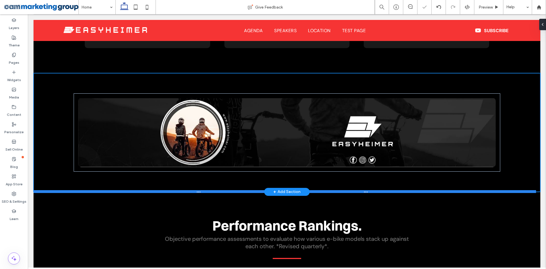
type input "***"
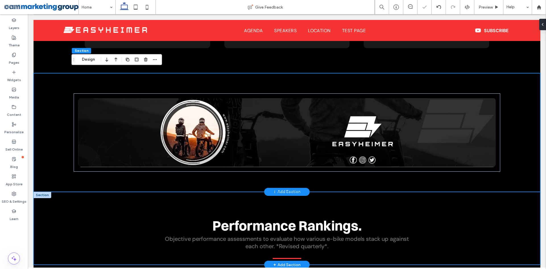
click at [511, 209] on div "Performance Rankings. Objective performance assessments to evaluate how various…" at bounding box center [287, 228] width 507 height 73
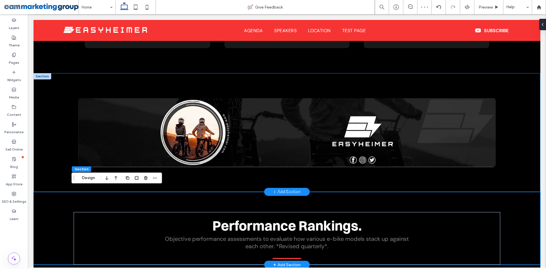
click at [533, 199] on div "Performance Rankings. Objective performance assessments to evaluate how various…" at bounding box center [287, 228] width 507 height 73
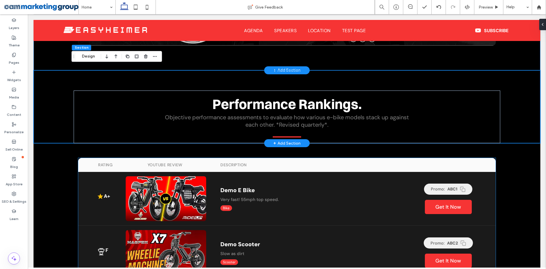
scroll to position [818, 0]
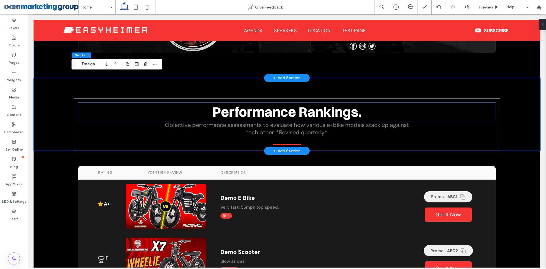
click at [280, 108] on span "Performance Rankings." at bounding box center [287, 111] width 149 height 17
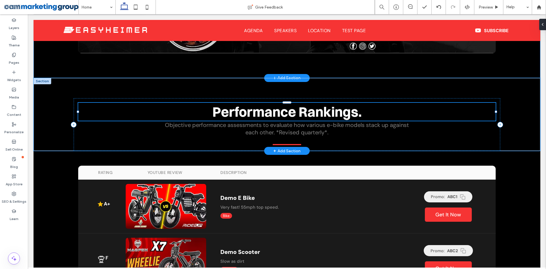
click at [280, 108] on span "Performance Rankings." at bounding box center [287, 111] width 149 height 17
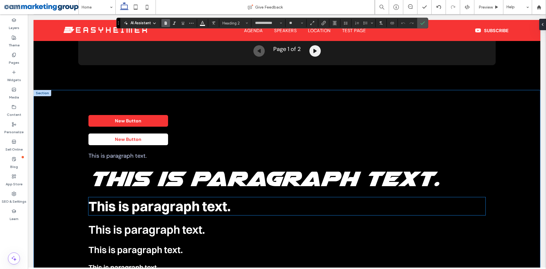
scroll to position [1273, 0]
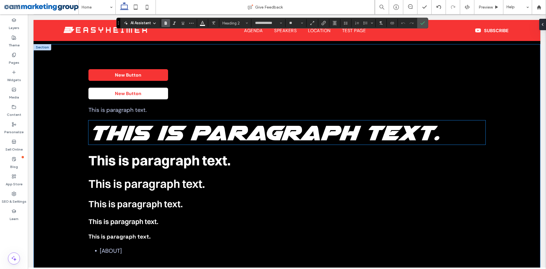
click at [251, 134] on span "This is paragraph text." at bounding box center [263, 132] width 351 height 24
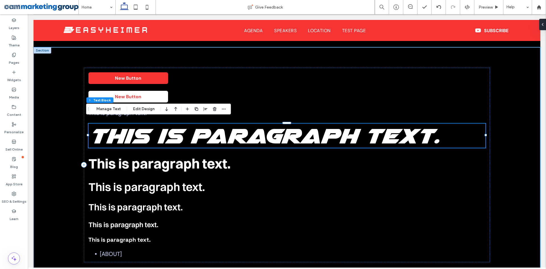
click at [251, 134] on span "This is paragraph text." at bounding box center [263, 135] width 351 height 24
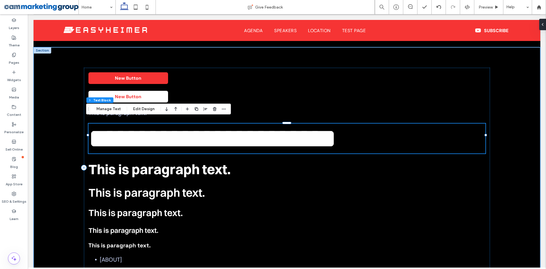
click at [251, 134] on span "**********" at bounding box center [212, 138] width 248 height 27
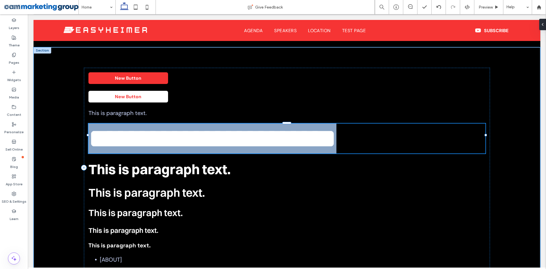
type input "**********"
type input "**"
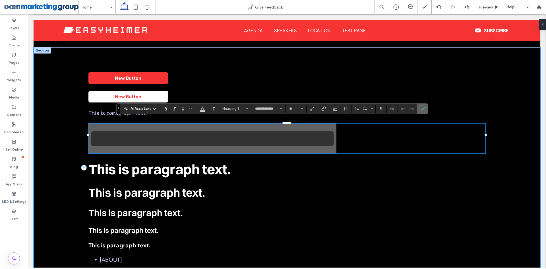
drag, startPoint x: 425, startPoint y: 110, endPoint x: 371, endPoint y: 103, distance: 54.4
click at [425, 110] on icon "Confirm" at bounding box center [423, 108] width 5 height 5
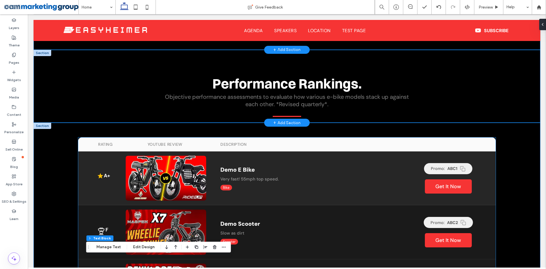
scroll to position [761, 0]
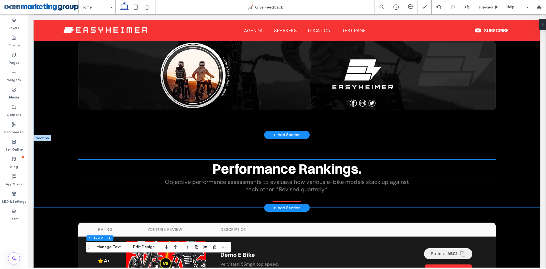
click at [287, 164] on span "Performance Rankings." at bounding box center [287, 168] width 149 height 17
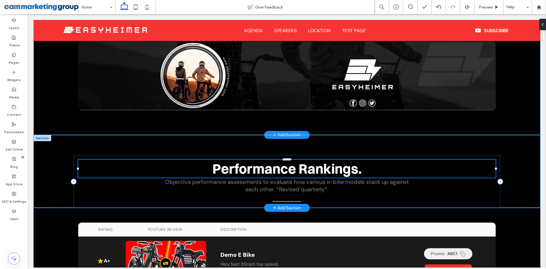
click at [287, 164] on div "Performance Rankings." at bounding box center [287, 169] width 418 height 18
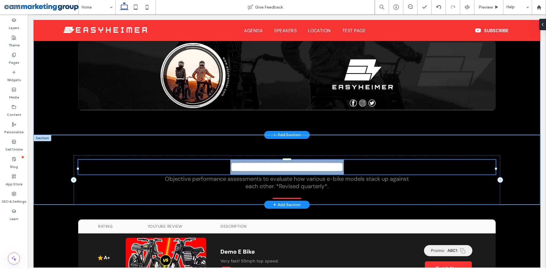
type input "**********"
type input "**"
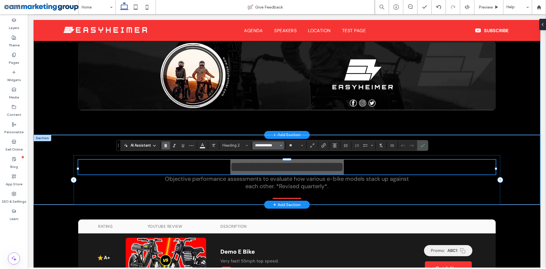
click at [264, 145] on input "**********" at bounding box center [267, 145] width 24 height 5
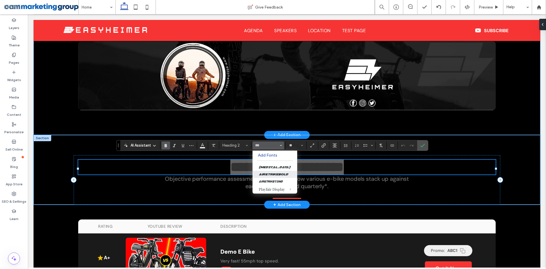
click at [273, 172] on label "airstrikebold" at bounding box center [275, 174] width 45 height 7
type input "**********"
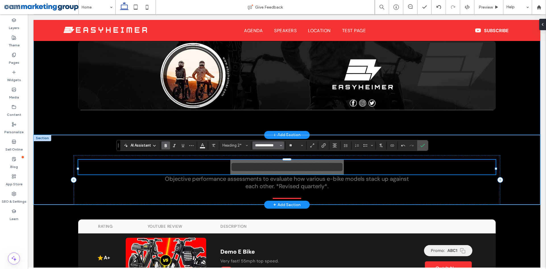
click at [272, 146] on input "**********" at bounding box center [267, 145] width 24 height 5
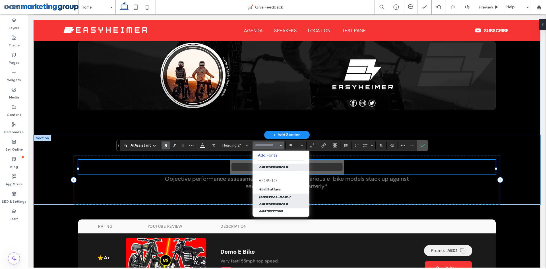
click at [285, 197] on label "airstrike" at bounding box center [281, 196] width 57 height 7
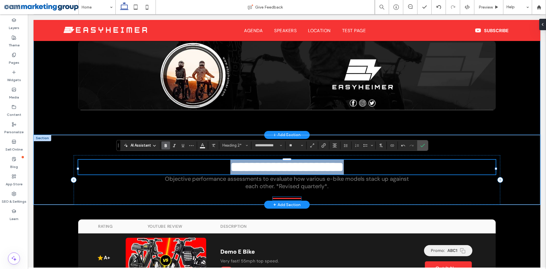
type input "*********"
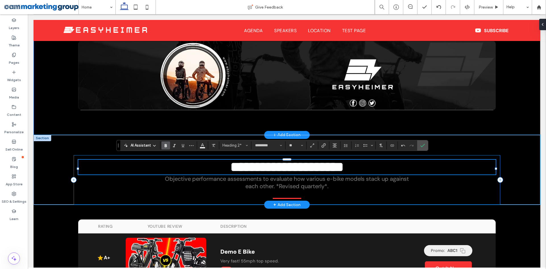
click at [285, 155] on div "**********" at bounding box center [287, 180] width 427 height 50
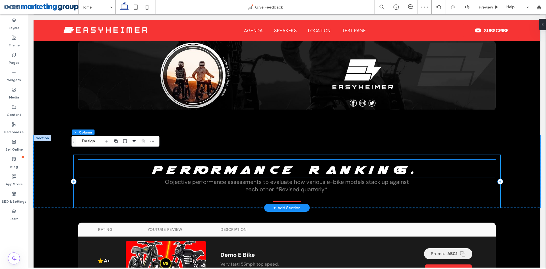
click at [277, 164] on span "Performance Rankings." at bounding box center [287, 170] width 271 height 12
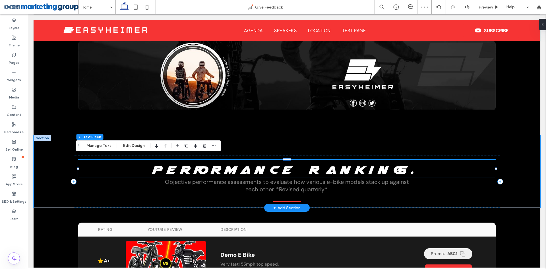
click at [277, 164] on div "Performance Rankings." at bounding box center [287, 169] width 418 height 18
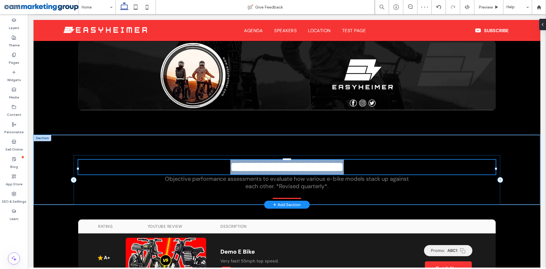
type input "*********"
type input "**"
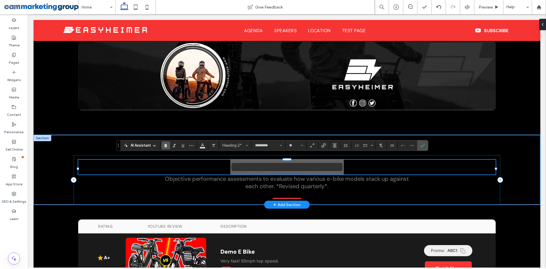
click at [166, 145] on icon "Bold" at bounding box center [166, 145] width 5 height 5
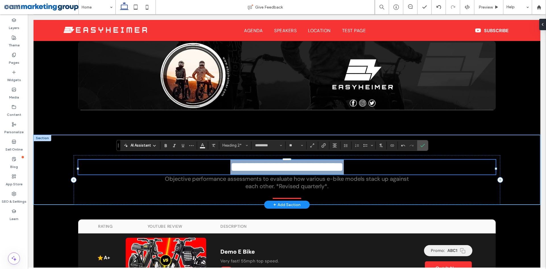
click at [337, 170] on span "**********" at bounding box center [287, 166] width 114 height 13
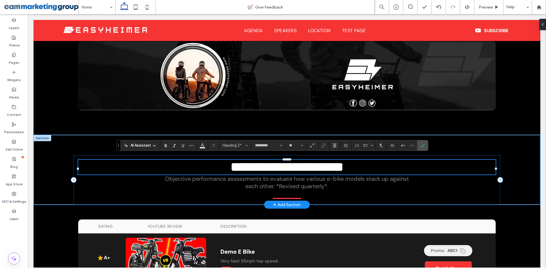
click at [411, 165] on h2 "**********" at bounding box center [287, 167] width 418 height 15
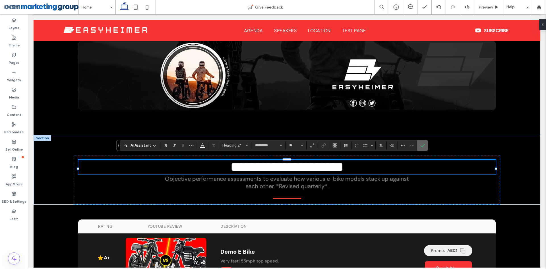
drag, startPoint x: 423, startPoint y: 147, endPoint x: 518, endPoint y: 135, distance: 96.0
click at [423, 147] on icon "Confirm" at bounding box center [423, 145] width 5 height 5
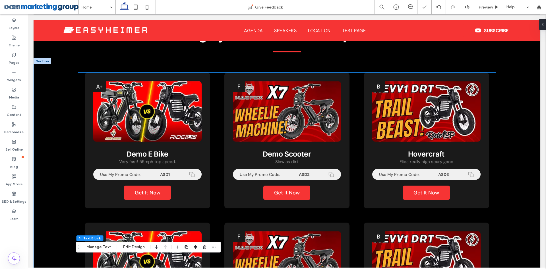
scroll to position [277, 0]
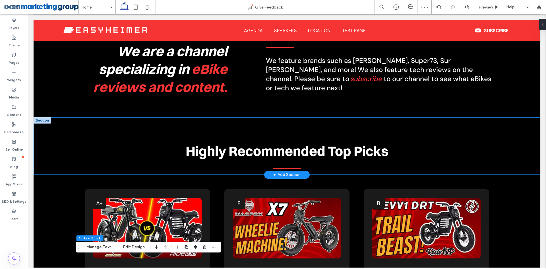
click at [296, 149] on span "Highly Recommended Top Picks" at bounding box center [287, 151] width 203 height 17
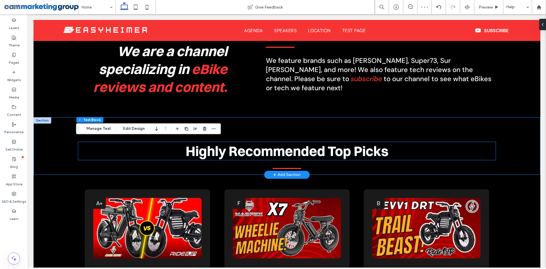
click at [296, 149] on div "Highly Recommended Top Picks" at bounding box center [287, 151] width 418 height 18
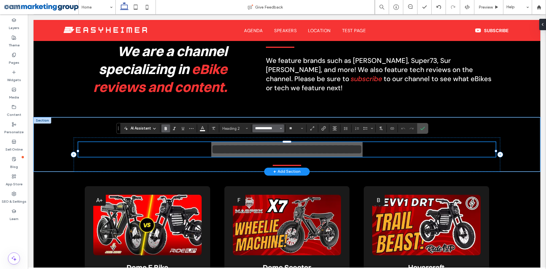
click at [270, 129] on input "**********" at bounding box center [267, 128] width 24 height 5
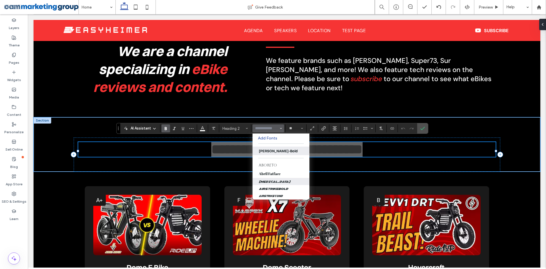
click at [280, 180] on label "airstrike" at bounding box center [281, 181] width 57 height 7
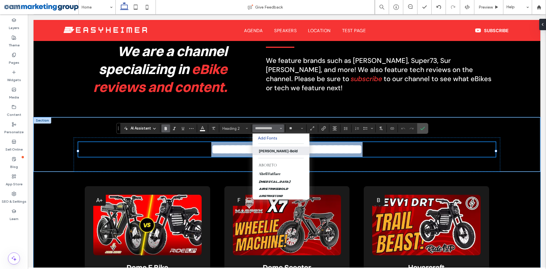
type input "*********"
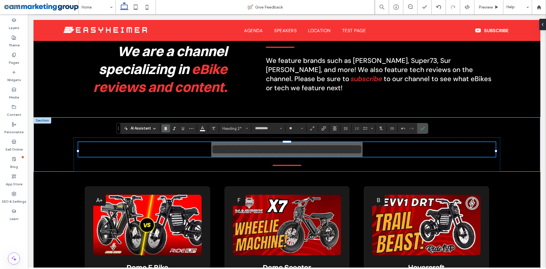
click at [165, 126] on icon "Bold" at bounding box center [166, 128] width 5 height 5
click at [424, 126] on icon "Confirm" at bounding box center [423, 128] width 5 height 5
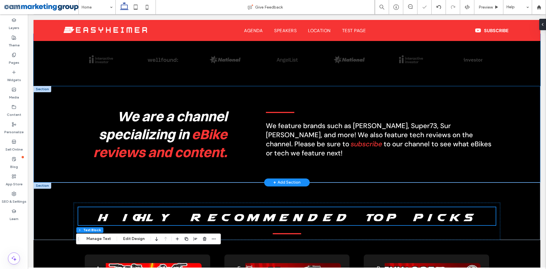
scroll to position [220, 0]
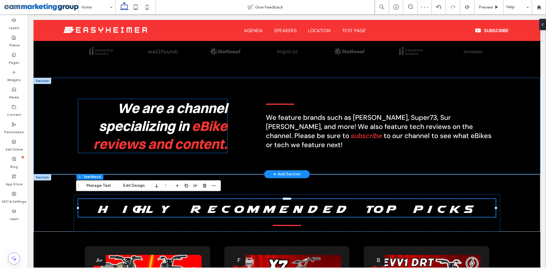
click at [154, 129] on span "We are a channel specializing in" at bounding box center [163, 117] width 129 height 35
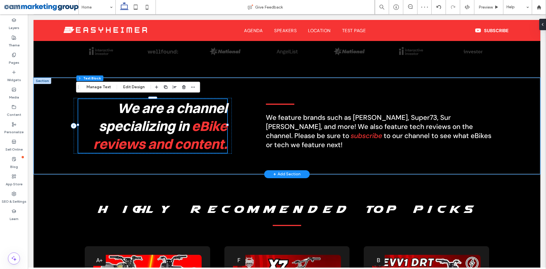
click at [154, 129] on span "We are a channel specializing in" at bounding box center [163, 117] width 129 height 35
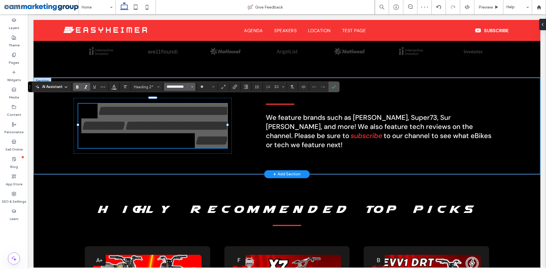
click at [188, 86] on input "**********" at bounding box center [178, 87] width 24 height 5
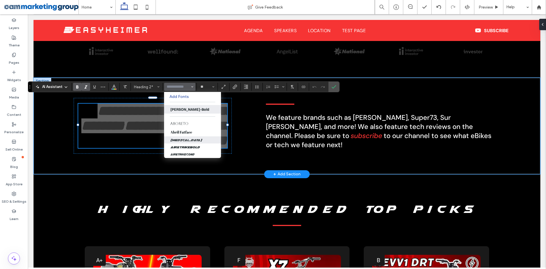
click at [193, 139] on label "airstrike" at bounding box center [192, 139] width 57 height 7
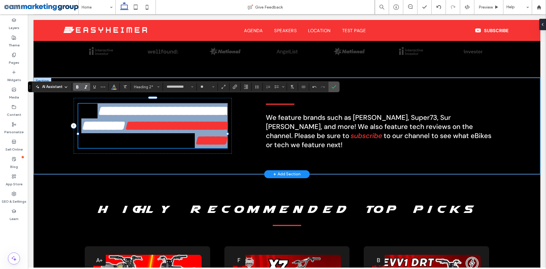
type input "*********"
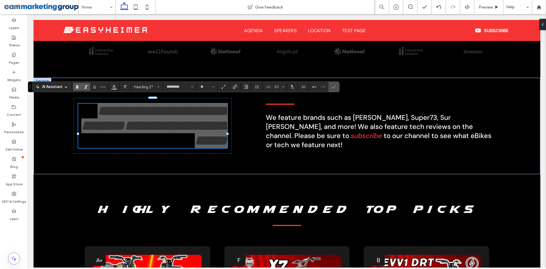
click at [78, 88] on icon "Bold" at bounding box center [77, 87] width 5 height 5
click at [335, 85] on icon "Confirm" at bounding box center [334, 87] width 5 height 5
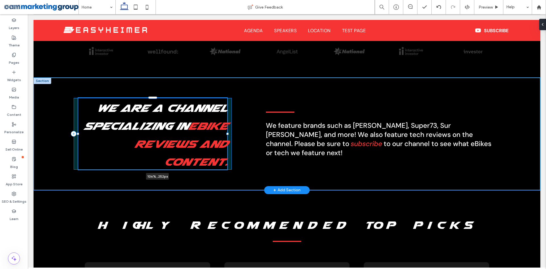
drag, startPoint x: 225, startPoint y: 132, endPoint x: 234, endPoint y: 132, distance: 9.4
click at [234, 132] on div "We are a channel specializing in eBike reviews and content. 106% , 252px We fea…" at bounding box center [287, 134] width 427 height 112
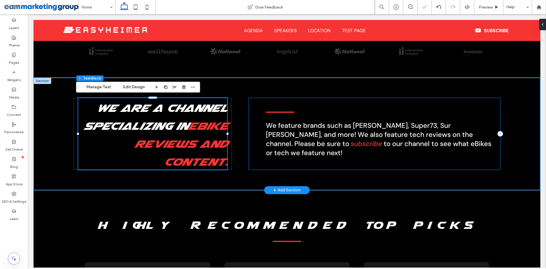
click at [260, 129] on div "We feature brands such as Ariel Rider, Super73, Sur Ron, and more! We also feat…" at bounding box center [375, 134] width 252 height 72
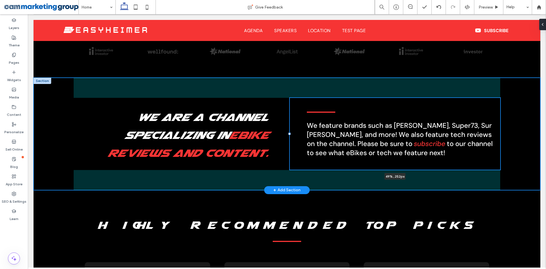
drag, startPoint x: 246, startPoint y: 132, endPoint x: 287, endPoint y: 133, distance: 41.0
click at [289, 133] on div at bounding box center [290, 134] width 2 height 2
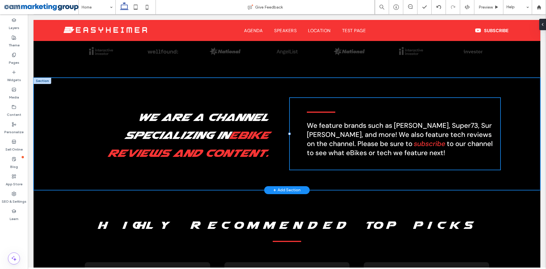
type input "**"
type input "*****"
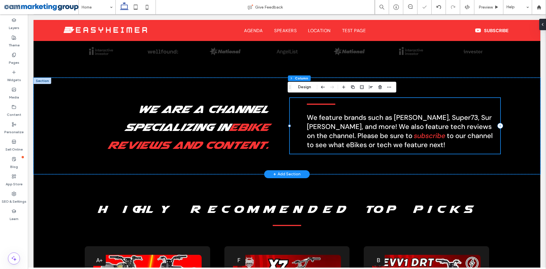
click at [294, 130] on div "We feature brands such as Ariel Rider, Super73, Sur Ron, and more! We also feat…" at bounding box center [395, 126] width 211 height 56
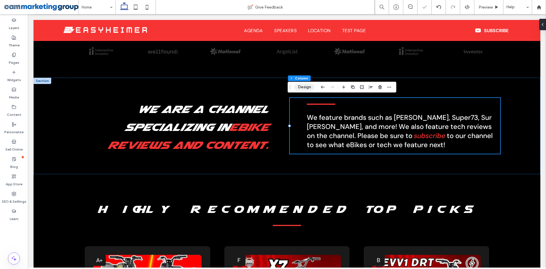
click at [304, 85] on button "Design" at bounding box center [304, 87] width 20 height 7
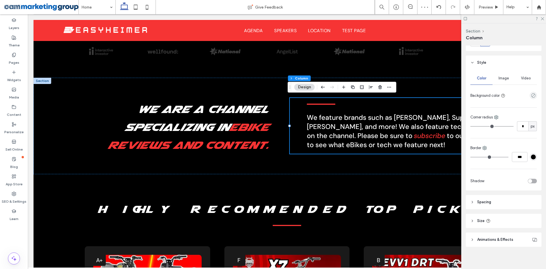
scroll to position [88, 0]
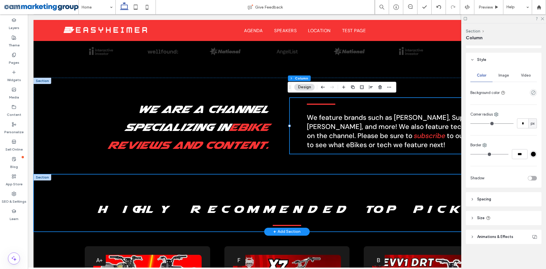
click at [446, 181] on div "Highly Recommended Top Picks" at bounding box center [287, 202] width 427 height 57
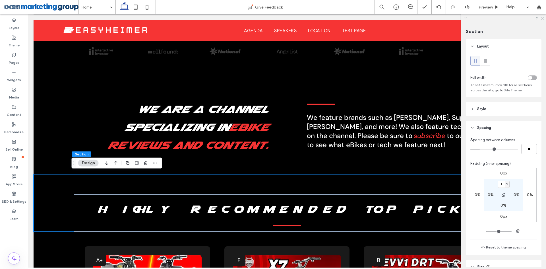
click at [543, 17] on icon at bounding box center [543, 19] width 4 height 4
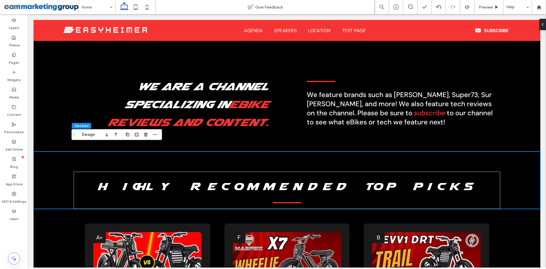
scroll to position [249, 0]
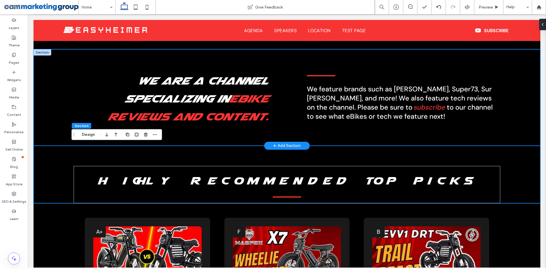
click at [509, 101] on div "We are a channel specializing in eBike reviews and content. We feature brands s…" at bounding box center [287, 97] width 507 height 96
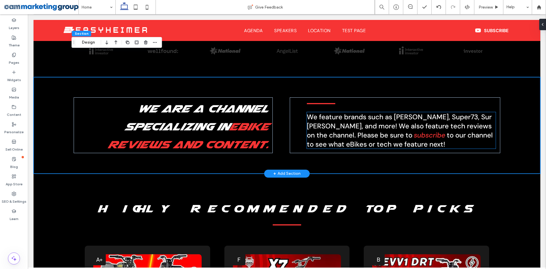
scroll to position [220, 0]
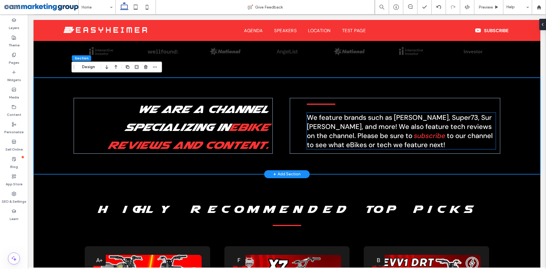
click at [424, 143] on h5 "We feature brands such as Ariel Rider, Super73, Sur Ron, and more! We also feat…" at bounding box center [401, 131] width 189 height 36
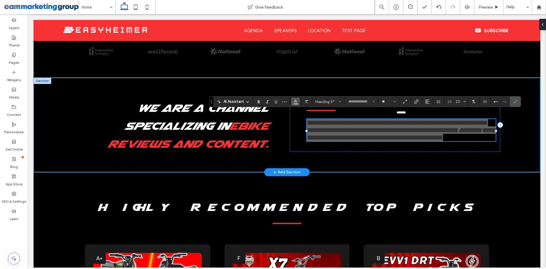
click at [295, 101] on icon "Color" at bounding box center [295, 101] width 5 height 5
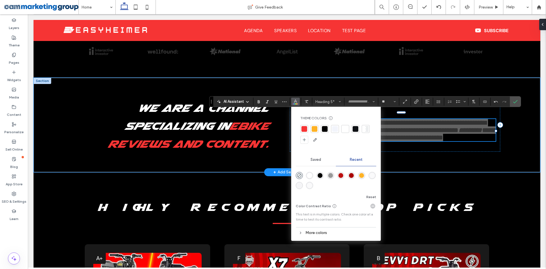
drag, startPoint x: 368, startPoint y: 129, endPoint x: 378, endPoint y: 120, distance: 13.5
click at [368, 129] on div at bounding box center [367, 129] width 3 height 6
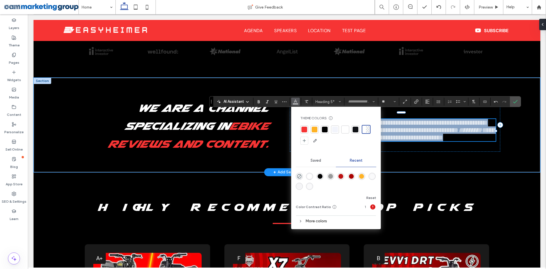
click at [430, 136] on span "**********" at bounding box center [402, 134] width 191 height 14
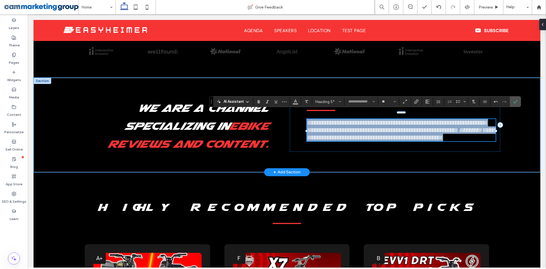
click at [423, 141] on h5 "**********" at bounding box center [401, 130] width 189 height 22
type input "*******"
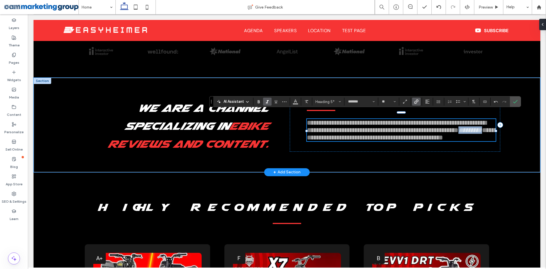
drag, startPoint x: 388, startPoint y: 134, endPoint x: 363, endPoint y: 135, distance: 24.8
click at [363, 135] on h5 "**********" at bounding box center [401, 130] width 189 height 22
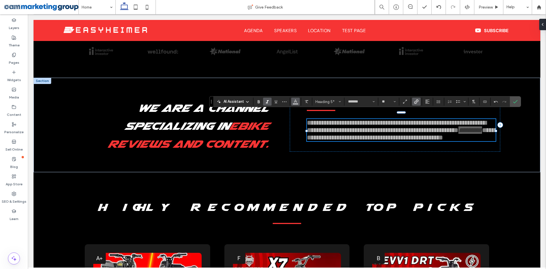
click at [298, 101] on icon "Color" at bounding box center [295, 101] width 5 height 5
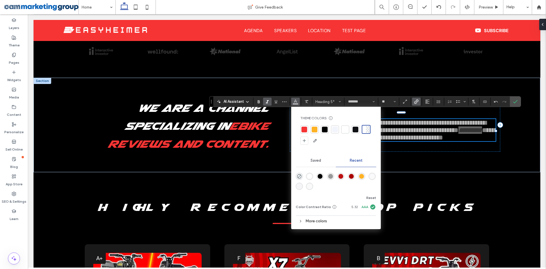
click at [305, 127] on div at bounding box center [305, 130] width 6 height 6
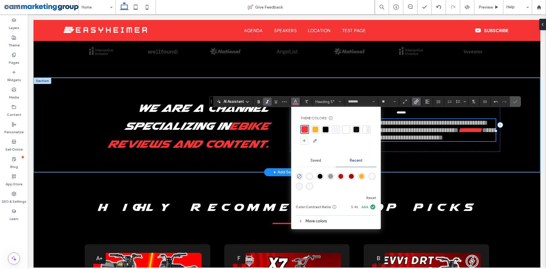
click at [438, 141] on h5 "**********" at bounding box center [401, 130] width 189 height 22
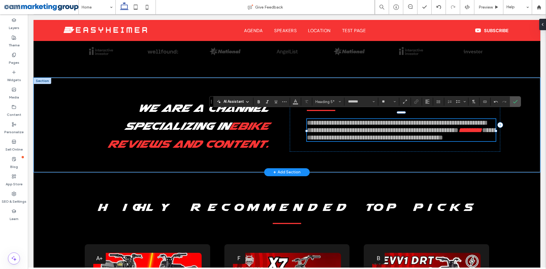
click at [431, 132] on span "**********" at bounding box center [402, 134] width 191 height 14
drag, startPoint x: 441, startPoint y: 133, endPoint x: 362, endPoint y: 135, distance: 78.8
click at [362, 135] on h5 "**********" at bounding box center [401, 130] width 189 height 22
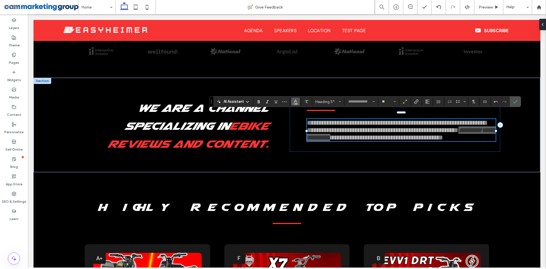
click at [296, 103] on icon "Color" at bounding box center [295, 101] width 5 height 5
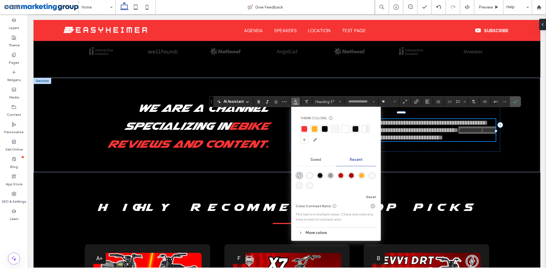
click at [306, 129] on div at bounding box center [305, 129] width 6 height 6
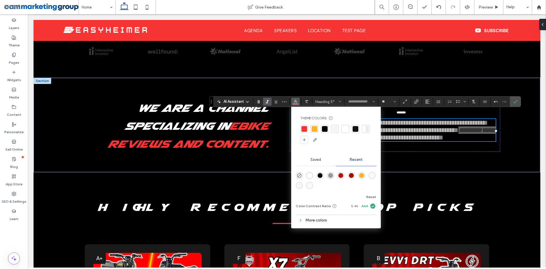
click at [270, 102] on label "Italic" at bounding box center [267, 102] width 9 height 8
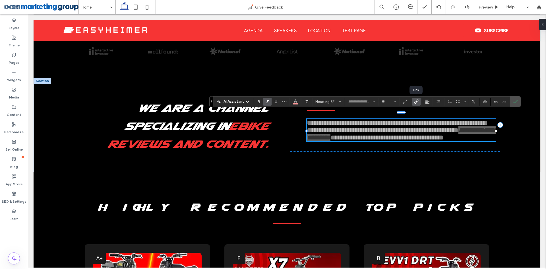
click at [418, 103] on icon "Link" at bounding box center [416, 101] width 5 height 5
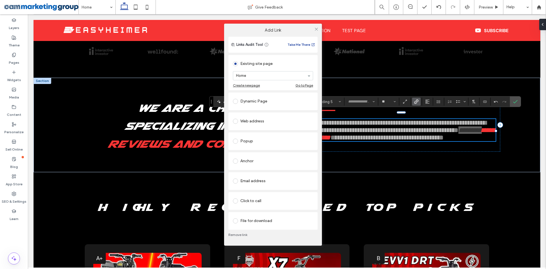
click at [256, 99] on div "Dynamic Page" at bounding box center [273, 101] width 80 height 9
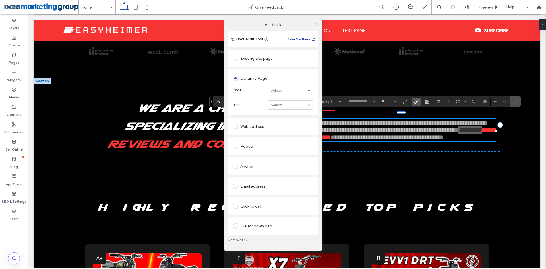
click at [252, 127] on div "Web address" at bounding box center [273, 126] width 80 height 9
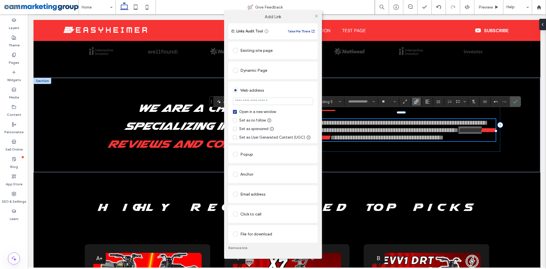
click at [259, 100] on input "url" at bounding box center [273, 101] width 80 height 7
click at [261, 100] on input "*******" at bounding box center [273, 101] width 80 height 7
paste input "**********"
type input "**********"
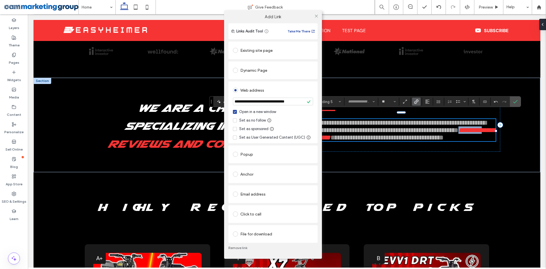
scroll to position [0, 0]
click at [315, 16] on icon at bounding box center [316, 16] width 4 height 4
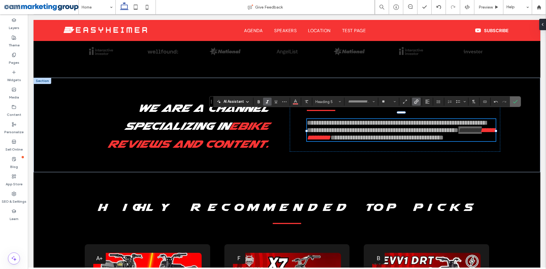
drag, startPoint x: 516, startPoint y: 100, endPoint x: 518, endPoint y: 106, distance: 7.2
click at [516, 100] on icon "Confirm" at bounding box center [515, 101] width 5 height 5
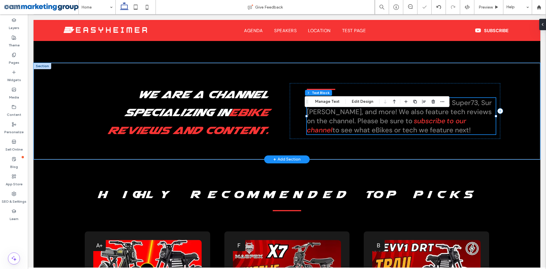
scroll to position [249, 0]
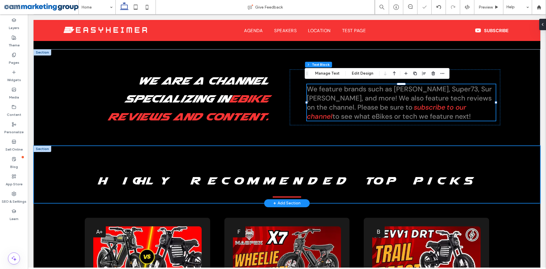
click at [493, 161] on div "Highly Recommended Top Picks" at bounding box center [287, 174] width 427 height 57
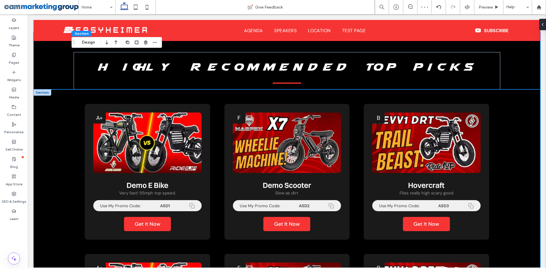
scroll to position [277, 0]
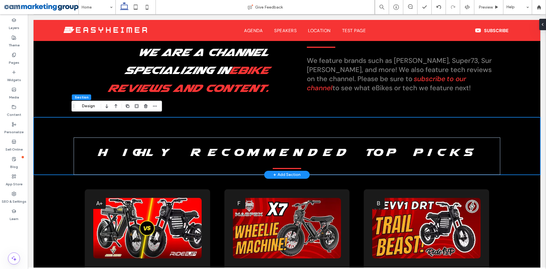
click at [522, 161] on div "Highly Recommended Top Picks" at bounding box center [287, 145] width 507 height 57
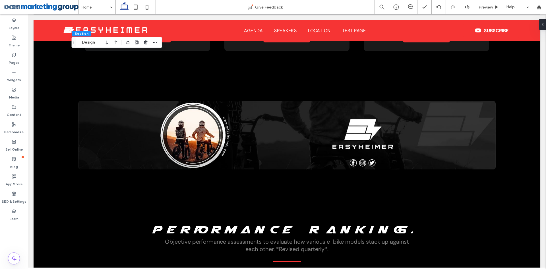
scroll to position [704, 0]
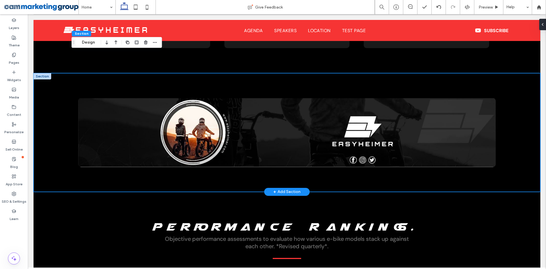
click at [157, 178] on div at bounding box center [287, 132] width 427 height 119
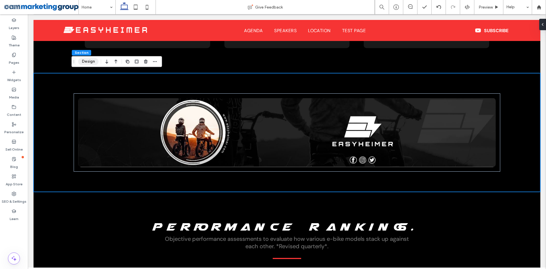
click at [92, 61] on button "Design" at bounding box center [88, 61] width 20 height 7
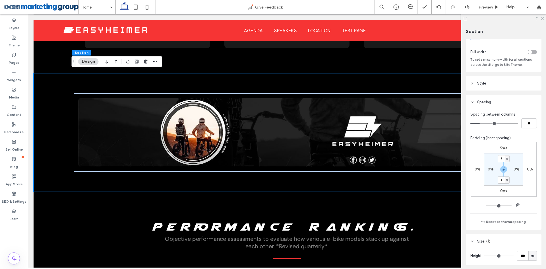
scroll to position [66, 0]
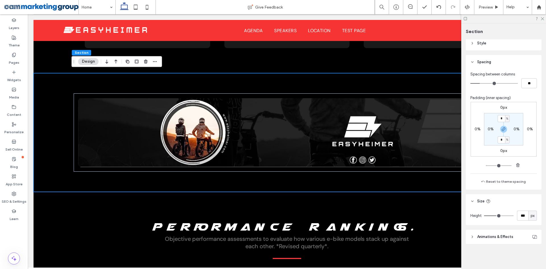
type input "***"
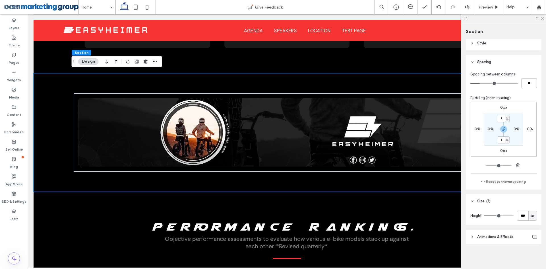
type input "***"
type input "**"
type input "*"
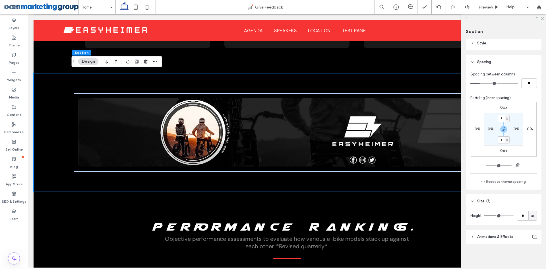
drag, startPoint x: 495, startPoint y: 215, endPoint x: 473, endPoint y: 215, distance: 21.6
type input "*"
click at [484, 215] on input "range" at bounding box center [499, 215] width 30 height 1
click at [502, 140] on input "*" at bounding box center [501, 139] width 7 height 7
type input "*"
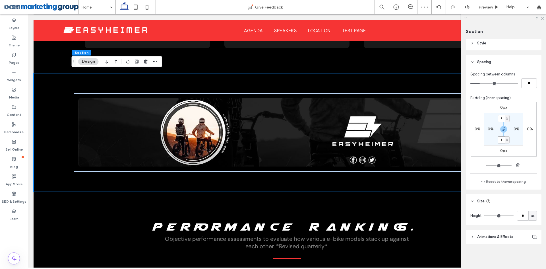
type input "*"
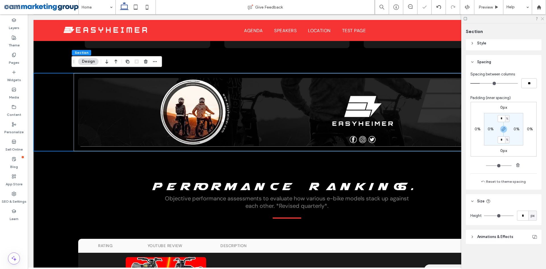
drag, startPoint x: 543, startPoint y: 19, endPoint x: 515, endPoint y: 31, distance: 30.4
click at [543, 19] on icon at bounding box center [543, 19] width 4 height 4
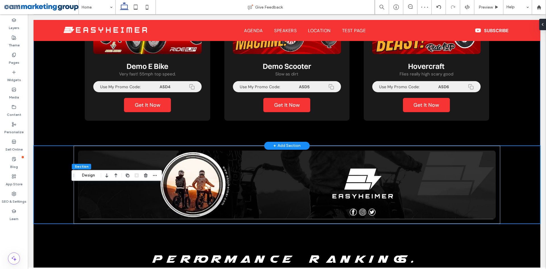
scroll to position [675, 0]
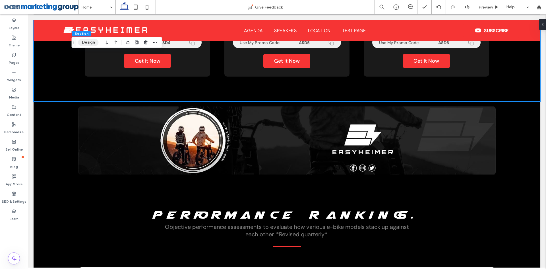
click at [89, 43] on button "Design" at bounding box center [88, 42] width 20 height 7
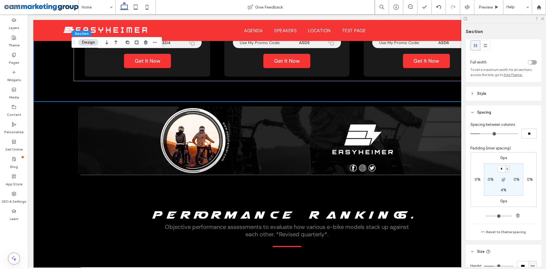
scroll to position [57, 0]
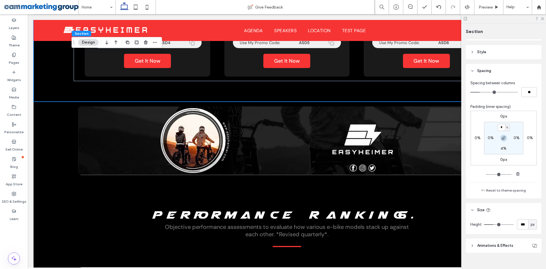
click at [502, 139] on use "button" at bounding box center [503, 137] width 3 height 3
click at [502, 149] on input "*" at bounding box center [501, 148] width 7 height 7
click at [504, 137] on icon "button" at bounding box center [504, 138] width 5 height 5
click at [503, 148] on label "4%" at bounding box center [504, 148] width 6 height 5
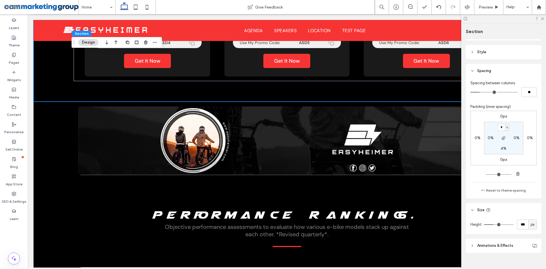
type input "*"
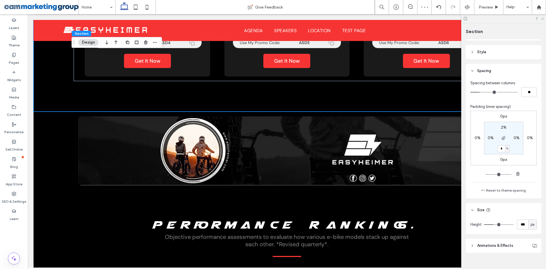
click at [543, 18] on use at bounding box center [542, 18] width 3 height 3
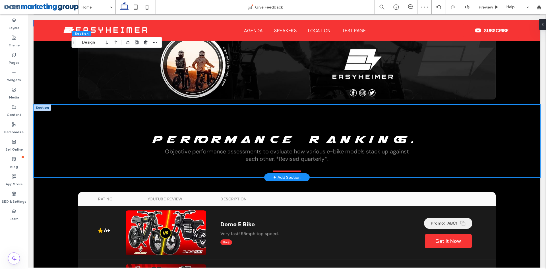
click at [527, 139] on div "Performance Rankings. Objective performance assessments to evaluate how various…" at bounding box center [287, 140] width 507 height 73
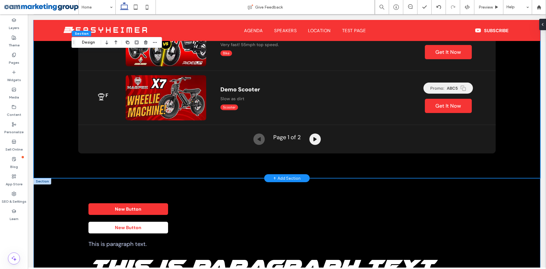
scroll to position [1188, 0]
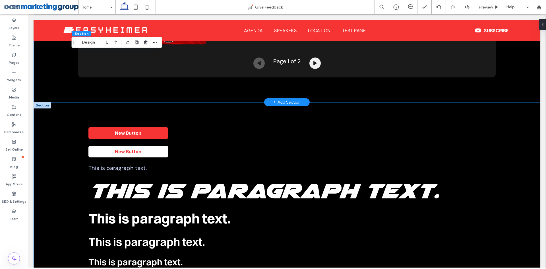
click at [271, 99] on div "+ Add Section" at bounding box center [287, 102] width 46 height 8
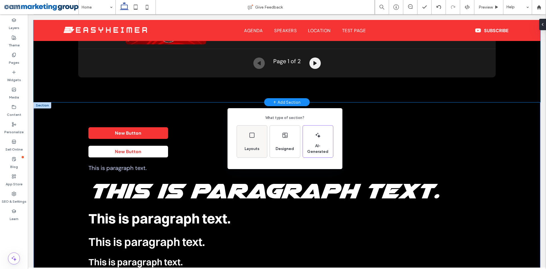
click at [256, 139] on div "Layouts" at bounding box center [252, 141] width 30 height 32
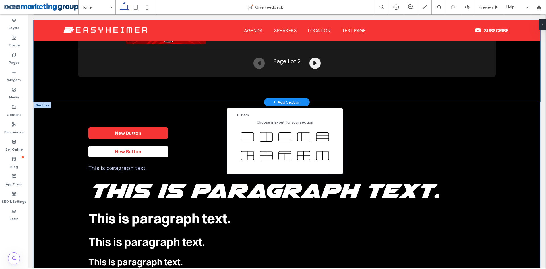
click at [287, 95] on div "Back Choose a layout for your section" at bounding box center [273, 148] width 546 height 297
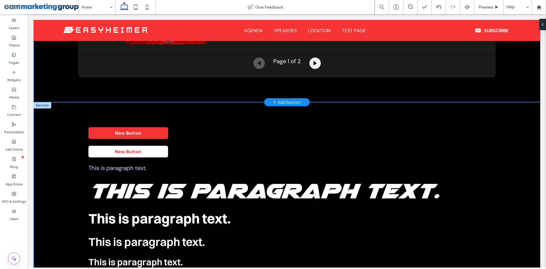
click at [288, 99] on div "+ Add Section" at bounding box center [286, 102] width 27 height 6
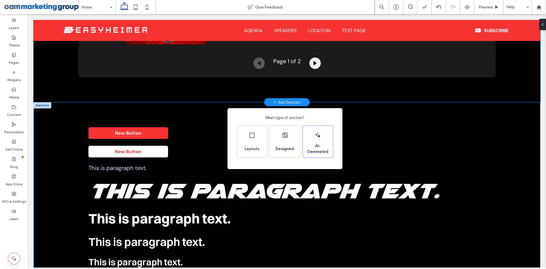
click at [285, 135] on use at bounding box center [285, 135] width 5 height 5
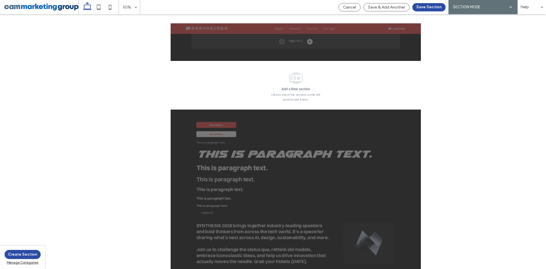
scroll to position [1215, 0]
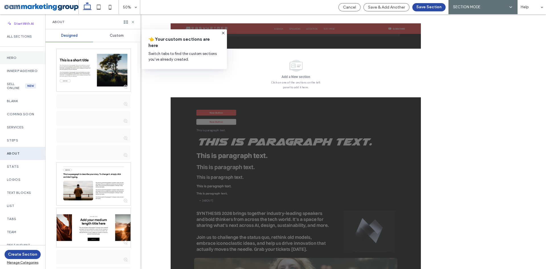
click at [18, 61] on div "Hero" at bounding box center [22, 57] width 45 height 13
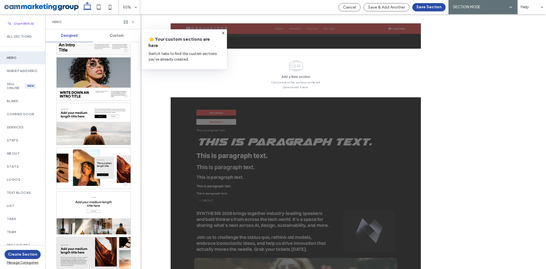
scroll to position [711, 0]
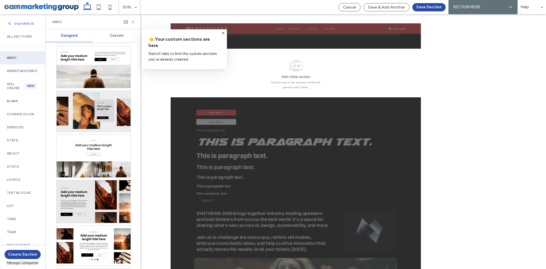
click at [96, 111] on div at bounding box center [94, 111] width 74 height 41
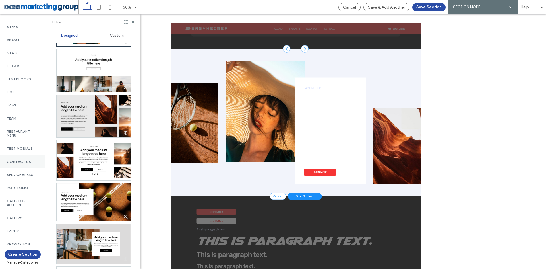
scroll to position [114, 0]
click at [31, 207] on label "Call-To-Action" at bounding box center [23, 203] width 32 height 8
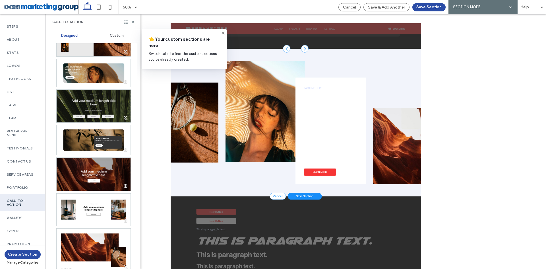
scroll to position [256, 0]
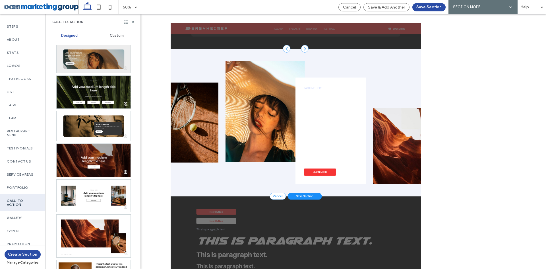
click at [94, 57] on div at bounding box center [94, 58] width 74 height 27
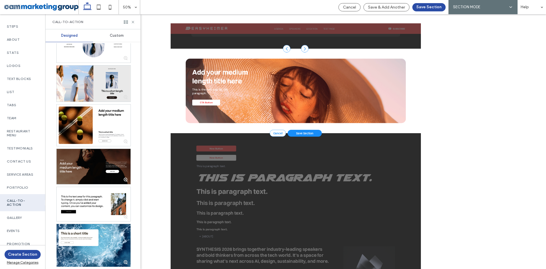
scroll to position [598, 0]
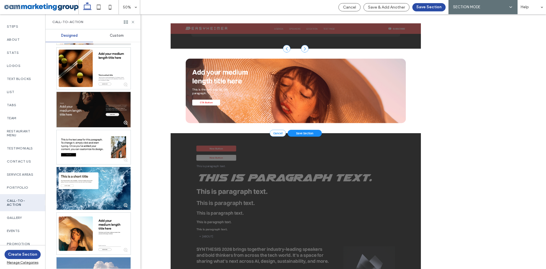
click at [86, 103] on div at bounding box center [94, 110] width 74 height 36
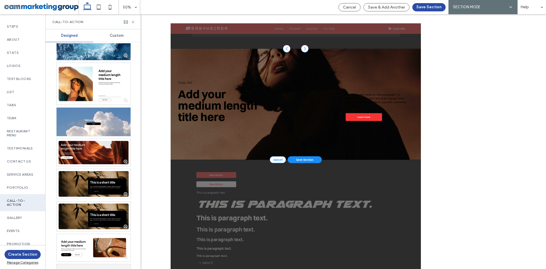
scroll to position [719, 0]
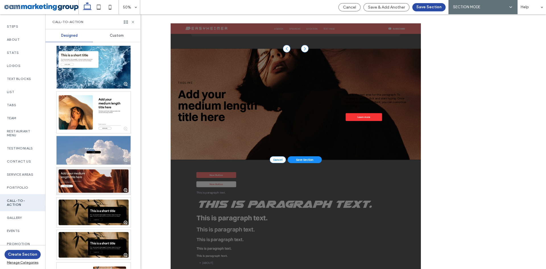
click at [91, 181] on div at bounding box center [94, 180] width 74 height 27
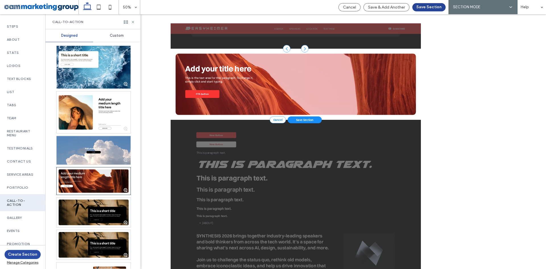
click at [429, 5] on button "Save Section" at bounding box center [429, 7] width 33 height 8
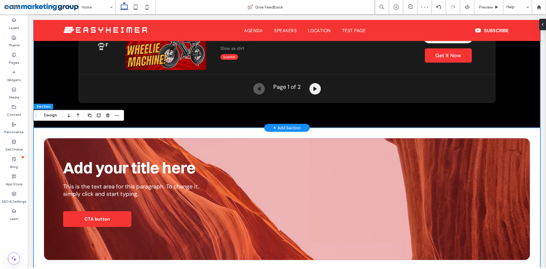
scroll to position [1163, 0]
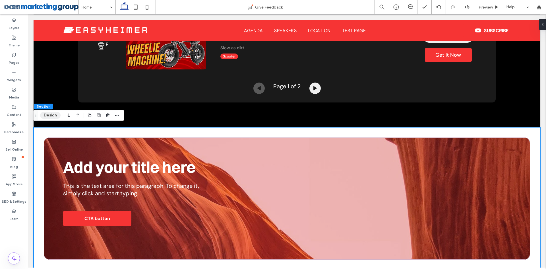
click at [50, 116] on button "Design" at bounding box center [50, 115] width 20 height 7
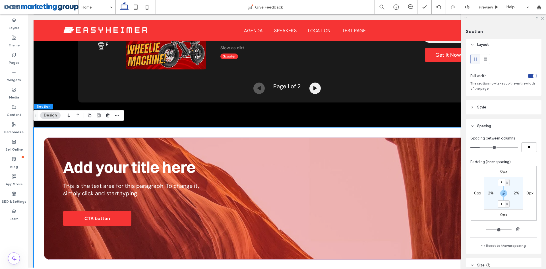
scroll to position [0, 0]
click at [491, 109] on header "Style" at bounding box center [504, 109] width 76 height 14
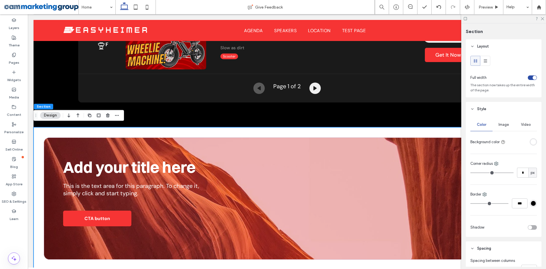
click at [533, 142] on div "rgba(255, 255, 255, 1)" at bounding box center [533, 141] width 5 height 5
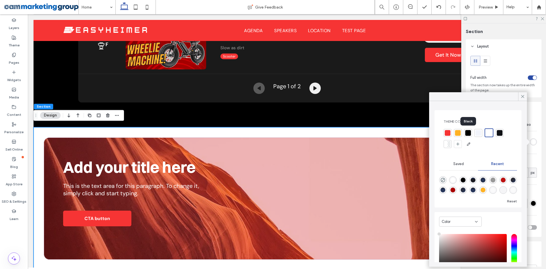
click at [467, 133] on div at bounding box center [468, 133] width 6 height 6
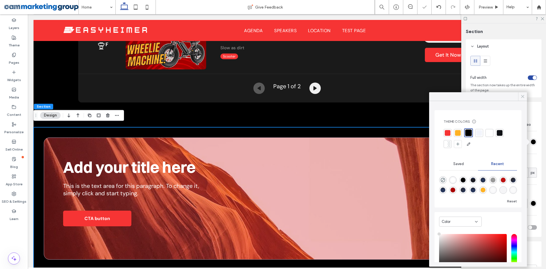
click at [523, 98] on icon at bounding box center [522, 96] width 5 height 5
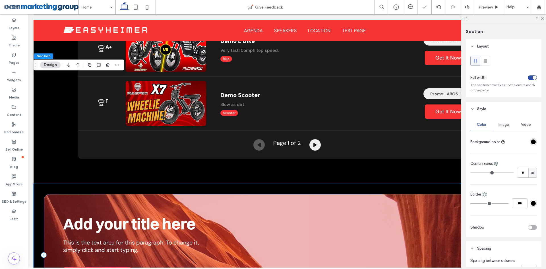
scroll to position [1106, 0]
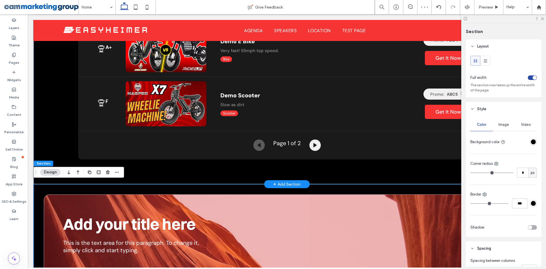
click at [55, 101] on div "Rating Youtube Review Description A+ Demo E Bike Very fast! 55mph top speed. Bi…" at bounding box center [287, 8] width 507 height 352
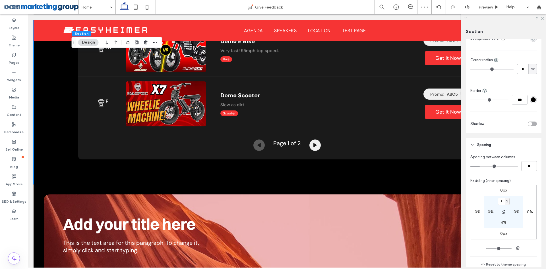
scroll to position [114, 0]
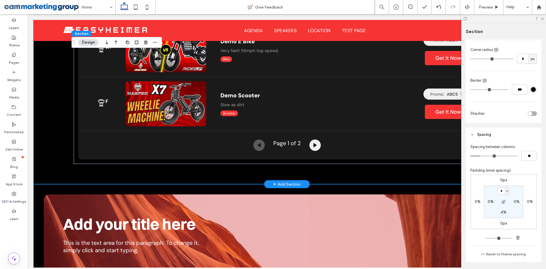
click at [56, 139] on div "Rating Youtube Review Description A+ Demo E Bike Very fast! 55mph top speed. Bi…" at bounding box center [287, 8] width 507 height 352
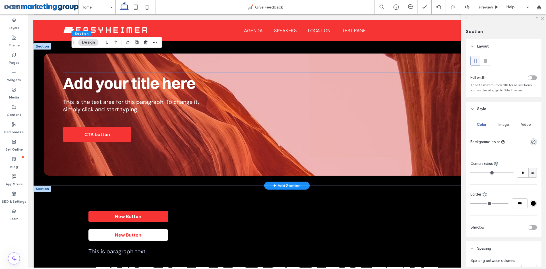
scroll to position [1248, 0]
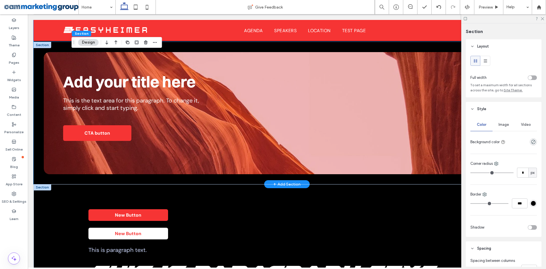
click at [38, 112] on div "Add your title here This is the text area for this paragraph. To change it, sim…" at bounding box center [287, 113] width 507 height 142
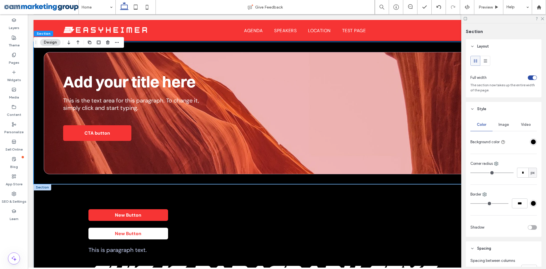
click at [528, 74] on div at bounding box center [513, 78] width 48 height 10
click at [528, 76] on div "toggle" at bounding box center [532, 77] width 9 height 5
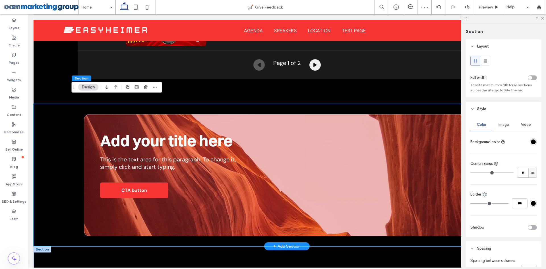
scroll to position [1106, 0]
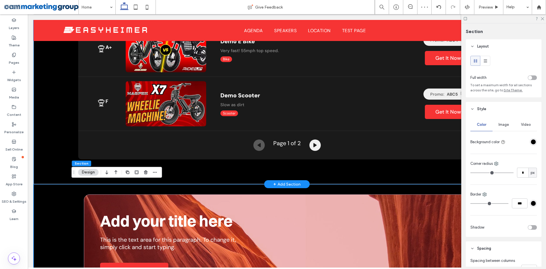
click at [55, 113] on div "Rating Youtube Review Description A+ Demo E Bike Very fast! 55mph top speed. Bi…" at bounding box center [287, 8] width 507 height 352
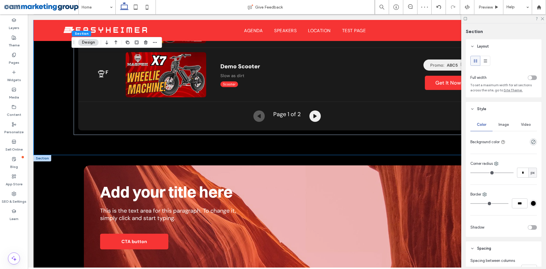
scroll to position [1163, 0]
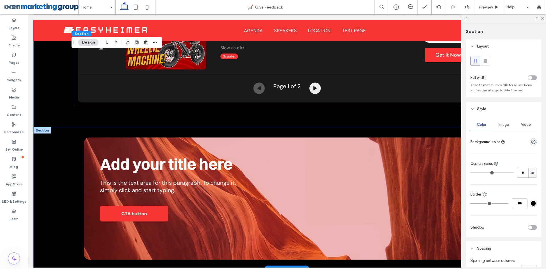
click at [61, 154] on div "Add your title here This is the text area for this paragraph. To change it, sim…" at bounding box center [287, 198] width 507 height 142
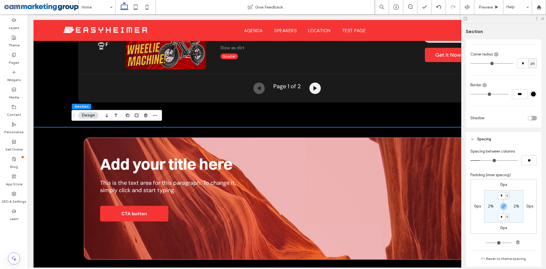
scroll to position [114, 0]
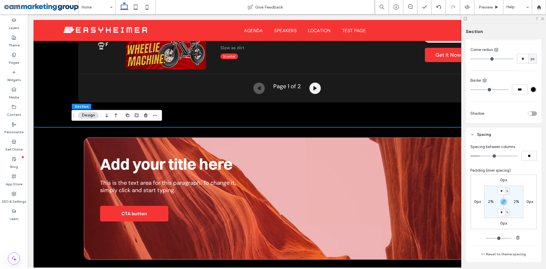
click at [490, 202] on label "2%" at bounding box center [491, 201] width 6 height 5
type input "*"
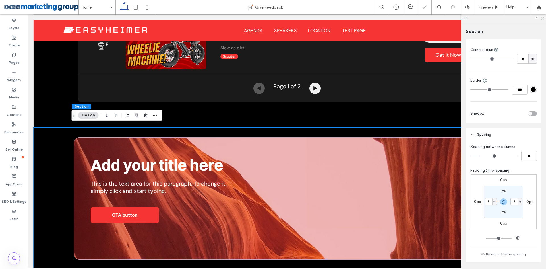
click at [543, 18] on icon at bounding box center [543, 19] width 4 height 4
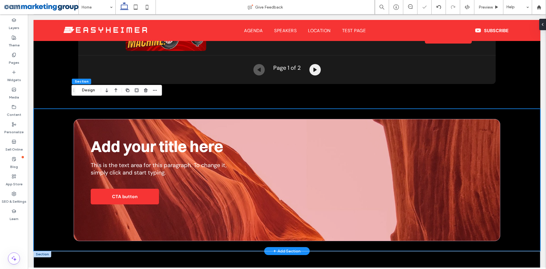
scroll to position [1191, 0]
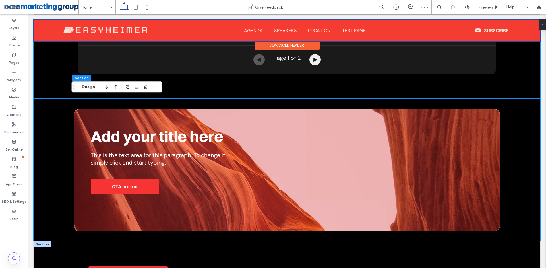
click at [511, 40] on div at bounding box center [287, 30] width 507 height 21
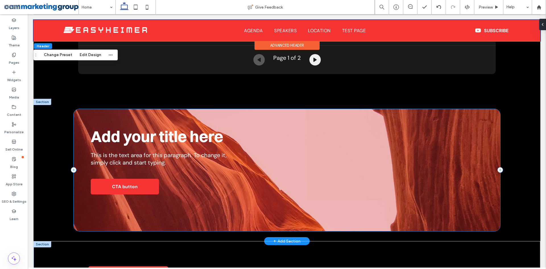
click at [497, 131] on div "Add your title here This is the text area for this paragraph. To change it, sim…" at bounding box center [287, 170] width 427 height 122
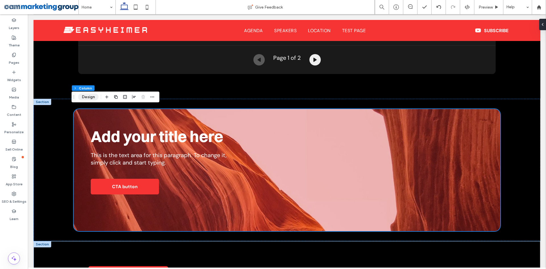
click at [84, 98] on button "Design" at bounding box center [88, 97] width 20 height 7
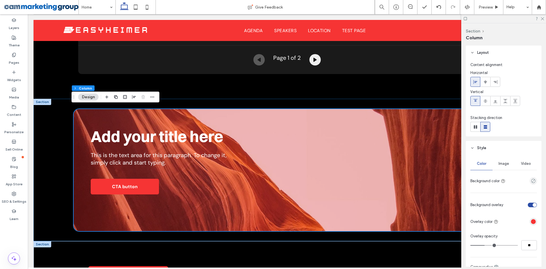
click at [506, 165] on span "Image" at bounding box center [504, 163] width 11 height 5
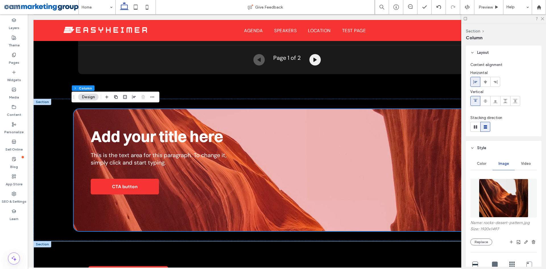
click at [502, 190] on img at bounding box center [504, 198] width 50 height 39
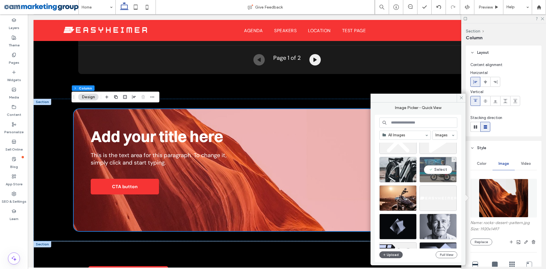
scroll to position [57, 0]
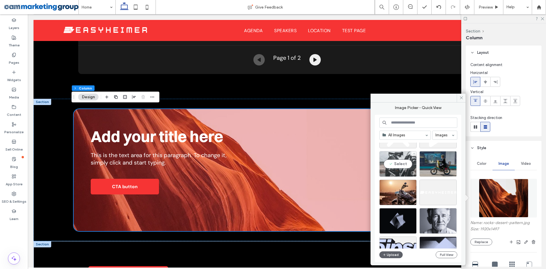
click at [397, 162] on div "Select" at bounding box center [398, 164] width 37 height 26
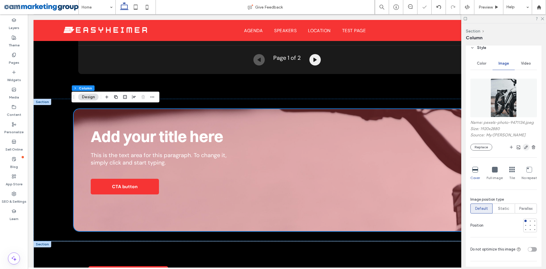
scroll to position [114, 0]
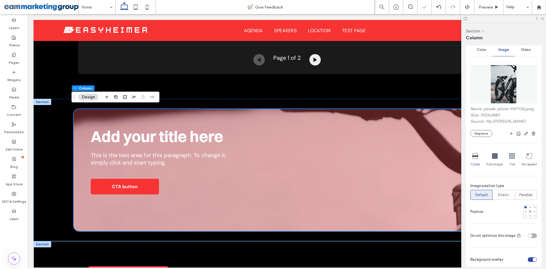
click at [528, 209] on div at bounding box center [530, 211] width 4 height 4
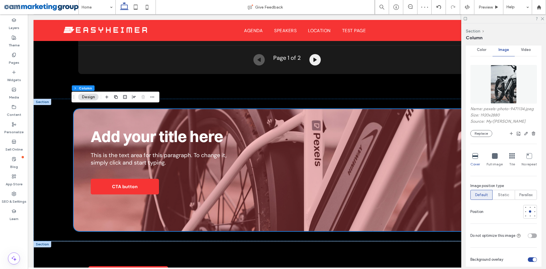
click at [500, 80] on img at bounding box center [504, 84] width 26 height 39
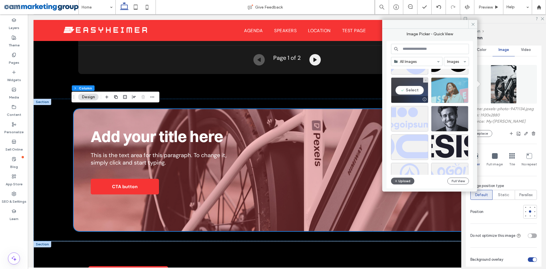
scroll to position [228, 0]
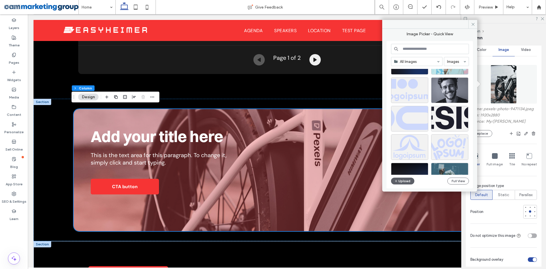
click at [417, 48] on input at bounding box center [430, 49] width 78 height 10
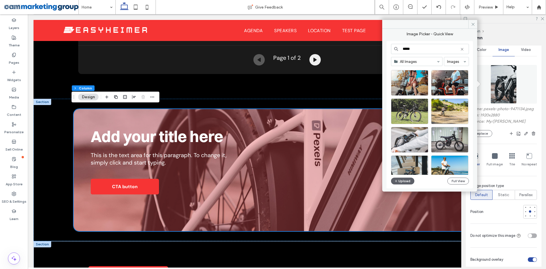
scroll to position [346, 0]
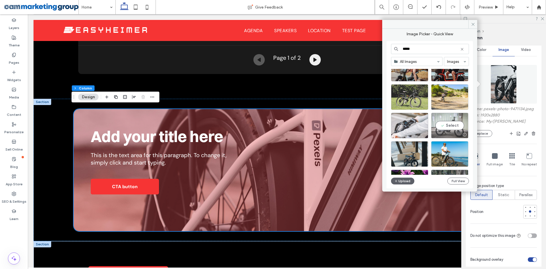
type input "*****"
click at [450, 124] on div "Select" at bounding box center [449, 126] width 37 height 26
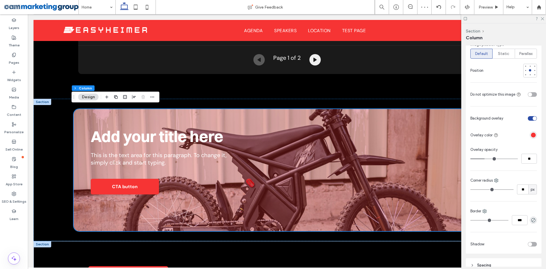
scroll to position [256, 0]
click at [531, 136] on div "rgba(246, 52, 52, 1)" at bounding box center [533, 133] width 5 height 5
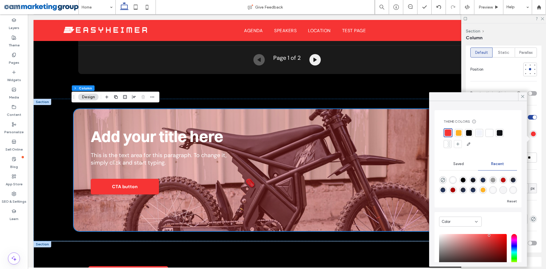
click at [502, 133] on div at bounding box center [500, 133] width 6 height 6
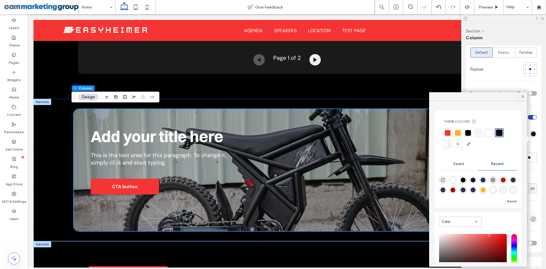
click at [471, 133] on div at bounding box center [468, 133] width 8 height 8
click at [522, 97] on icon at bounding box center [522, 96] width 5 height 5
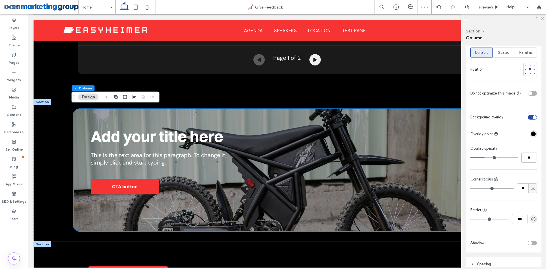
click at [527, 162] on input "**" at bounding box center [530, 158] width 16 height 10
type input "**"
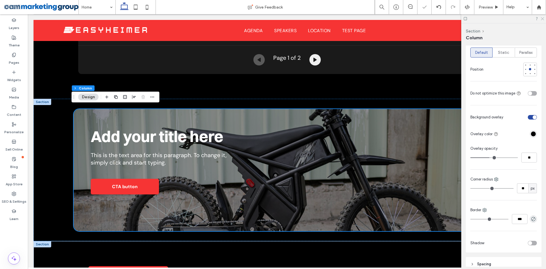
click at [543, 18] on use at bounding box center [542, 18] width 3 height 3
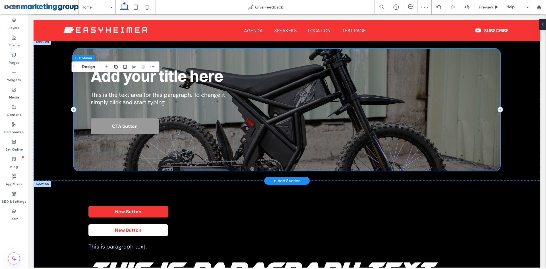
scroll to position [1219, 0]
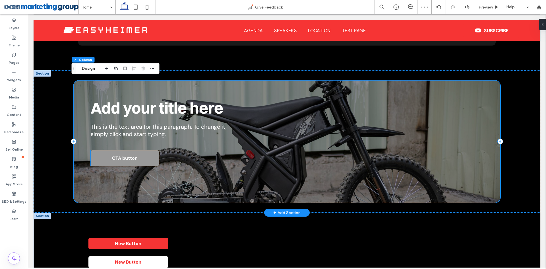
click at [122, 157] on span "CTA button" at bounding box center [125, 158] width 26 height 6
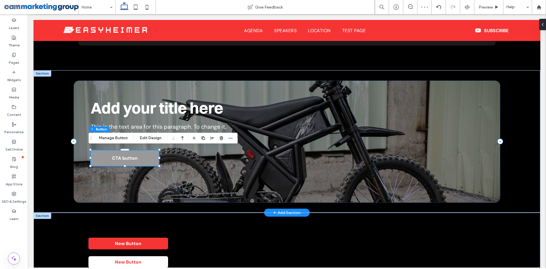
type input "**"
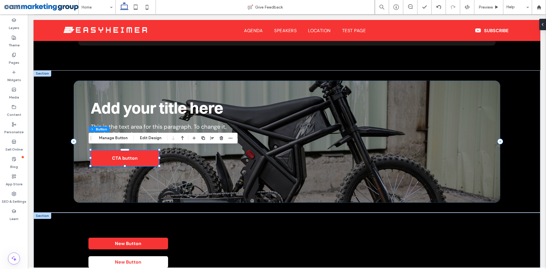
drag, startPoint x: 108, startPoint y: 137, endPoint x: 189, endPoint y: 137, distance: 80.8
click at [108, 137] on button "Manage Button" at bounding box center [113, 138] width 36 height 7
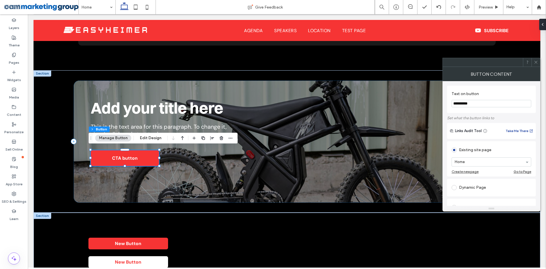
click at [484, 102] on input "**********" at bounding box center [492, 103] width 80 height 7
click at [481, 102] on input "*********" at bounding box center [492, 103] width 80 height 7
drag, startPoint x: 510, startPoint y: 116, endPoint x: 420, endPoint y: 103, distance: 90.5
click at [475, 104] on input "*********" at bounding box center [492, 103] width 80 height 7
click at [450, 104] on div "Text on button *********" at bounding box center [491, 99] width 89 height 27
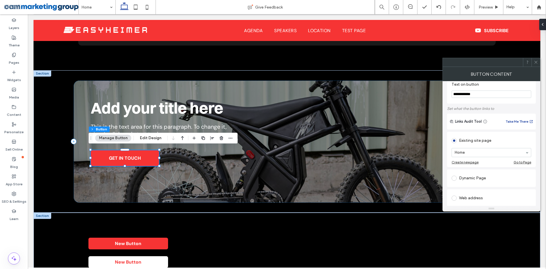
scroll to position [0, 0]
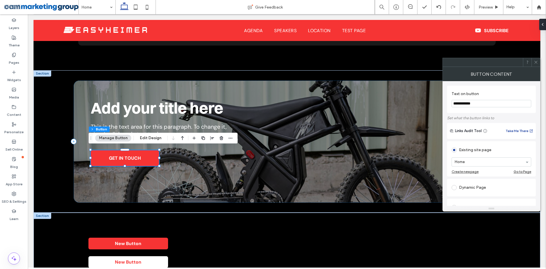
type input "**********"
click at [491, 89] on section "**********" at bounding box center [492, 99] width 80 height 22
click at [536, 60] on icon at bounding box center [536, 62] width 4 height 4
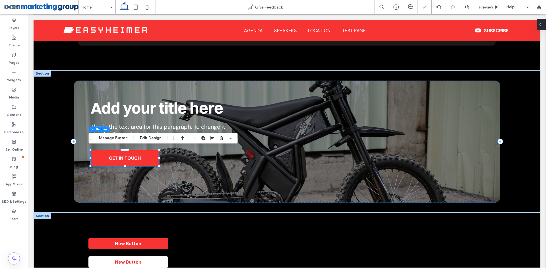
click at [545, 25] on div at bounding box center [541, 24] width 9 height 11
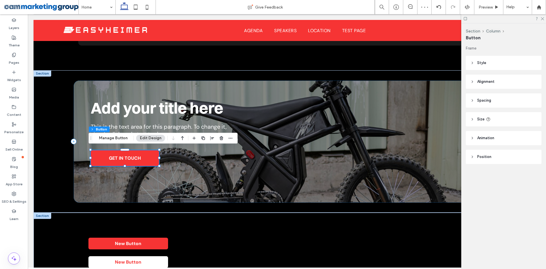
click at [494, 62] on header "Style" at bounding box center [504, 63] width 76 height 14
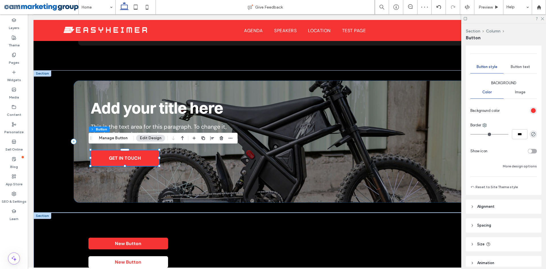
scroll to position [57, 0]
click at [529, 153] on div at bounding box center [513, 151] width 47 height 10
click at [529, 152] on div "toggle" at bounding box center [532, 151] width 9 height 5
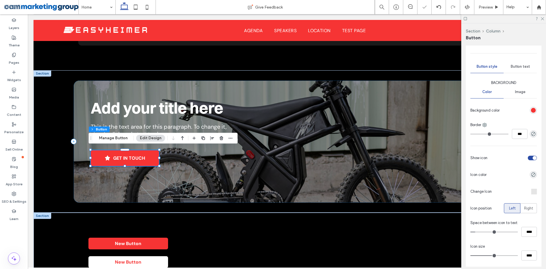
type input "**"
type input "****"
click at [531, 190] on div at bounding box center [534, 192] width 6 height 6
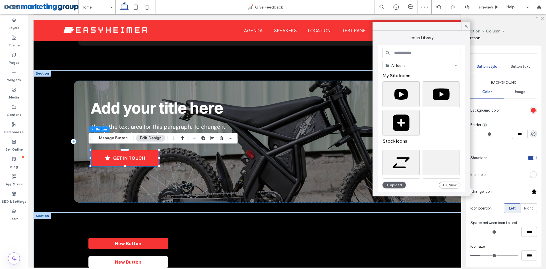
click at [427, 53] on input at bounding box center [422, 53] width 78 height 10
type input "*******"
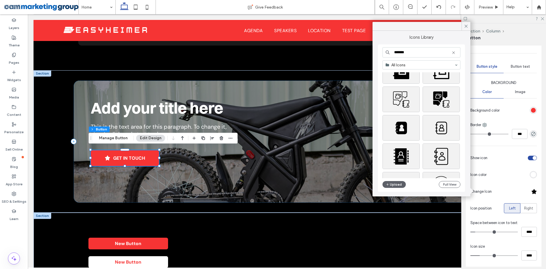
scroll to position [329, 0]
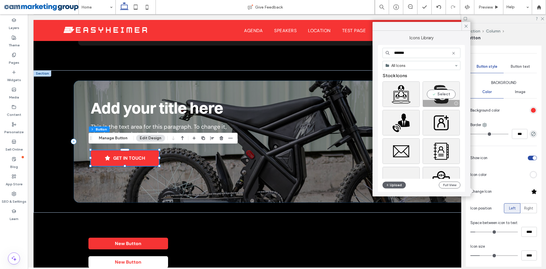
type input "*******"
click at [438, 94] on div "Select" at bounding box center [441, 94] width 37 height 26
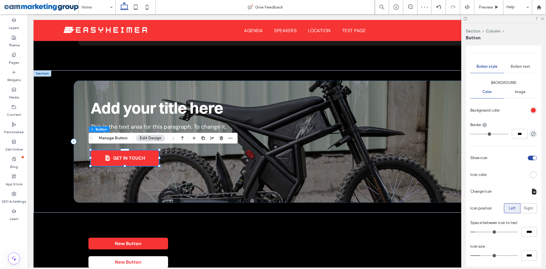
click at [533, 159] on div "toggle" at bounding box center [535, 158] width 4 height 4
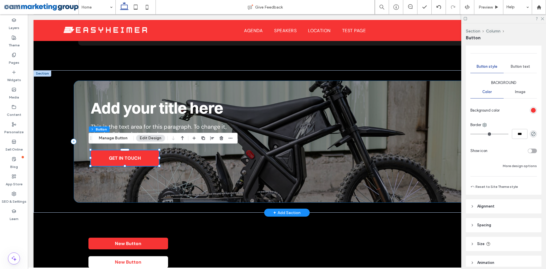
click at [231, 169] on div "Add your title here This is the text area for this paragraph. To change it, sim…" at bounding box center [287, 142] width 427 height 122
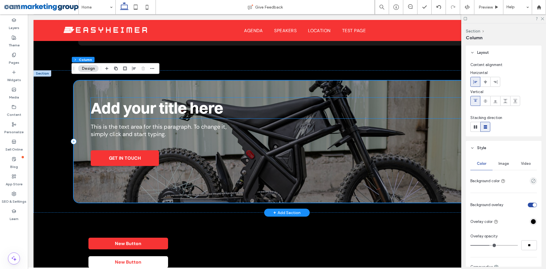
click at [161, 111] on span "Add your title here" at bounding box center [157, 107] width 133 height 19
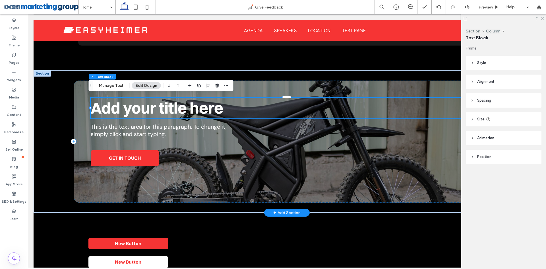
click at [161, 111] on div "Add your title here" at bounding box center [287, 108] width 392 height 21
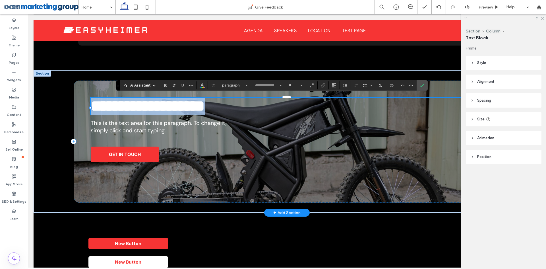
type input "**********"
type input "**"
type input "*******"
type input "**"
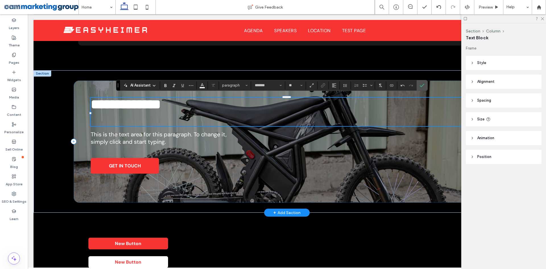
type input "**********"
type input "**"
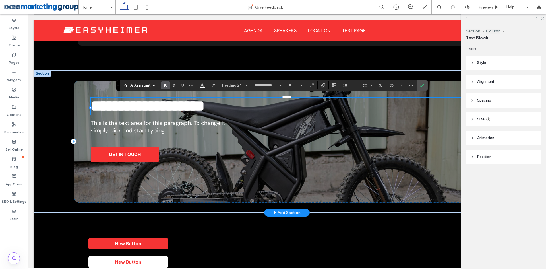
type input "*******"
type input "**"
type input "**********"
type input "**"
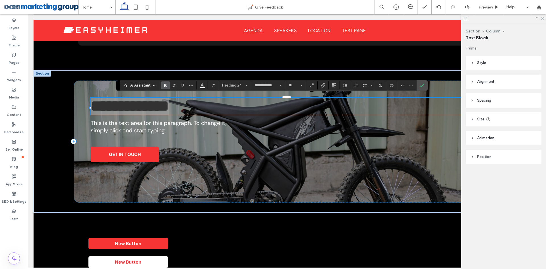
click at [139, 87] on span "AI Assistant" at bounding box center [140, 86] width 20 height 6
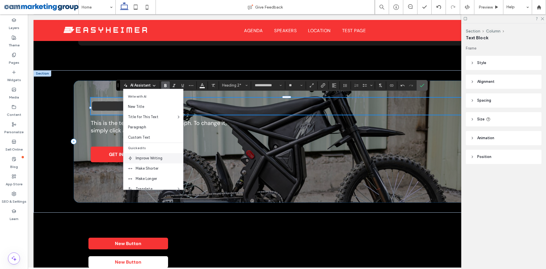
click at [146, 158] on span "Improve Writing" at bounding box center [160, 158] width 48 height 6
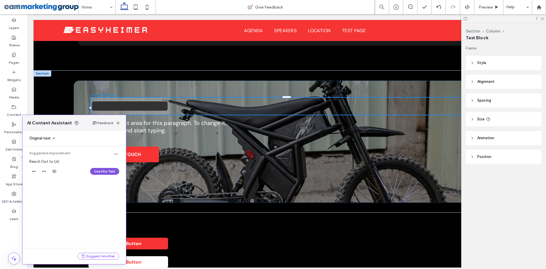
click at [101, 170] on button "Use this Text" at bounding box center [104, 171] width 29 height 7
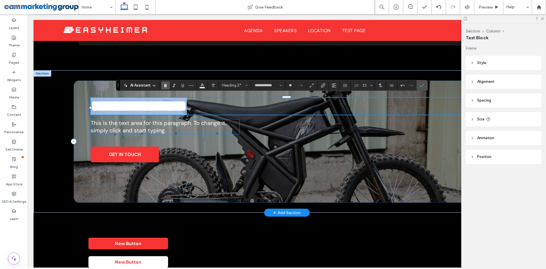
click at [168, 130] on p "This is the text area for this paragraph. To change it, simply click and start …" at bounding box center [165, 126] width 149 height 15
click at [168, 130] on div "This is the text area for this paragraph. To change it, simply click and start …" at bounding box center [165, 126] width 149 height 15
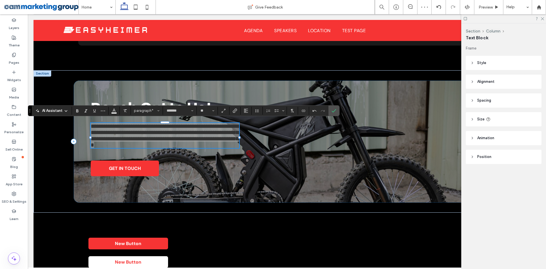
click at [45, 111] on span "AI Assistant" at bounding box center [52, 111] width 20 height 6
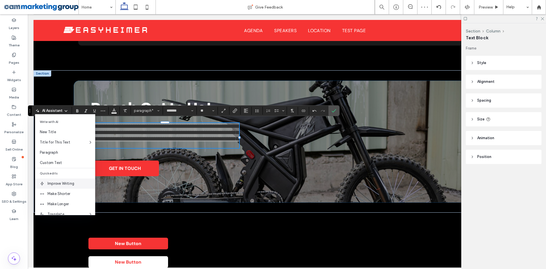
click at [61, 182] on span "Improve Writing" at bounding box center [72, 184] width 48 height 6
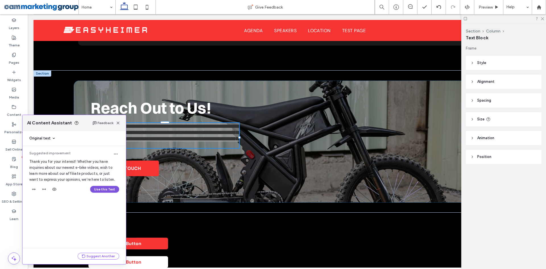
click at [101, 189] on button "Use this Text" at bounding box center [104, 189] width 29 height 7
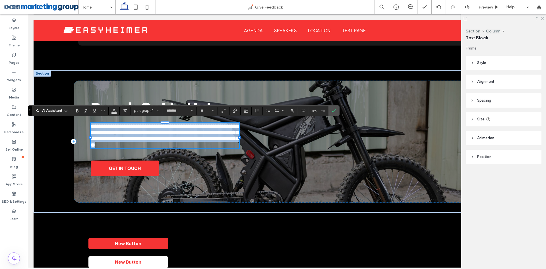
click at [221, 139] on span "**********" at bounding box center [165, 135] width 148 height 24
click at [222, 139] on span "**********" at bounding box center [165, 135] width 148 height 24
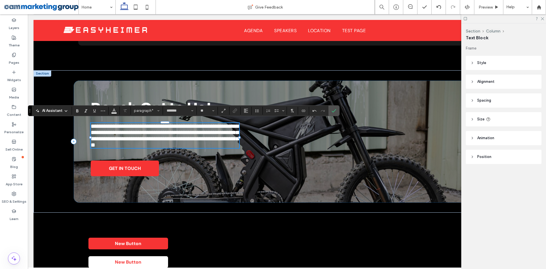
click at [139, 125] on span "**********" at bounding box center [165, 135] width 148 height 24
click at [172, 125] on span "**********" at bounding box center [165, 135] width 148 height 24
drag, startPoint x: 234, startPoint y: 128, endPoint x: 236, endPoint y: 130, distance: 3.4
click at [237, 130] on p "**********" at bounding box center [165, 135] width 149 height 25
click at [210, 130] on span "**********" at bounding box center [165, 135] width 148 height 24
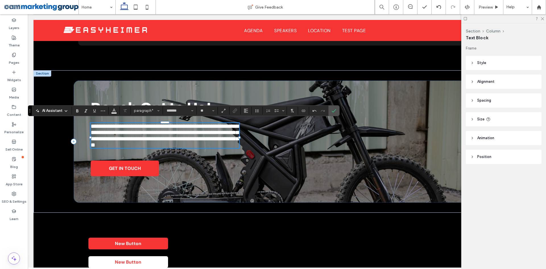
click at [149, 131] on span "**********" at bounding box center [165, 135] width 148 height 24
click at [333, 109] on icon "Confirm" at bounding box center [334, 110] width 5 height 5
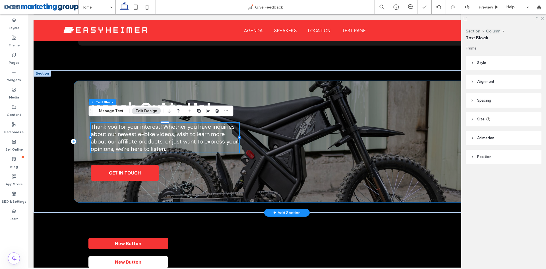
click at [364, 131] on div "Reach Out to Us! Thank you for your interest! Whether you have inquiries about …" at bounding box center [287, 142] width 427 height 122
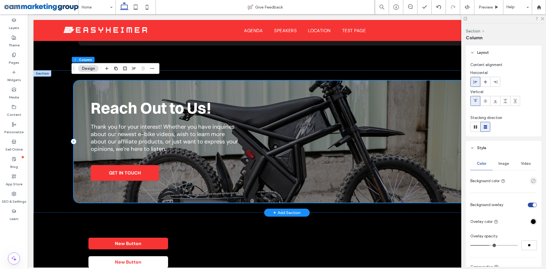
click at [355, 121] on div "Reach Out to Us! Thank you for your interest! Whether you have inquiries about …" at bounding box center [287, 142] width 427 height 122
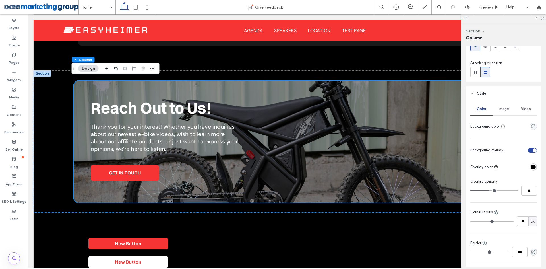
scroll to position [57, 0]
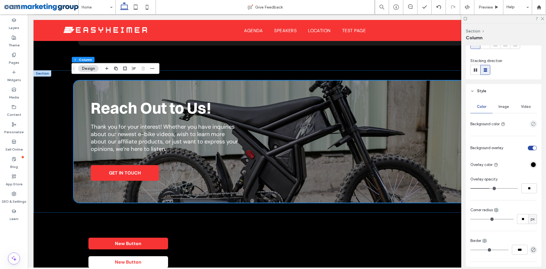
click at [531, 164] on div "rgba(0, 0, 0, 1)" at bounding box center [533, 164] width 5 height 5
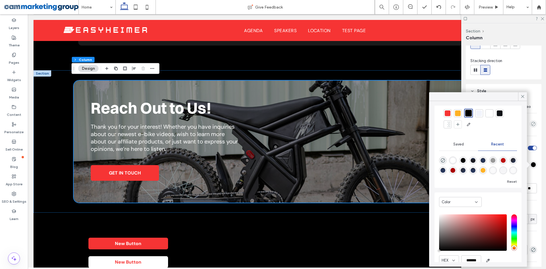
scroll to position [30, 0]
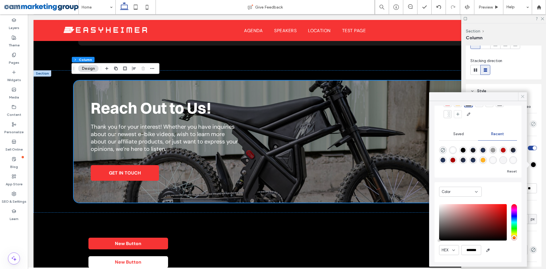
click at [523, 98] on icon at bounding box center [522, 96] width 5 height 5
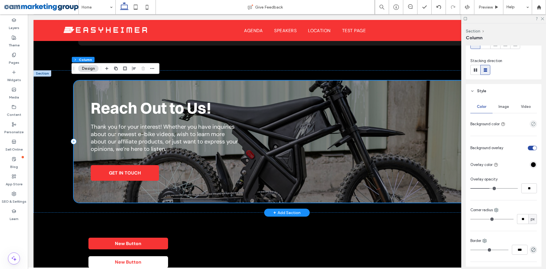
click at [430, 158] on div "Reach Out to Us! Thank you for your interest! Whether you have inquiries about …" at bounding box center [287, 142] width 427 height 122
click at [526, 189] on input "**" at bounding box center [530, 188] width 16 height 10
type input "**"
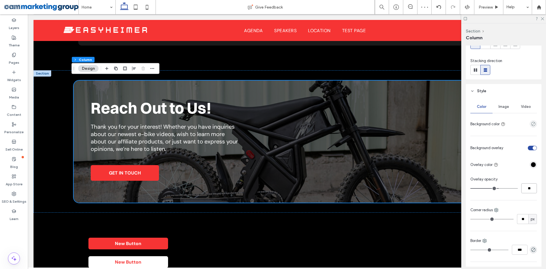
scroll to position [114, 0]
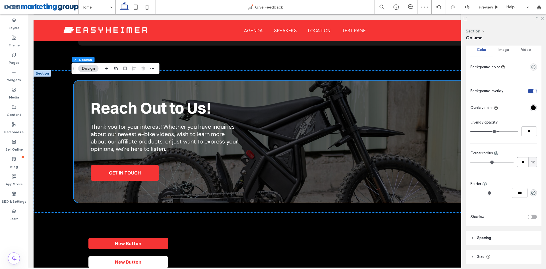
click at [519, 165] on input "**" at bounding box center [522, 162] width 11 height 10
type input "**"
click at [543, 20] on icon at bounding box center [543, 19] width 4 height 4
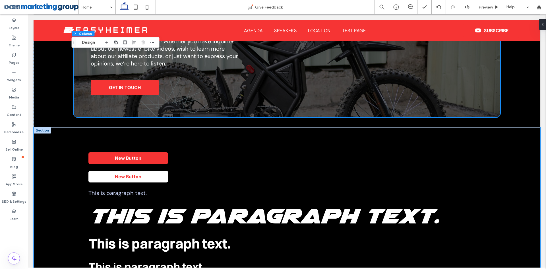
scroll to position [1333, 0]
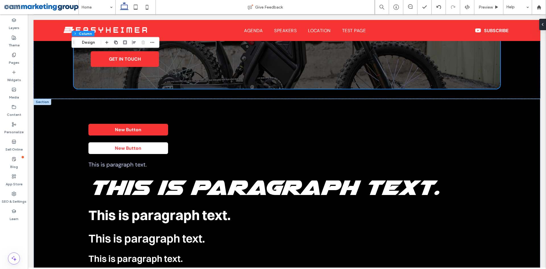
click at [46, 100] on div at bounding box center [43, 102] width 18 height 6
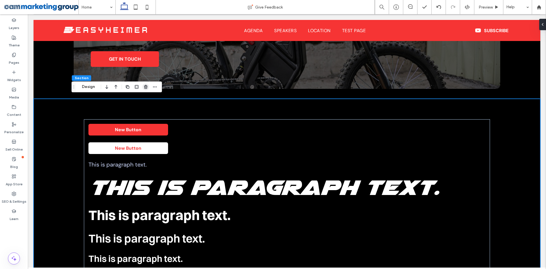
click at [146, 86] on icon "button" at bounding box center [146, 87] width 5 height 5
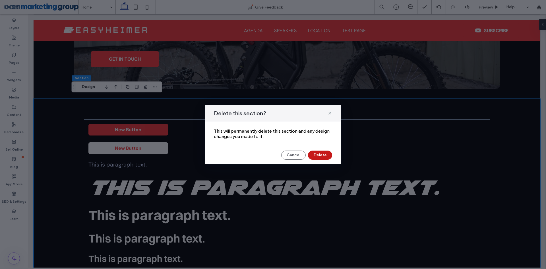
drag, startPoint x: 319, startPoint y: 154, endPoint x: 65, endPoint y: 98, distance: 259.4
click at [319, 154] on button "Delete" at bounding box center [320, 155] width 24 height 9
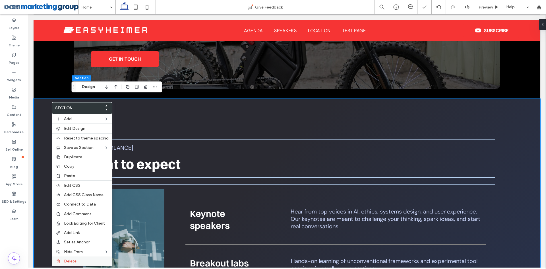
click at [85, 260] on label "Delete" at bounding box center [86, 261] width 45 height 5
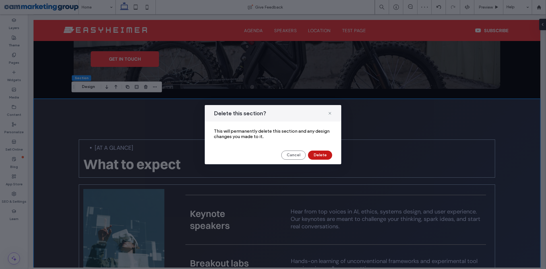
click at [322, 155] on button "Delete" at bounding box center [320, 155] width 24 height 9
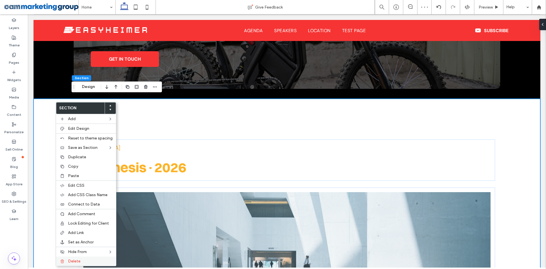
click at [75, 263] on div "Delete" at bounding box center [86, 260] width 60 height 9
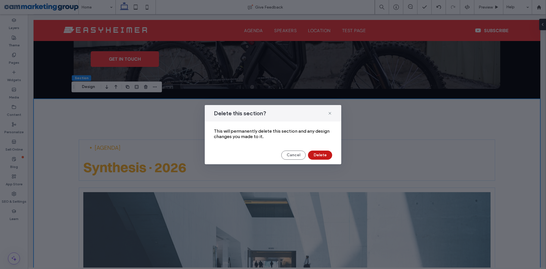
click at [327, 156] on button "Delete" at bounding box center [320, 155] width 24 height 9
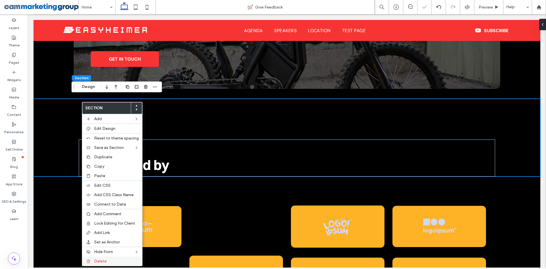
click at [104, 265] on div "Delete" at bounding box center [112, 260] width 60 height 9
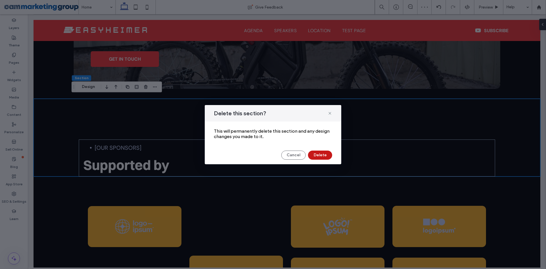
click at [319, 157] on button "Delete" at bounding box center [320, 155] width 24 height 9
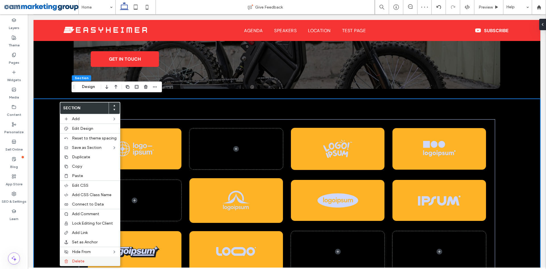
click at [97, 261] on label "Delete" at bounding box center [94, 261] width 45 height 5
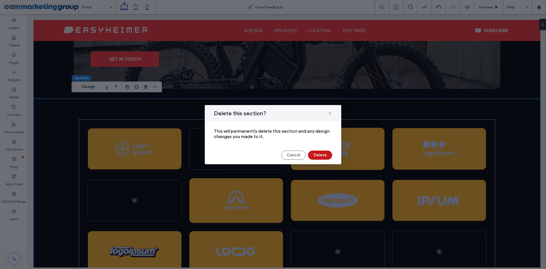
click at [320, 153] on button "Delete" at bounding box center [320, 155] width 24 height 9
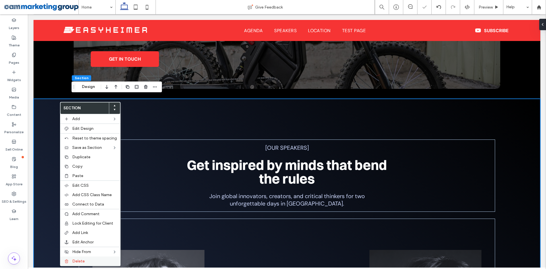
click at [88, 260] on label "Delete" at bounding box center [94, 261] width 45 height 5
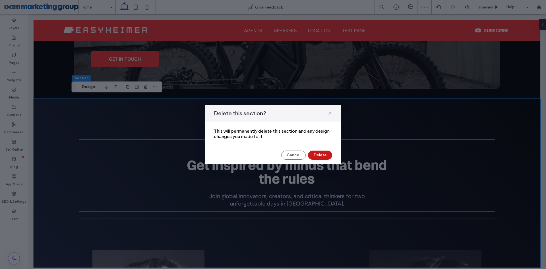
click at [324, 154] on button "Delete" at bounding box center [320, 155] width 24 height 9
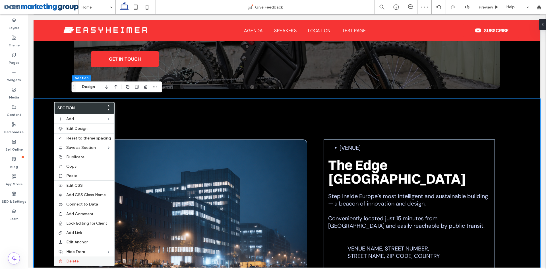
click at [84, 263] on div "Delete" at bounding box center [84, 260] width 60 height 9
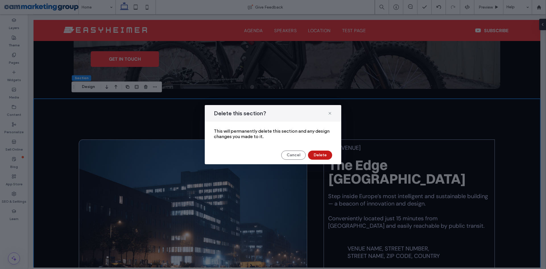
drag, startPoint x: 322, startPoint y: 155, endPoint x: 67, endPoint y: 100, distance: 261.1
click at [322, 155] on button "Delete" at bounding box center [320, 155] width 24 height 9
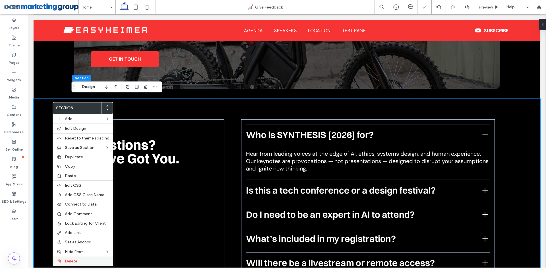
click at [87, 257] on div "Delete" at bounding box center [83, 260] width 60 height 9
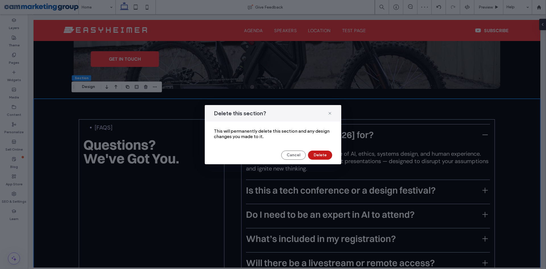
click at [319, 153] on button "Delete" at bounding box center [320, 155] width 24 height 9
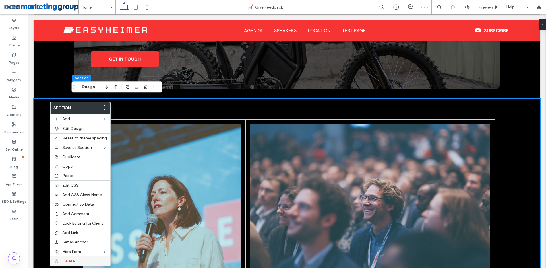
click at [70, 262] on span "Delete" at bounding box center [68, 261] width 13 height 5
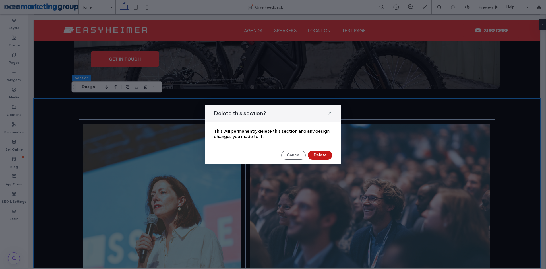
click at [323, 153] on button "Delete" at bounding box center [320, 155] width 24 height 9
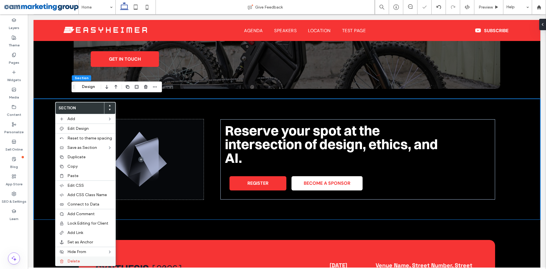
click at [73, 261] on span "Delete" at bounding box center [73, 261] width 13 height 5
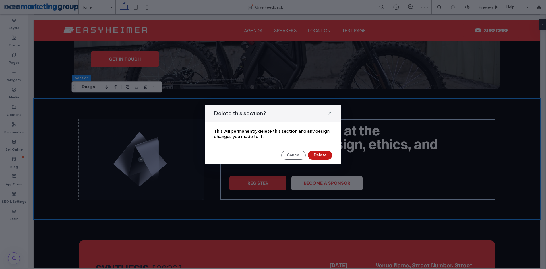
click at [322, 154] on button "Delete" at bounding box center [320, 155] width 24 height 9
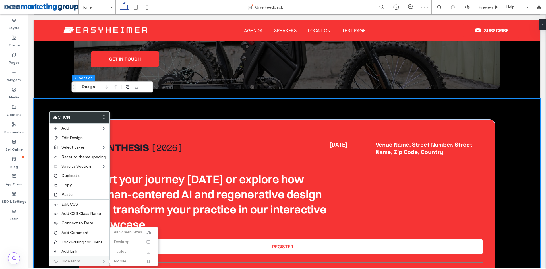
click at [68, 263] on span "Hide From" at bounding box center [70, 261] width 19 height 5
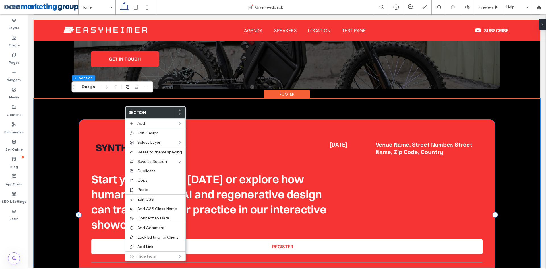
click at [360, 113] on div "May 6, 2026 Venue Name, Street Number, Street Name, Zip Code, Country Start you…" at bounding box center [287, 215] width 427 height 232
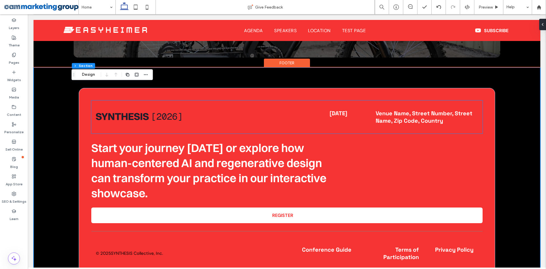
scroll to position [1367, 0]
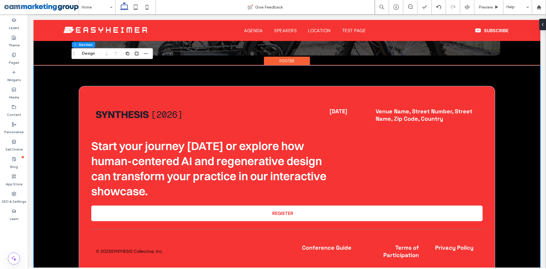
click at [61, 78] on div "May 6, 2026 Venue Name, Street Number, Street Name, Zip Code, Country Start you…" at bounding box center [287, 181] width 507 height 232
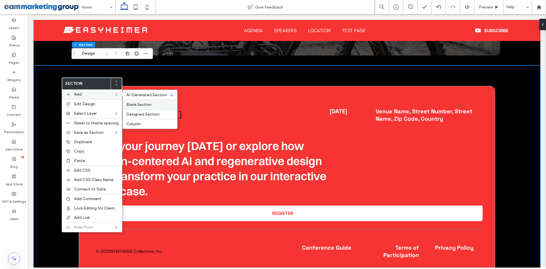
click at [142, 102] on div "Blank Section" at bounding box center [150, 105] width 54 height 10
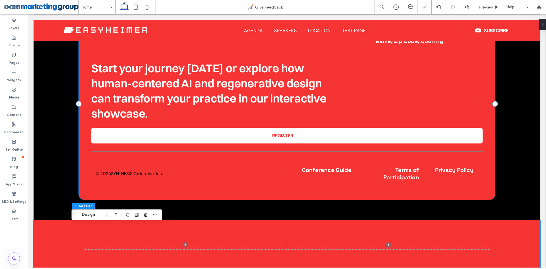
scroll to position [1445, 0]
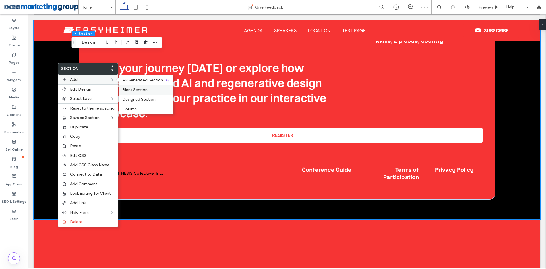
click at [140, 90] on span "Blank Section" at bounding box center [134, 89] width 25 height 5
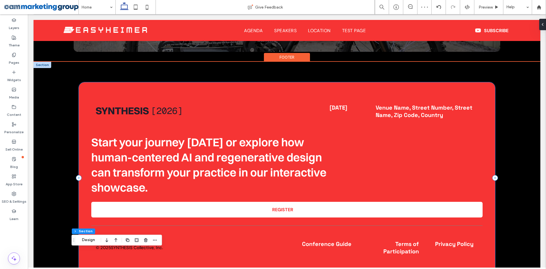
scroll to position [1331, 0]
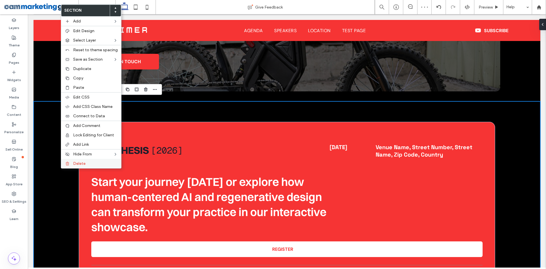
click at [67, 164] on icon at bounding box center [67, 163] width 5 height 5
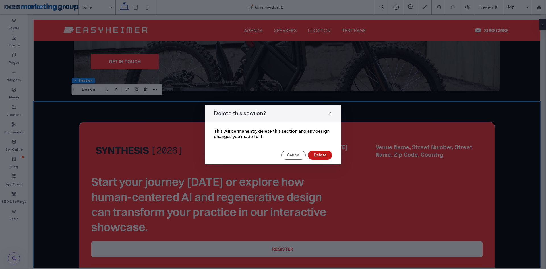
click at [316, 152] on button "Delete" at bounding box center [320, 155] width 24 height 9
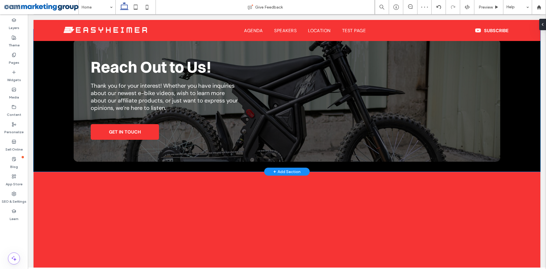
scroll to position [1262, 0]
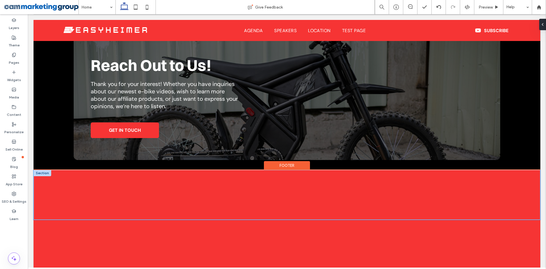
click at [197, 200] on div at bounding box center [287, 195] width 427 height 50
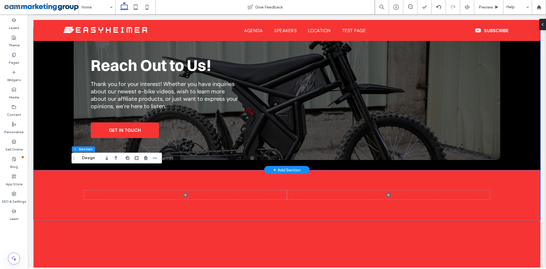
click at [55, 94] on div "Reach Out to Us! Thank you for your interest! Whether you have inquiries about …" at bounding box center [287, 99] width 507 height 142
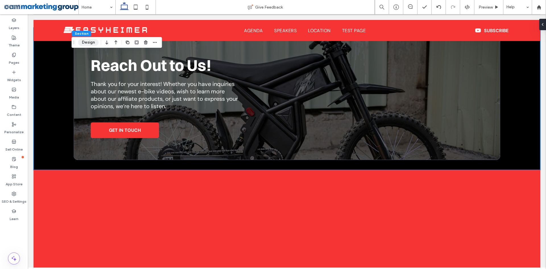
click at [84, 42] on button "Design" at bounding box center [88, 42] width 20 height 7
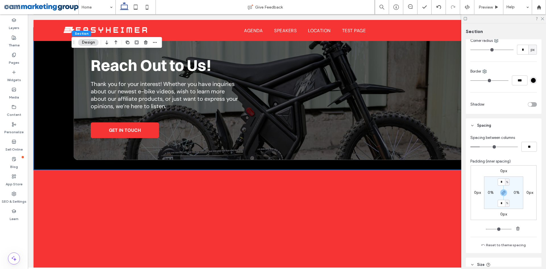
scroll to position [142, 0]
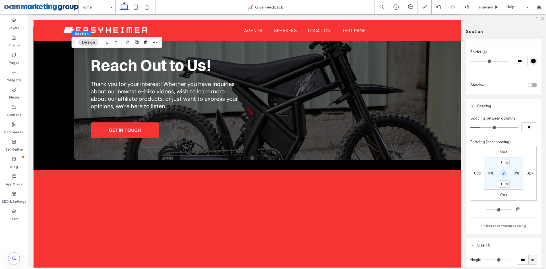
click at [503, 173] on icon "button" at bounding box center [504, 173] width 5 height 5
click at [502, 182] on label "2%" at bounding box center [504, 183] width 6 height 5
type input "**"
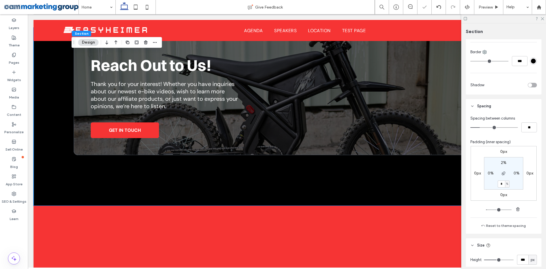
type input "*"
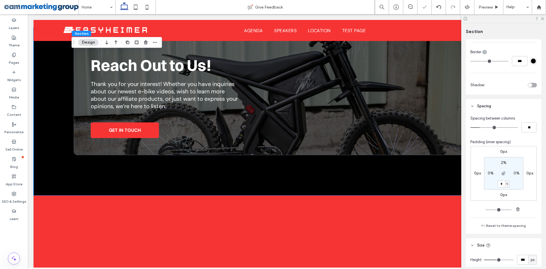
type input "*"
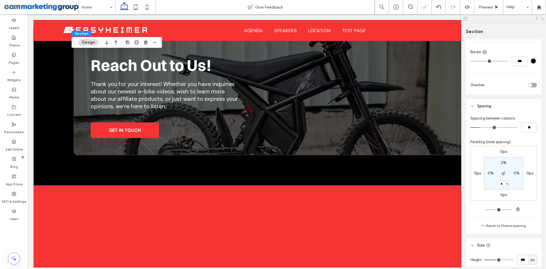
click at [543, 19] on use at bounding box center [542, 18] width 3 height 3
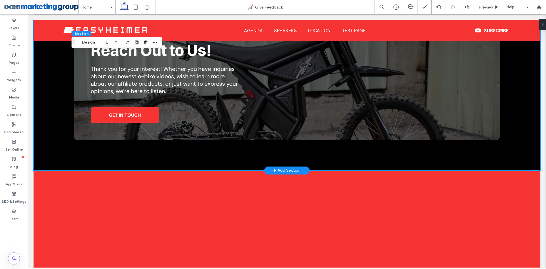
scroll to position [1277, 0]
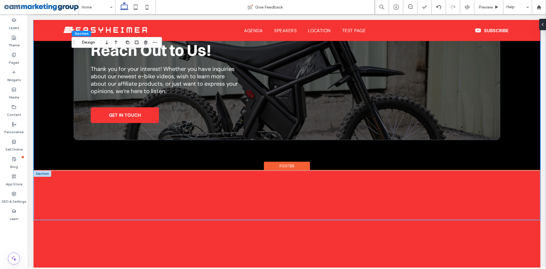
click at [52, 192] on div at bounding box center [287, 195] width 507 height 50
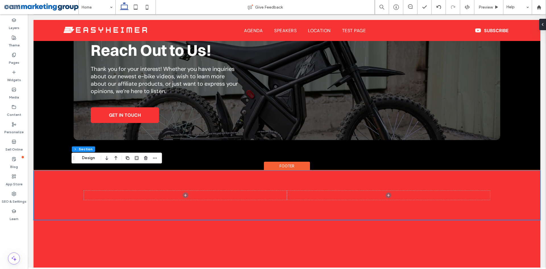
click at [71, 189] on div at bounding box center [287, 195] width 507 height 50
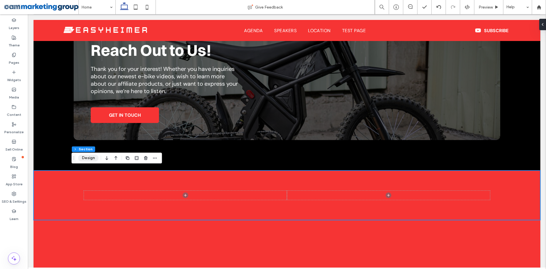
click at [88, 158] on button "Design" at bounding box center [88, 157] width 20 height 7
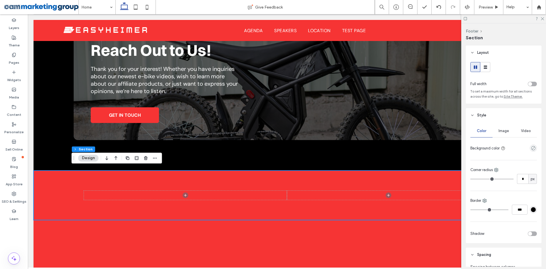
click at [504, 131] on span "Image" at bounding box center [504, 131] width 11 height 5
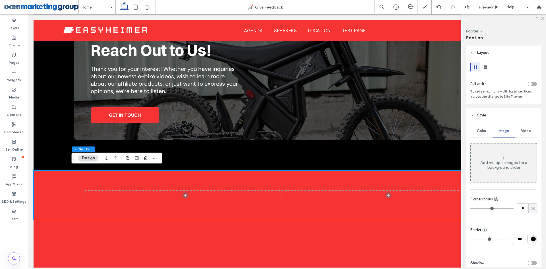
click at [504, 170] on div "Add multiple images for a background slider" at bounding box center [504, 165] width 66 height 10
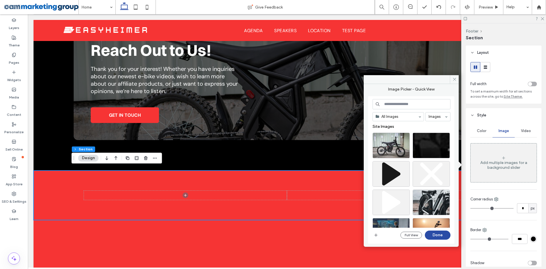
click at [400, 106] on input at bounding box center [412, 104] width 78 height 10
click at [430, 145] on div "Select" at bounding box center [431, 146] width 37 height 26
click at [428, 147] on div at bounding box center [431, 146] width 37 height 26
click at [438, 143] on div "Select" at bounding box center [431, 146] width 37 height 26
click at [428, 140] on div at bounding box center [431, 146] width 37 height 26
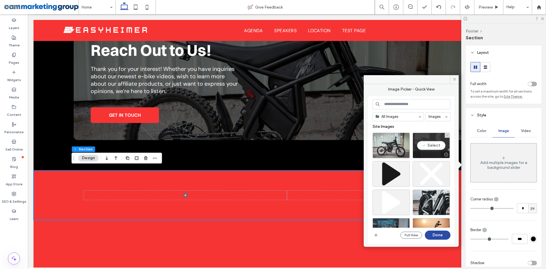
click at [429, 143] on div "Select" at bounding box center [431, 146] width 37 height 26
click at [432, 144] on div at bounding box center [431, 146] width 37 height 26
click at [439, 145] on div "Select" at bounding box center [431, 146] width 37 height 26
click at [436, 145] on div at bounding box center [431, 146] width 37 height 26
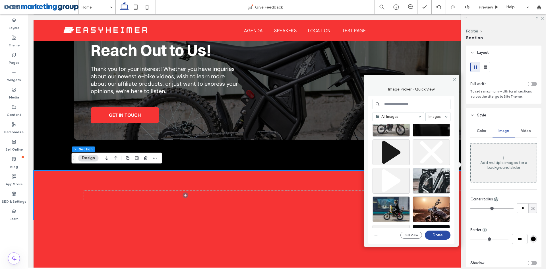
scroll to position [0, 0]
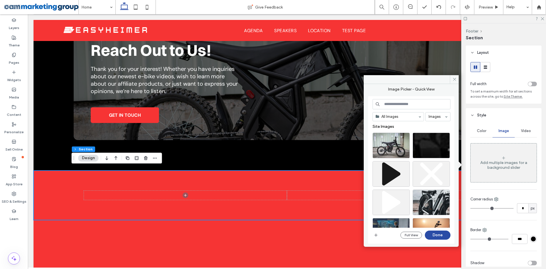
click at [413, 106] on input at bounding box center [412, 104] width 78 height 10
type input "*****"
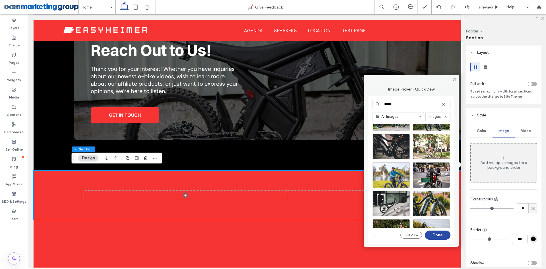
scroll to position [199, 0]
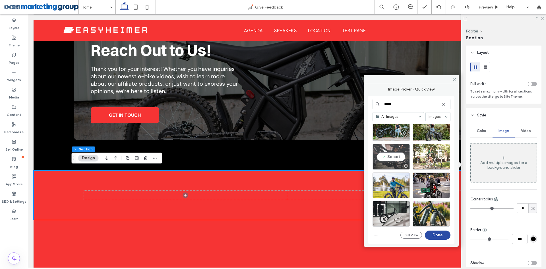
click at [397, 153] on div "Select" at bounding box center [391, 157] width 37 height 26
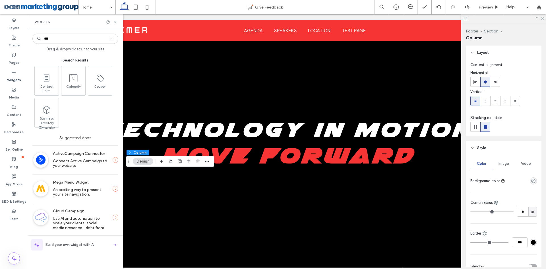
scroll to position [1294, 0]
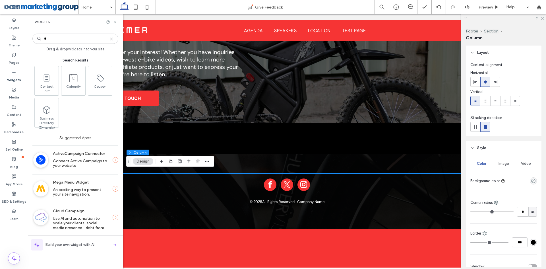
type input "*"
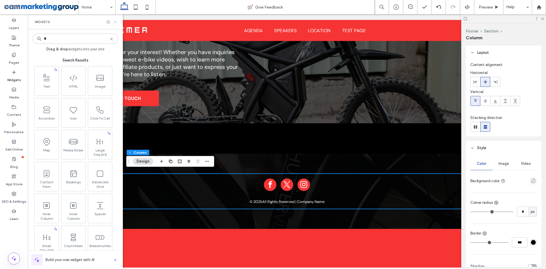
click at [114, 22] on icon at bounding box center [115, 22] width 4 height 4
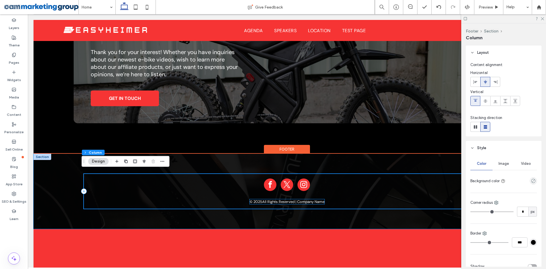
click at [316, 199] on span "All Rights Reserved | Company Name" at bounding box center [293, 201] width 62 height 5
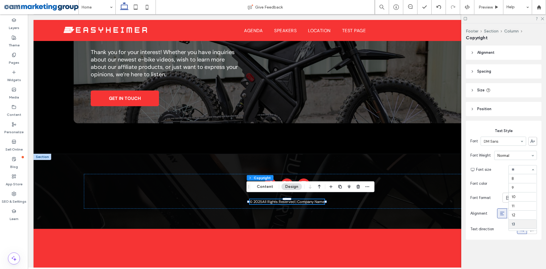
scroll to position [46, 0]
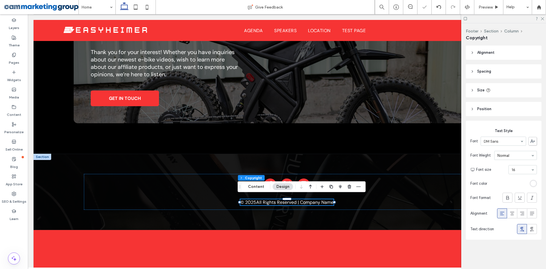
click at [531, 184] on div "rgb(255, 255, 255)" at bounding box center [533, 183] width 5 height 5
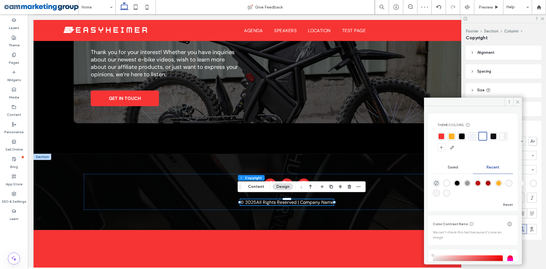
click at [501, 139] on div at bounding box center [502, 136] width 3 height 6
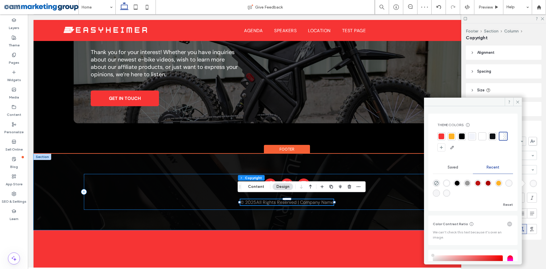
click at [382, 201] on div "© 2025 All Rights Reserved | Company Name" at bounding box center [287, 192] width 407 height 36
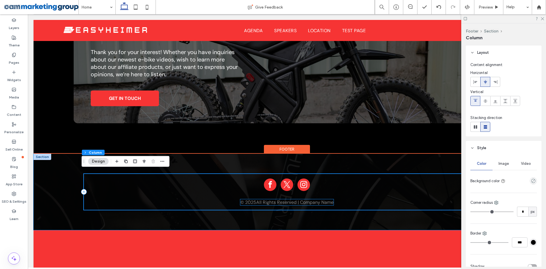
click at [306, 199] on span "All Rights Reserved | Company Name" at bounding box center [294, 202] width 77 height 6
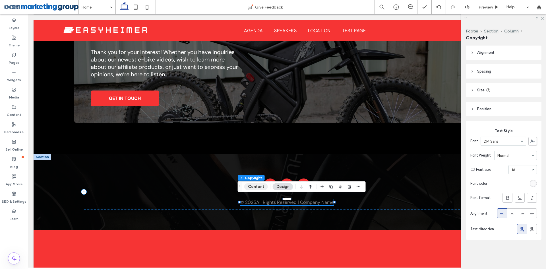
click at [257, 186] on button "Content" at bounding box center [256, 186] width 24 height 7
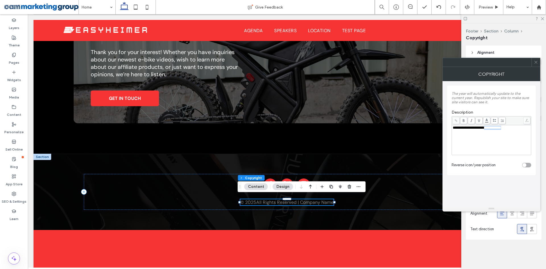
drag, startPoint x: 518, startPoint y: 128, endPoint x: 489, endPoint y: 128, distance: 28.5
click at [489, 128] on div "**********" at bounding box center [492, 128] width 78 height 4
click at [489, 127] on span "**********" at bounding box center [476, 128] width 46 height 4
click at [489, 122] on body ".wqwq-1{fill:#231f20;} .cls-1q, .cls-2q { fill-rule: evenodd; } .cls-2q { fill:…" at bounding box center [273, 134] width 546 height 269
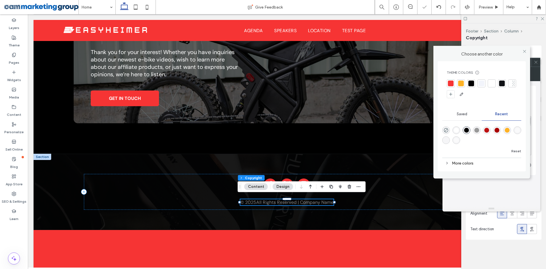
click at [452, 83] on div at bounding box center [451, 84] width 6 height 6
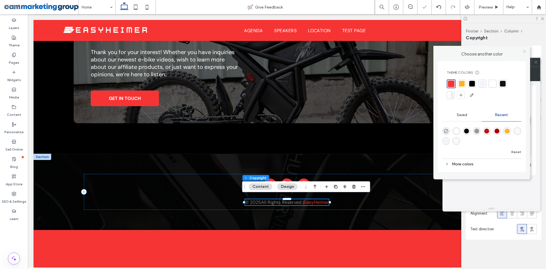
click at [525, 50] on icon at bounding box center [525, 51] width 4 height 4
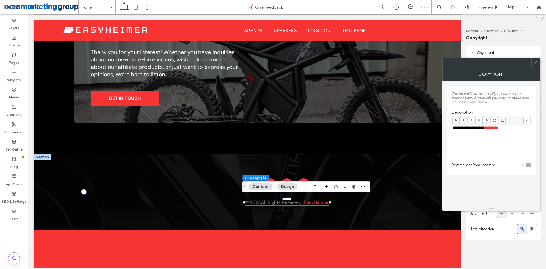
click at [535, 63] on icon at bounding box center [536, 62] width 4 height 4
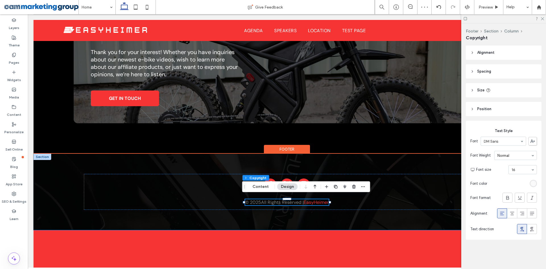
click at [340, 212] on div "© 2025 All Rights Reserved | EasyHeimer" at bounding box center [287, 192] width 427 height 77
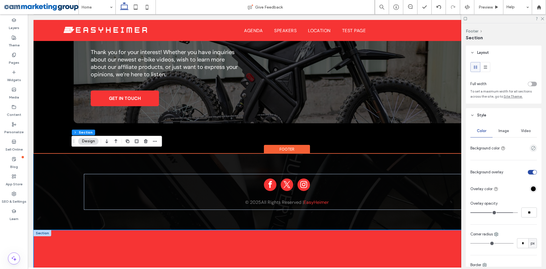
click at [335, 232] on div at bounding box center [287, 255] width 427 height 50
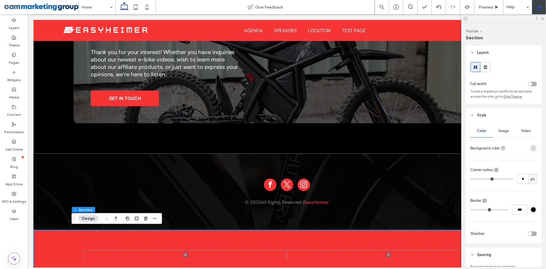
scroll to position [1266, 0]
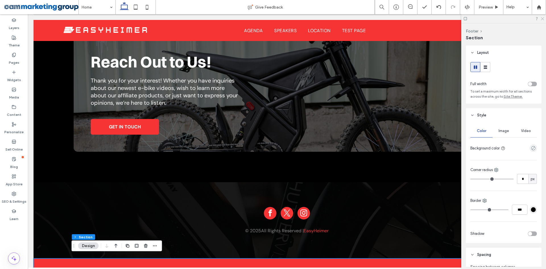
click at [544, 19] on icon at bounding box center [543, 19] width 4 height 4
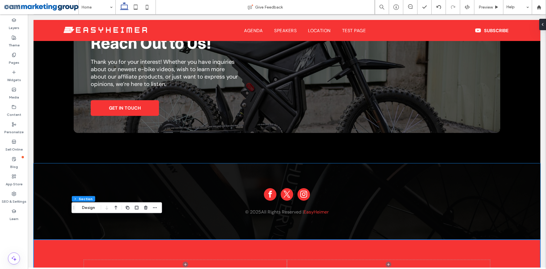
scroll to position [1304, 0]
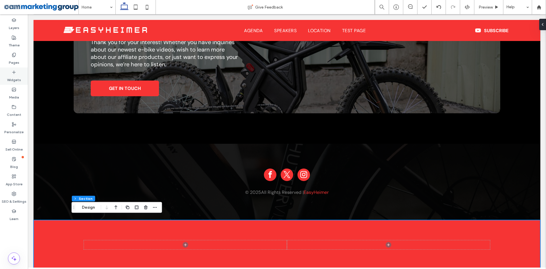
click at [20, 81] on label "Widgets" at bounding box center [14, 79] width 14 height 8
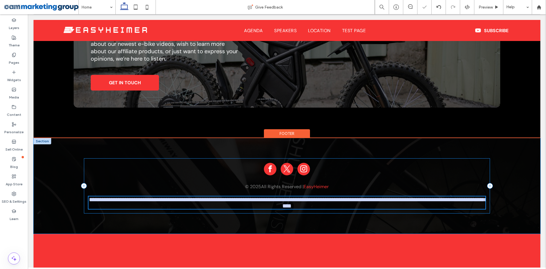
type input "*******"
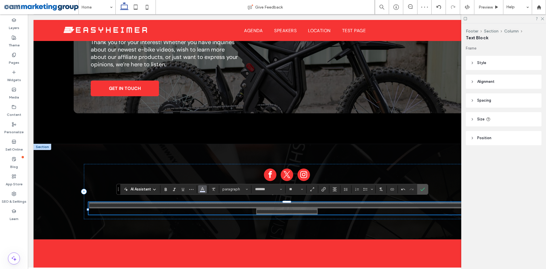
click at [201, 188] on icon "Color" at bounding box center [202, 188] width 5 height 5
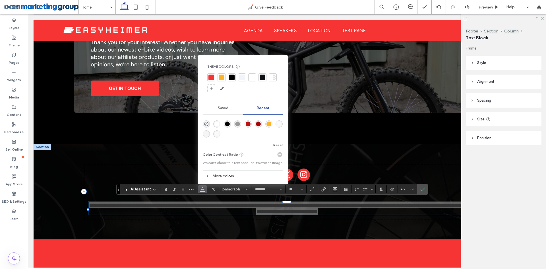
click at [272, 76] on div at bounding box center [271, 78] width 3 height 6
click at [300, 190] on button "**" at bounding box center [296, 189] width 18 height 8
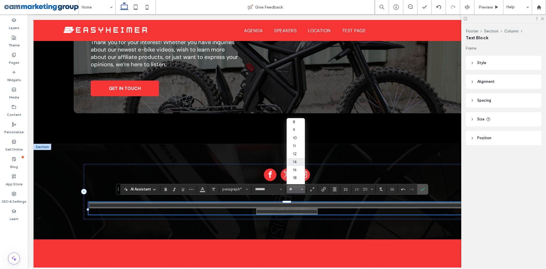
click at [297, 161] on label "14" at bounding box center [296, 162] width 18 height 8
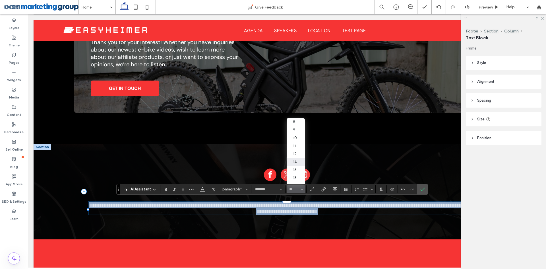
type input "**"
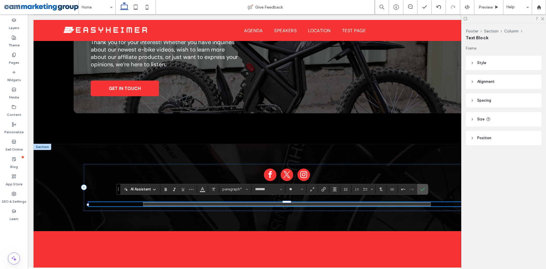
click at [150, 190] on span "AI Assistant" at bounding box center [141, 189] width 20 height 6
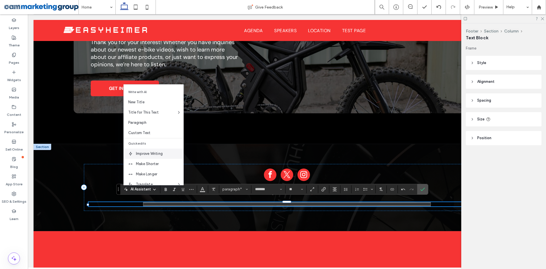
click at [153, 152] on span "Improve Writing" at bounding box center [160, 154] width 48 height 6
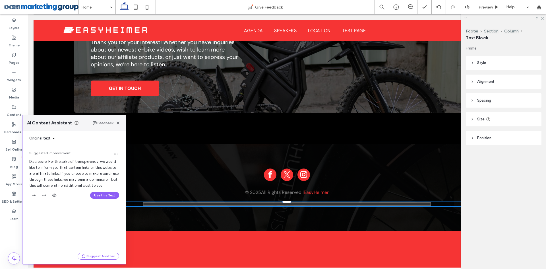
click at [104, 191] on div "Use this Text" at bounding box center [74, 195] width 90 height 9
click at [104, 193] on button "Use this Text" at bounding box center [104, 195] width 29 height 7
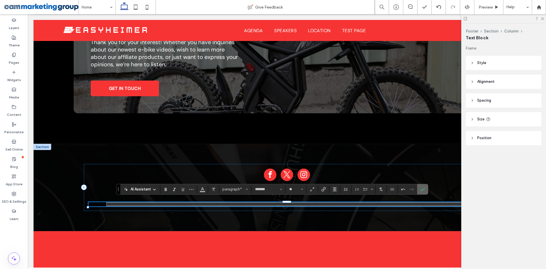
click at [425, 186] on span "Confirm" at bounding box center [423, 189] width 5 height 10
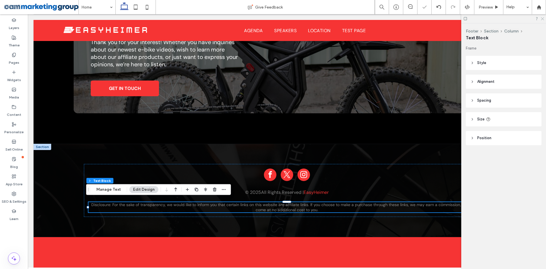
click at [543, 18] on use at bounding box center [542, 18] width 3 height 3
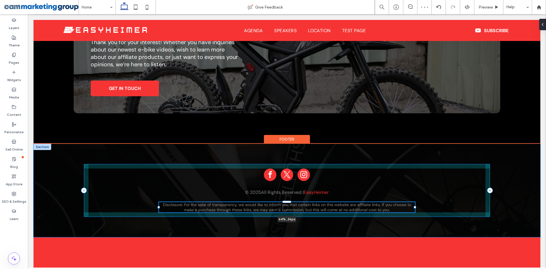
drag, startPoint x: 484, startPoint y: 204, endPoint x: 413, endPoint y: 205, distance: 70.9
click at [413, 205] on div "© 2025 All Rights Reserved | EasyHeimer Disclosure: For the sake of transparenc…" at bounding box center [287, 191] width 427 height 94
type input "**"
type input "****"
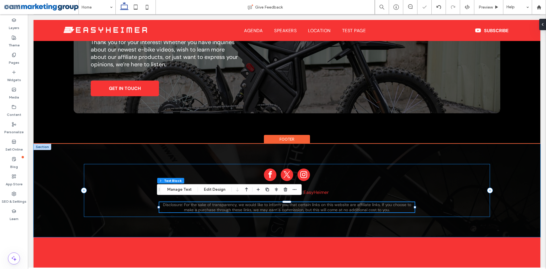
click at [485, 201] on div "© 2025 All Rights Reserved | EasyHeimer Disclosure: For the sake of transparenc…" at bounding box center [287, 190] width 407 height 53
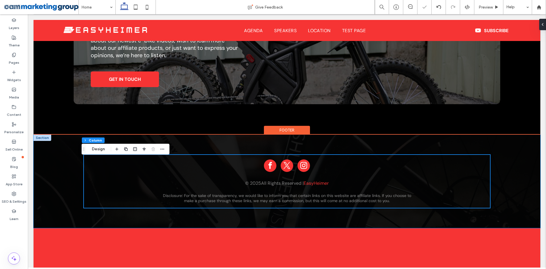
scroll to position [1321, 0]
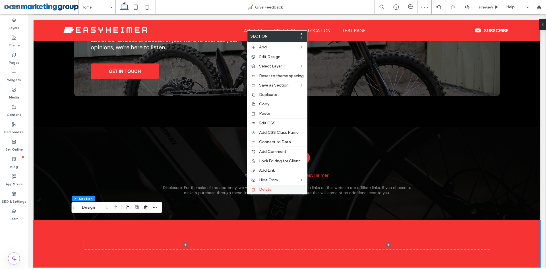
click at [260, 185] on div "Delete" at bounding box center [277, 189] width 60 height 9
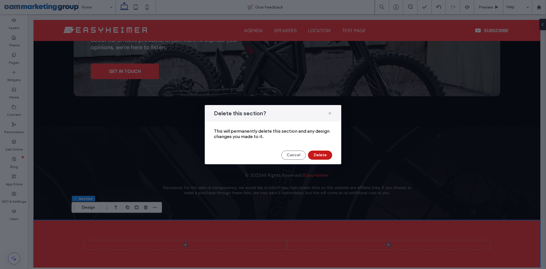
click at [324, 155] on button "Delete" at bounding box center [320, 155] width 24 height 9
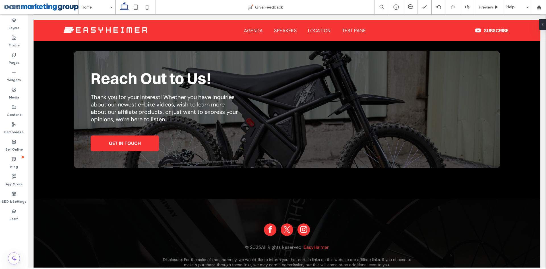
scroll to position [1272, 0]
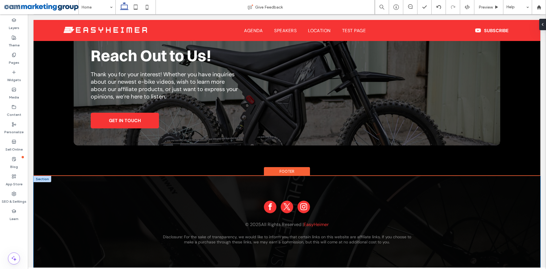
click at [432, 184] on div "© 2025 All Rights Reserved | EasyHeimer Disclosure: For the sake of transparenc…" at bounding box center [287, 223] width 427 height 94
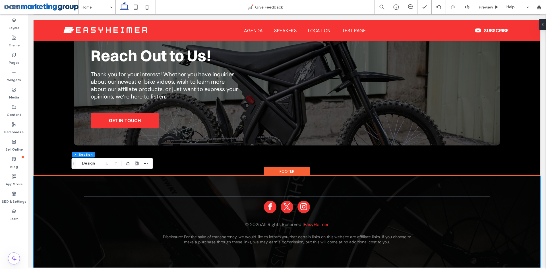
click at [433, 184] on div "© 2025 All Rights Reserved | EasyHeimer Disclosure: For the sake of transparenc…" at bounding box center [287, 223] width 427 height 94
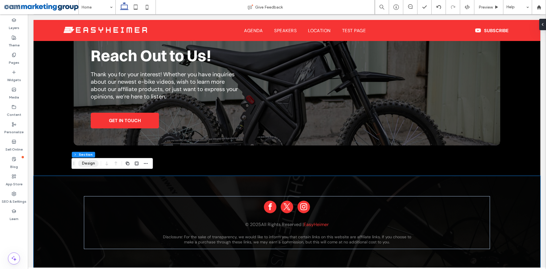
click at [85, 161] on button "Design" at bounding box center [88, 163] width 20 height 7
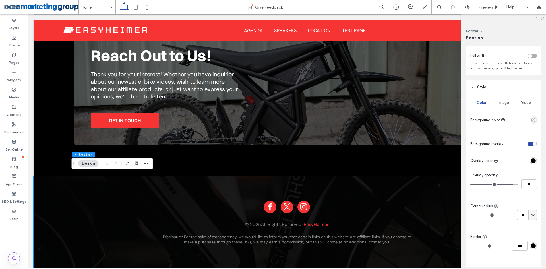
scroll to position [28, 0]
click at [529, 184] on input "**" at bounding box center [530, 184] width 16 height 10
type input "**"
click at [543, 18] on icon at bounding box center [543, 19] width 4 height 4
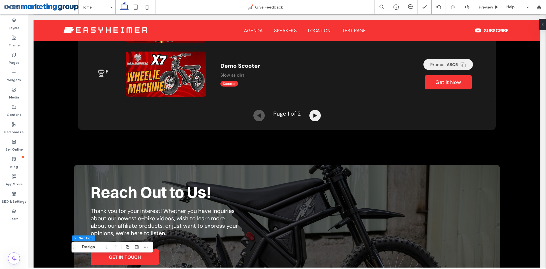
scroll to position [1130, 0]
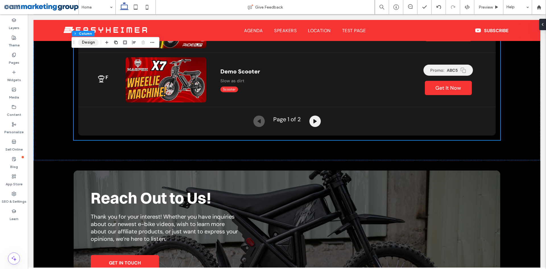
click at [89, 43] on button "Design" at bounding box center [88, 42] width 20 height 7
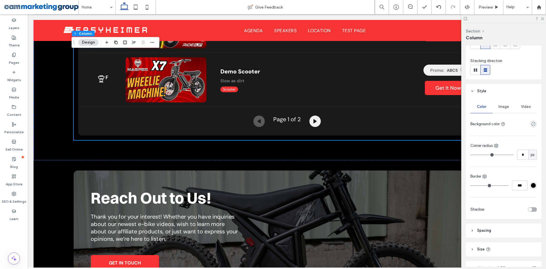
scroll to position [60, 0]
click at [496, 230] on header "Spacing" at bounding box center [504, 228] width 76 height 14
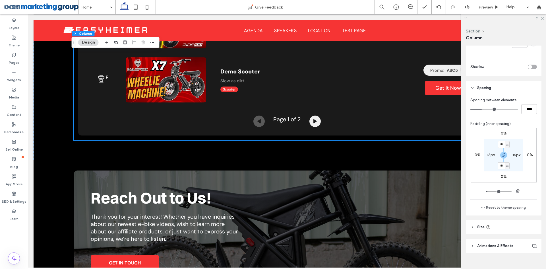
scroll to position [202, 0]
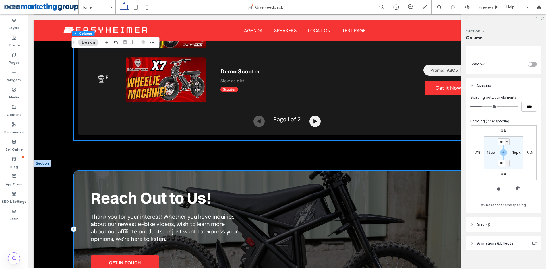
click at [117, 172] on div "Reach Out to Us! Thank you for your interest! Whether you have inquiries about …" at bounding box center [287, 228] width 427 height 117
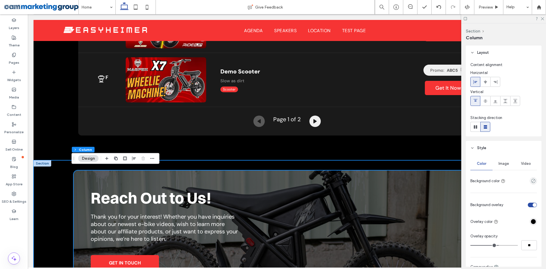
click at [246, 163] on div "Reach Out to Us! Thank you for your interest! Whether you have inquiries about …" at bounding box center [287, 239] width 427 height 158
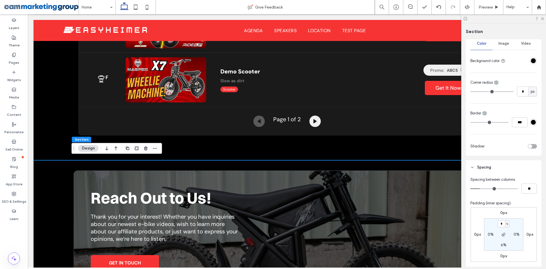
scroll to position [85, 0]
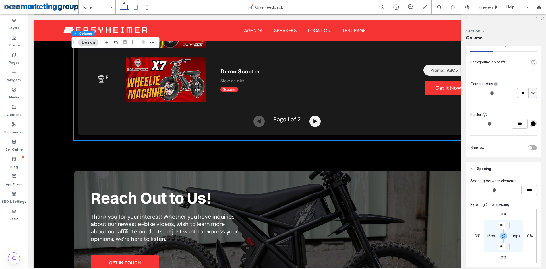
scroll to position [142, 0]
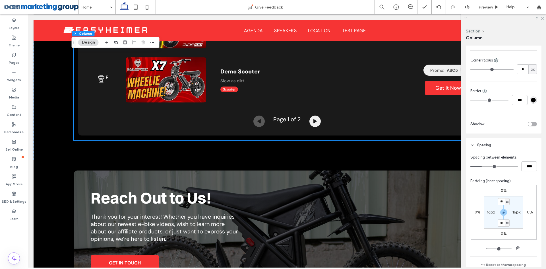
click at [503, 201] on input "**" at bounding box center [501, 201] width 7 height 7
type input "**"
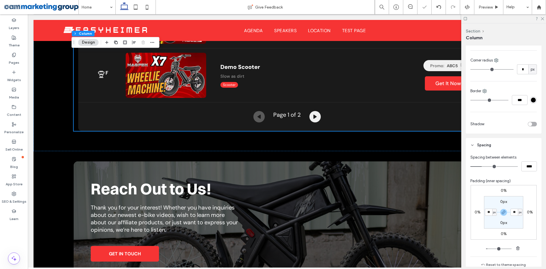
type input "*"
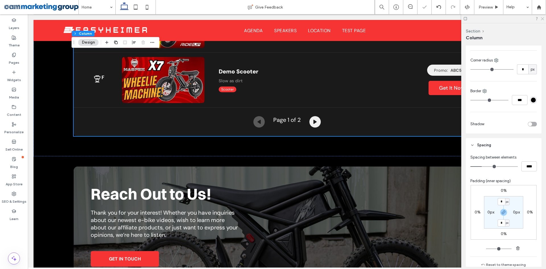
click at [543, 17] on icon at bounding box center [543, 19] width 4 height 4
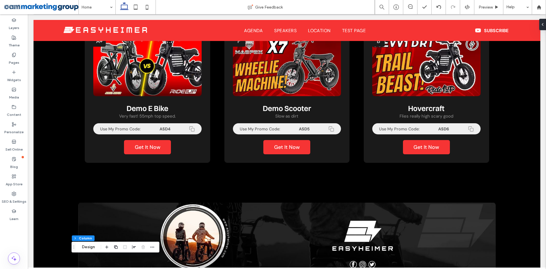
scroll to position [589, 0]
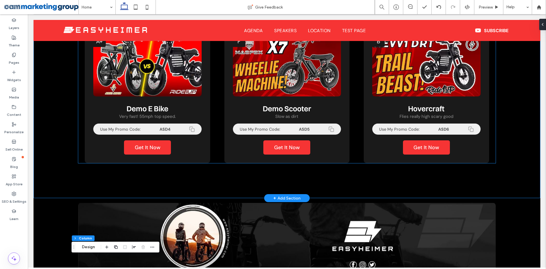
click at [80, 119] on div "A+ Demo E Bike Very fast! 55mph top speed. Use My Promo Code: ASD1 Get It Now D…" at bounding box center [287, 20] width 418 height 286
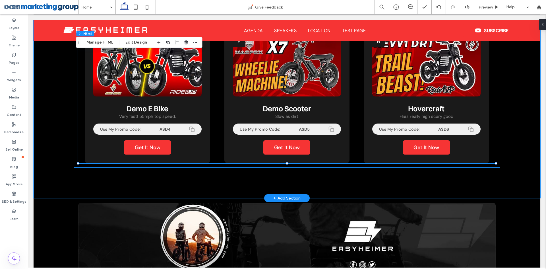
click at [74, 62] on div "A+ Demo E Bike Very fast! 55mph top speed. Use My Promo Code: ASD1 Get It Now D…" at bounding box center [287, 20] width 427 height 295
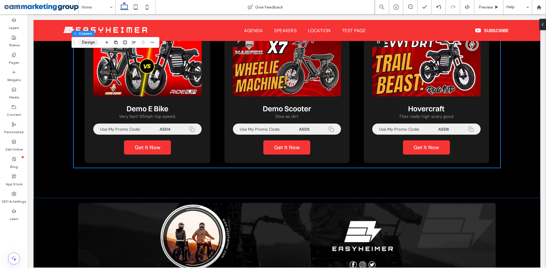
click at [85, 42] on button "Design" at bounding box center [88, 42] width 20 height 7
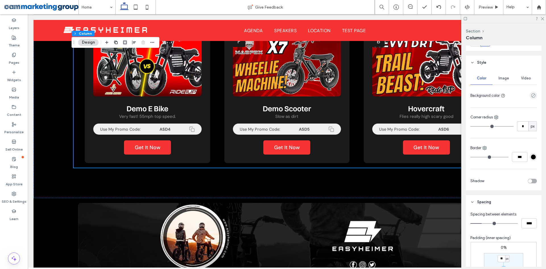
scroll to position [142, 0]
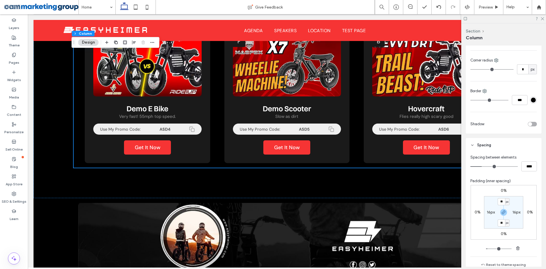
click at [501, 198] on section "** px 16px ** px 16px" at bounding box center [503, 212] width 39 height 32
click at [501, 201] on input "**" at bounding box center [501, 201] width 7 height 7
type input "*"
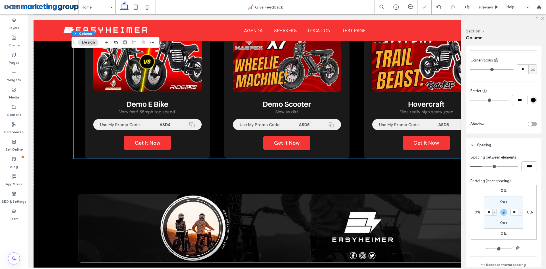
type input "*"
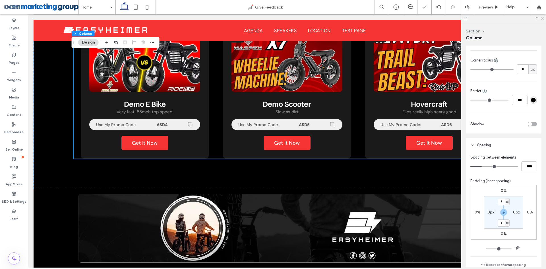
click at [544, 19] on icon at bounding box center [543, 19] width 4 height 4
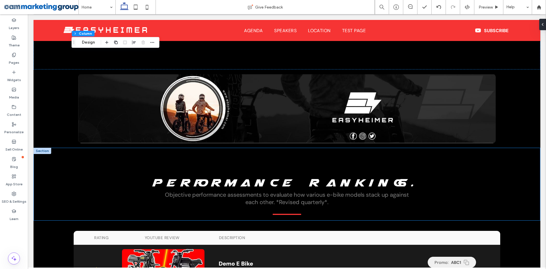
scroll to position [718, 0]
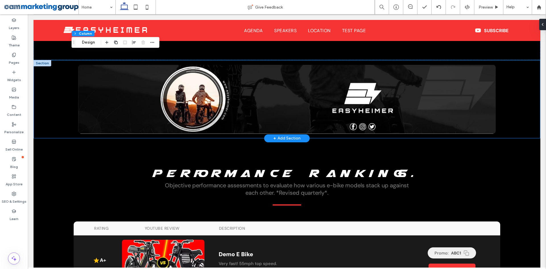
click at [280, 135] on div "+ Add Section" at bounding box center [286, 138] width 27 height 6
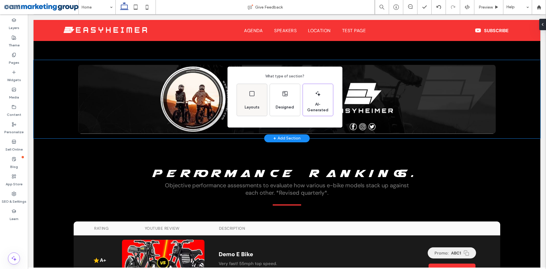
click at [258, 110] on span "Layouts" at bounding box center [251, 107] width 19 height 6
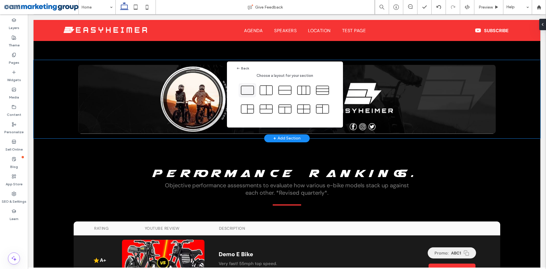
drag, startPoint x: 244, startPoint y: 92, endPoint x: 240, endPoint y: 90, distance: 4.2
click at [244, 92] on icon at bounding box center [247, 90] width 14 height 14
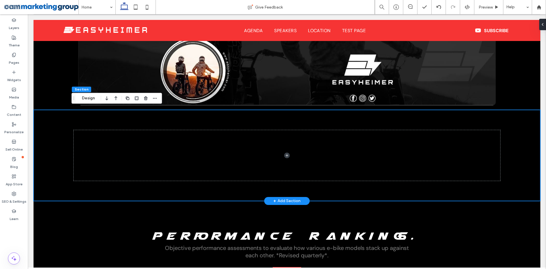
scroll to position [803, 0]
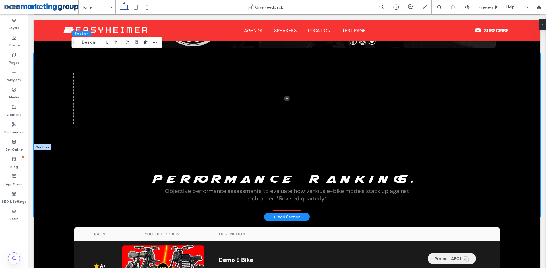
click at [512, 155] on div "Performance Rankings. Objective performance assessments to evaluate how various…" at bounding box center [287, 180] width 507 height 73
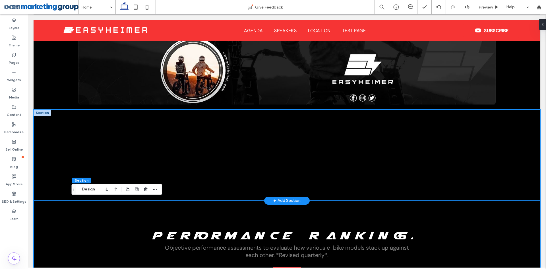
scroll to position [746, 0]
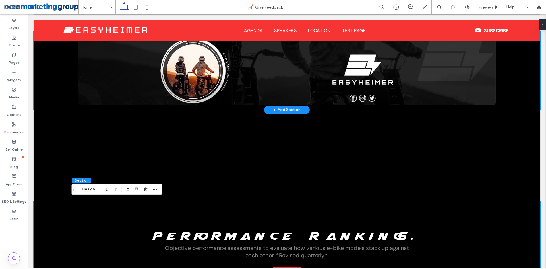
click at [518, 89] on div at bounding box center [287, 71] width 507 height 78
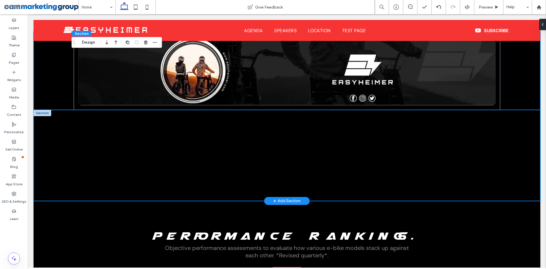
click at [516, 171] on div at bounding box center [287, 155] width 507 height 91
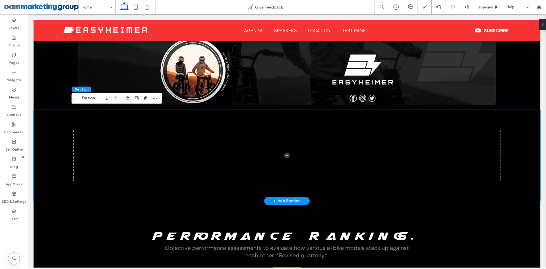
click at [49, 137] on div at bounding box center [287, 155] width 507 height 91
click at [85, 100] on button "Design" at bounding box center [88, 98] width 20 height 7
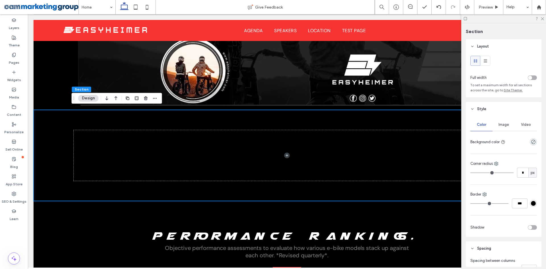
click at [507, 123] on span "Image" at bounding box center [504, 124] width 11 height 5
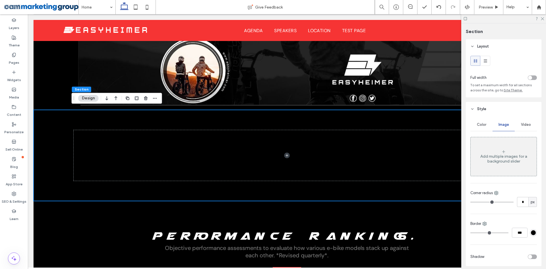
click at [494, 148] on div "Add multiple images for a background slider" at bounding box center [504, 157] width 66 height 38
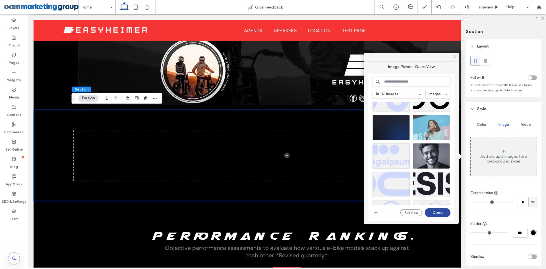
scroll to position [246, 0]
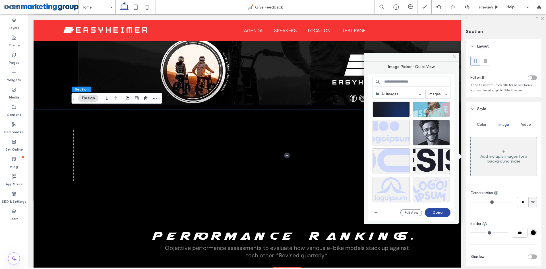
click at [406, 82] on input at bounding box center [412, 82] width 78 height 10
type input "*****"
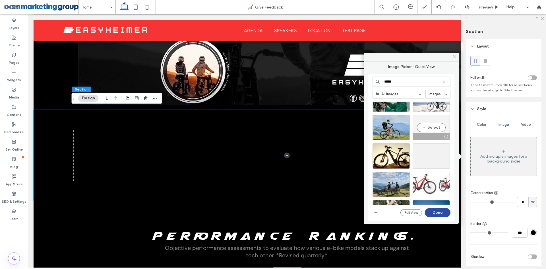
scroll to position [815, 0]
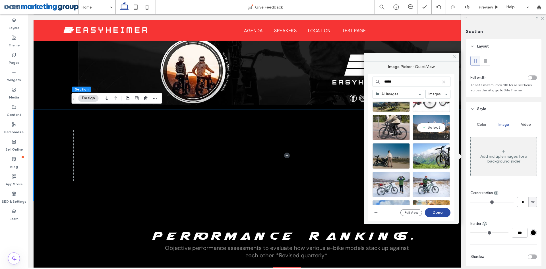
click at [430, 125] on div "Select" at bounding box center [431, 128] width 37 height 26
click at [445, 213] on button "Done" at bounding box center [440, 213] width 20 height 7
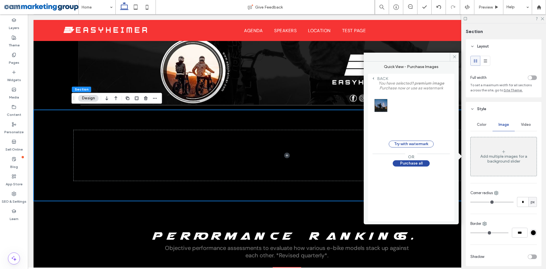
click at [377, 78] on label "Back" at bounding box center [382, 78] width 11 height 11
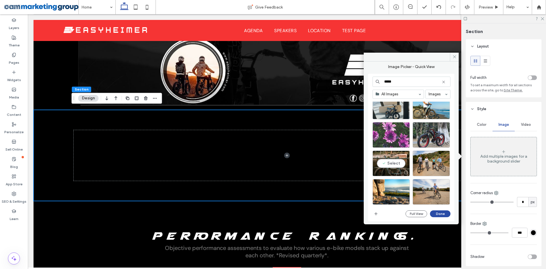
scroll to position [369, 0]
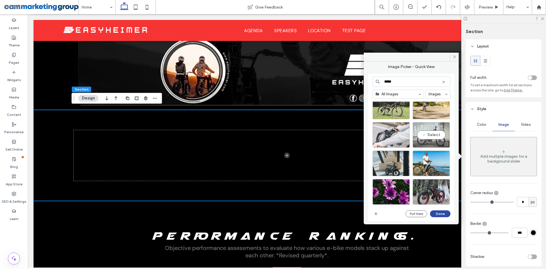
click at [436, 133] on div "Select" at bounding box center [431, 135] width 37 height 26
click at [443, 212] on button "Done" at bounding box center [440, 213] width 20 height 7
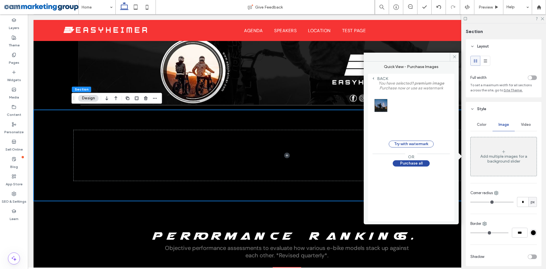
click at [373, 81] on label "You have selected 1 premium image Purchase now or use as watermark" at bounding box center [411, 88] width 77 height 15
click at [374, 80] on span at bounding box center [374, 79] width 2 height 5
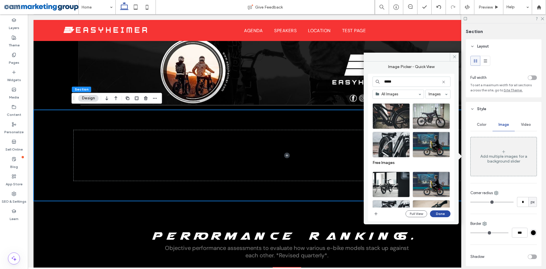
scroll to position [0, 0]
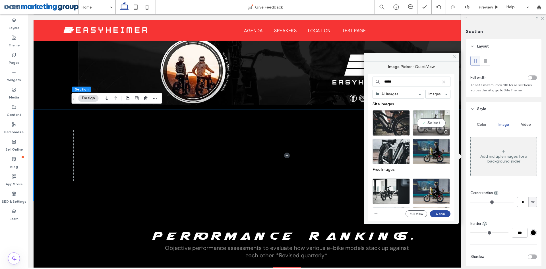
click at [435, 121] on div "Select" at bounding box center [431, 123] width 37 height 26
click at [445, 216] on button "Done" at bounding box center [440, 213] width 20 height 7
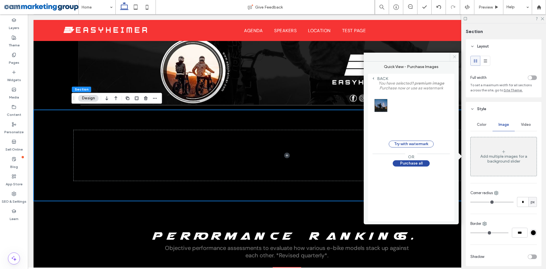
click at [454, 56] on icon at bounding box center [455, 57] width 4 height 4
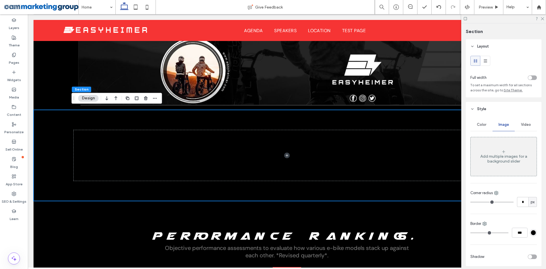
click at [495, 157] on div "Add multiple images for a background slider" at bounding box center [504, 159] width 66 height 10
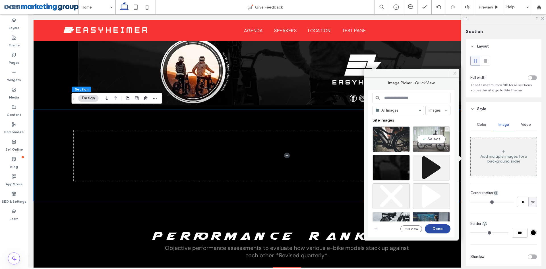
click at [425, 140] on div "Select" at bounding box center [431, 139] width 37 height 26
click at [437, 232] on button "Done" at bounding box center [438, 228] width 26 height 9
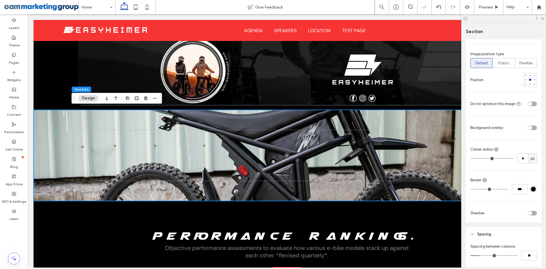
scroll to position [228, 0]
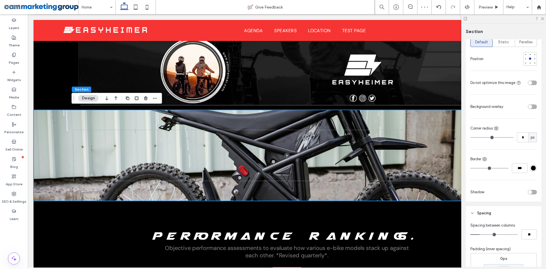
click at [528, 109] on div "toggle" at bounding box center [530, 107] width 4 height 4
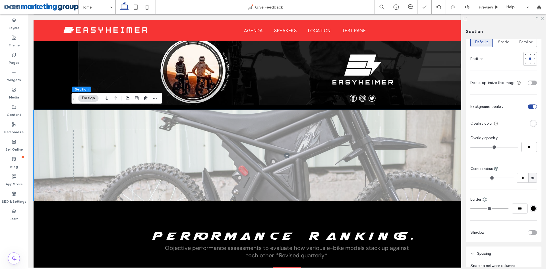
click at [531, 126] on div "rgba(255, 255, 255, 1)" at bounding box center [533, 123] width 5 height 5
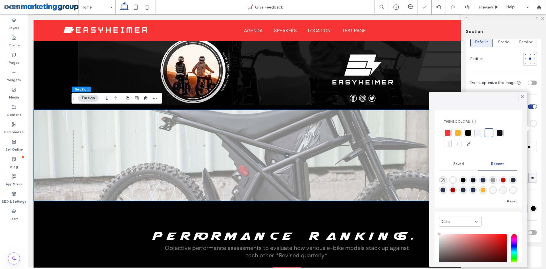
click at [468, 133] on div at bounding box center [468, 133] width 6 height 6
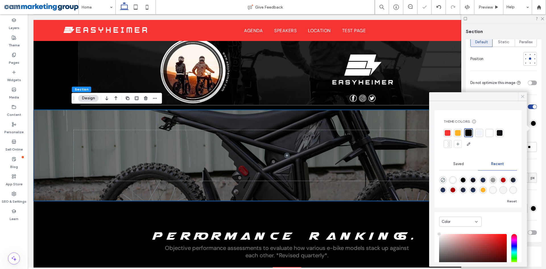
click at [523, 94] on icon at bounding box center [522, 96] width 5 height 5
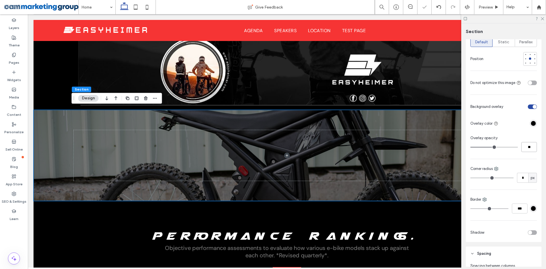
click at [528, 151] on input "**" at bounding box center [530, 147] width 16 height 10
type input "**"
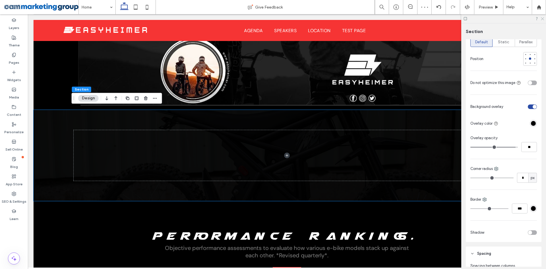
click at [542, 19] on icon at bounding box center [543, 19] width 4 height 4
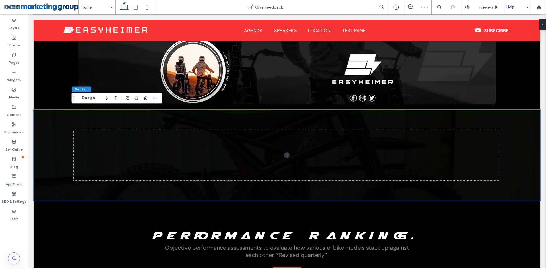
scroll to position [746, 0]
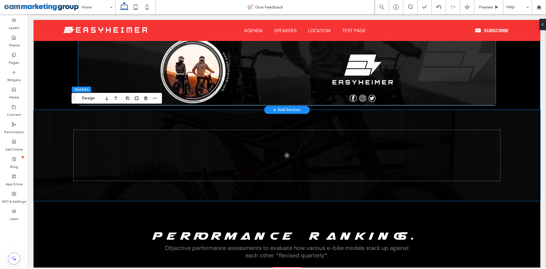
click at [312, 77] on img at bounding box center [287, 70] width 418 height 69
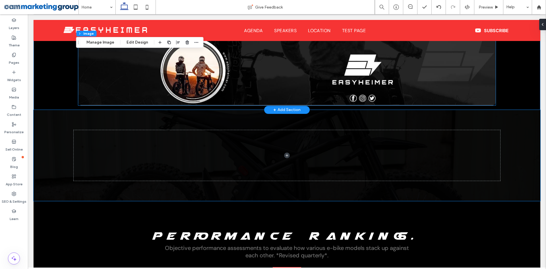
type input "**"
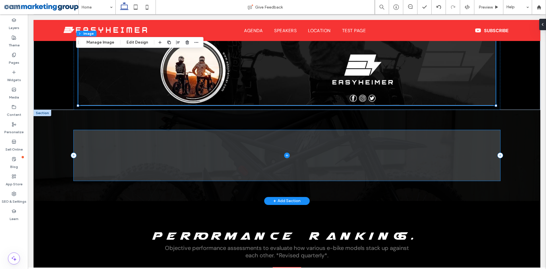
click at [207, 158] on span at bounding box center [287, 155] width 427 height 50
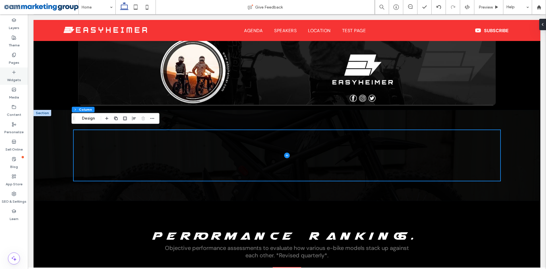
click at [16, 75] on label "Widgets" at bounding box center [14, 79] width 14 height 8
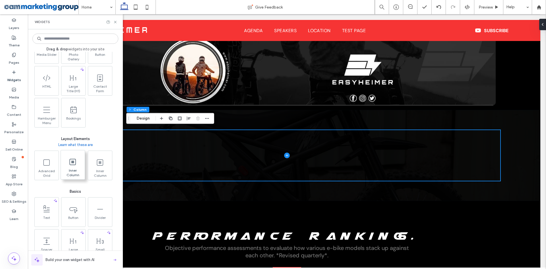
scroll to position [228, 0]
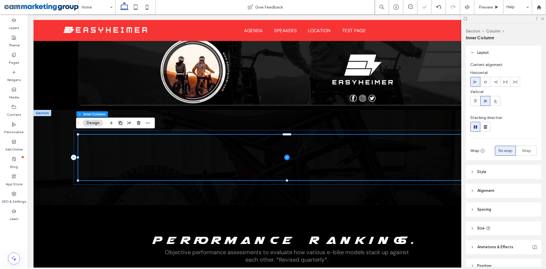
click at [119, 121] on icon "button" at bounding box center [120, 123] width 5 height 5
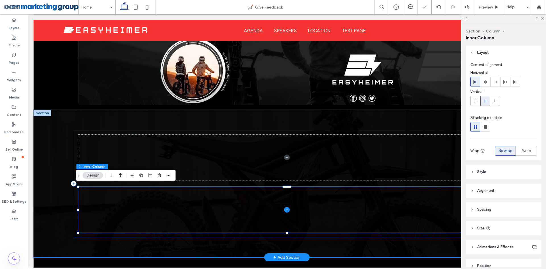
click at [138, 130] on div at bounding box center [287, 183] width 427 height 107
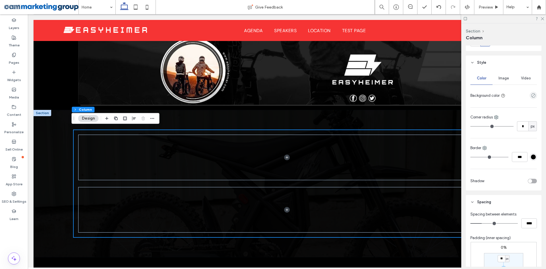
scroll to position [142, 0]
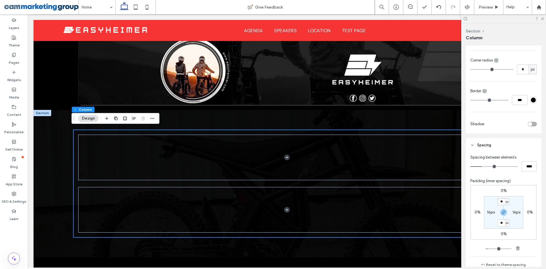
click at [502, 202] on input "**" at bounding box center [501, 201] width 7 height 7
type input "*"
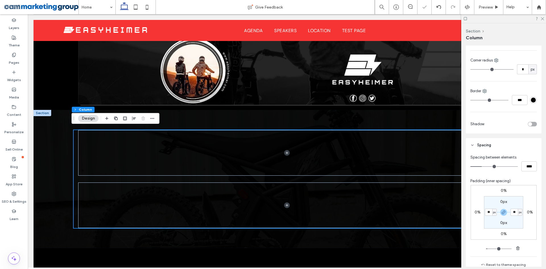
type input "*"
click at [542, 19] on icon at bounding box center [543, 19] width 4 height 4
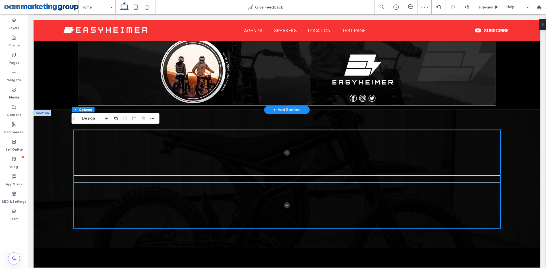
click at [341, 86] on img at bounding box center [287, 70] width 418 height 69
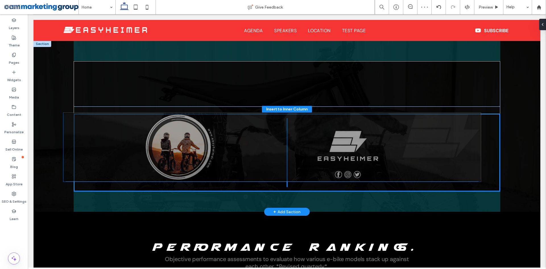
drag, startPoint x: 302, startPoint y: 75, endPoint x: 317, endPoint y: 167, distance: 94.0
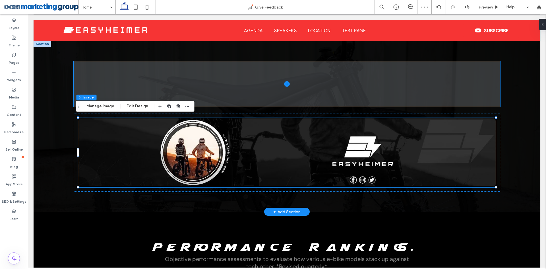
click at [286, 84] on icon at bounding box center [287, 84] width 3 height 0
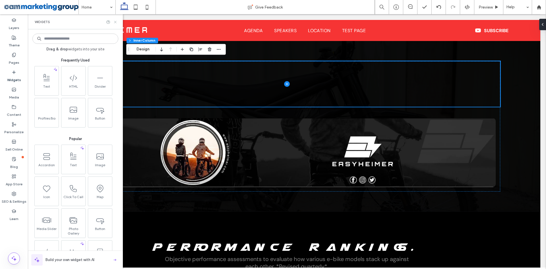
drag, startPoint x: 116, startPoint y: 22, endPoint x: 234, endPoint y: 113, distance: 148.1
click at [116, 22] on use at bounding box center [115, 22] width 2 height 2
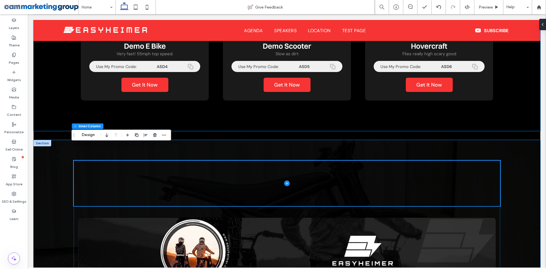
scroll to position [661, 0]
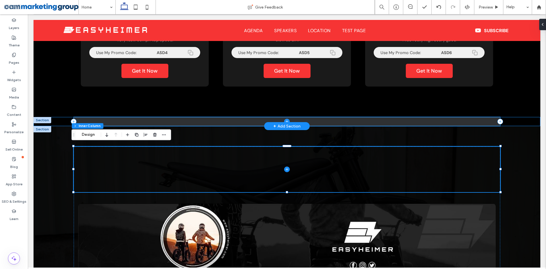
click at [177, 120] on span at bounding box center [287, 121] width 427 height 9
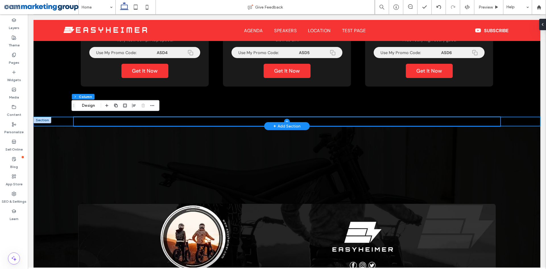
click at [61, 121] on div at bounding box center [287, 121] width 507 height 9
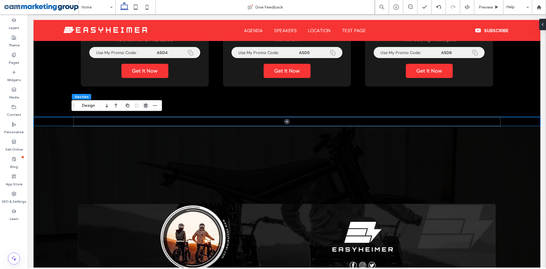
click at [145, 105] on icon "button" at bounding box center [146, 105] width 5 height 5
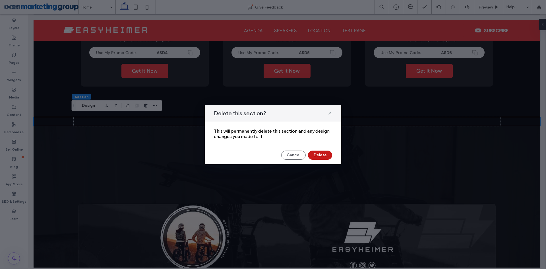
click at [325, 152] on button "Delete" at bounding box center [320, 155] width 24 height 9
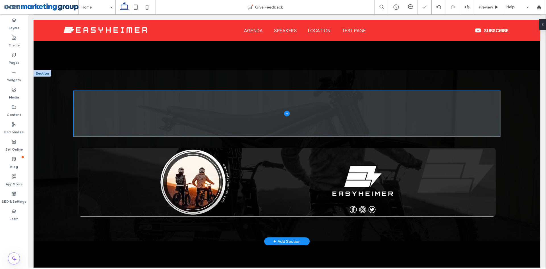
scroll to position [718, 0]
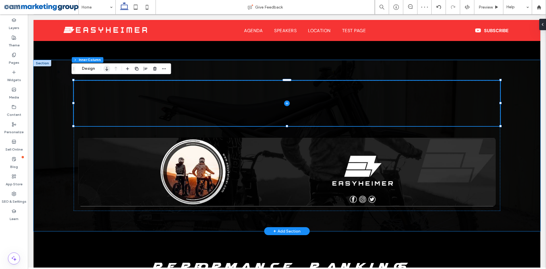
click at [109, 70] on icon "button" at bounding box center [107, 68] width 7 height 10
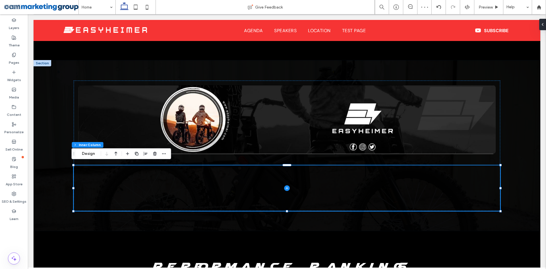
click at [289, 70] on div at bounding box center [287, 145] width 427 height 171
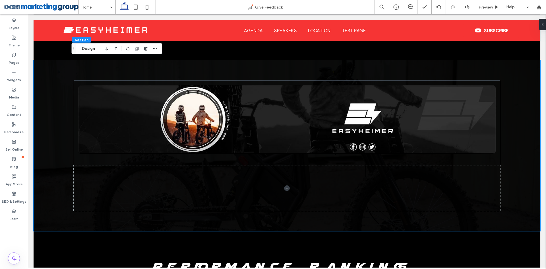
click at [265, 75] on div at bounding box center [287, 145] width 427 height 171
click at [265, 74] on div at bounding box center [287, 145] width 427 height 171
click at [87, 49] on button "Design" at bounding box center [88, 48] width 20 height 7
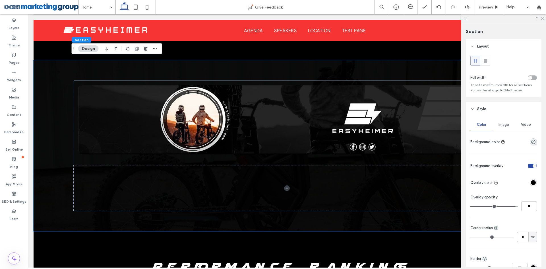
click at [503, 124] on span "Image" at bounding box center [504, 124] width 11 height 5
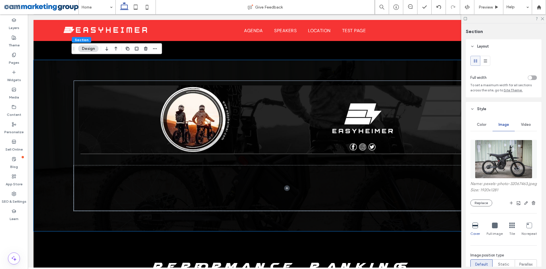
click at [488, 162] on img at bounding box center [504, 159] width 58 height 39
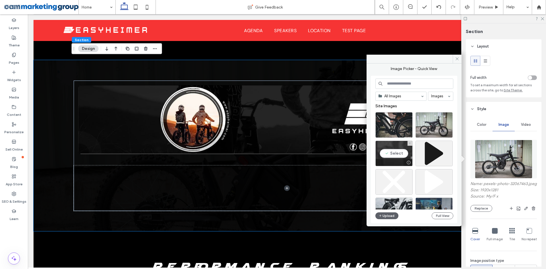
drag, startPoint x: 402, startPoint y: 148, endPoint x: 378, endPoint y: 137, distance: 27.0
click at [402, 148] on div "Select" at bounding box center [394, 154] width 37 height 26
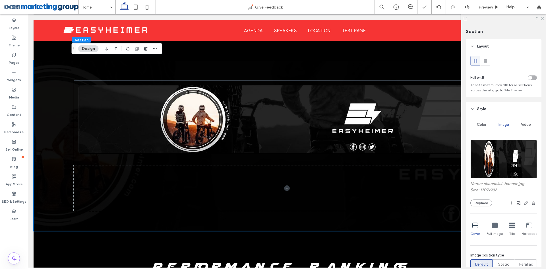
click at [542, 20] on div at bounding box center [503, 18] width 85 height 9
click at [542, 19] on icon at bounding box center [543, 19] width 4 height 4
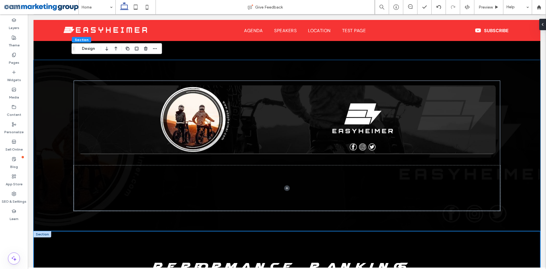
click at [102, 232] on div "Performance Rankings. Objective performance assessments to evaluate how various…" at bounding box center [287, 267] width 427 height 73
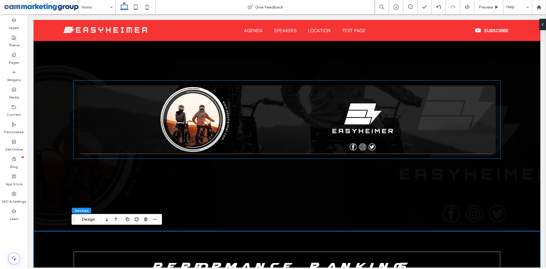
click at [326, 122] on img at bounding box center [287, 119] width 418 height 69
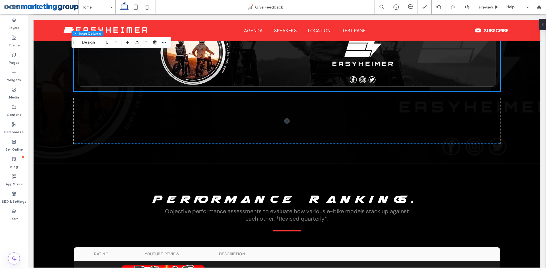
scroll to position [775, 0]
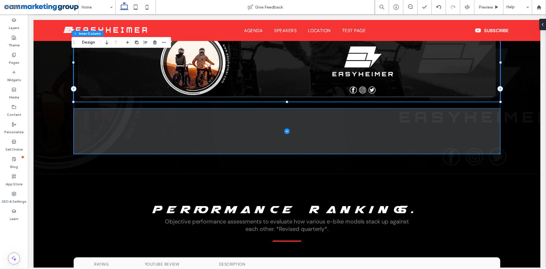
click at [277, 109] on span at bounding box center [287, 131] width 427 height 46
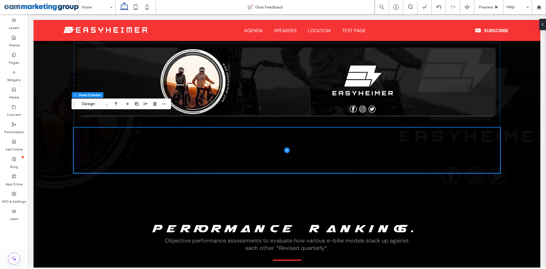
scroll to position [746, 0]
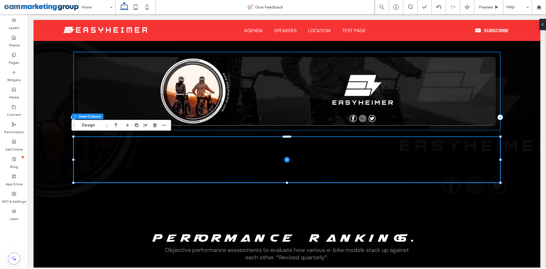
click at [496, 77] on div at bounding box center [287, 91] width 427 height 78
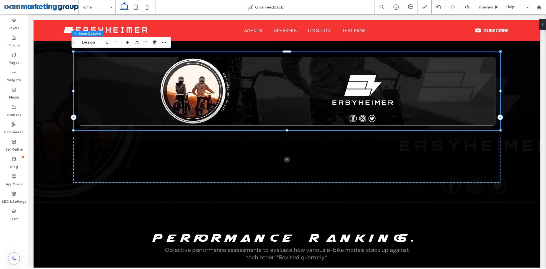
click at [485, 130] on div at bounding box center [287, 117] width 427 height 131
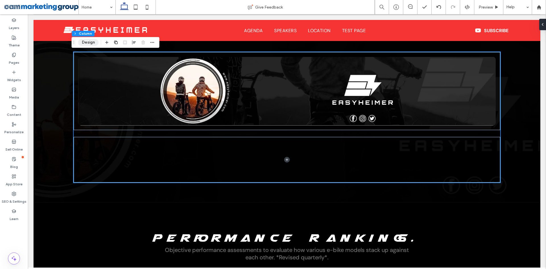
click at [88, 41] on button "Design" at bounding box center [88, 42] width 20 height 7
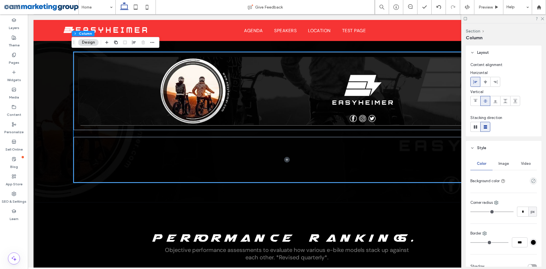
scroll to position [28, 0]
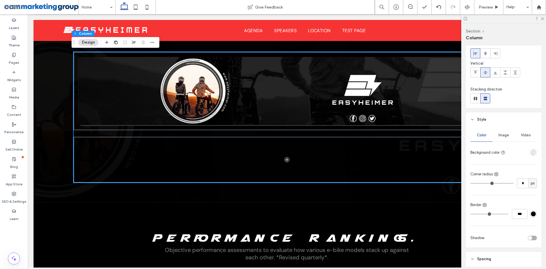
click at [531, 152] on icon "empty color" at bounding box center [533, 152] width 5 height 5
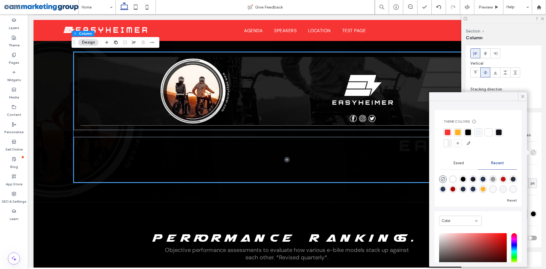
click at [497, 181] on div "rgba(153, 153, 153, 1)" at bounding box center [493, 179] width 8 height 8
type input "*******"
type input "***"
type input "****"
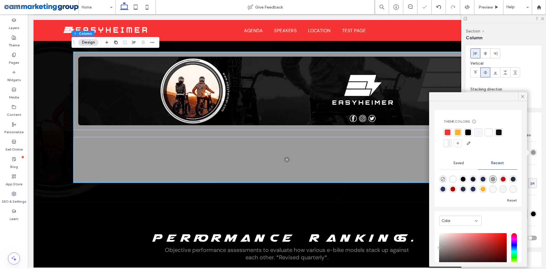
scroll to position [9, 0]
click at [510, 177] on div "linear-gradient(135deg, rgba(42, 42, 50, 1) 32%, rgba(39, 54, 90, 1) 100%)" at bounding box center [514, 179] width 8 height 8
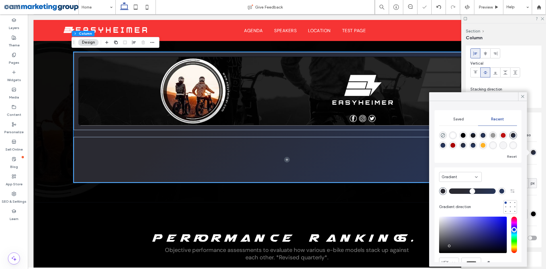
scroll to position [0, 0]
click at [494, 116] on div "Recent" at bounding box center [497, 119] width 39 height 13
click at [471, 137] on div "linear-gradient(0deg, rgba(26, 27, 34, 1) 63%, rgba(39, 54, 90, 1) 100%)" at bounding box center [473, 135] width 8 height 8
type input "*******"
type input "**"
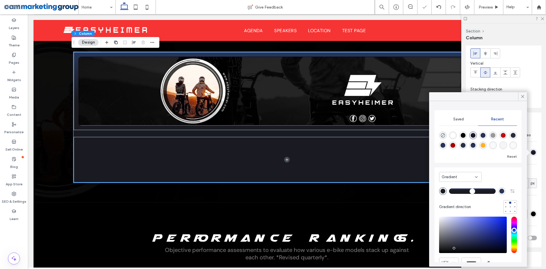
click at [453, 177] on span "Gradient" at bounding box center [450, 177] width 16 height 6
click at [453, 188] on div "Color" at bounding box center [461, 187] width 42 height 10
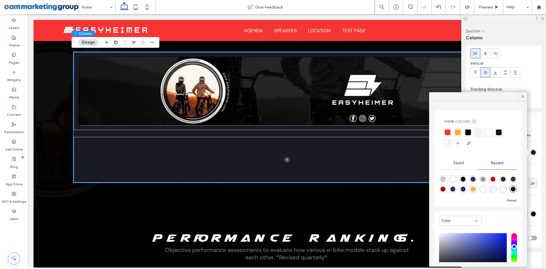
click at [464, 179] on div "rgba(0, 0, 0, 1)" at bounding box center [463, 179] width 5 height 5
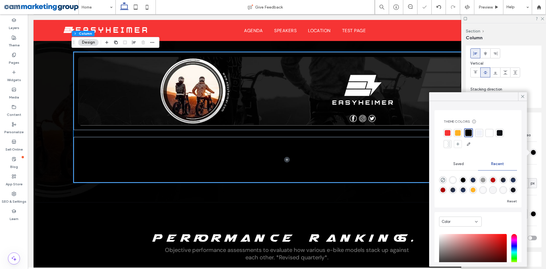
click at [506, 178] on div "linear-gradient(135deg, rgba(42, 42, 50, 1) 32%, rgba(39, 54, 90, 1) 100%)" at bounding box center [503, 180] width 5 height 5
type input "*******"
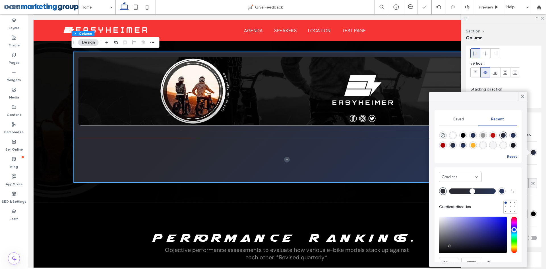
click at [509, 156] on button "Reset" at bounding box center [512, 156] width 10 height 7
click at [461, 121] on span "Saved" at bounding box center [459, 119] width 11 height 5
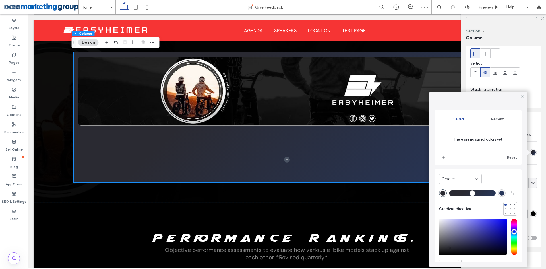
click at [521, 98] on icon at bounding box center [522, 96] width 5 height 5
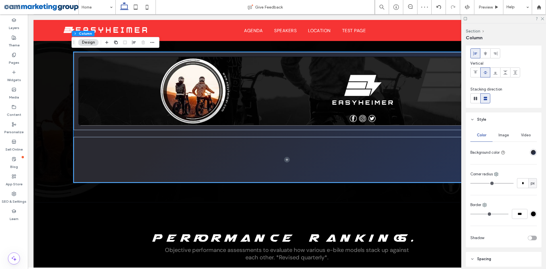
click at [531, 153] on div "linear-gradient(135deg, rgba(42, 42, 50, 1) 32%, rgba(39, 54, 90, 1) 100%)" at bounding box center [533, 152] width 5 height 5
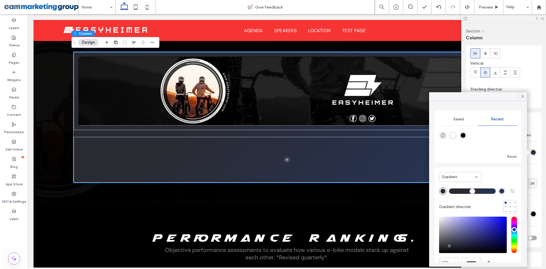
click at [472, 175] on div "Gradient" at bounding box center [458, 177] width 33 height 6
click at [456, 188] on div "Color" at bounding box center [461, 187] width 42 height 10
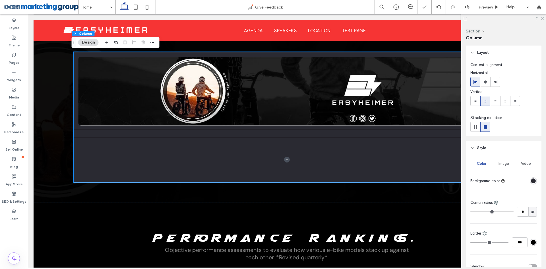
click at [531, 180] on div "rgba(42, 42, 50, 1)" at bounding box center [533, 180] width 5 height 5
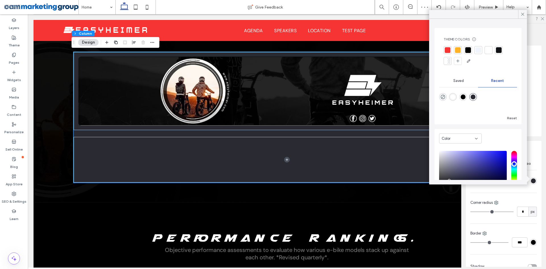
click at [500, 50] on div at bounding box center [499, 50] width 6 height 6
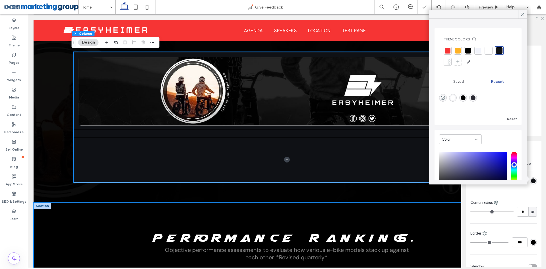
click at [118, 212] on div "Performance Rankings. Objective performance assessments to evaluate how various…" at bounding box center [287, 239] width 427 height 73
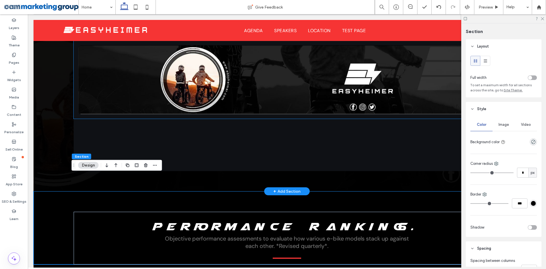
scroll to position [746, 0]
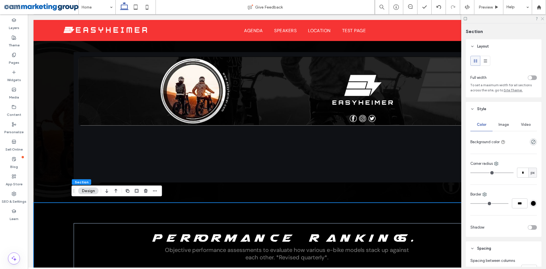
drag, startPoint x: 542, startPoint y: 18, endPoint x: 515, endPoint y: 4, distance: 30.8
click at [542, 18] on icon at bounding box center [543, 19] width 4 height 4
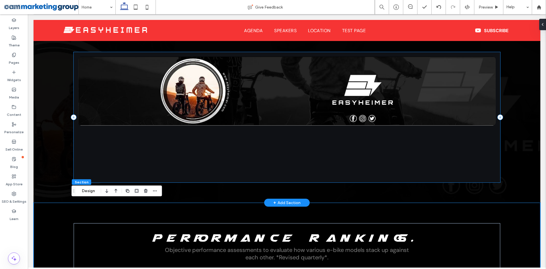
click at [495, 132] on div at bounding box center [287, 117] width 427 height 131
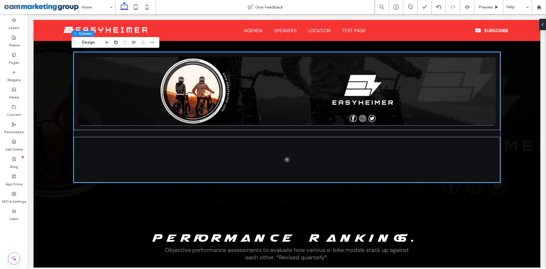
drag, startPoint x: 91, startPoint y: 42, endPoint x: 94, endPoint y: 47, distance: 5.8
click at [90, 42] on button "Design" at bounding box center [88, 42] width 20 height 7
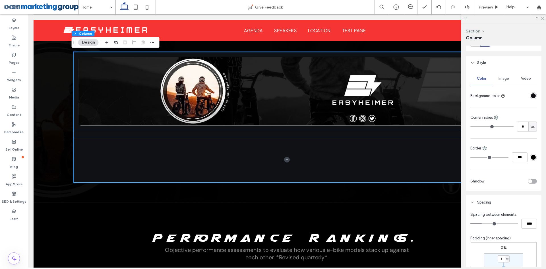
scroll to position [85, 0]
click at [521, 125] on input "*" at bounding box center [522, 126] width 11 height 10
type input "**"
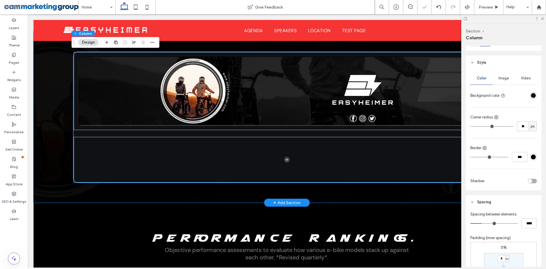
click at [229, 189] on div at bounding box center [287, 117] width 427 height 171
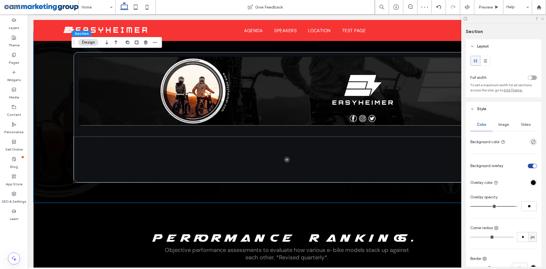
click at [544, 18] on icon at bounding box center [543, 19] width 4 height 4
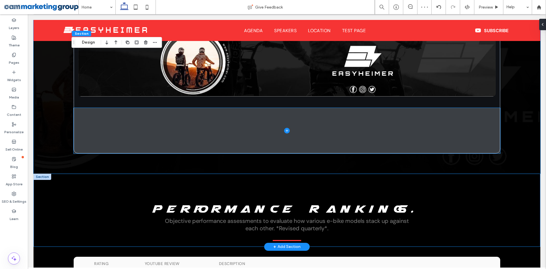
scroll to position [803, 0]
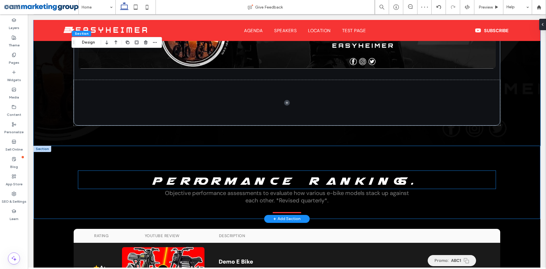
click at [242, 182] on span "Performance Rankings." at bounding box center [287, 181] width 271 height 12
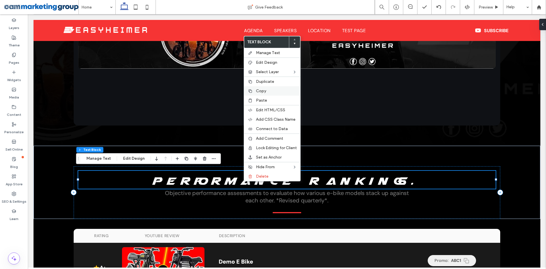
click at [258, 89] on span "Copy" at bounding box center [261, 90] width 10 height 5
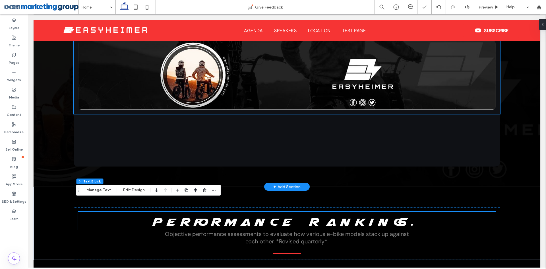
scroll to position [746, 0]
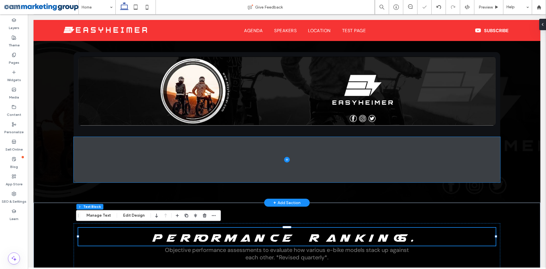
click at [290, 152] on span at bounding box center [287, 160] width 427 height 46
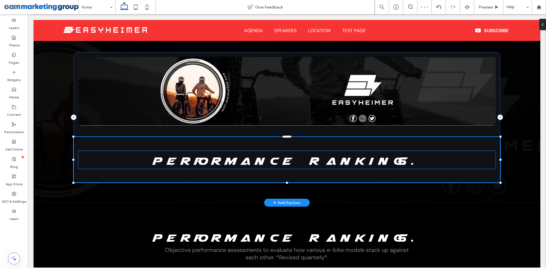
scroll to position [746, 0]
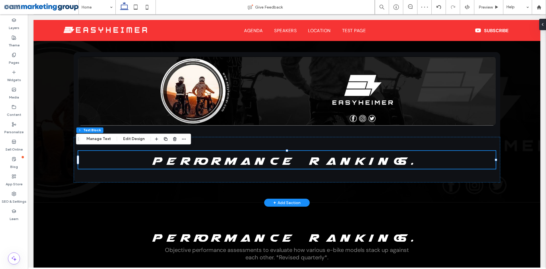
click at [332, 161] on span "Performance Rankings." at bounding box center [287, 161] width 271 height 12
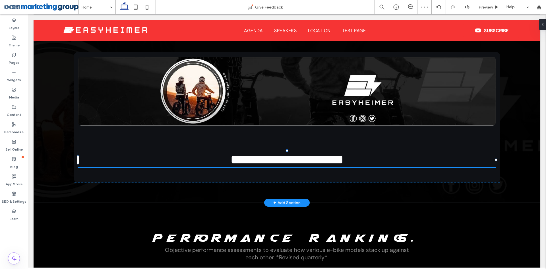
type input "*********"
type input "**"
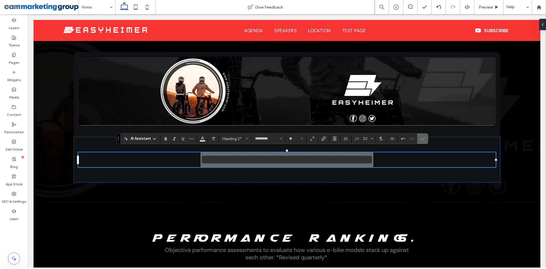
click at [423, 139] on icon "Confirm" at bounding box center [423, 138] width 5 height 5
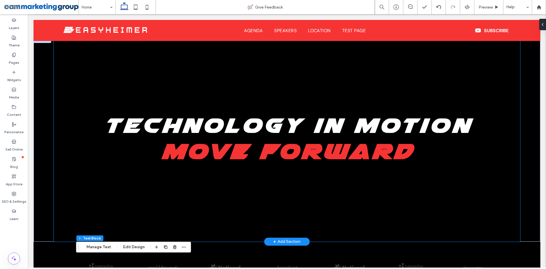
scroll to position [0, 0]
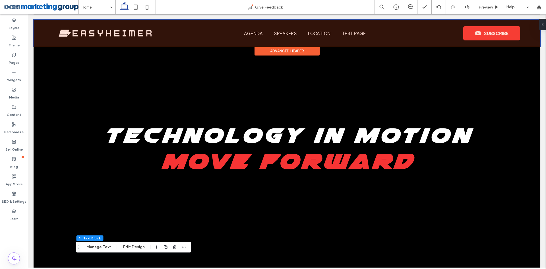
click at [492, 34] on div at bounding box center [287, 33] width 507 height 27
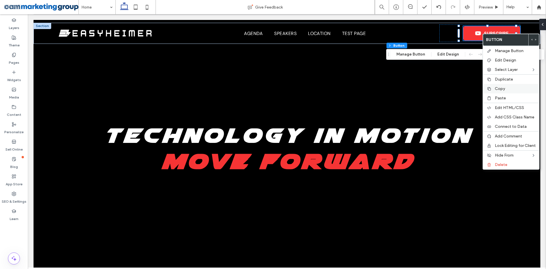
click at [510, 88] on label "Copy" at bounding box center [515, 88] width 41 height 5
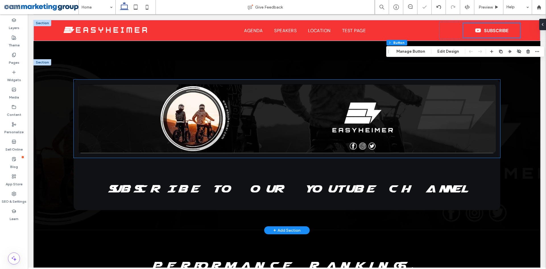
scroll to position [763, 0]
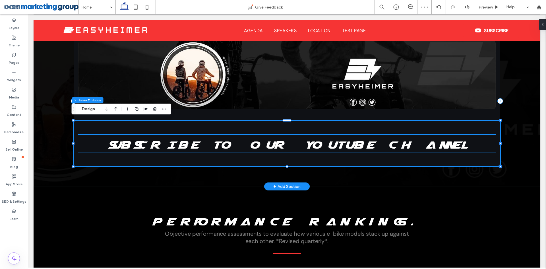
click at [333, 142] on span "SUBSCRIBE TO OUR YOUTUBE CHANNEL" at bounding box center [287, 145] width 359 height 12
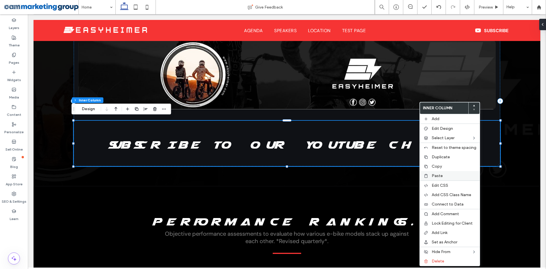
click at [431, 173] on div "Paste" at bounding box center [450, 175] width 60 height 9
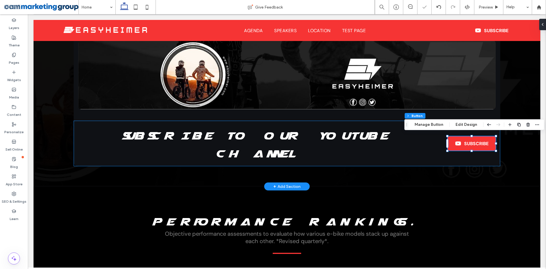
click at [430, 156] on div "SUBSCRIBE TO OUR YOUTUBE CHANNEL SUBSCRIBE" at bounding box center [287, 144] width 427 height 46
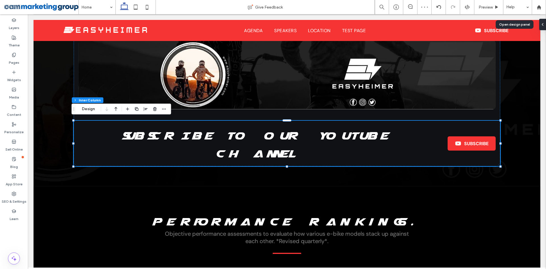
drag, startPoint x: 545, startPoint y: 25, endPoint x: 545, endPoint y: 29, distance: 3.4
click at [545, 25] on div at bounding box center [543, 24] width 9 height 11
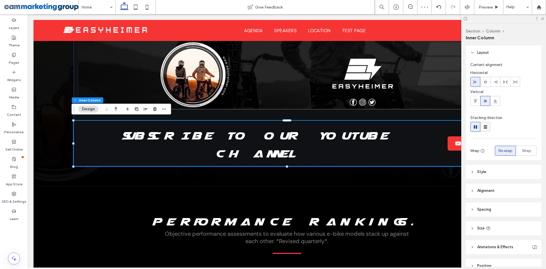
click at [485, 127] on use at bounding box center [485, 126] width 3 height 3
type input "**"
type input "****"
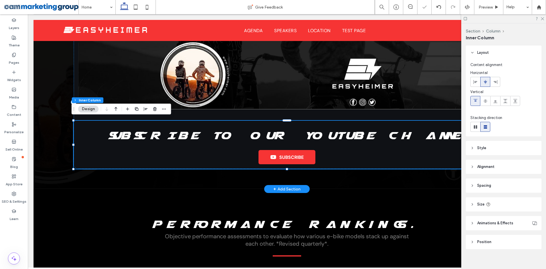
click at [398, 150] on div "SUBSCRIBE TO OUR YOUTUBE CHANNEL SUBSCRIBE" at bounding box center [287, 145] width 427 height 48
click at [241, 114] on div "SUBSCRIBE TO OUR YOUTUBE CHANNEL SUBSCRIBE" at bounding box center [287, 102] width 427 height 133
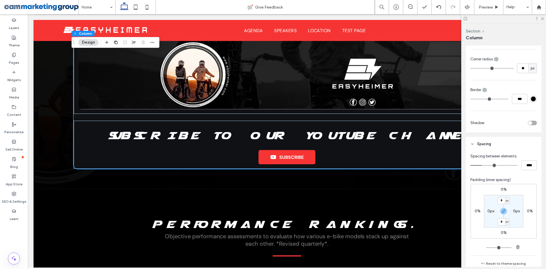
scroll to position [171, 0]
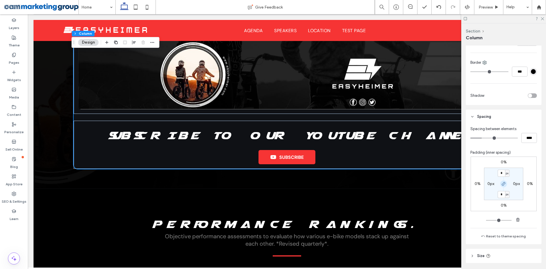
click at [502, 184] on use "button" at bounding box center [503, 183] width 3 height 3
click at [504, 195] on label "0px" at bounding box center [503, 194] width 7 height 5
click at [506, 195] on span "px" at bounding box center [507, 194] width 3 height 6
click at [506, 214] on span "%" at bounding box center [503, 213] width 3 height 6
click at [501, 194] on input "*" at bounding box center [501, 194] width 7 height 7
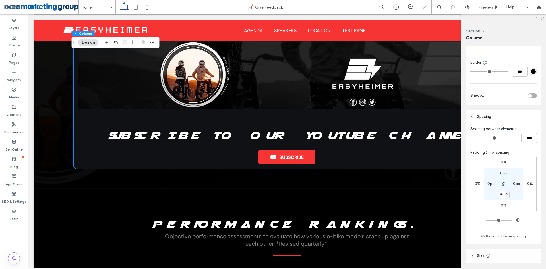
type input "**"
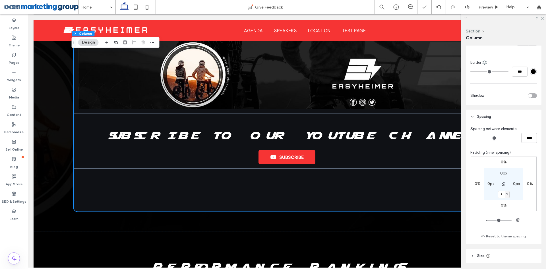
type input "*"
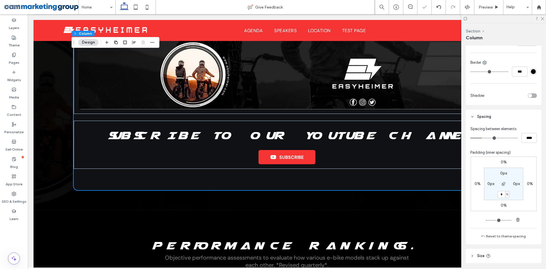
click at [543, 20] on div at bounding box center [503, 18] width 85 height 9
click at [544, 19] on icon at bounding box center [543, 19] width 4 height 4
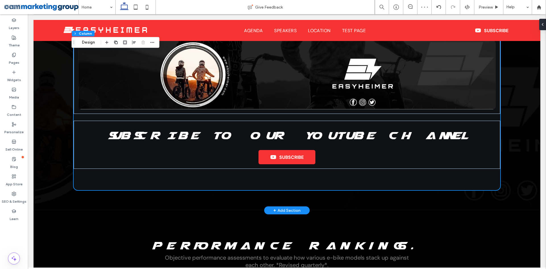
click at [522, 142] on div "SUBSCRIBE TO OUR YOUTUBE CHANNEL SUBSCRIBE" at bounding box center [287, 112] width 507 height 195
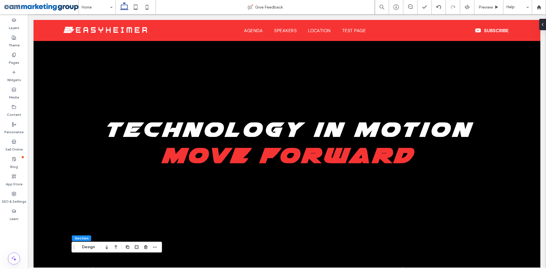
scroll to position [0, 0]
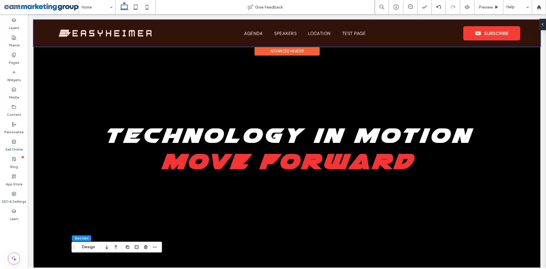
click at [486, 26] on div at bounding box center [287, 33] width 507 height 27
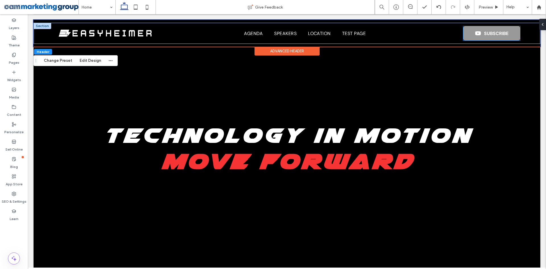
click at [475, 34] on span at bounding box center [478, 33] width 6 height 6
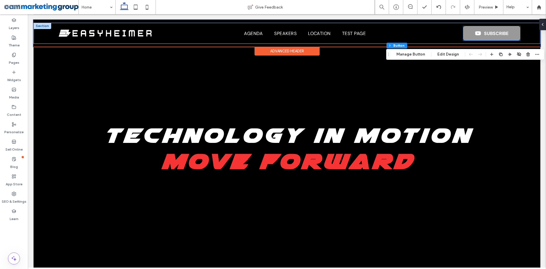
type input "**"
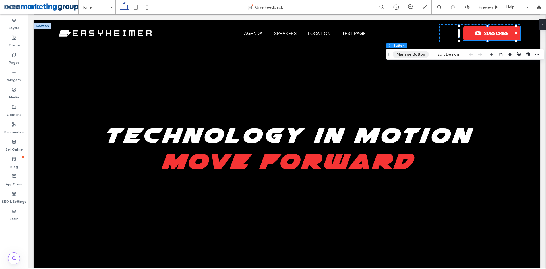
click at [403, 54] on button "Manage Button" at bounding box center [411, 54] width 36 height 7
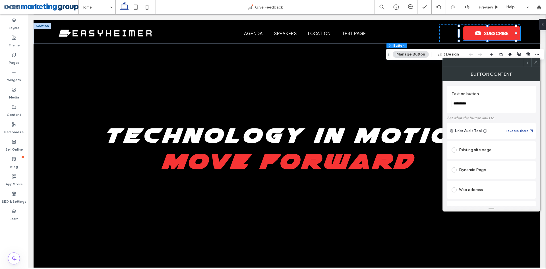
click at [475, 151] on div "Existing site page" at bounding box center [492, 149] width 80 height 9
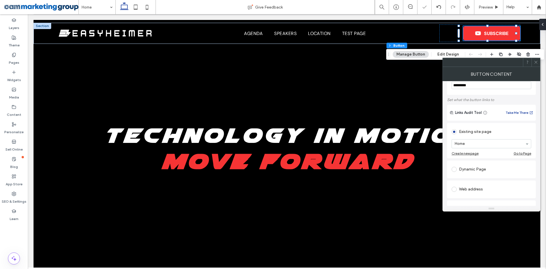
scroll to position [28, 0]
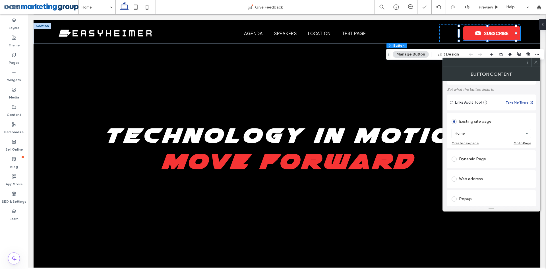
click at [472, 180] on div "Web address" at bounding box center [492, 178] width 80 height 9
click at [477, 170] on input "url" at bounding box center [492, 172] width 80 height 7
paste input "**********"
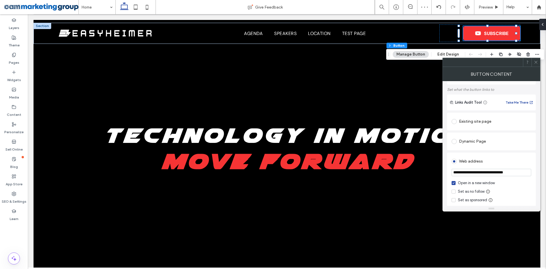
scroll to position [0, 1]
type input "**********"
click at [536, 65] on span at bounding box center [536, 62] width 4 height 9
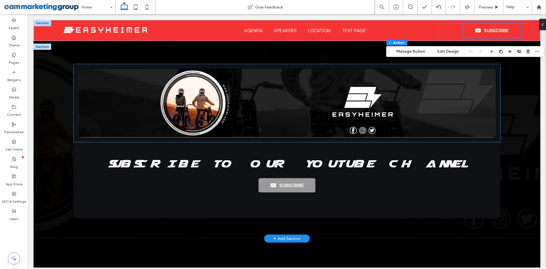
scroll to position [791, 0]
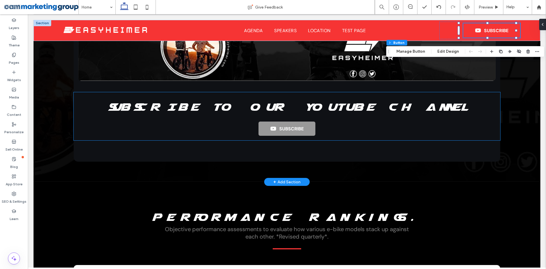
click at [296, 126] on span "SUBSCRIBE" at bounding box center [291, 129] width 24 height 6
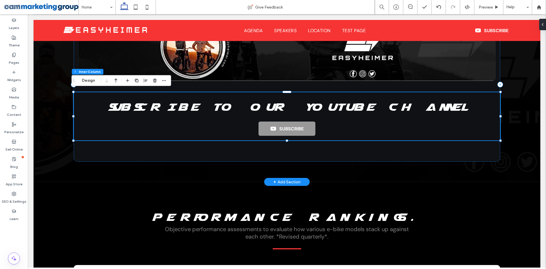
click at [296, 126] on span "SUBSCRIBE" at bounding box center [291, 129] width 24 height 6
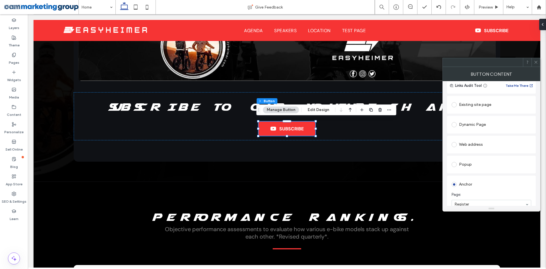
scroll to position [57, 0]
click at [472, 135] on div "Web address" at bounding box center [492, 132] width 80 height 9
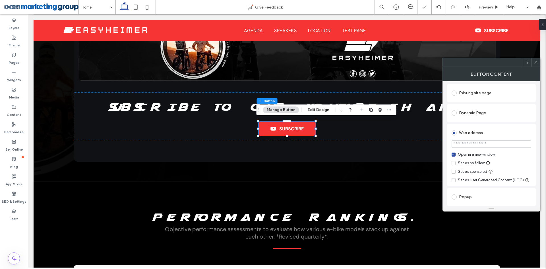
click at [473, 142] on input "url" at bounding box center [492, 143] width 80 height 7
paste input "**********"
type input "**********"
click at [535, 62] on icon at bounding box center [536, 62] width 4 height 4
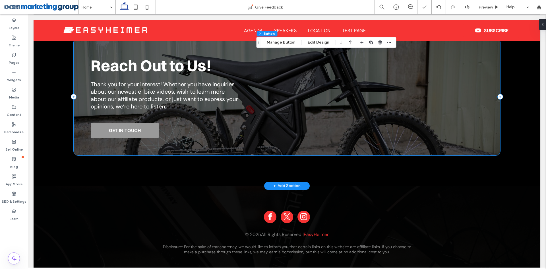
scroll to position [1375, 0]
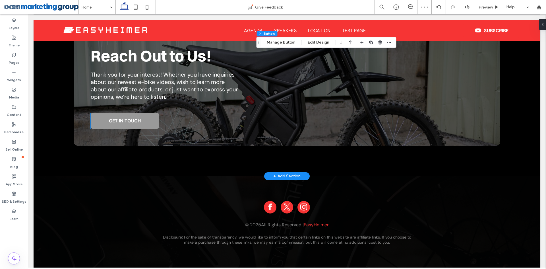
click at [126, 119] on span "GET IN TOUCH" at bounding box center [125, 121] width 32 height 6
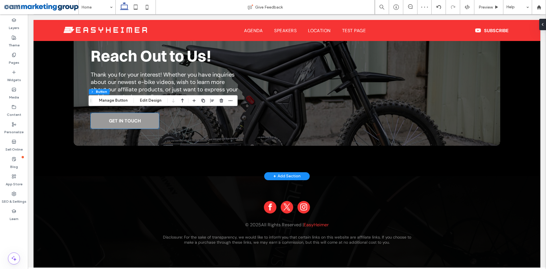
type input "**"
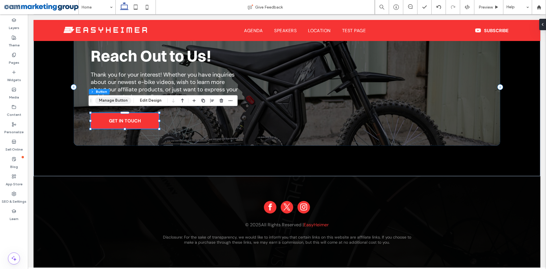
click at [122, 100] on button "Manage Button" at bounding box center [113, 100] width 36 height 7
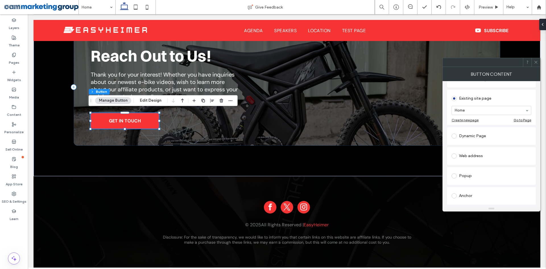
scroll to position [65, 0]
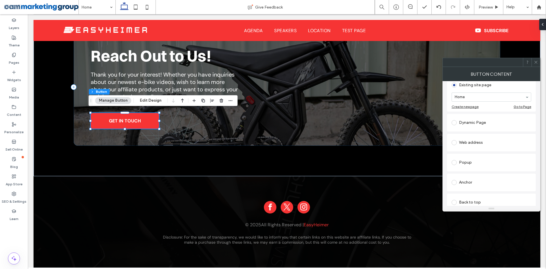
click at [478, 141] on div "Web address" at bounding box center [492, 142] width 80 height 9
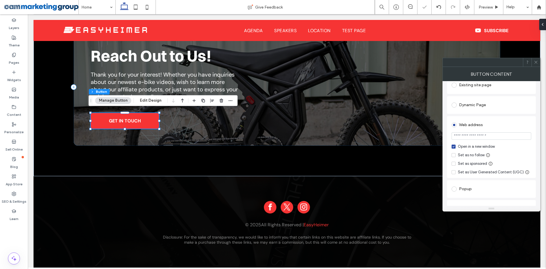
click at [481, 137] on input "url" at bounding box center [492, 135] width 80 height 7
paste input "**********"
type input "**********"
click at [537, 63] on icon at bounding box center [536, 62] width 4 height 4
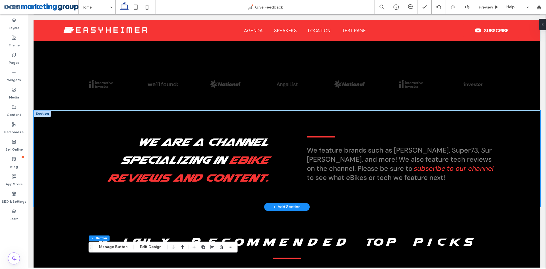
scroll to position [222, 0]
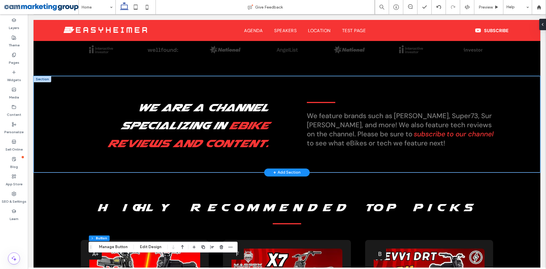
click at [60, 103] on div "We are a channel specializing in eBike reviews and content. We feature brands s…" at bounding box center [287, 124] width 507 height 96
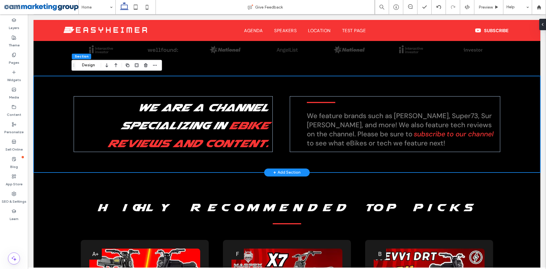
click at [56, 100] on div "We are a channel specializing in eBike reviews and content. We feature brands s…" at bounding box center [287, 124] width 507 height 96
click at [59, 103] on div "We are a channel specializing in eBike reviews and content. We feature brands s…" at bounding box center [287, 124] width 507 height 96
click at [155, 64] on icon "button" at bounding box center [155, 65] width 5 height 5
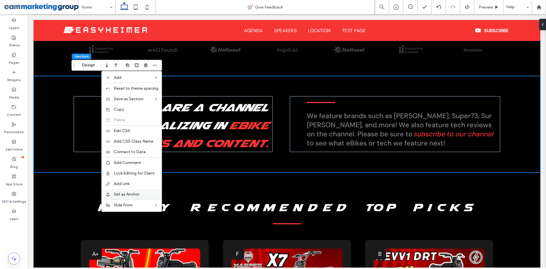
click at [139, 194] on span "Set as Anchor" at bounding box center [127, 194] width 26 height 5
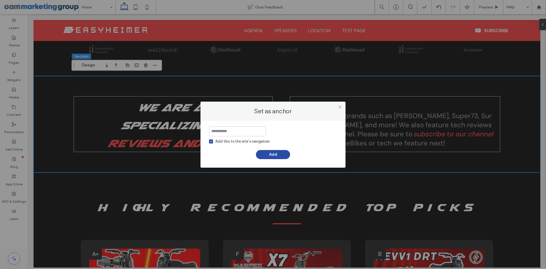
click at [246, 132] on input at bounding box center [237, 131] width 57 height 10
type input "********"
click at [263, 156] on button "Add" at bounding box center [273, 154] width 34 height 9
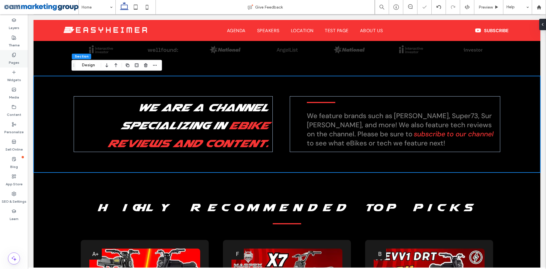
click at [15, 59] on label "Pages" at bounding box center [14, 61] width 11 height 8
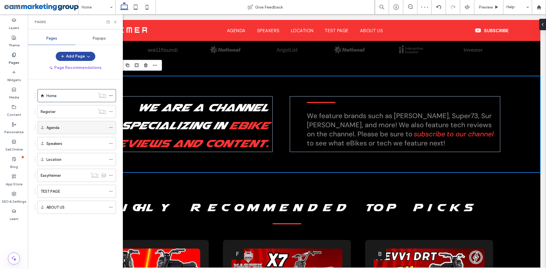
click at [110, 127] on icon at bounding box center [111, 127] width 4 height 4
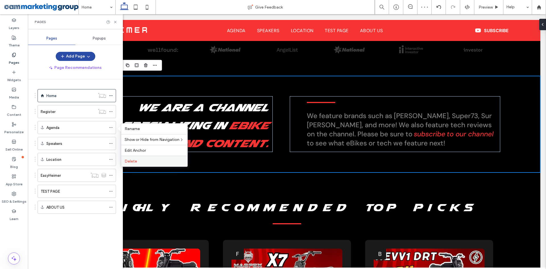
click at [142, 161] on label "Delete" at bounding box center [154, 161] width 59 height 5
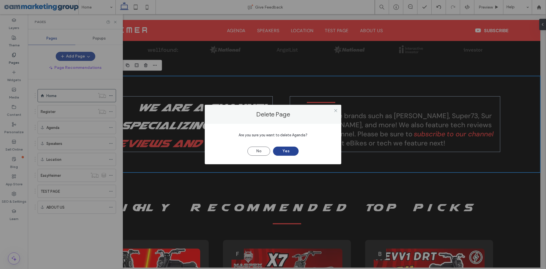
click at [281, 151] on button "Yes" at bounding box center [286, 151] width 26 height 9
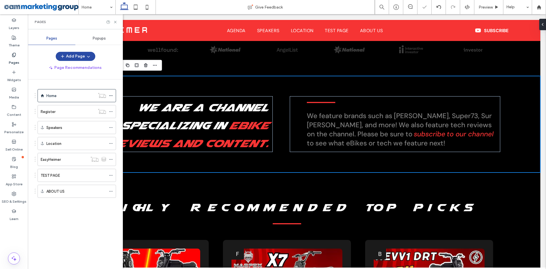
click at [110, 126] on icon at bounding box center [111, 127] width 4 height 4
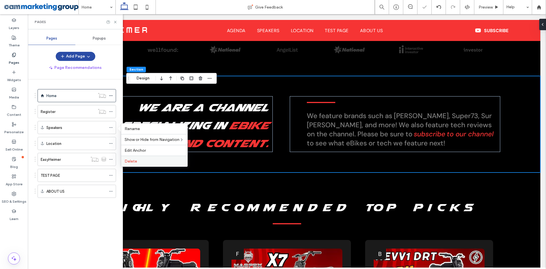
click at [146, 158] on div "Delete" at bounding box center [154, 161] width 66 height 11
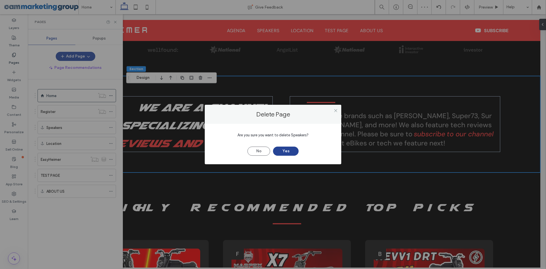
click at [292, 151] on button "Yes" at bounding box center [286, 151] width 26 height 9
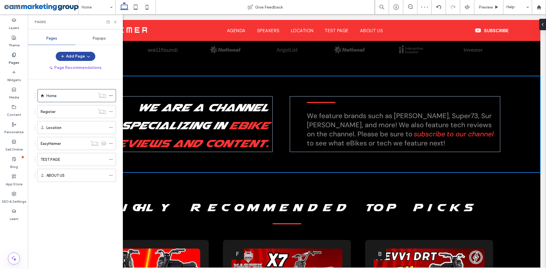
click at [111, 127] on use at bounding box center [110, 127] width 3 height 1
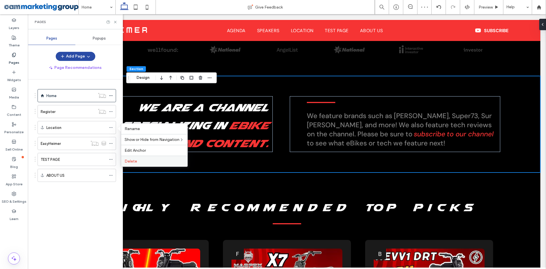
click at [148, 159] on label "Delete" at bounding box center [154, 161] width 59 height 5
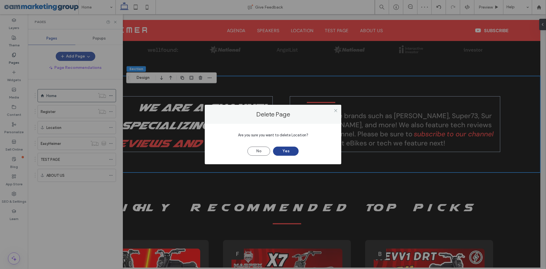
click at [286, 151] on button "Yes" at bounding box center [286, 151] width 26 height 9
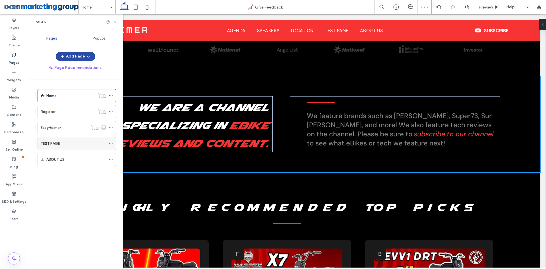
click at [110, 143] on icon at bounding box center [111, 143] width 4 height 4
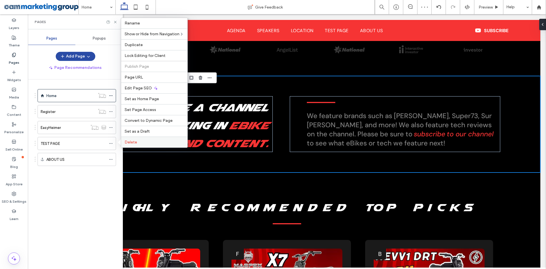
click at [133, 140] on span "Delete" at bounding box center [131, 142] width 13 height 5
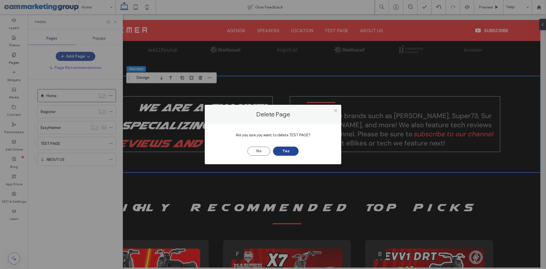
click at [289, 150] on button "Yes" at bounding box center [286, 151] width 26 height 9
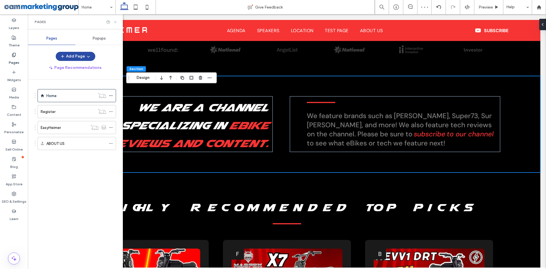
click at [116, 22] on use at bounding box center [115, 22] width 2 height 2
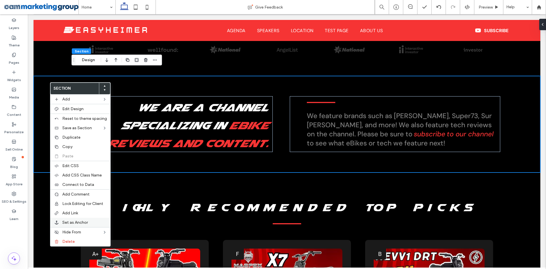
click at [93, 223] on label "Set as Anchor" at bounding box center [84, 222] width 45 height 5
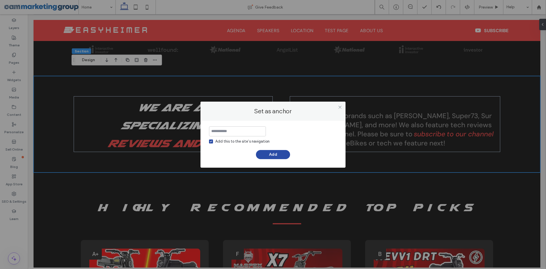
click at [252, 133] on input at bounding box center [237, 131] width 57 height 10
click at [244, 130] on input "**********" at bounding box center [237, 131] width 57 height 10
paste input "*"
click at [227, 132] on input "**********" at bounding box center [237, 131] width 57 height 10
drag, startPoint x: 214, startPoint y: 132, endPoint x: 252, endPoint y: 133, distance: 38.4
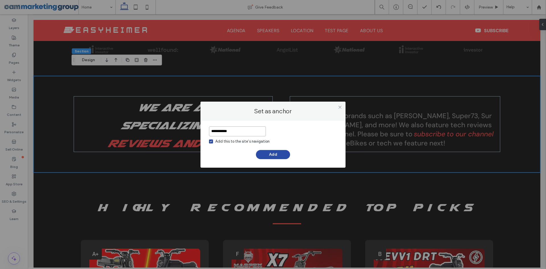
click at [252, 133] on input "**********" at bounding box center [237, 131] width 57 height 10
drag, startPoint x: 252, startPoint y: 130, endPoint x: 243, endPoint y: 131, distance: 9.1
click at [243, 131] on input "**********" at bounding box center [237, 131] width 57 height 10
click at [257, 133] on input "**********" at bounding box center [237, 131] width 57 height 10
drag, startPoint x: 253, startPoint y: 132, endPoint x: 241, endPoint y: 131, distance: 11.7
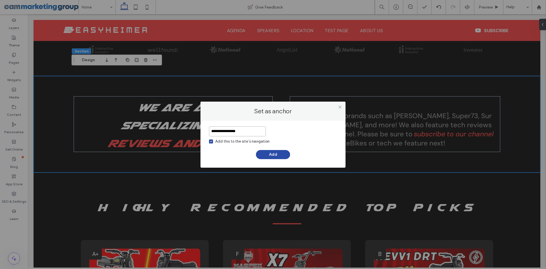
click at [241, 131] on input "**********" at bounding box center [237, 131] width 57 height 10
type input "**********"
click at [272, 154] on button "Add" at bounding box center [273, 154] width 34 height 9
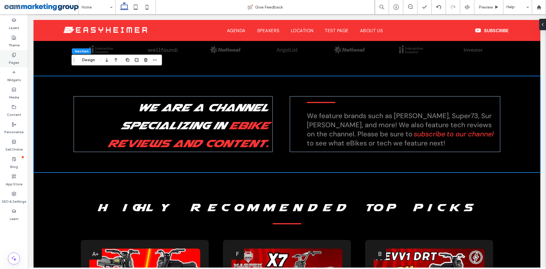
drag, startPoint x: 19, startPoint y: 59, endPoint x: 26, endPoint y: 61, distance: 7.3
click at [19, 59] on div "Pages" at bounding box center [14, 58] width 28 height 17
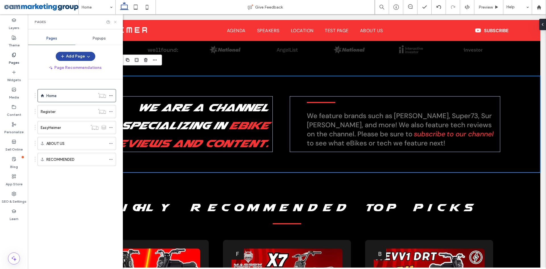
click at [115, 21] on use at bounding box center [115, 22] width 2 height 2
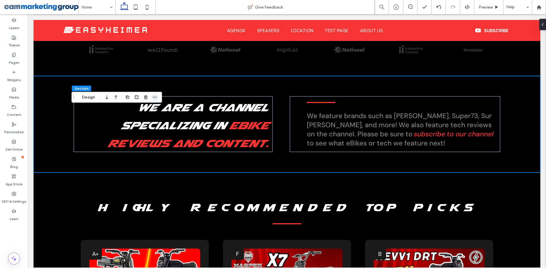
click at [158, 96] on span "button" at bounding box center [155, 97] width 7 height 7
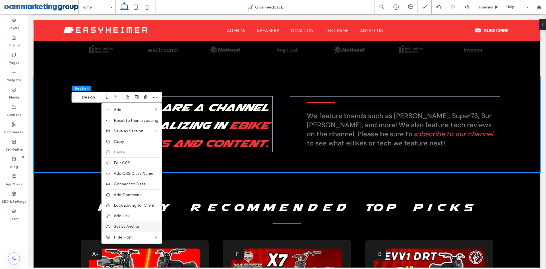
click at [139, 226] on span "Set as Anchor" at bounding box center [127, 226] width 26 height 5
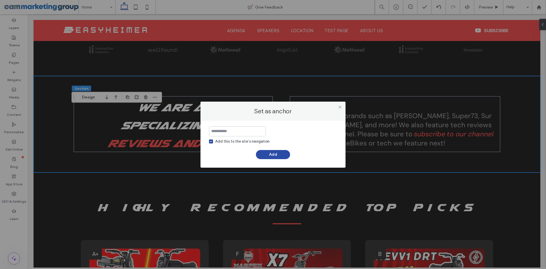
click at [235, 127] on input at bounding box center [237, 131] width 57 height 10
type input "**********"
click at [279, 152] on button "Add" at bounding box center [273, 154] width 34 height 9
